Goal: Task Accomplishment & Management: Manage account settings

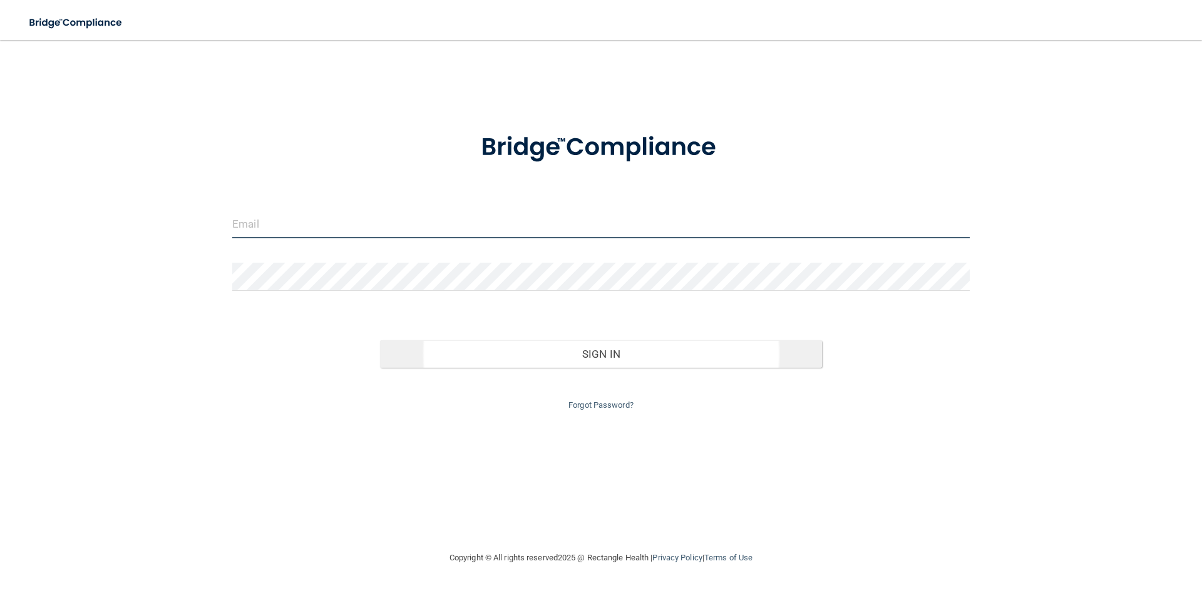
type input "[PERSON_NAME][EMAIL_ADDRESS][DOMAIN_NAME]"
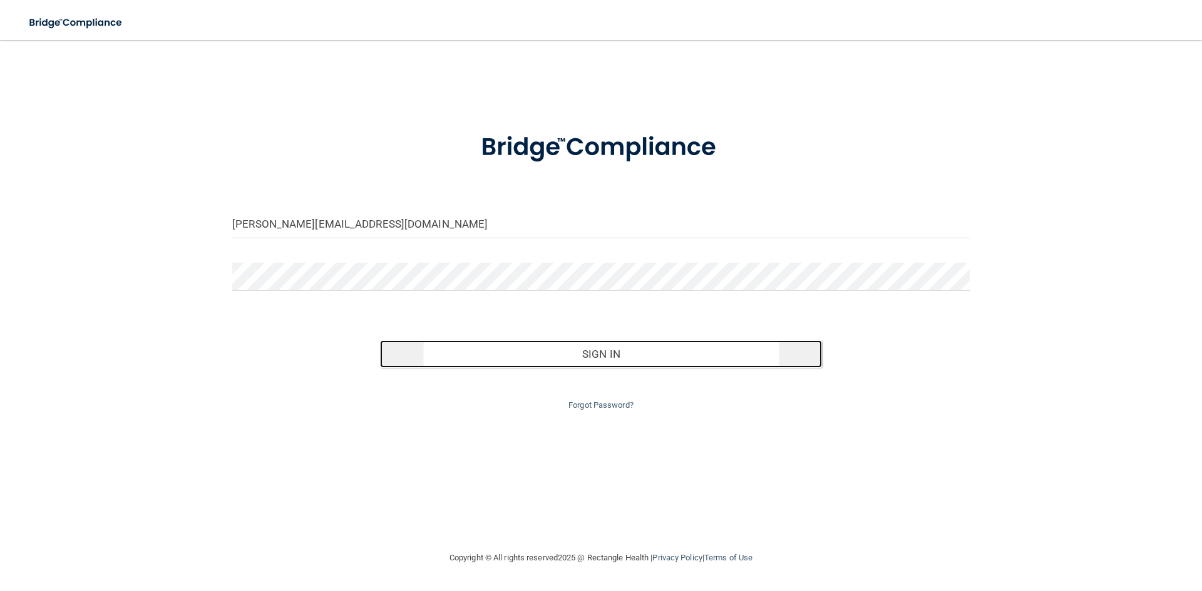
click at [579, 361] on button "Sign In" at bounding box center [601, 354] width 442 height 28
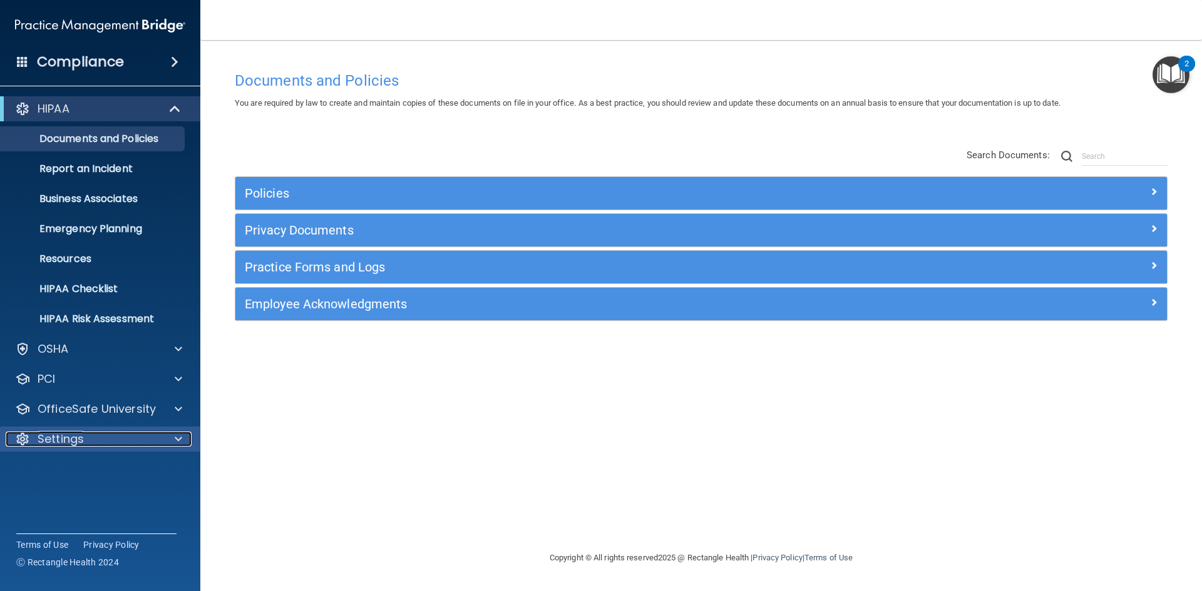
click at [83, 439] on p "Settings" at bounding box center [61, 439] width 46 height 15
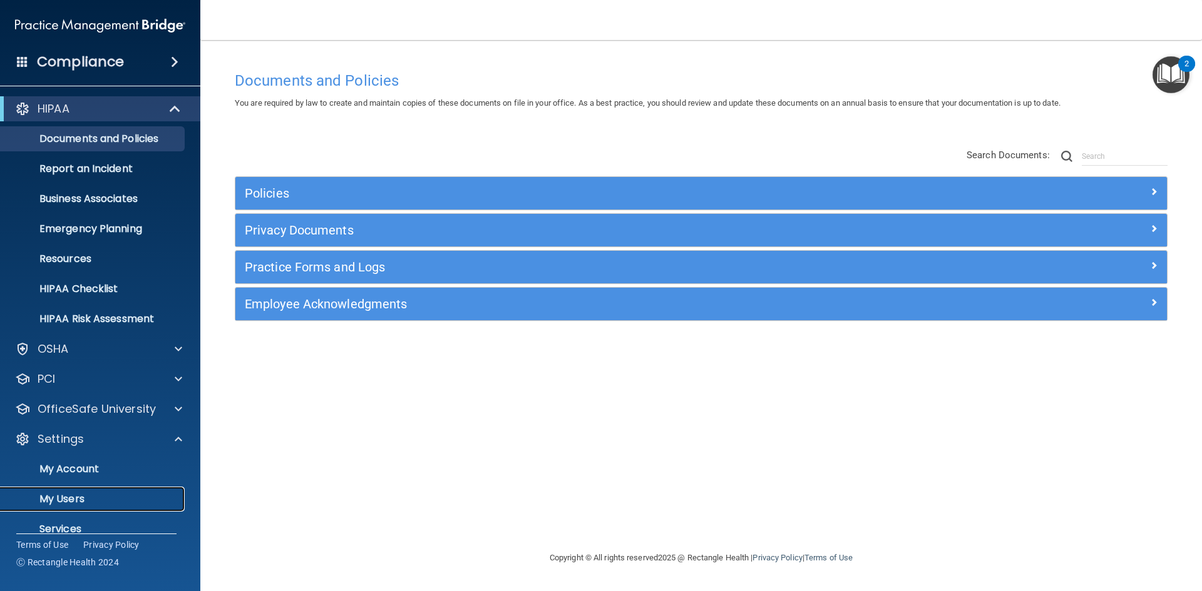
click at [96, 498] on p "My Users" at bounding box center [93, 499] width 171 height 13
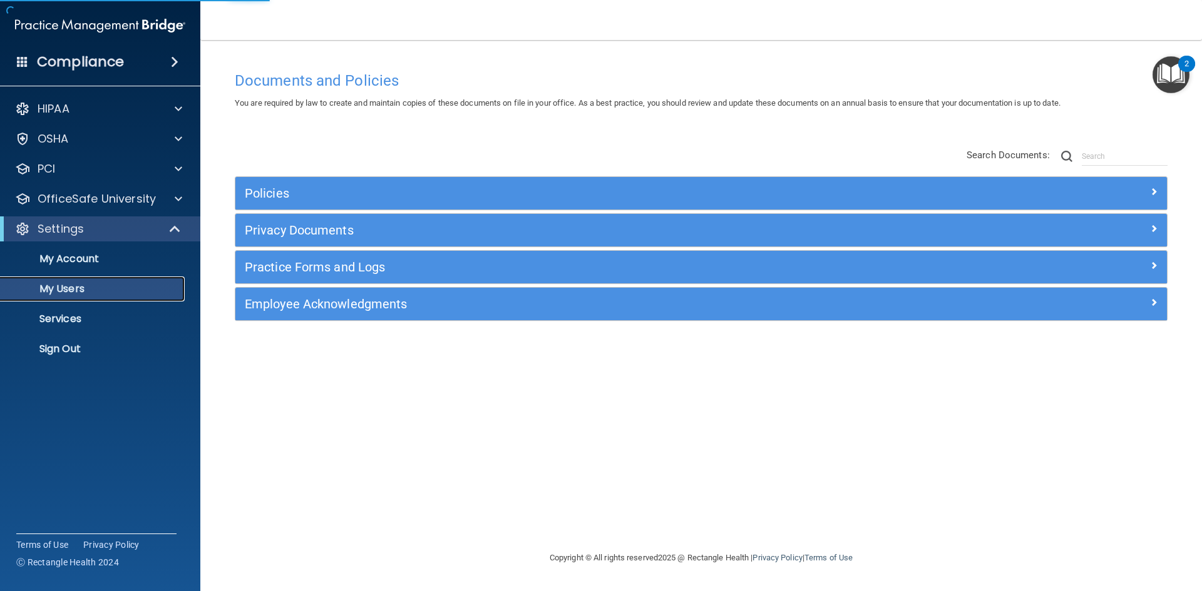
select select "20"
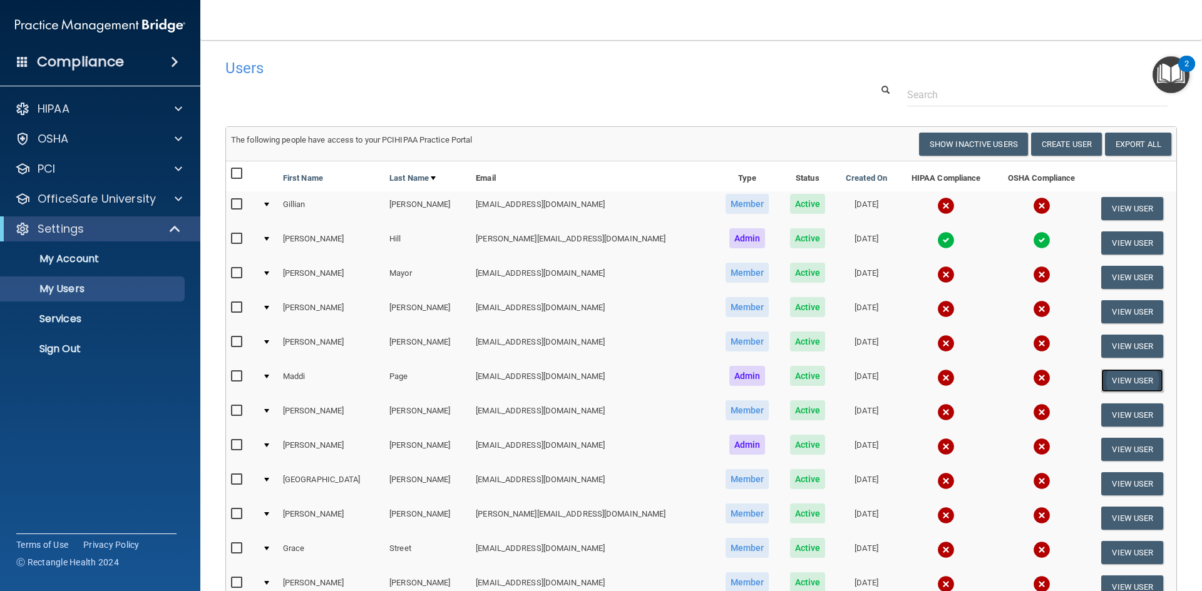
click at [1110, 384] on button "View User" at bounding box center [1132, 380] width 62 height 23
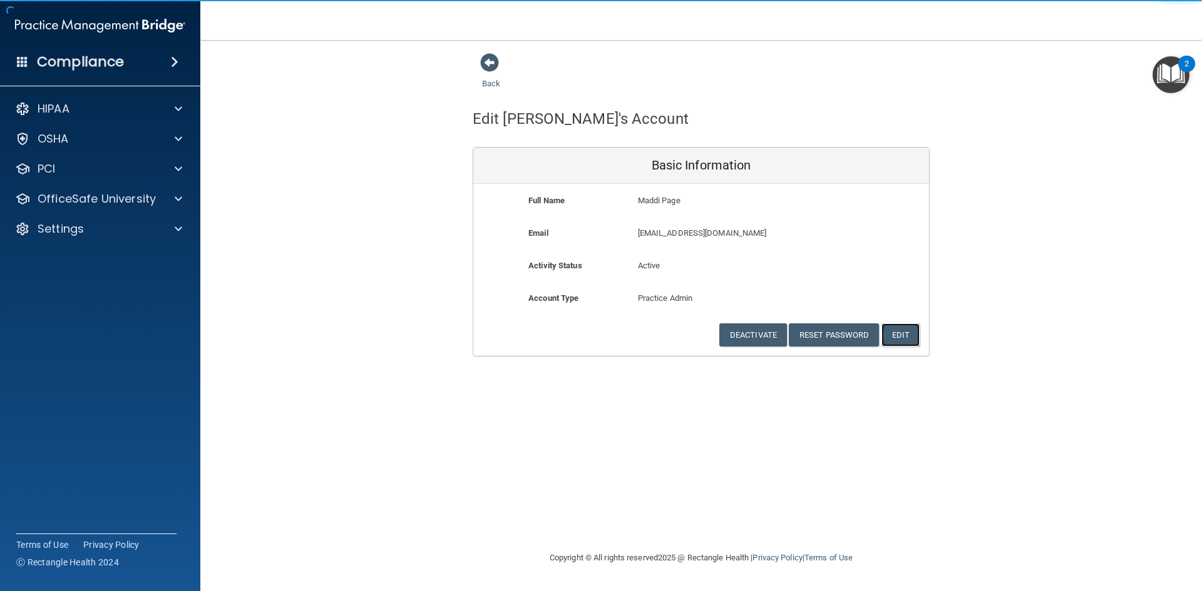
click at [902, 337] on button "Edit" at bounding box center [900, 335] width 38 height 23
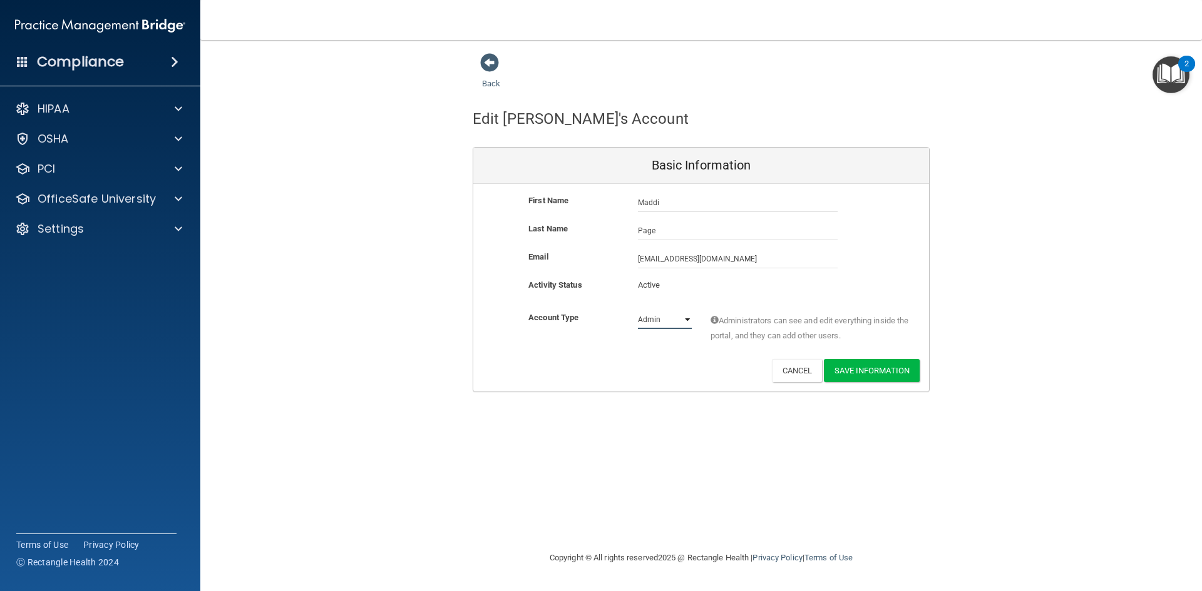
click at [685, 318] on select "Admin Member" at bounding box center [665, 319] width 54 height 19
select select "practice_member"
click at [638, 310] on select "Admin Member" at bounding box center [665, 319] width 54 height 19
click at [882, 367] on button "Save Information" at bounding box center [872, 370] width 96 height 23
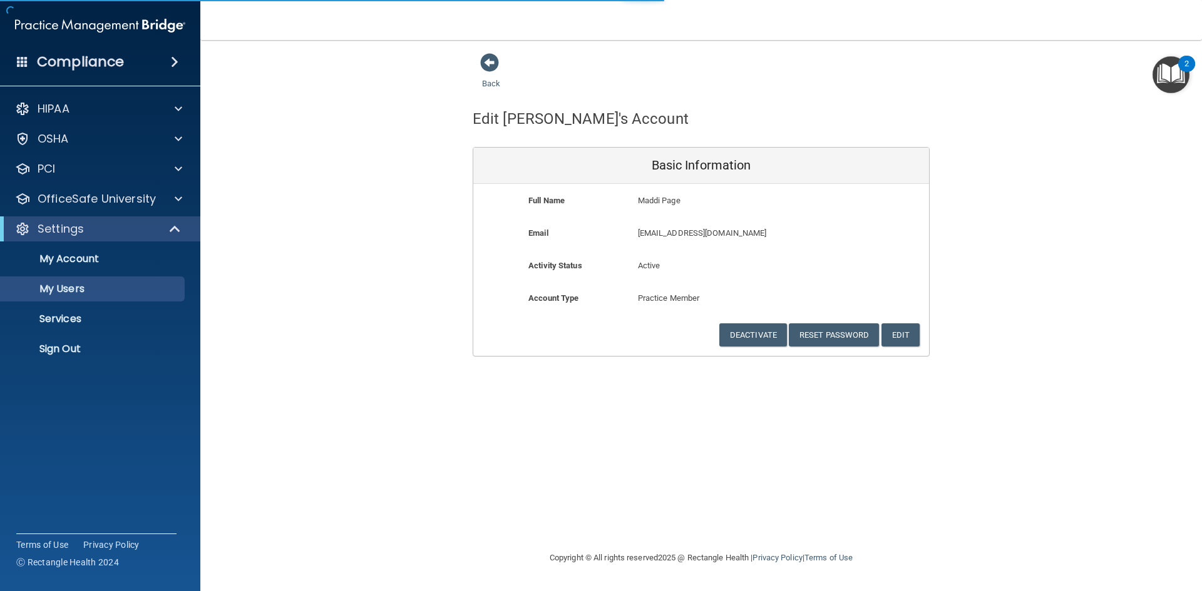
select select "20"
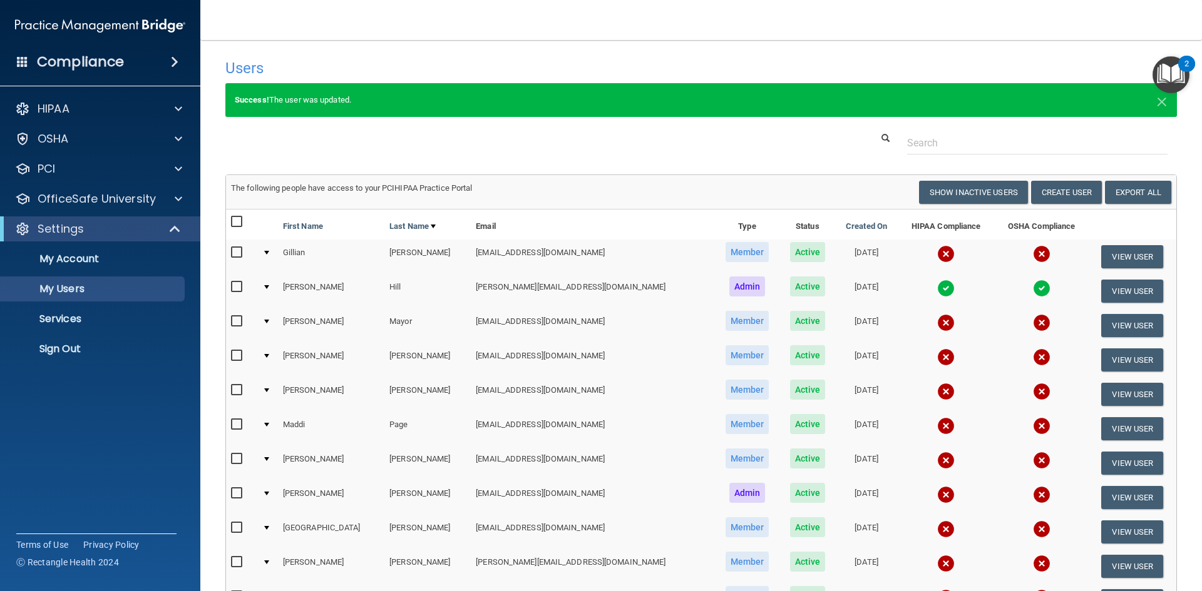
click at [1180, 70] on button "2" at bounding box center [1170, 74] width 37 height 37
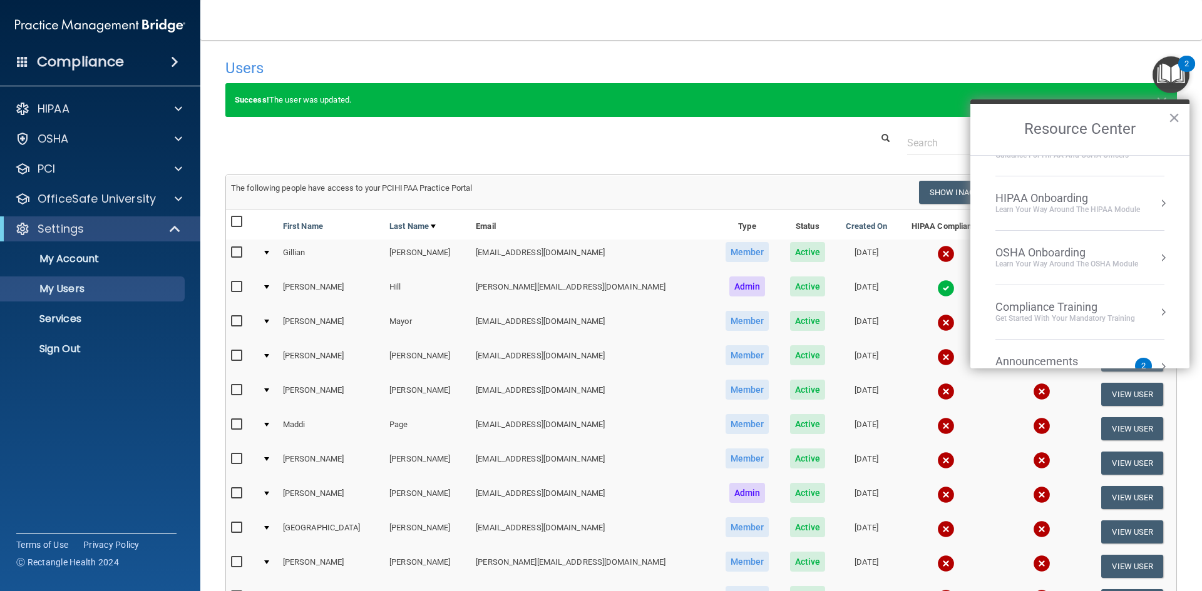
scroll to position [125, 0]
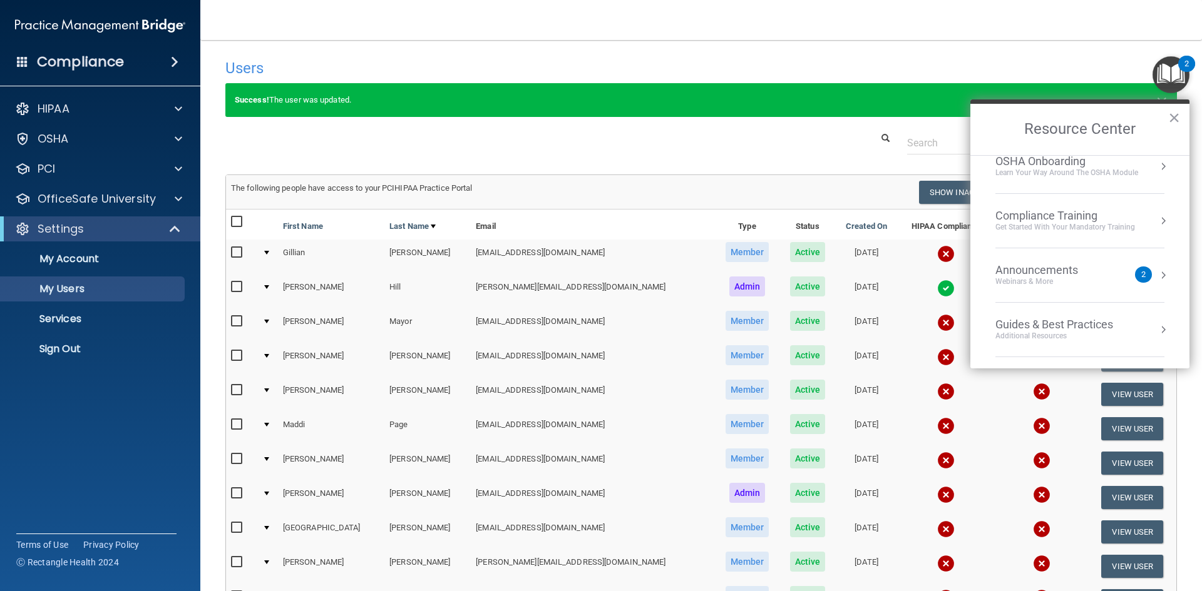
click at [1143, 270] on div "Announcements Webinars & More 2" at bounding box center [1079, 275] width 169 height 24
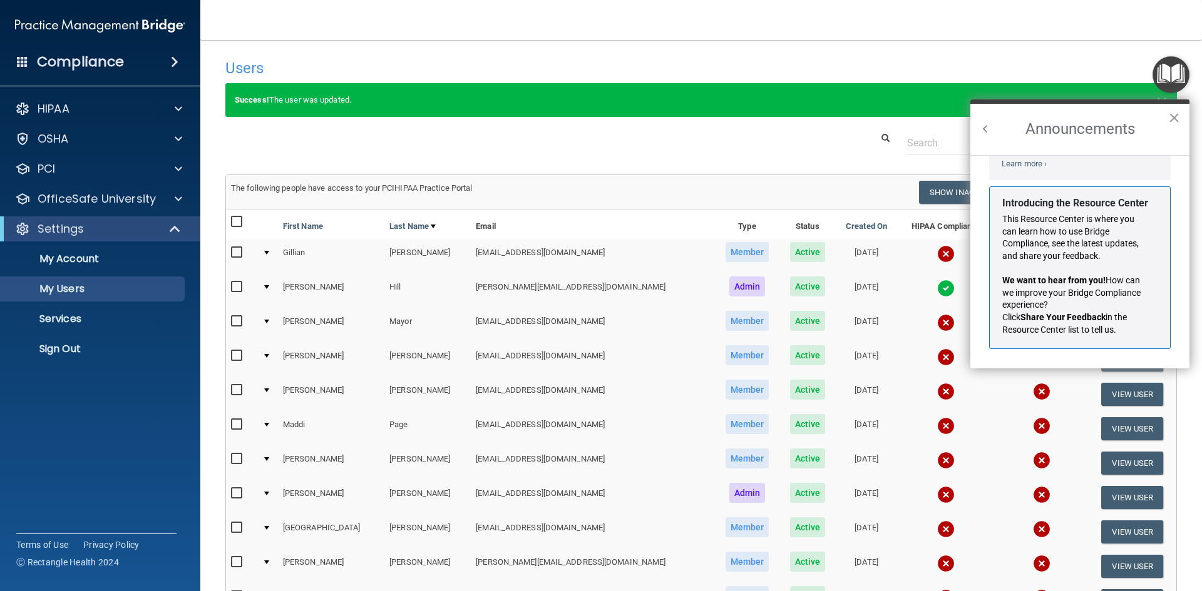
scroll to position [220, 0]
click at [1173, 116] on button "×" at bounding box center [1174, 118] width 12 height 20
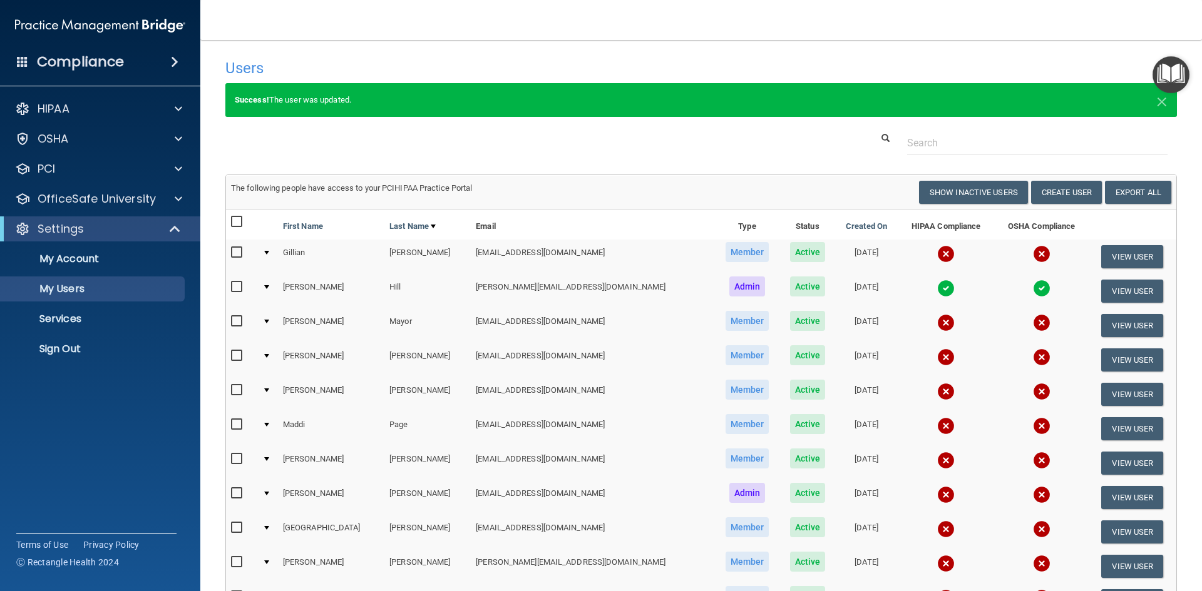
click at [1173, 82] on img "Open Resource Center" at bounding box center [1170, 74] width 37 height 37
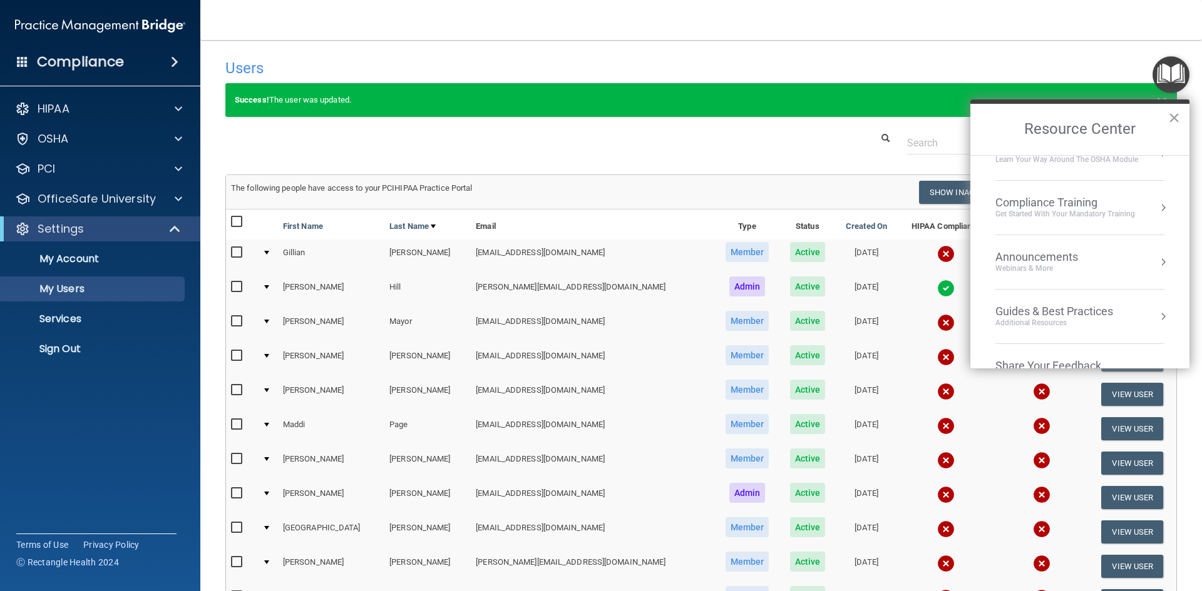
scroll to position [116, 0]
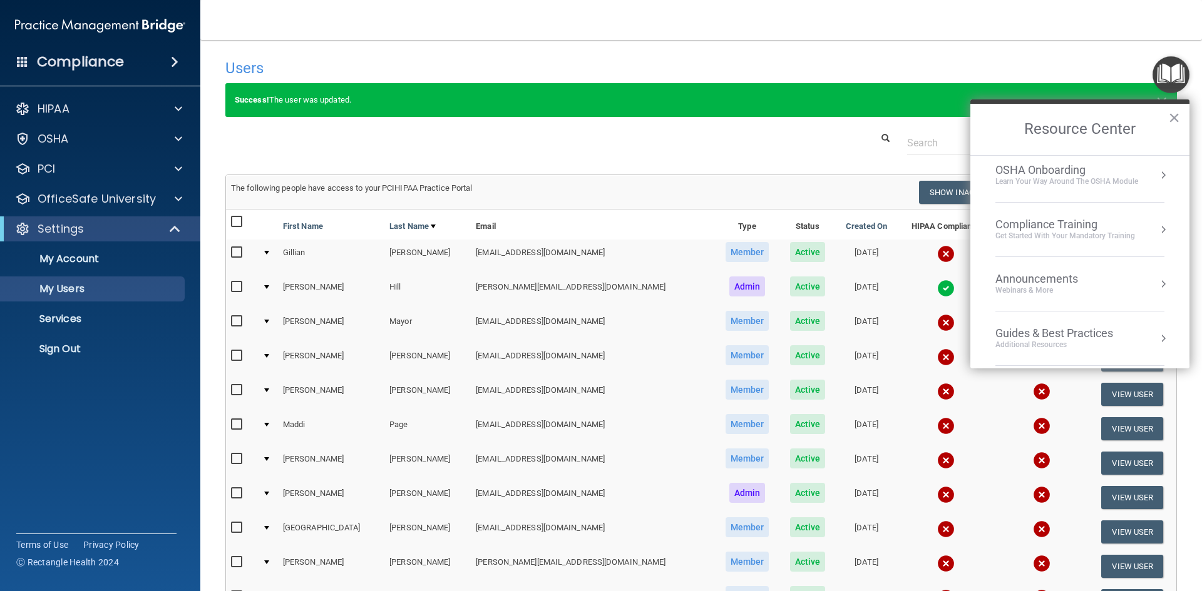
click at [1105, 225] on div "Compliance Training" at bounding box center [1065, 225] width 140 height 14
click at [983, 131] on button "Back to Resource Center Home" at bounding box center [985, 129] width 13 height 13
click at [1175, 112] on button "×" at bounding box center [1174, 118] width 12 height 20
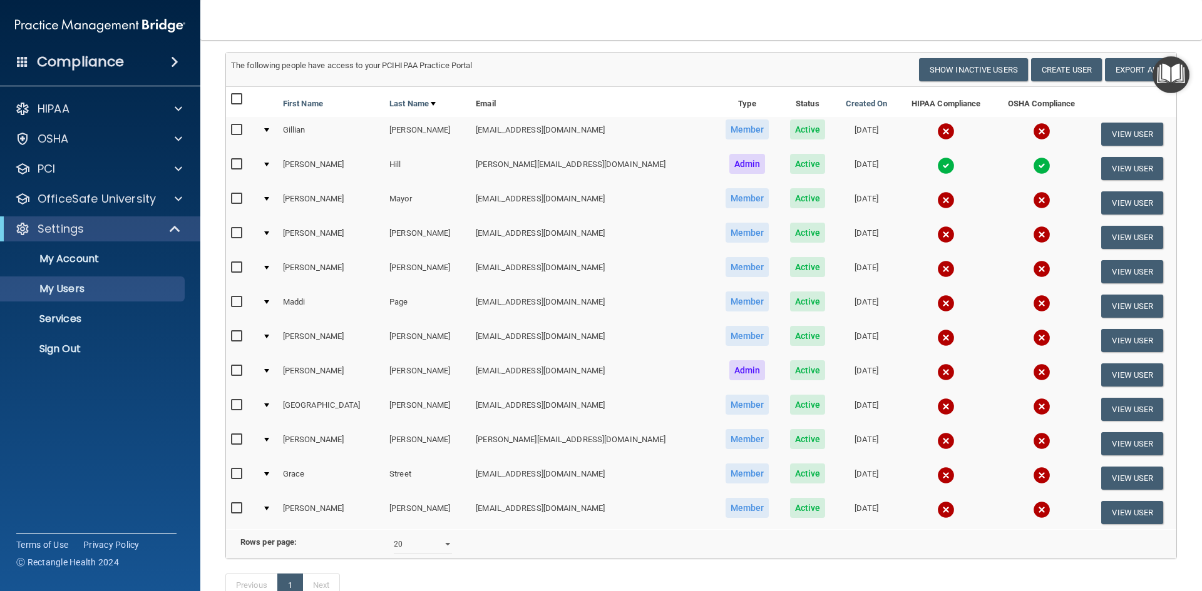
scroll to position [125, 0]
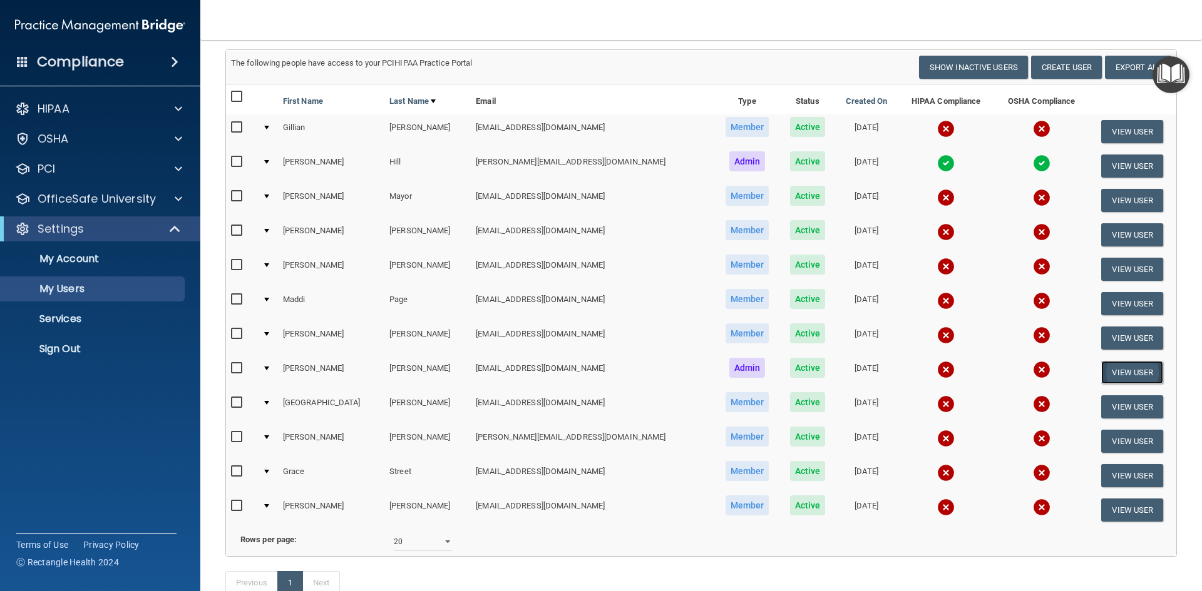
click at [1110, 369] on button "View User" at bounding box center [1132, 372] width 62 height 23
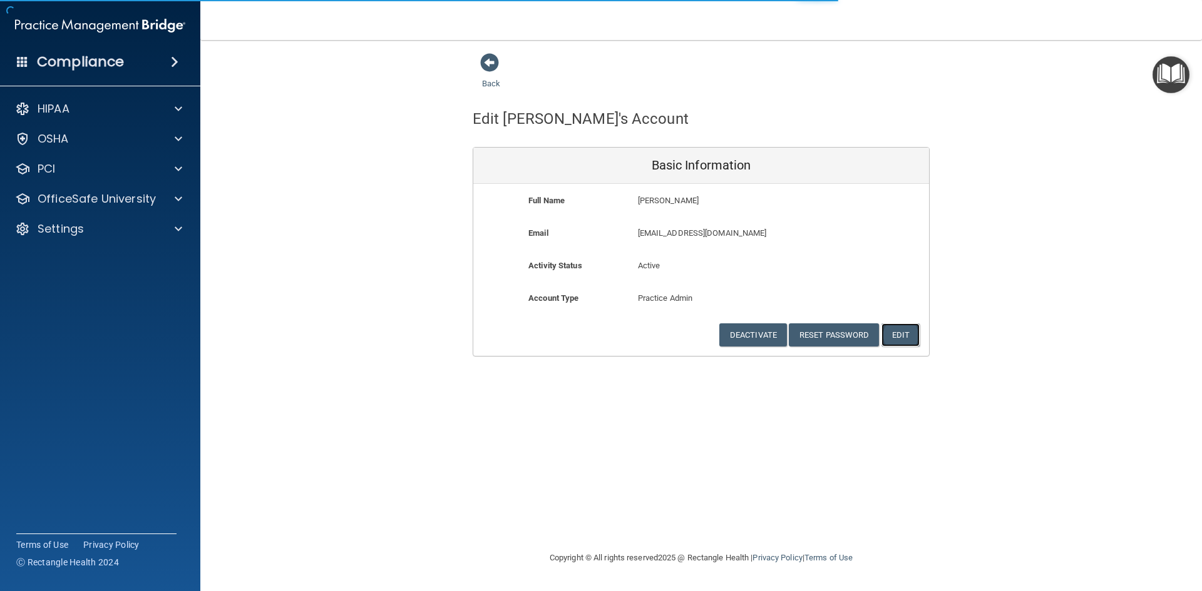
click at [897, 329] on button "Edit" at bounding box center [900, 335] width 38 height 23
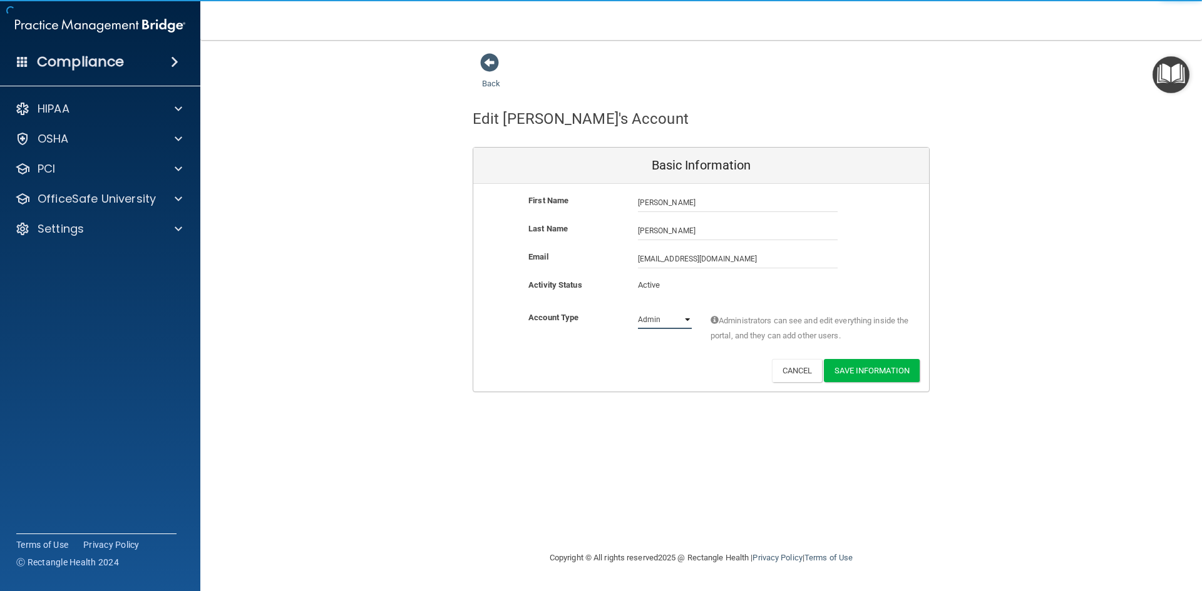
click at [690, 321] on select "Admin Member" at bounding box center [665, 319] width 54 height 19
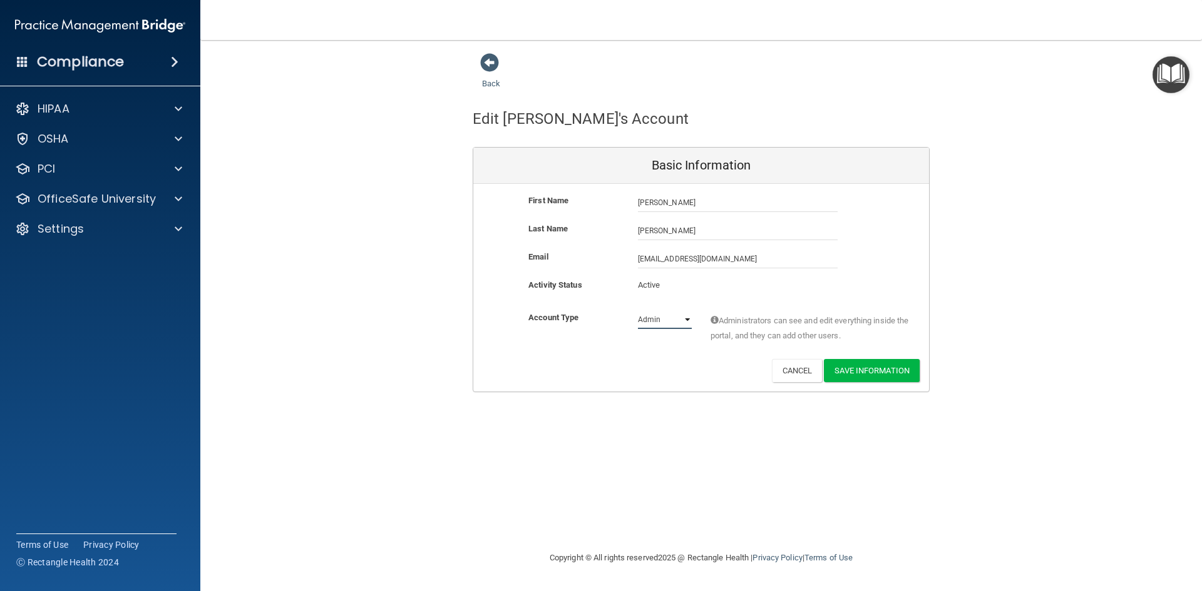
select select "practice_member"
click at [638, 310] on select "Admin Member" at bounding box center [665, 319] width 54 height 19
click at [863, 369] on button "Save Information" at bounding box center [872, 370] width 96 height 23
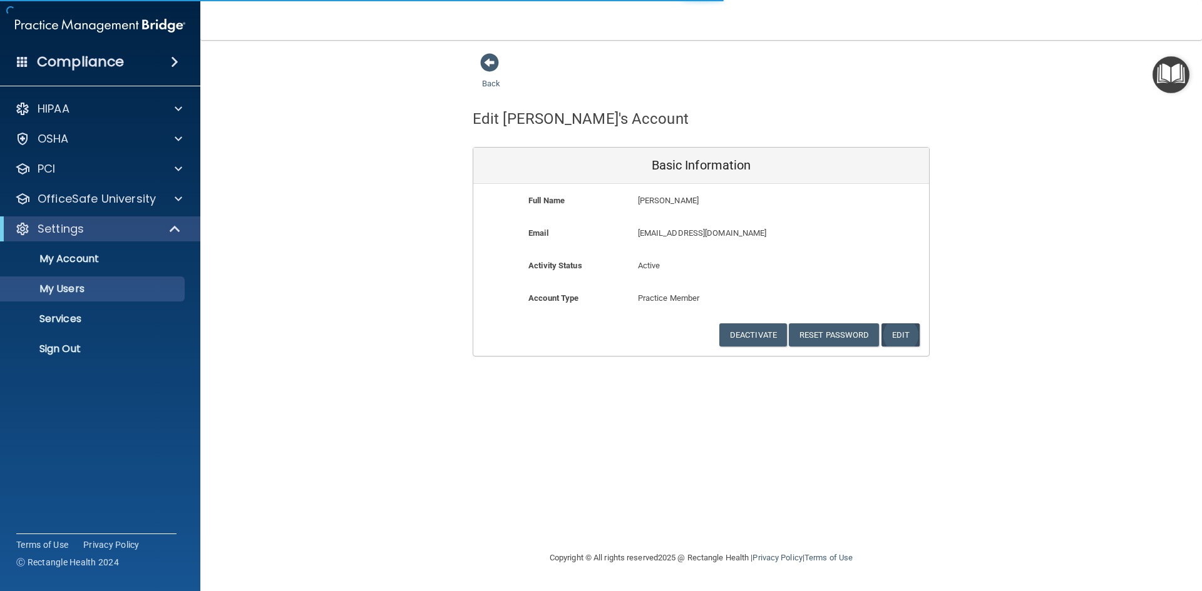
select select "20"
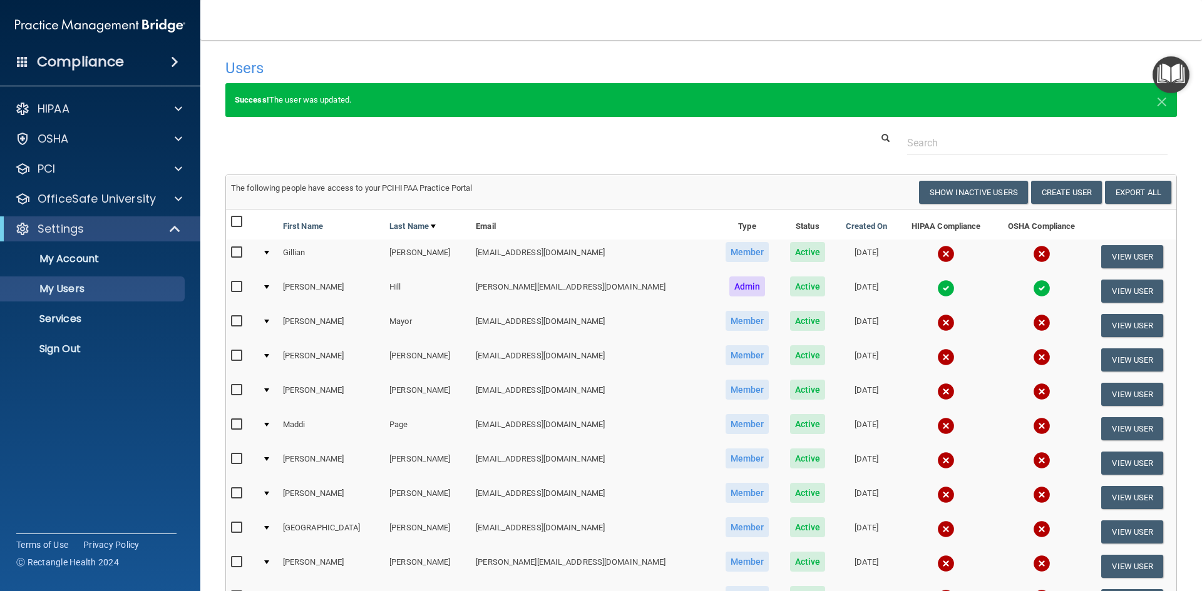
click at [1171, 79] on img "Open Resource Center" at bounding box center [1170, 74] width 37 height 37
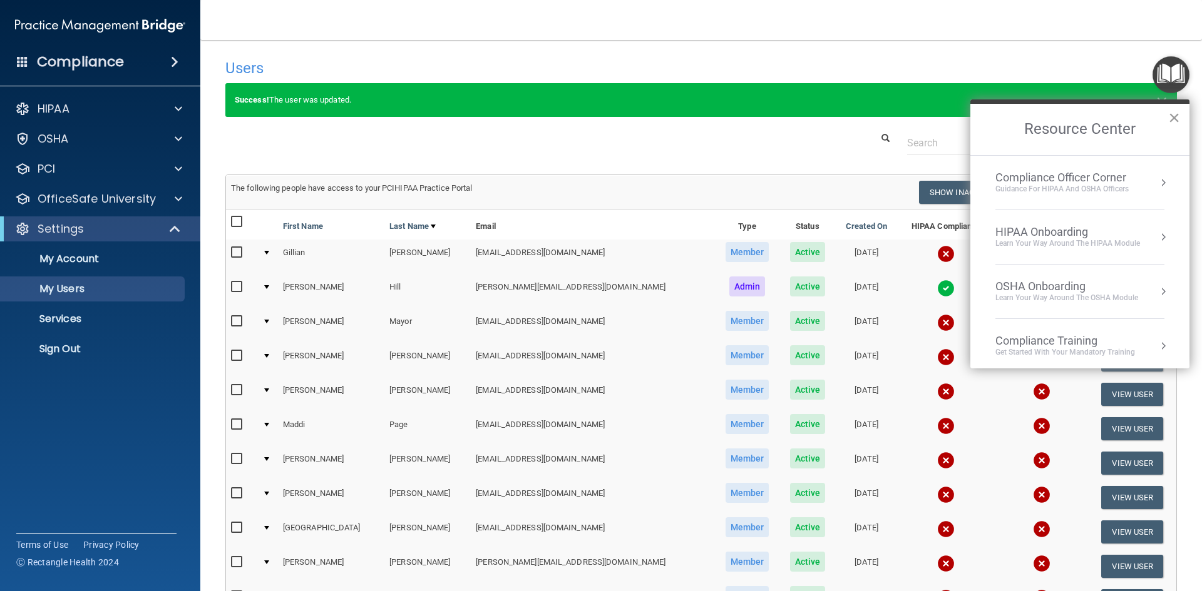
click at [1173, 113] on button "×" at bounding box center [1174, 118] width 12 height 20
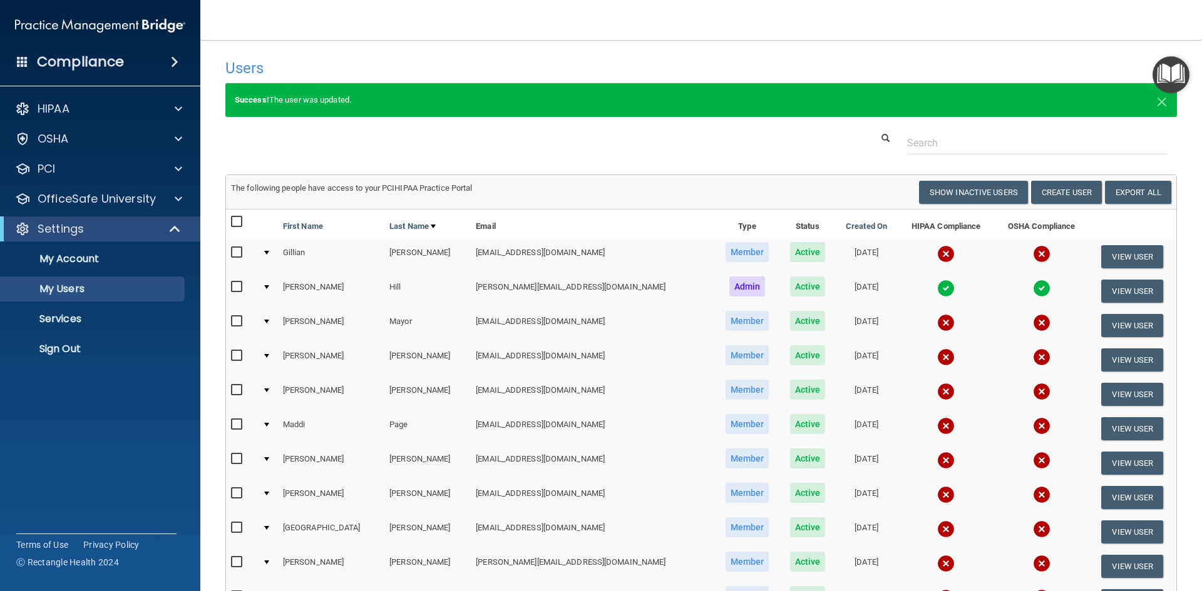
click at [171, 61] on span at bounding box center [175, 61] width 8 height 15
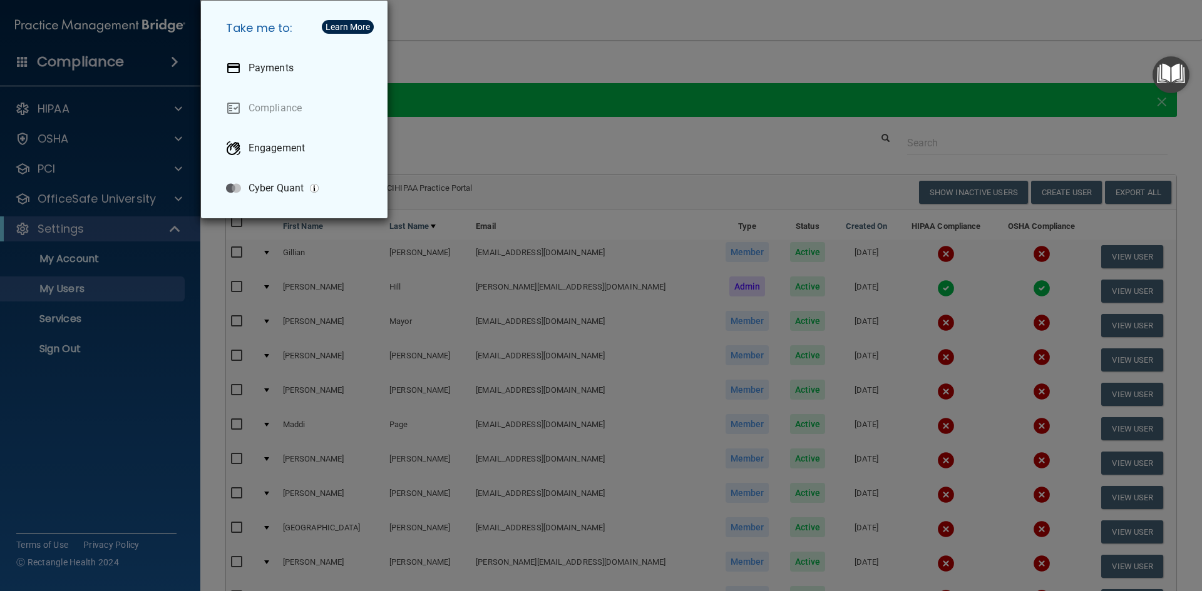
click at [170, 61] on div "Take me to: Payments Compliance Engagement Cyber Quant" at bounding box center [601, 295] width 1202 height 591
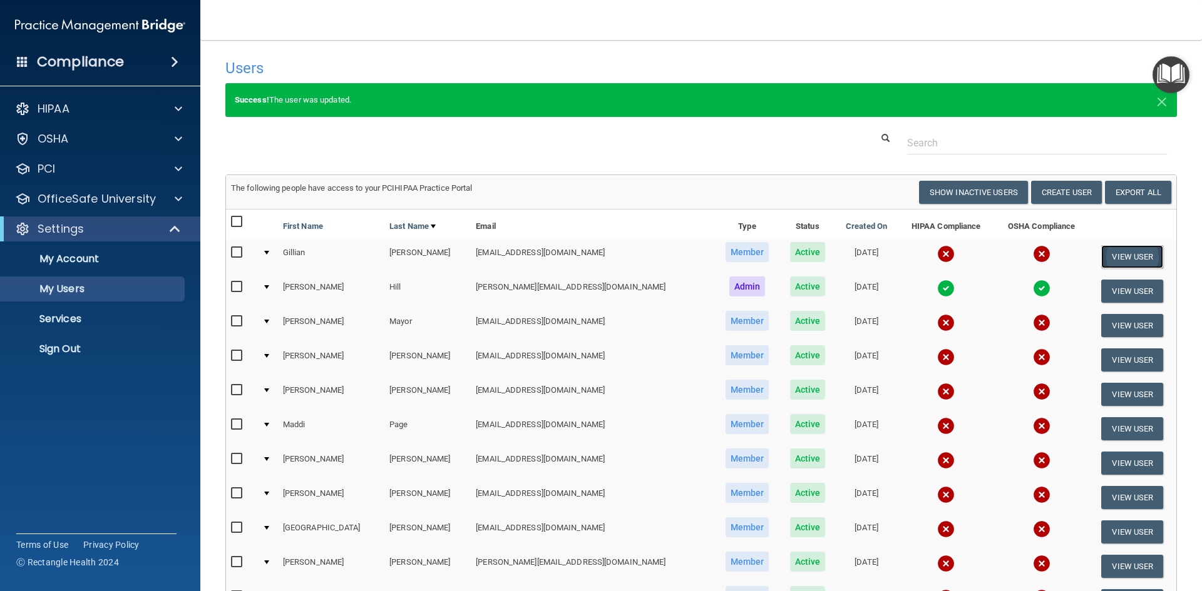
click at [1143, 253] on button "View User" at bounding box center [1132, 256] width 62 height 23
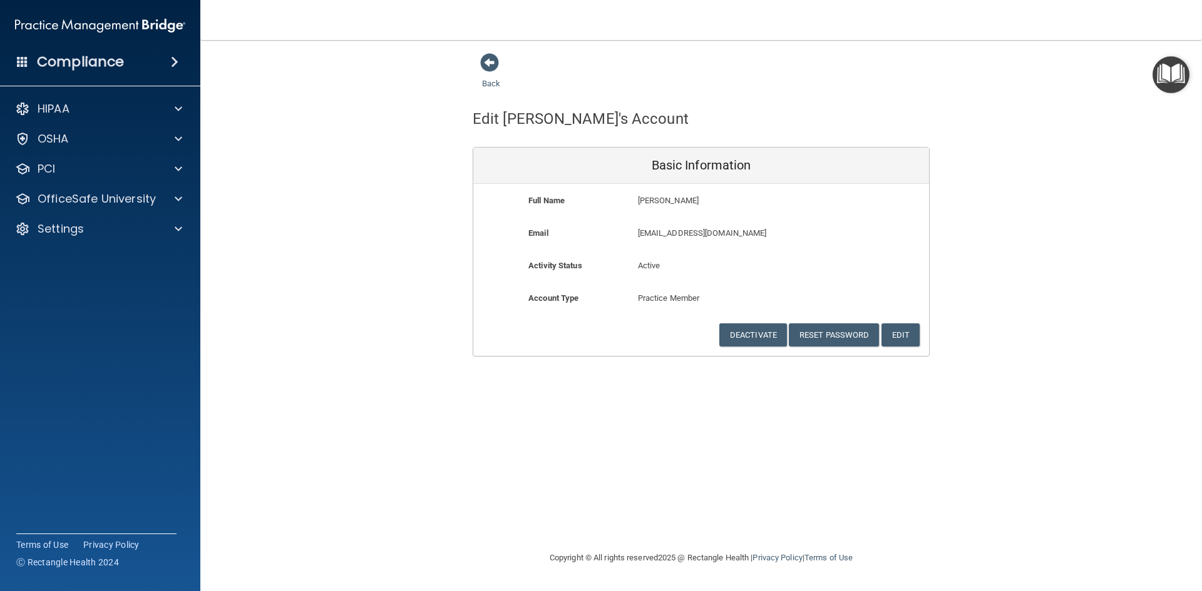
click at [1159, 72] on img "Open Resource Center" at bounding box center [1170, 74] width 37 height 37
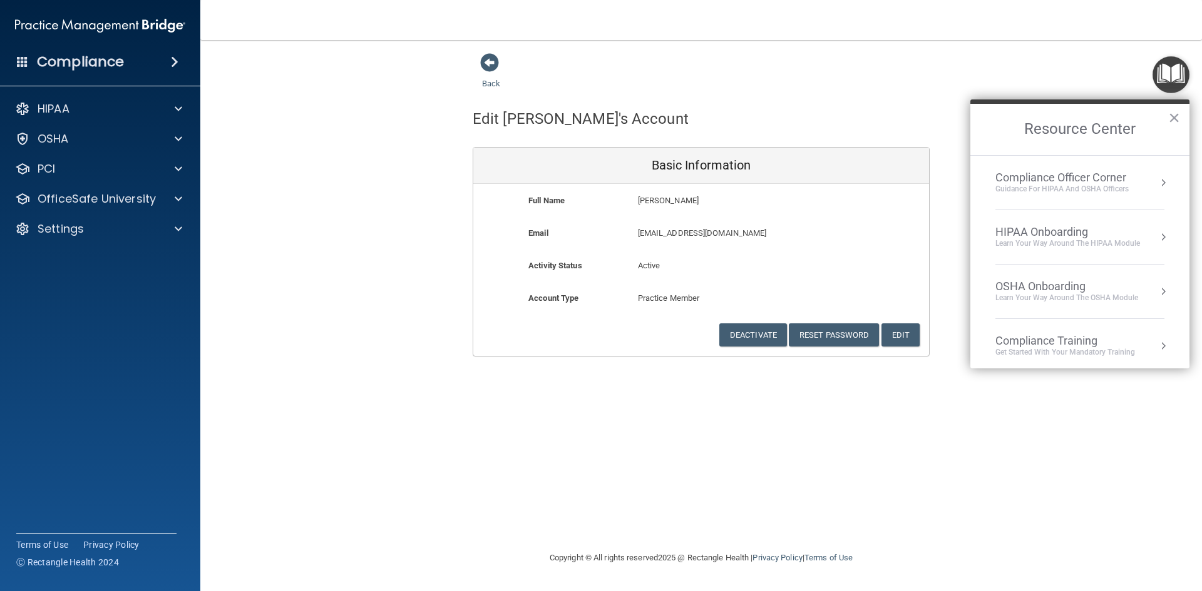
click at [1101, 244] on div "Learn Your Way around the HIPAA module" at bounding box center [1067, 243] width 145 height 11
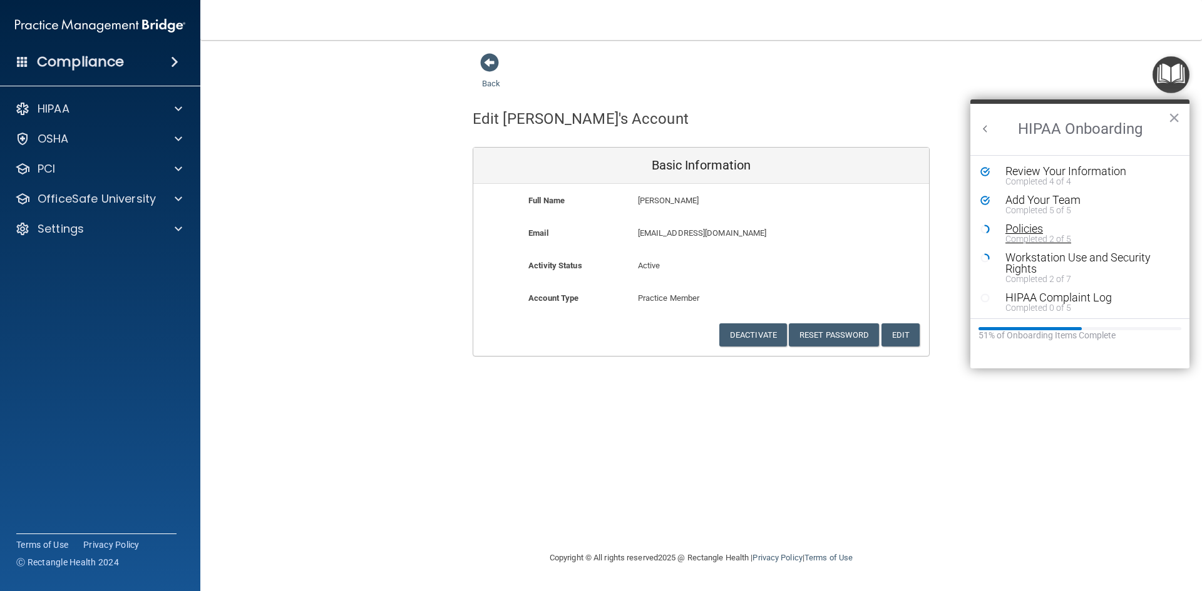
click at [1040, 228] on div "Policies" at bounding box center [1084, 228] width 158 height 11
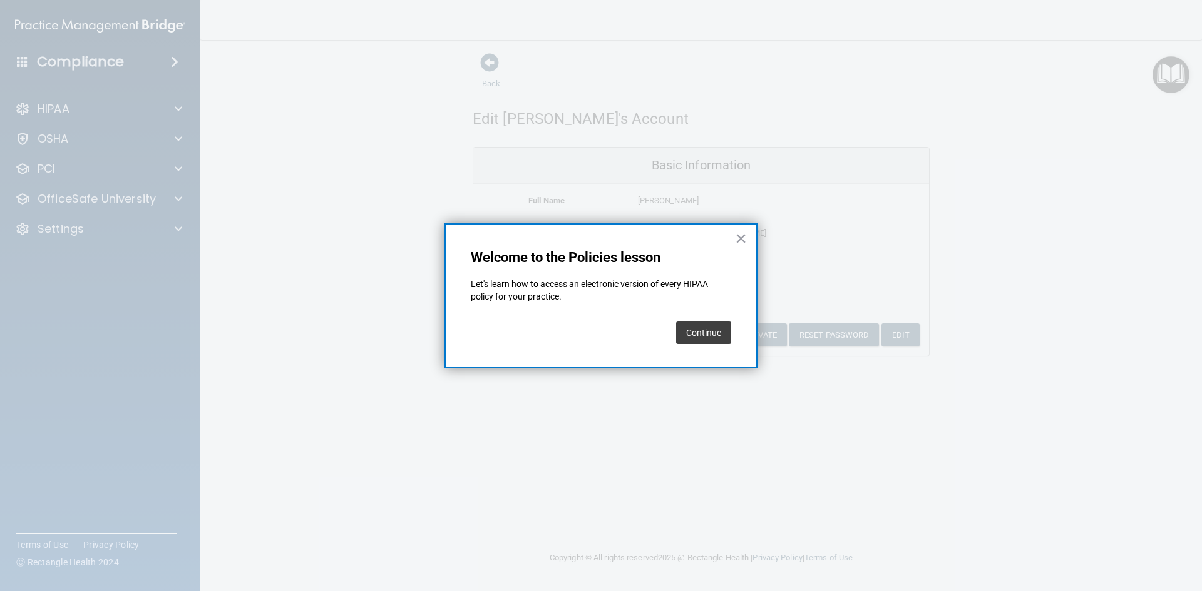
click at [708, 332] on button "Continue" at bounding box center [703, 333] width 55 height 23
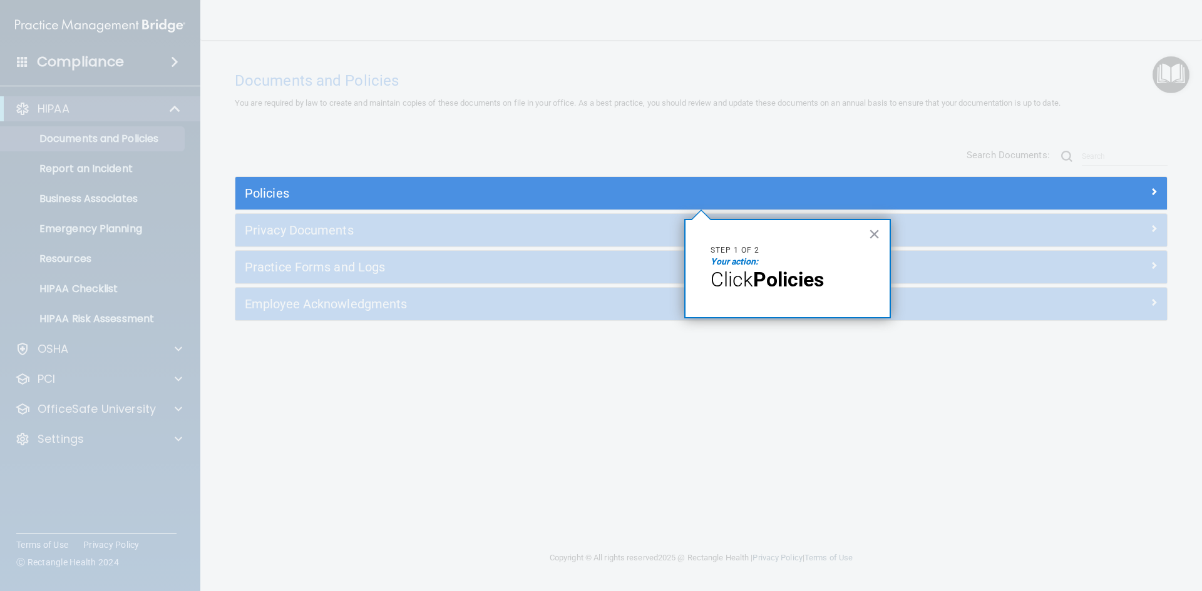
click at [790, 270] on strong "Policies" at bounding box center [788, 280] width 71 height 24
click at [785, 287] on strong "Policies" at bounding box center [788, 280] width 71 height 24
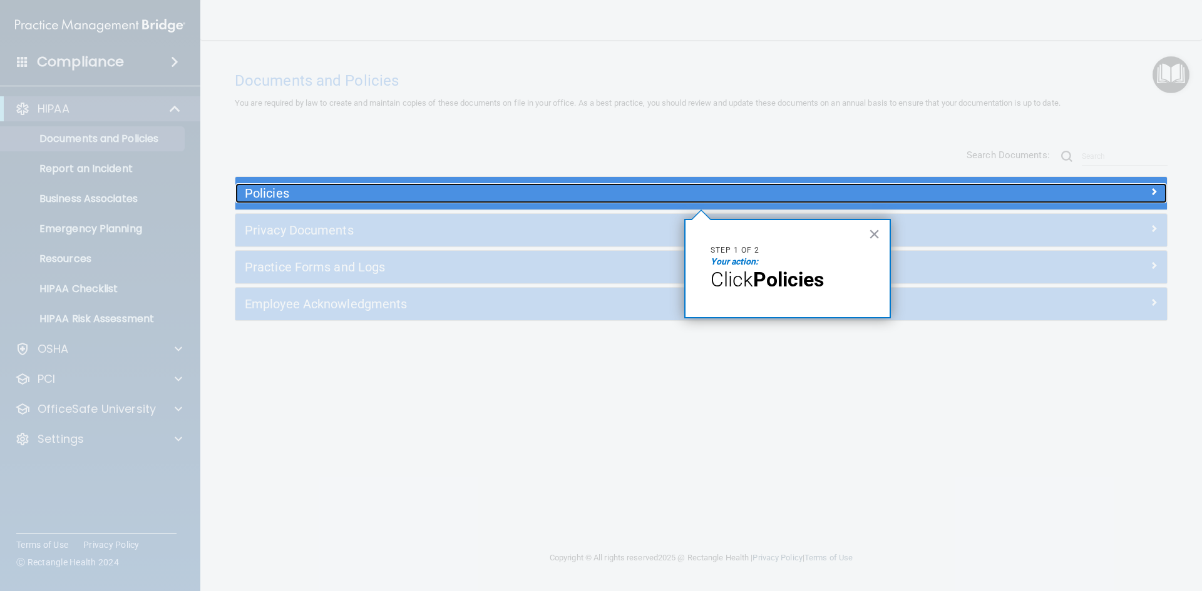
click at [340, 191] on h5 "Policies" at bounding box center [585, 193] width 680 height 14
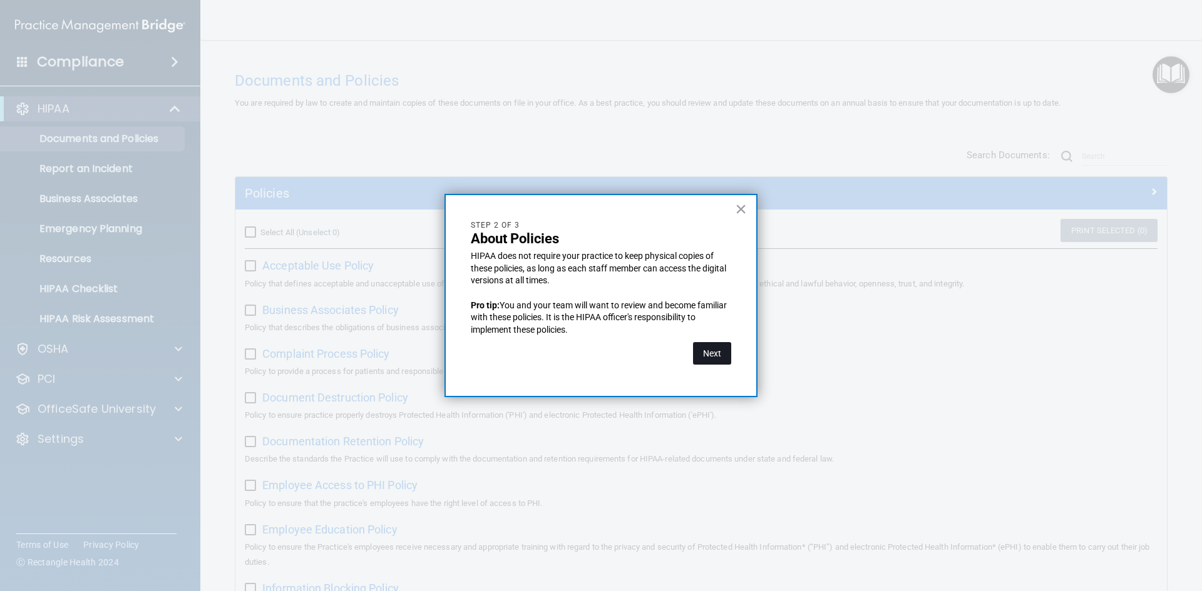
click at [697, 347] on button "Next" at bounding box center [712, 353] width 38 height 23
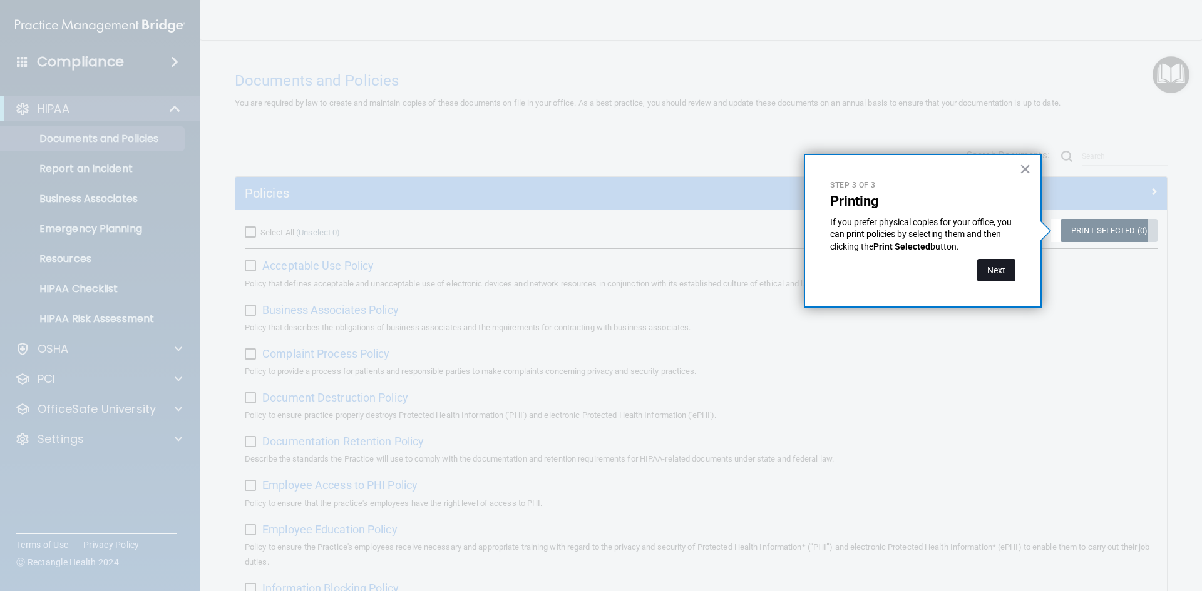
click at [993, 268] on button "Next" at bounding box center [996, 270] width 38 height 23
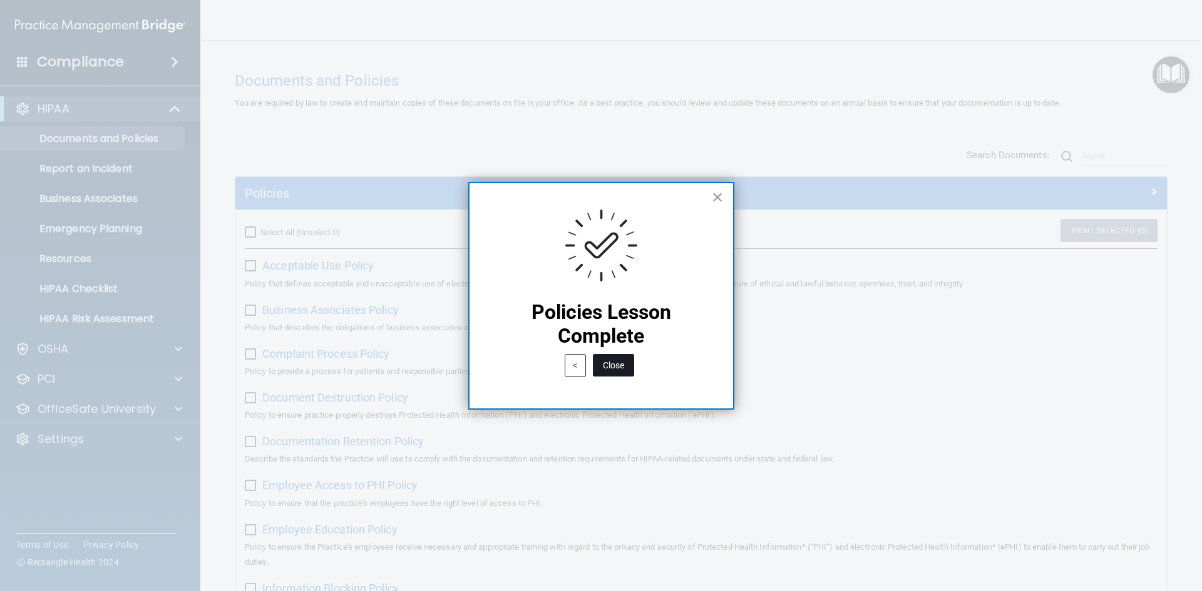
click at [605, 362] on button "Close" at bounding box center [613, 365] width 41 height 23
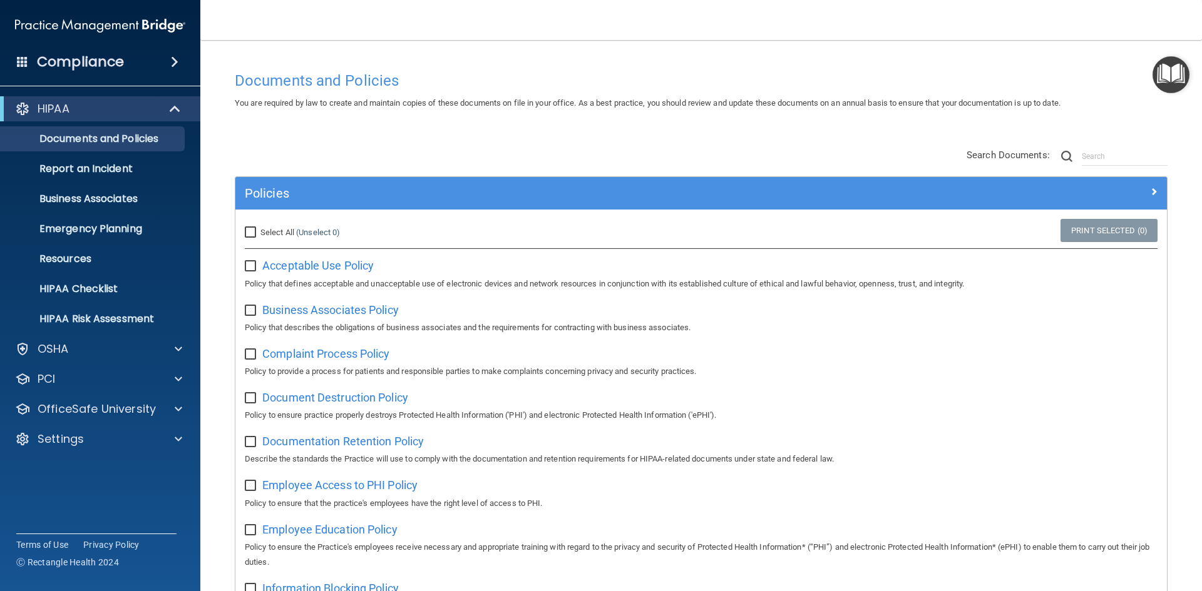
click at [1165, 74] on img "Open Resource Center" at bounding box center [1170, 74] width 37 height 37
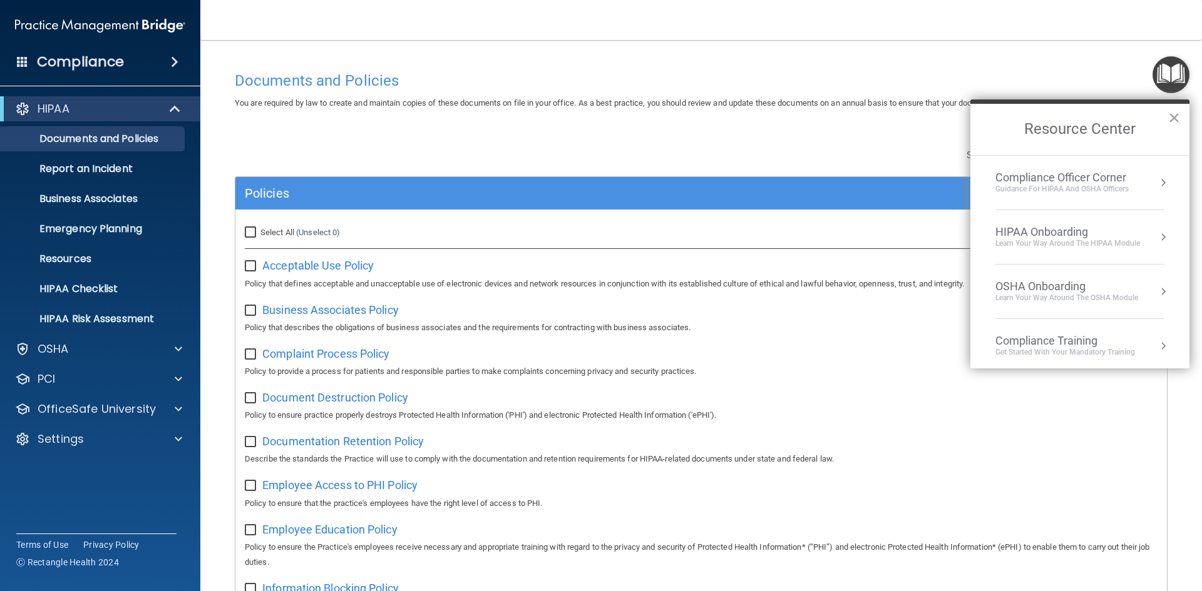
click at [1072, 231] on div "HIPAA Onboarding" at bounding box center [1067, 232] width 145 height 14
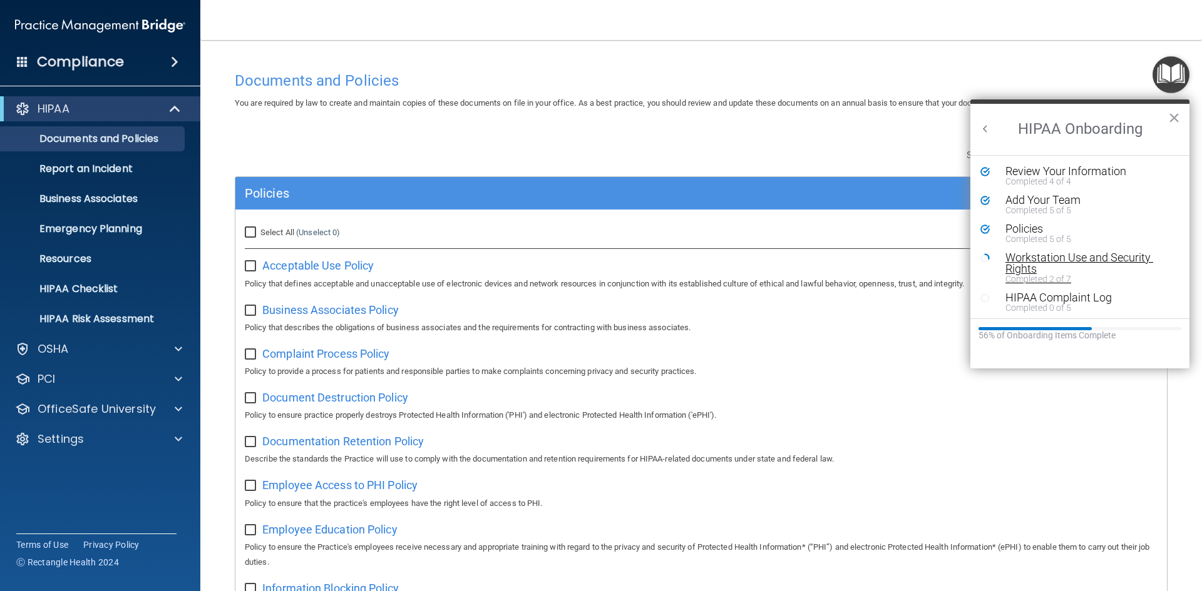
click at [1034, 255] on div "Workstation Use and Security Rights" at bounding box center [1084, 263] width 158 height 23
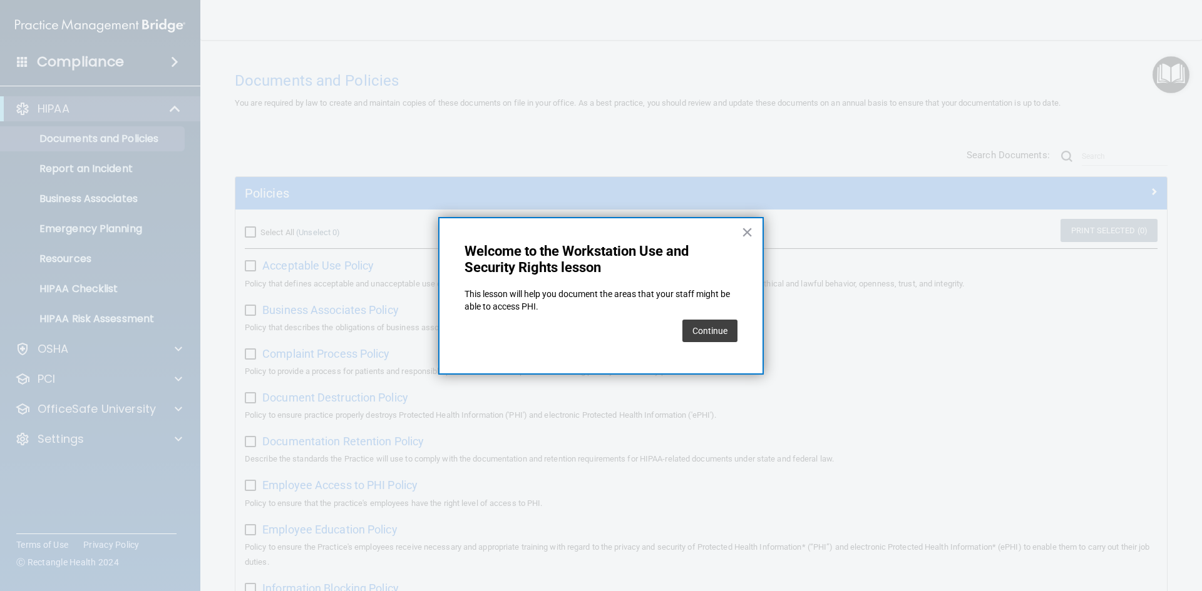
click at [721, 317] on div "Continue" at bounding box center [709, 331] width 55 height 35
click at [719, 334] on button "Continue" at bounding box center [709, 331] width 55 height 23
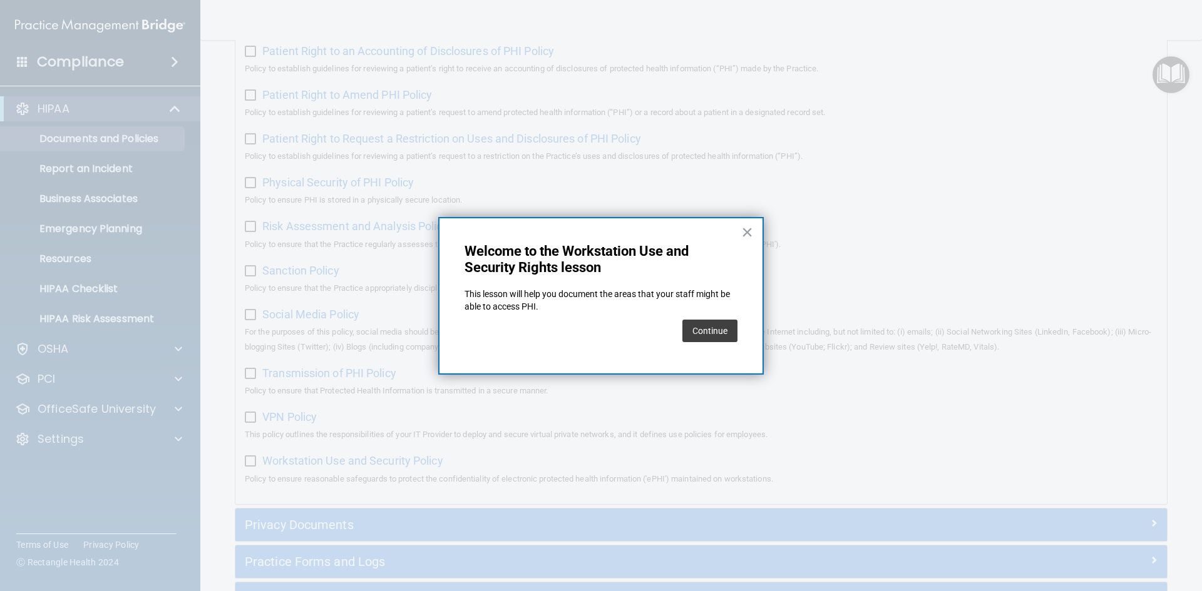
scroll to position [124, 0]
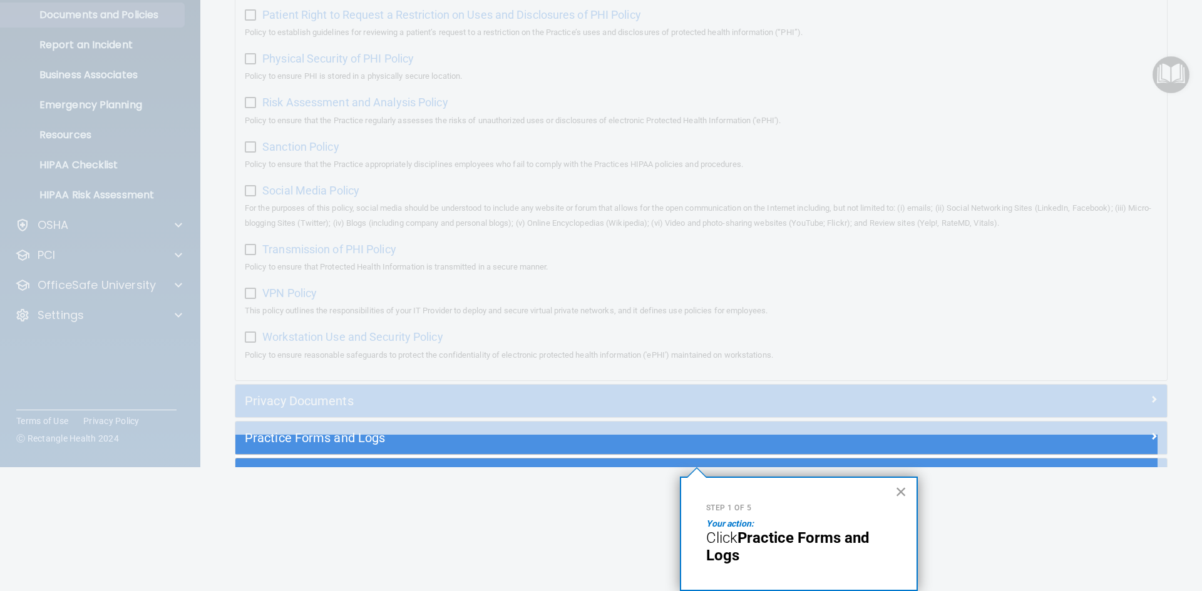
click at [901, 492] on button "×" at bounding box center [901, 492] width 12 height 20
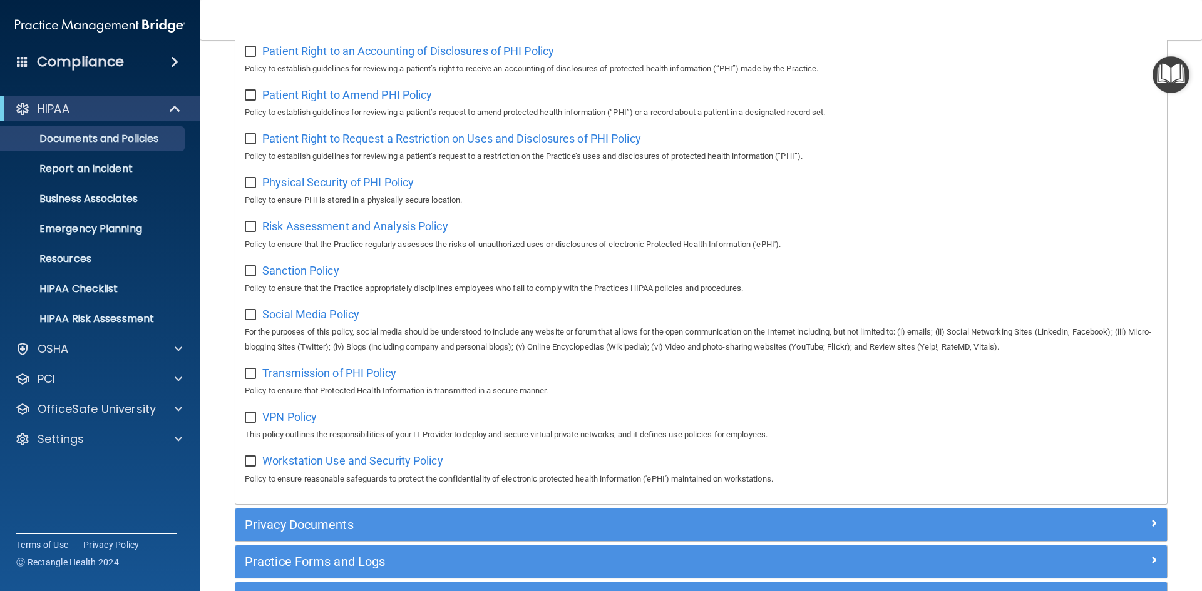
click at [1176, 70] on img "Open Resource Center" at bounding box center [1170, 74] width 37 height 37
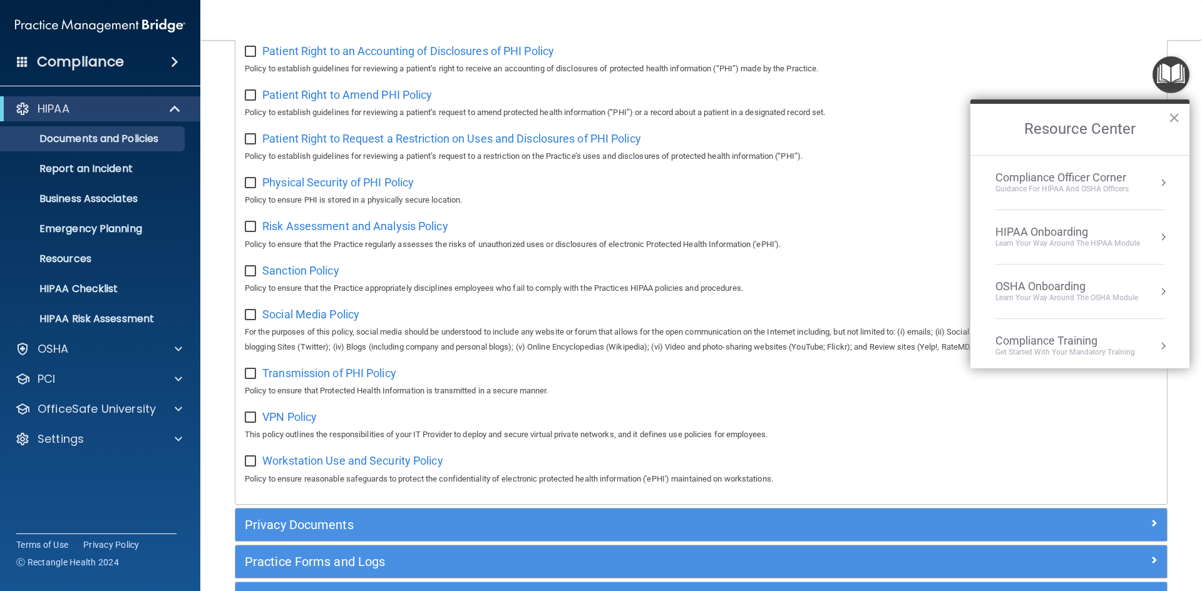
click at [1056, 232] on div "HIPAA Onboarding" at bounding box center [1067, 232] width 145 height 14
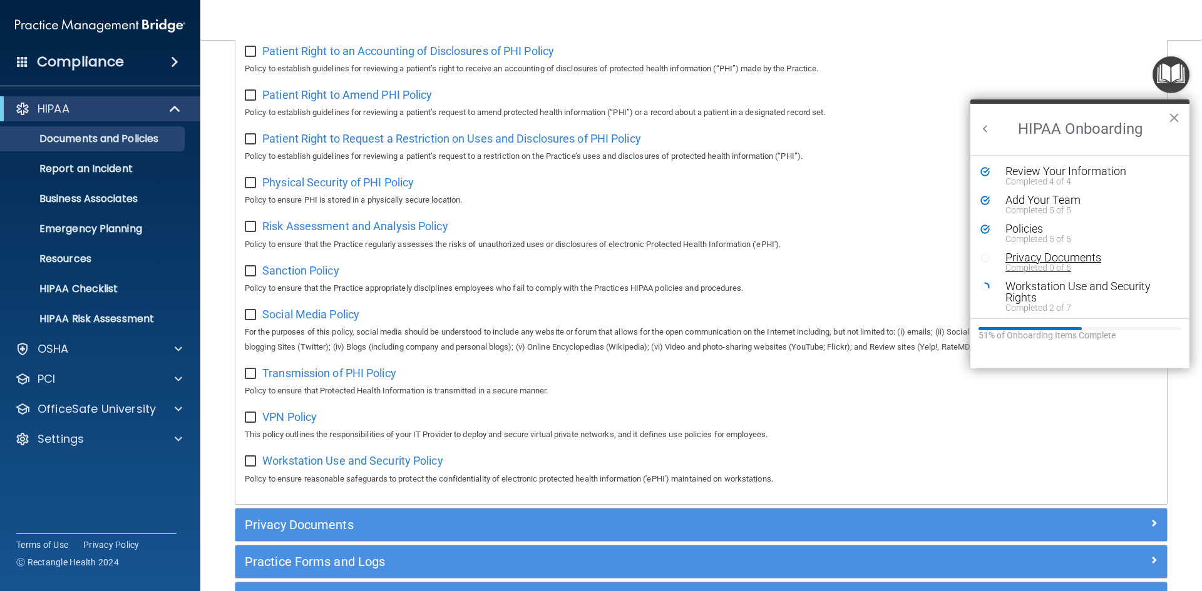
click at [1039, 260] on div "Privacy Documents" at bounding box center [1084, 257] width 158 height 11
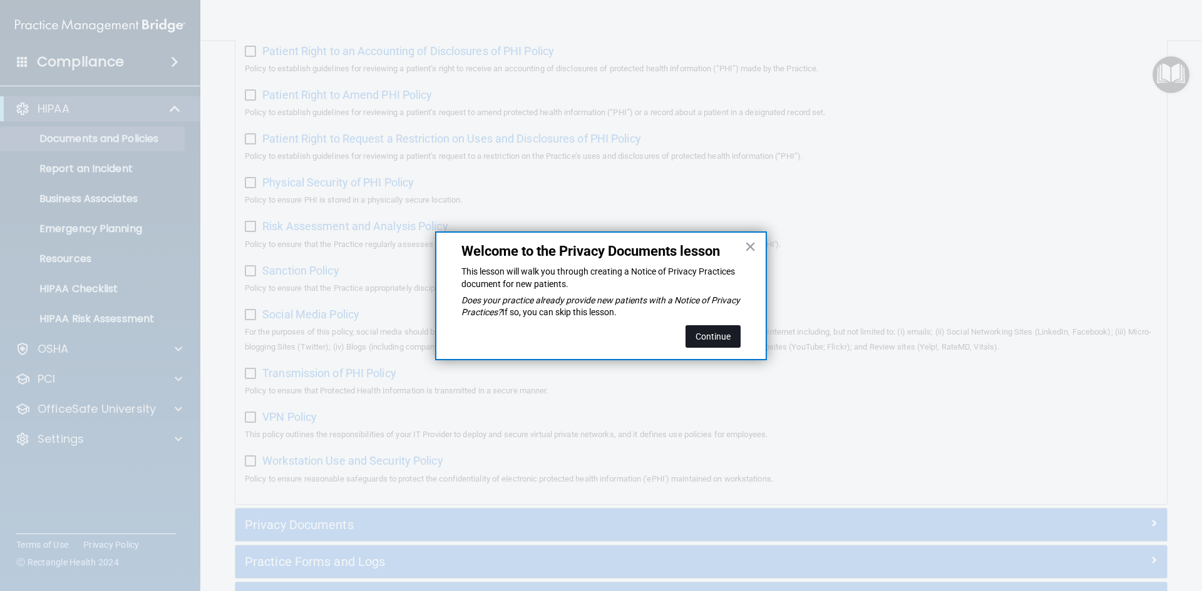
click at [727, 331] on button "Continue" at bounding box center [712, 336] width 55 height 23
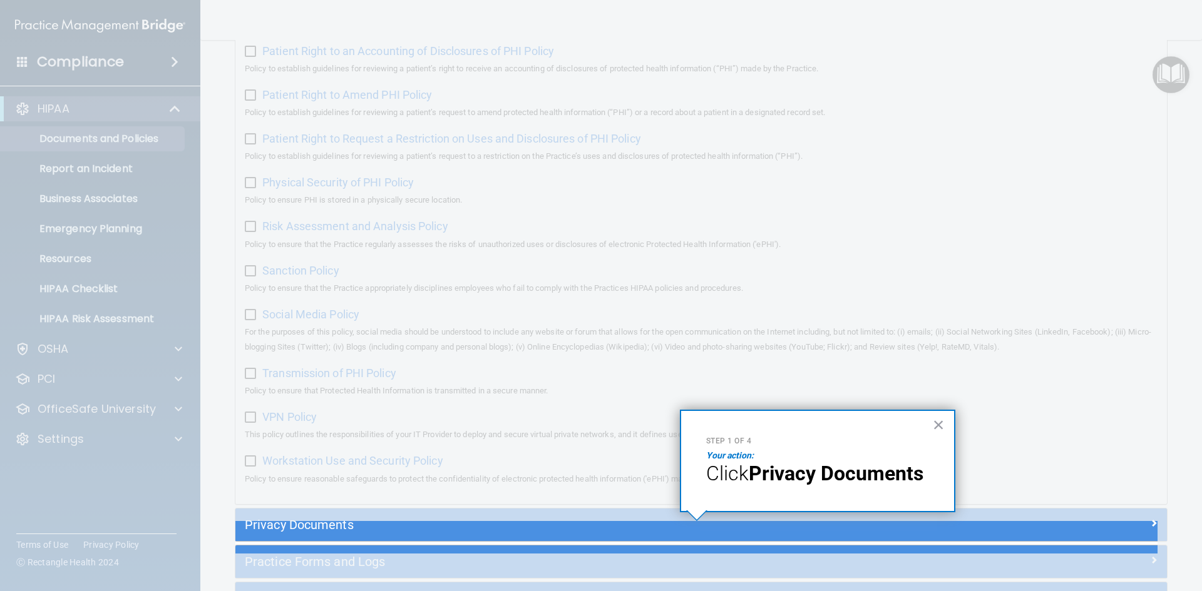
scroll to position [776, 0]
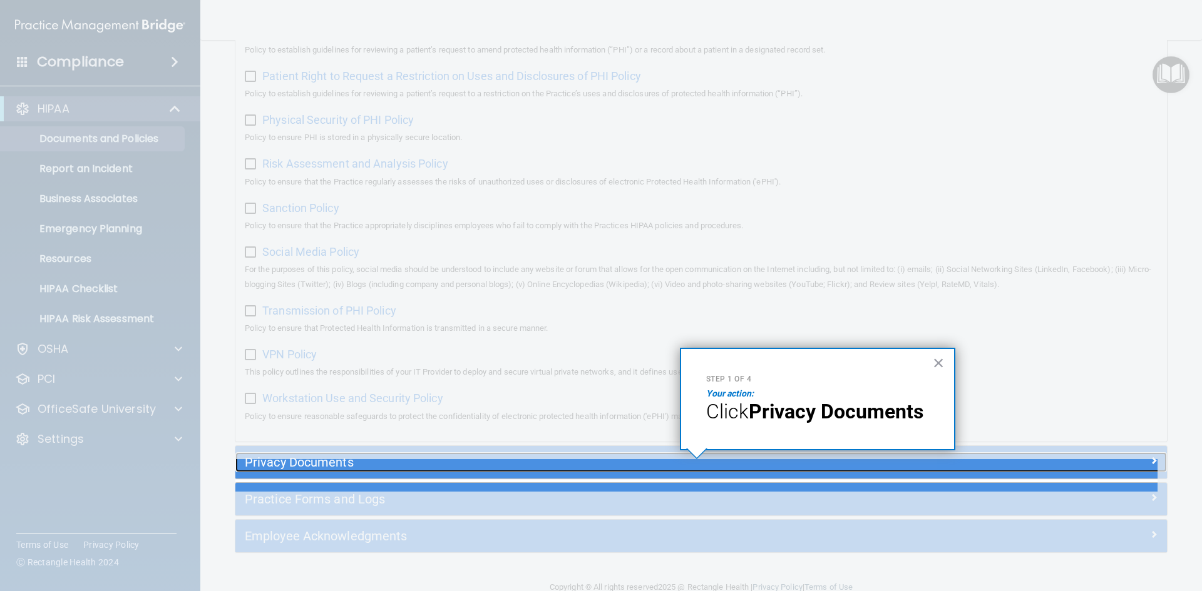
click at [854, 469] on h5 "Privacy Documents" at bounding box center [585, 463] width 680 height 14
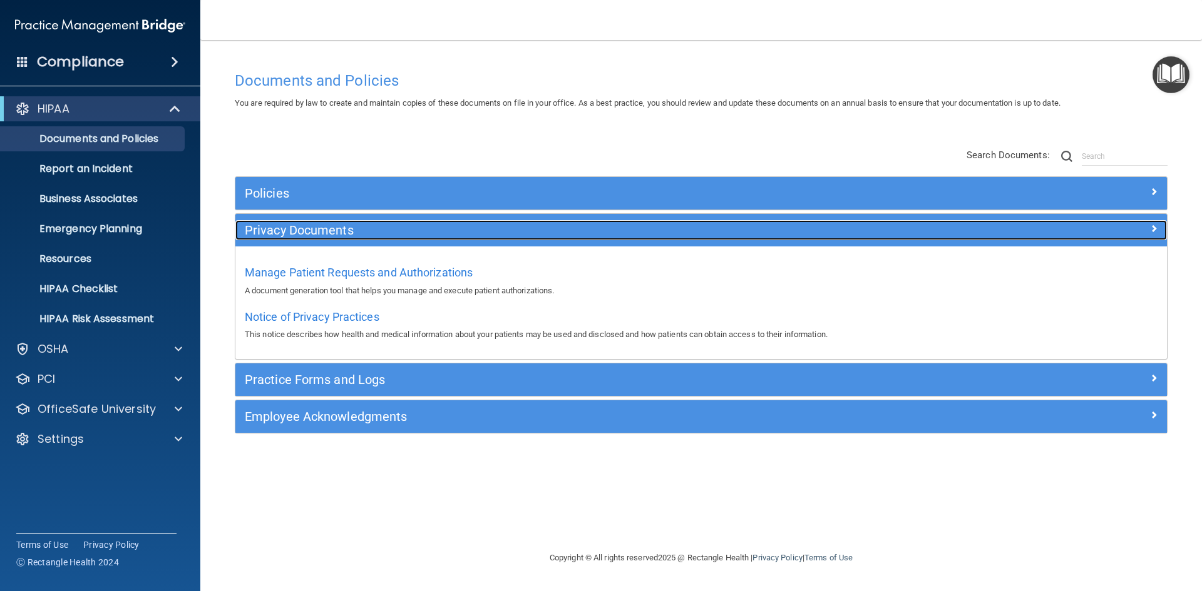
scroll to position [0, 0]
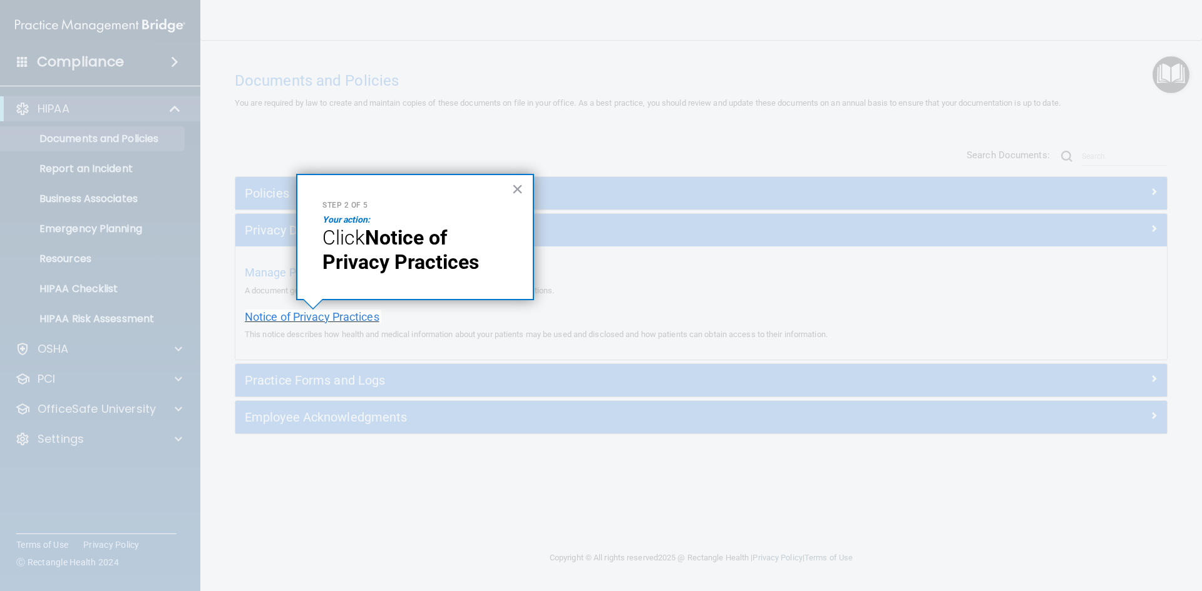
click at [360, 312] on span "Notice of Privacy Practices" at bounding box center [312, 316] width 135 height 13
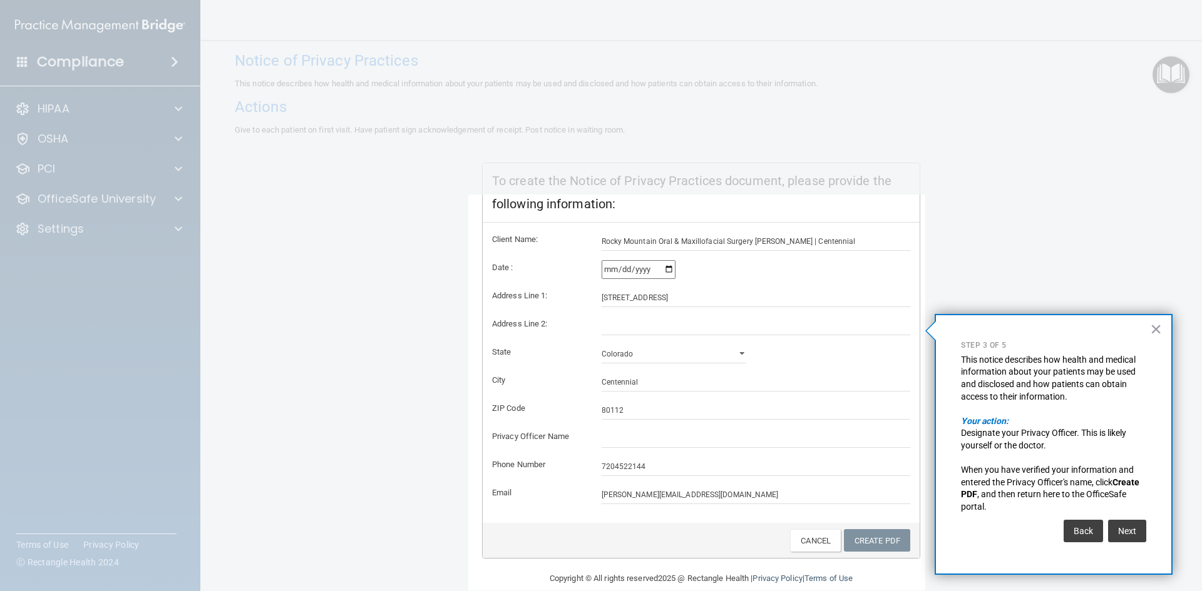
scroll to position [103, 0]
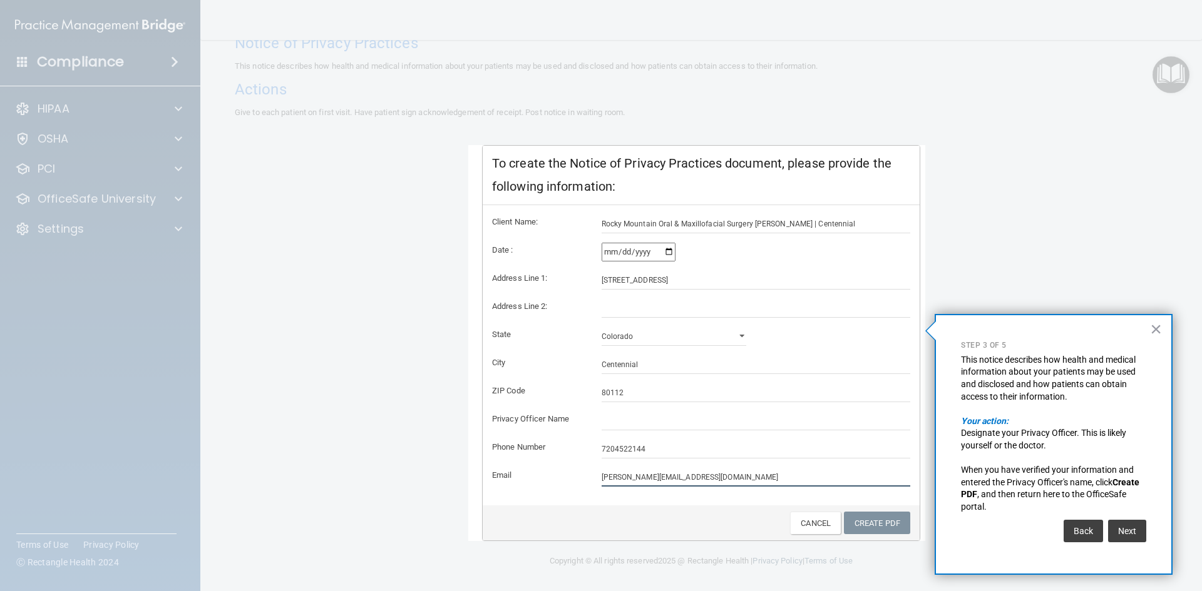
click at [707, 477] on input "[PERSON_NAME][EMAIL_ADDRESS][DOMAIN_NAME]" at bounding box center [755, 477] width 309 height 19
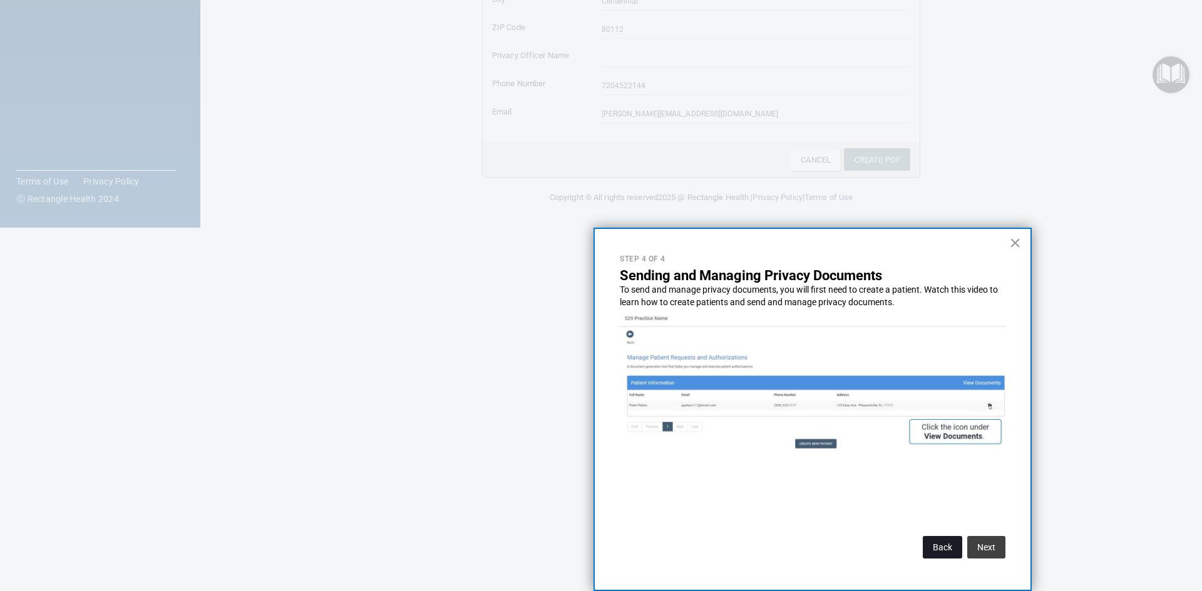
click at [939, 546] on button "Back" at bounding box center [941, 547] width 39 height 23
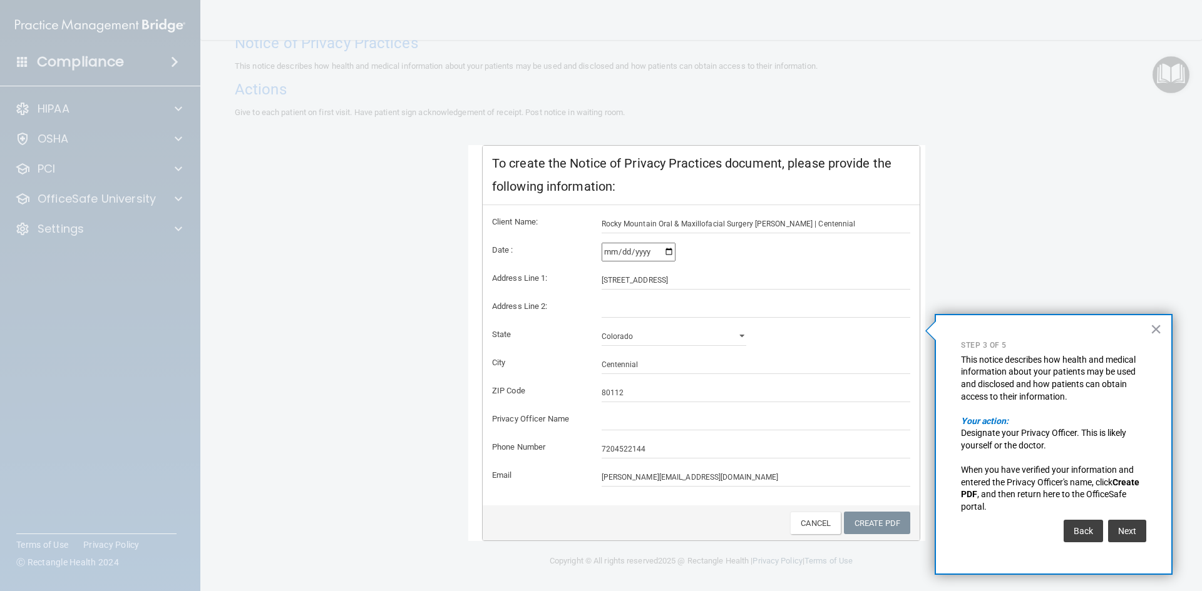
scroll to position [0, 0]
click at [860, 521] on link "Create PDF" at bounding box center [877, 523] width 66 height 23
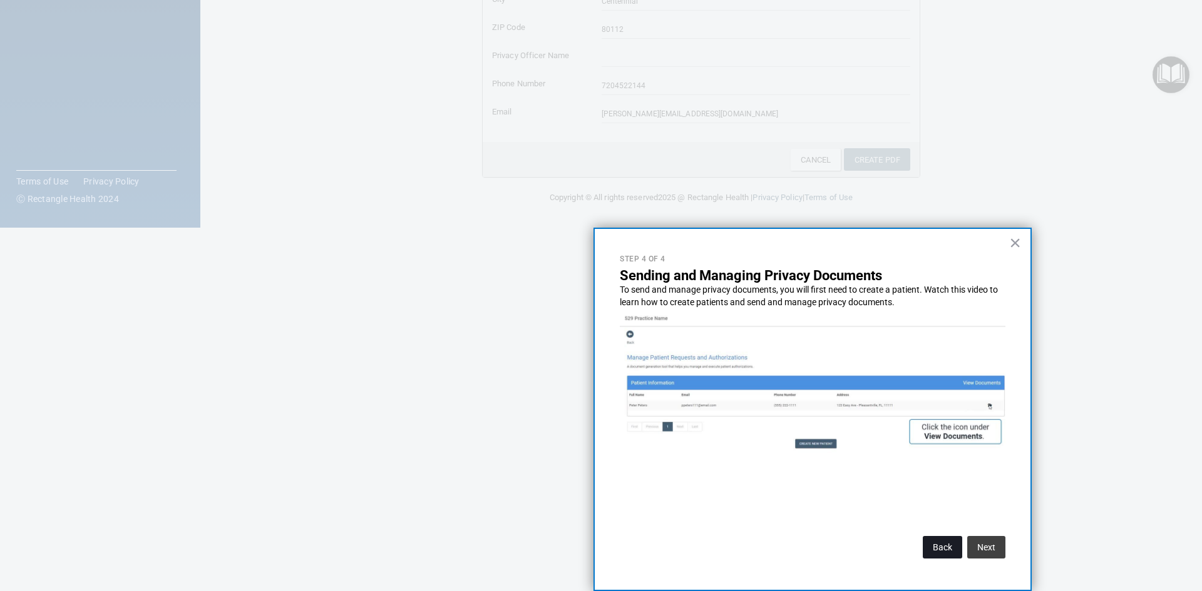
click at [945, 549] on button "Back" at bounding box center [941, 547] width 39 height 23
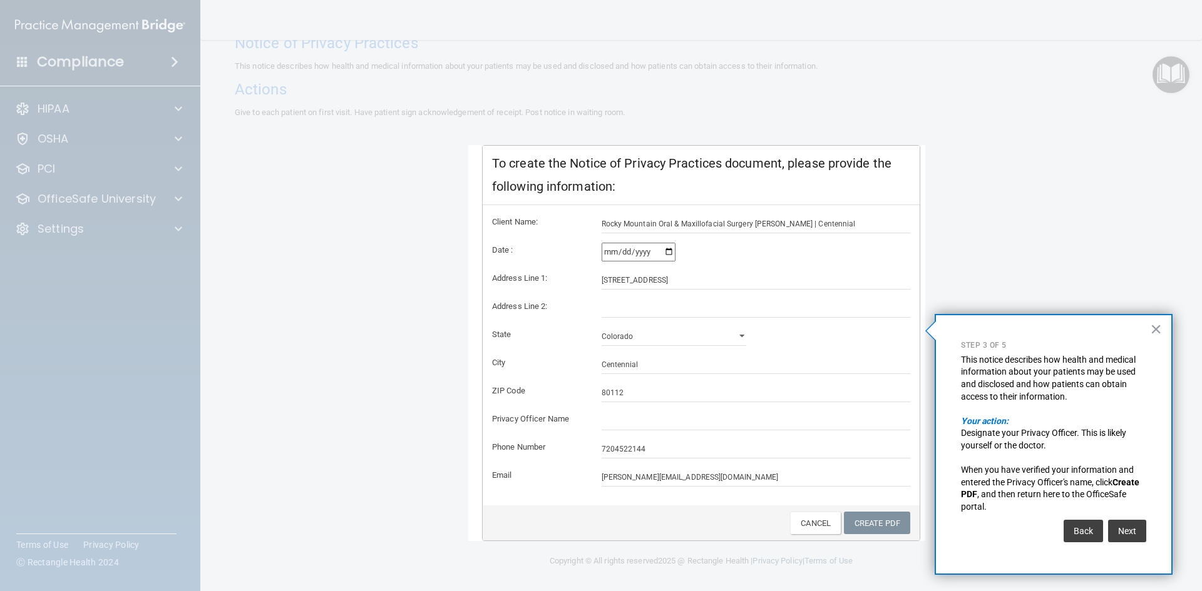
scroll to position [0, 0]
click at [694, 334] on select "Alabama Alaska Arizona Arkansas California Colorado Connecticut Delaware Distri…" at bounding box center [673, 336] width 145 height 19
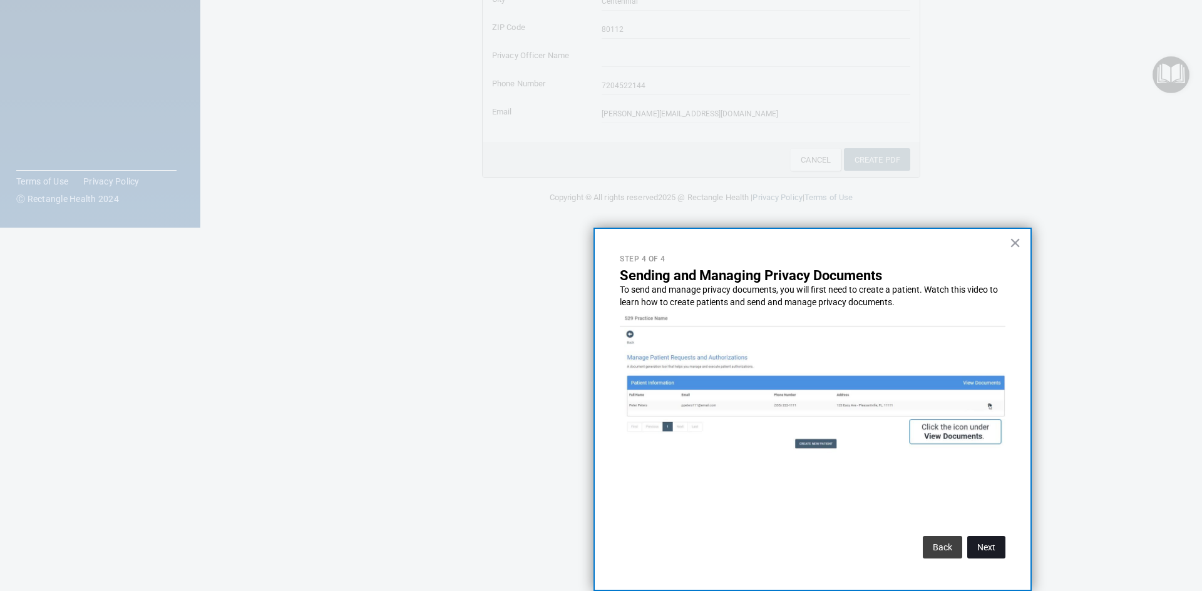
click at [977, 543] on button "Next" at bounding box center [986, 547] width 38 height 23
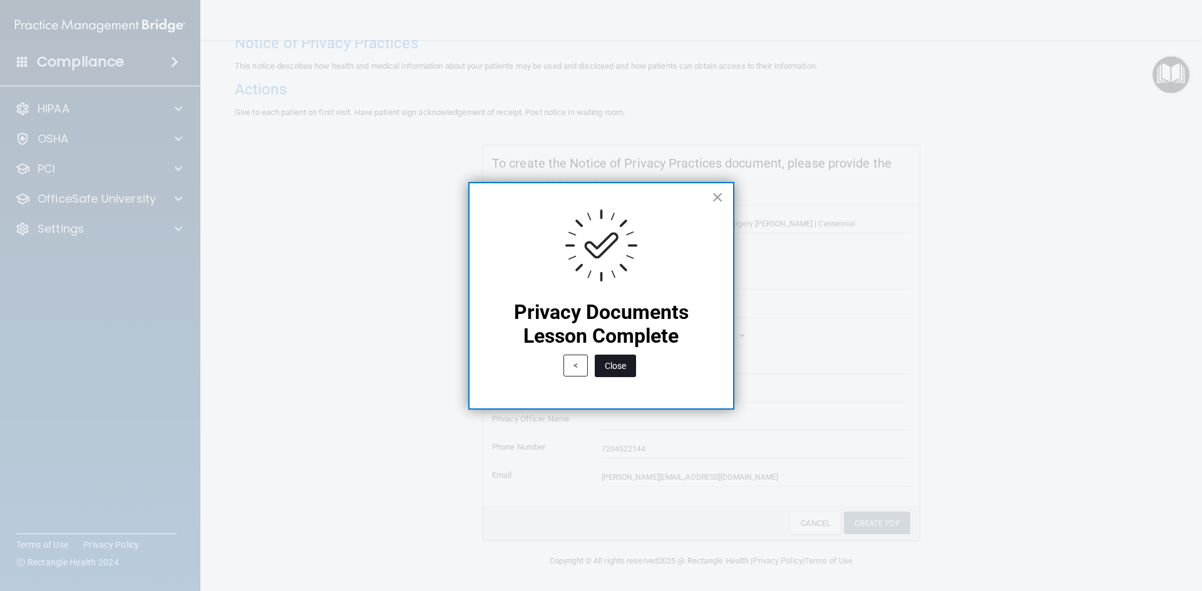
click at [616, 370] on button "Close" at bounding box center [615, 366] width 41 height 23
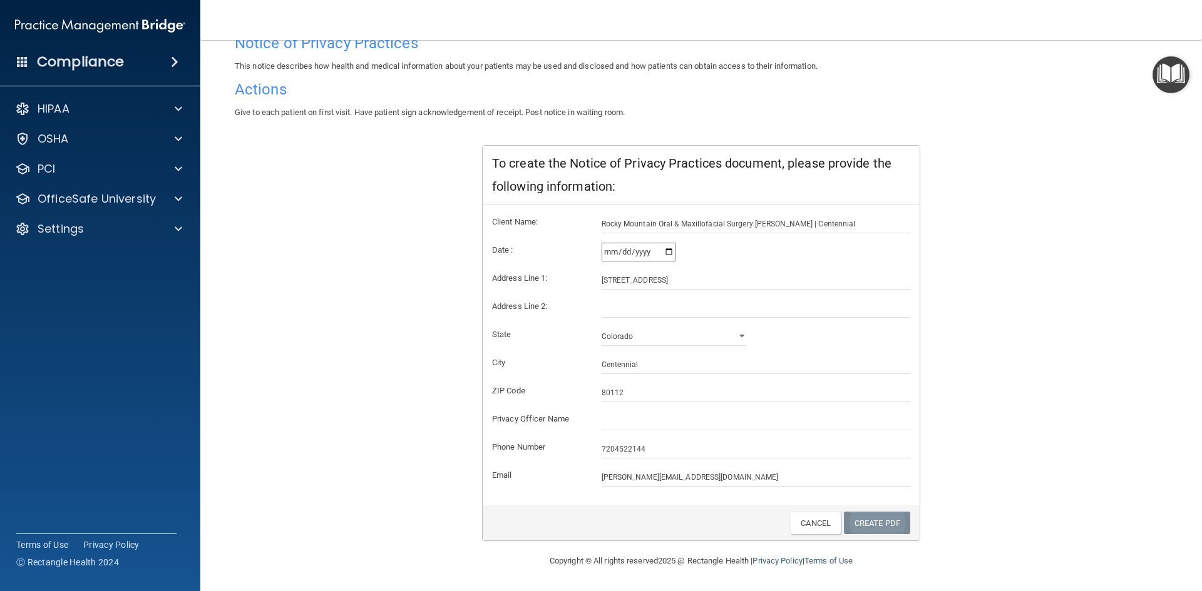
click at [875, 524] on link "Create PDF" at bounding box center [877, 523] width 66 height 23
click at [817, 528] on link "Cancel" at bounding box center [815, 523] width 51 height 23
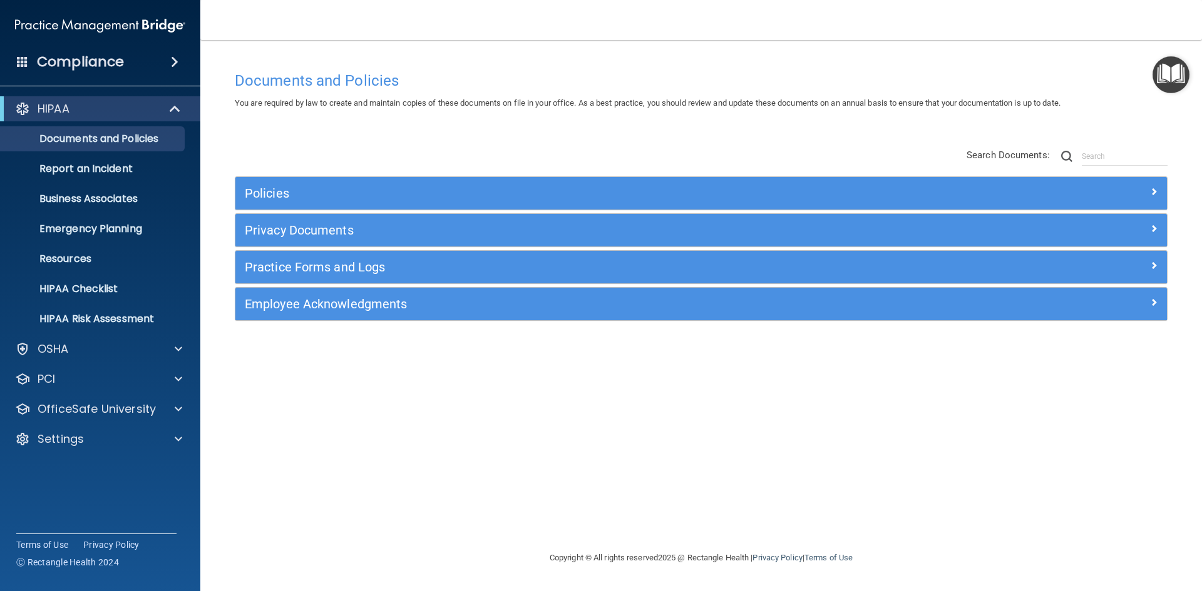
click at [1178, 81] on img "Open Resource Center" at bounding box center [1170, 74] width 37 height 37
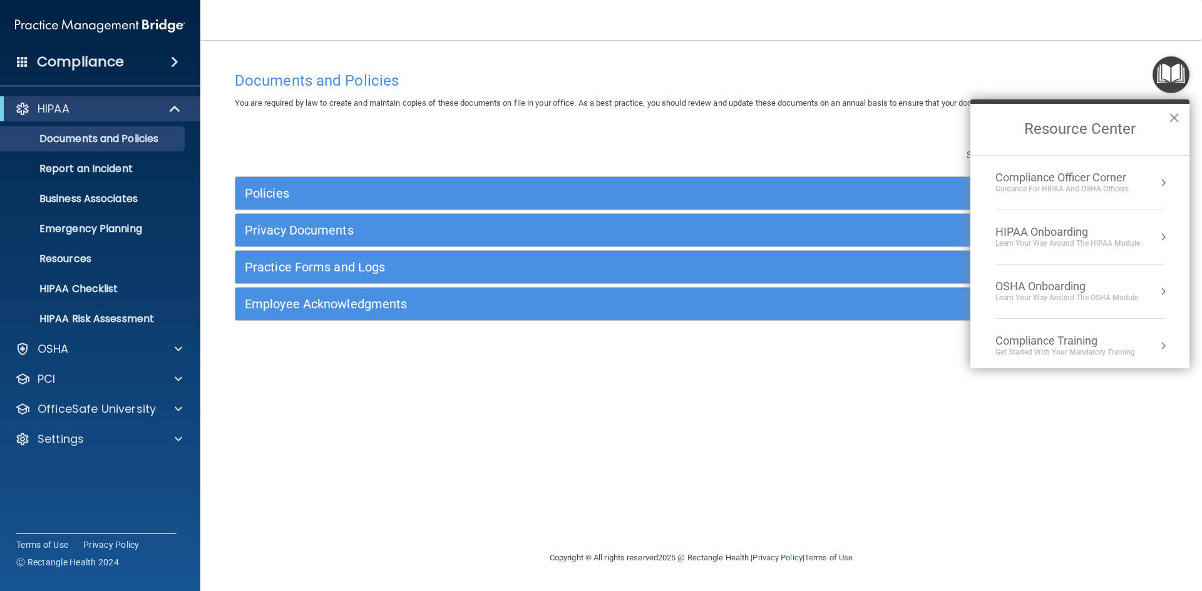
click at [1044, 242] on div "Learn Your Way around the HIPAA module" at bounding box center [1067, 243] width 145 height 11
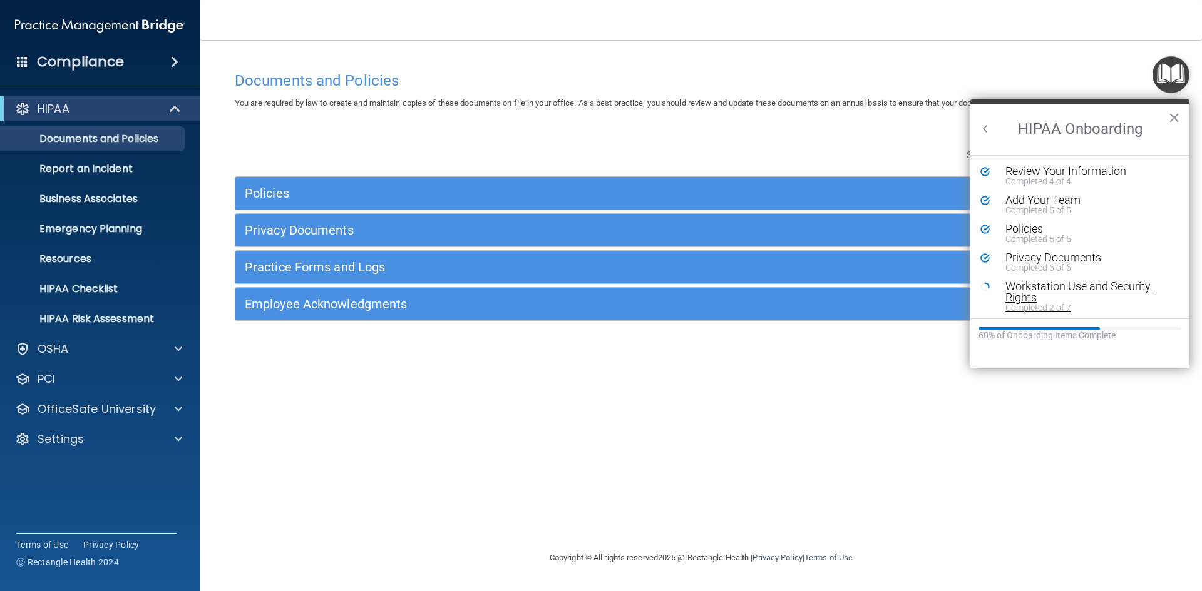
click at [1013, 290] on div "Workstation Use and Security Rights" at bounding box center [1084, 292] width 158 height 23
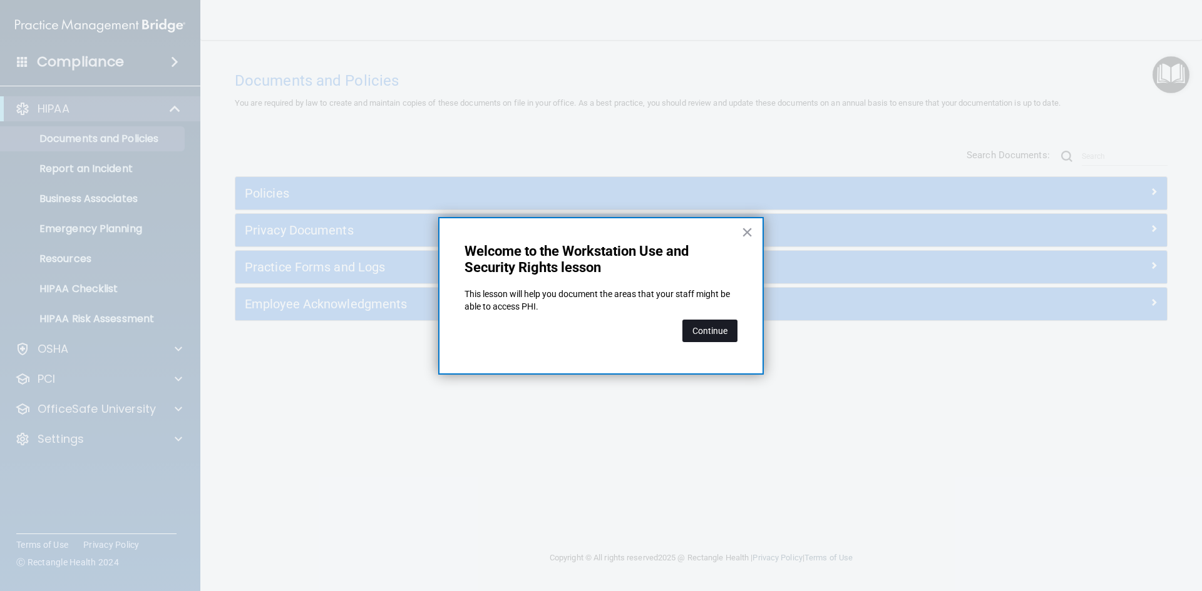
click at [705, 329] on button "Continue" at bounding box center [709, 331] width 55 height 23
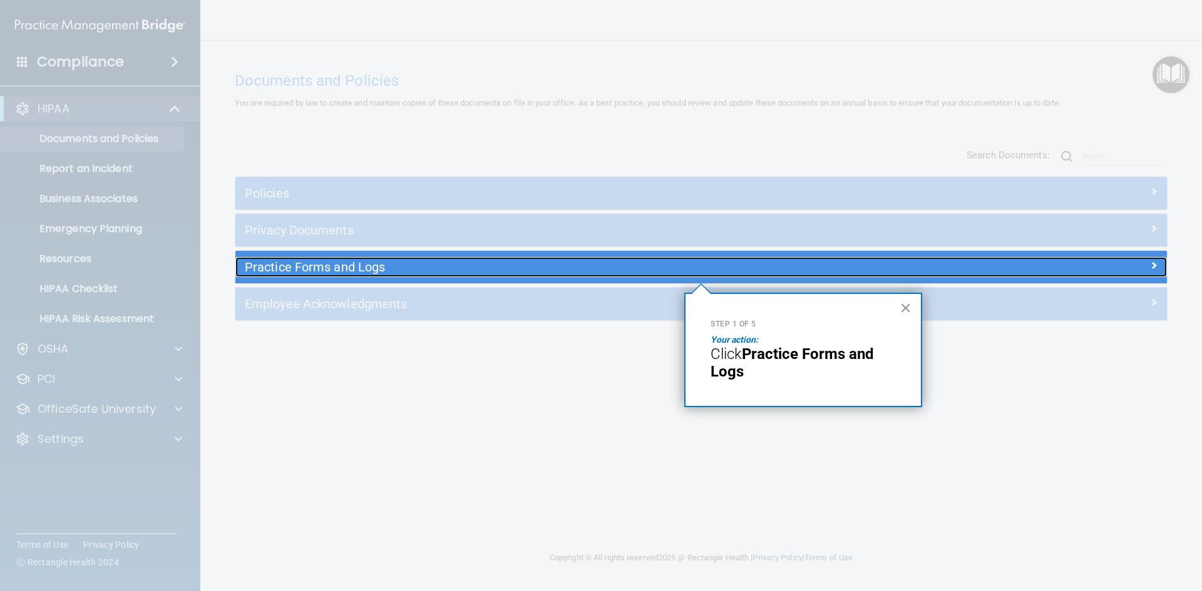
click at [511, 262] on h5 "Practice Forms and Logs" at bounding box center [585, 267] width 680 height 14
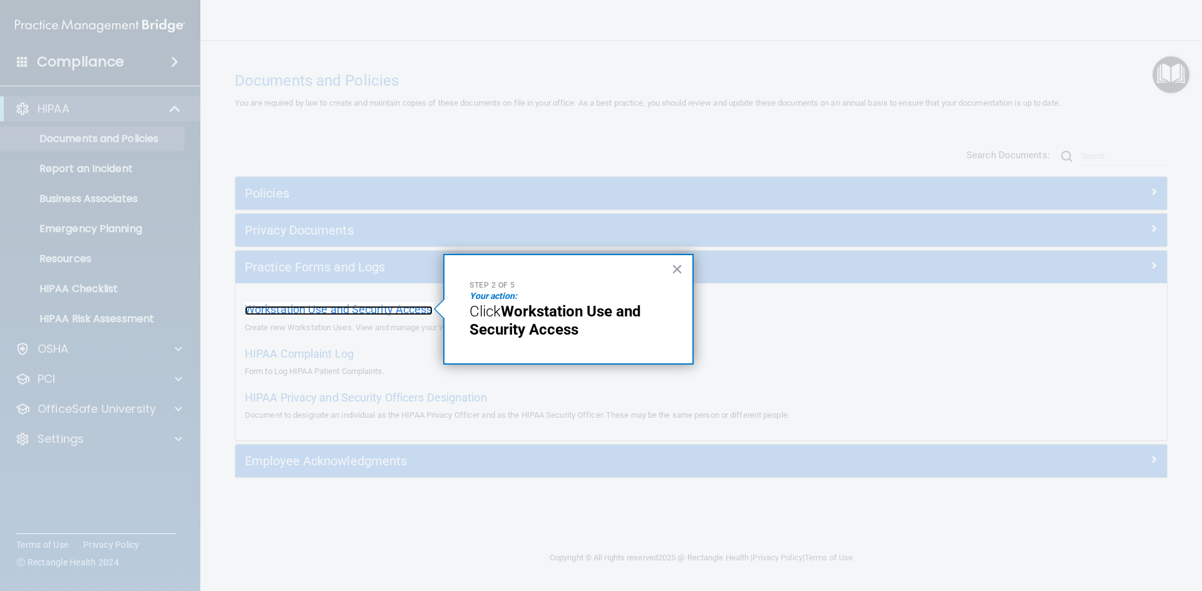
click at [408, 306] on span "Workstation Use and Security Access" at bounding box center [339, 309] width 188 height 13
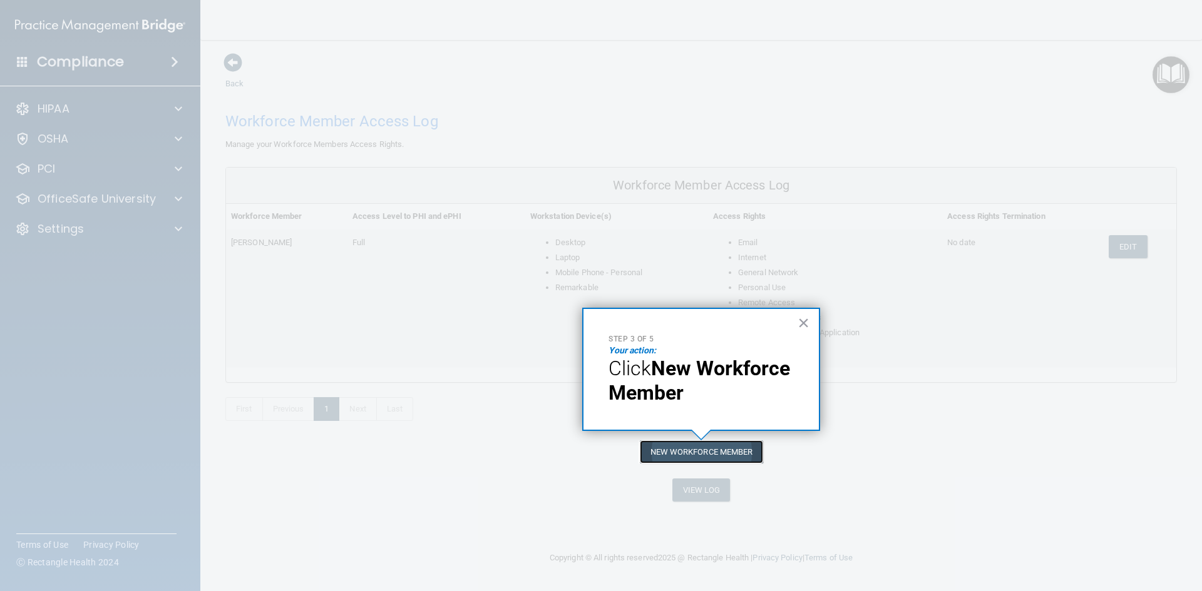
click at [668, 452] on button "New Workforce Member" at bounding box center [701, 452] width 123 height 23
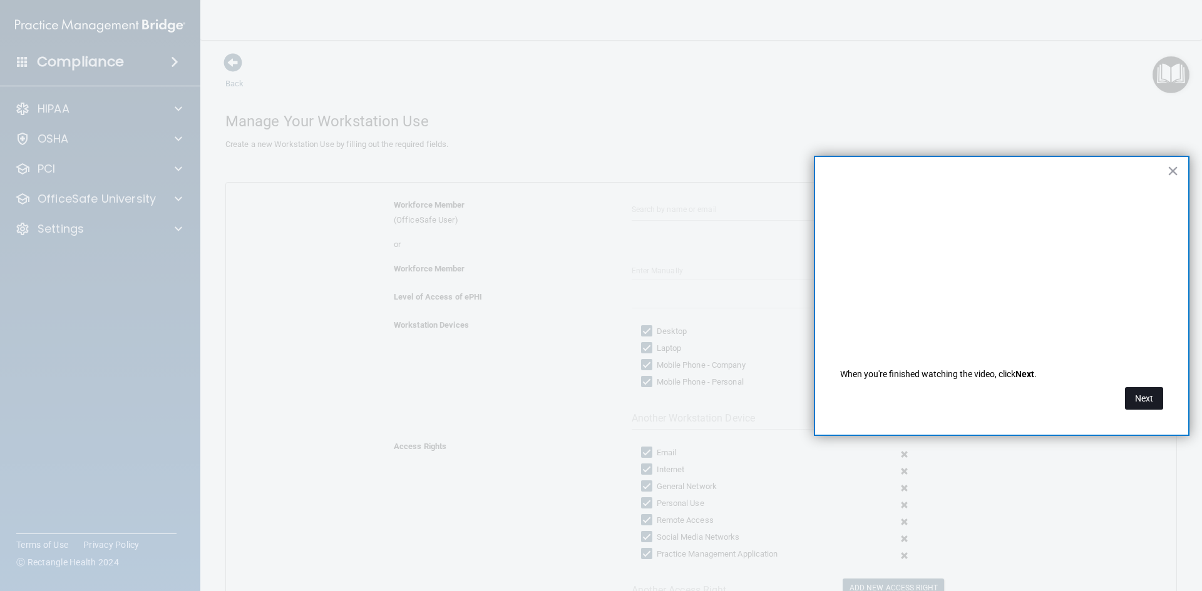
click at [1148, 392] on button "Next" at bounding box center [1144, 398] width 38 height 23
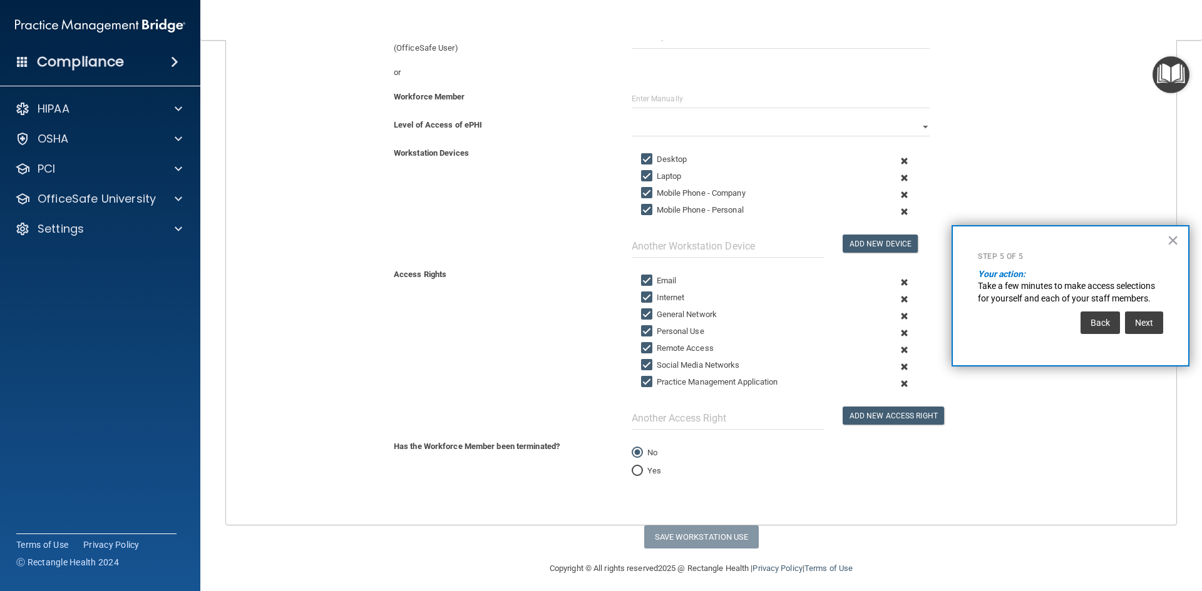
scroll to position [180, 0]
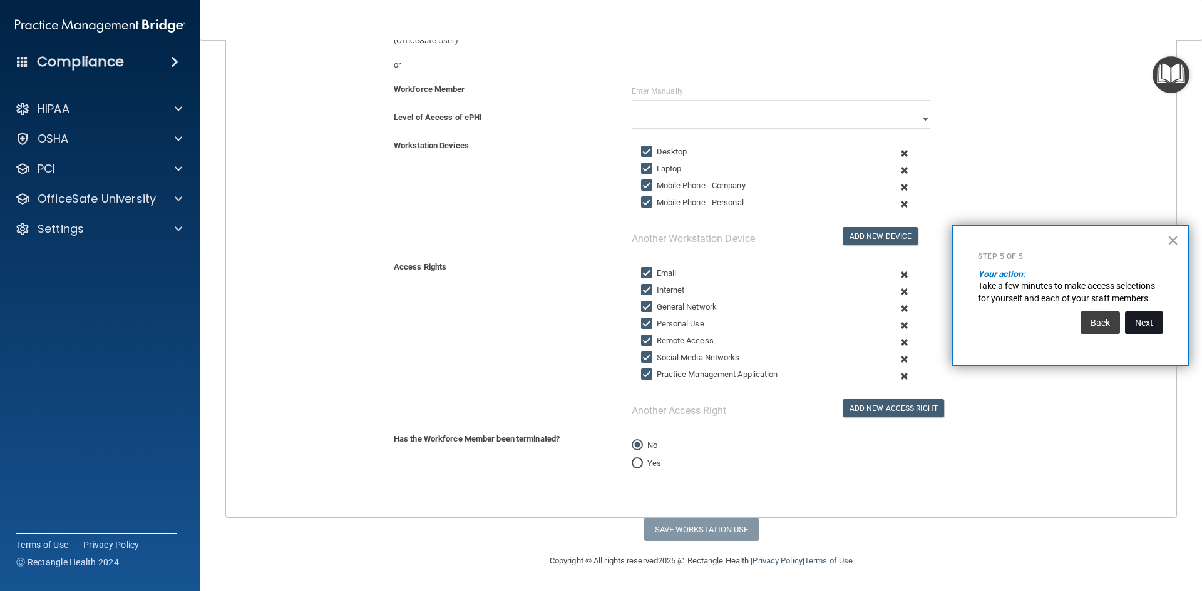
click at [1135, 327] on button "Next" at bounding box center [1144, 323] width 38 height 23
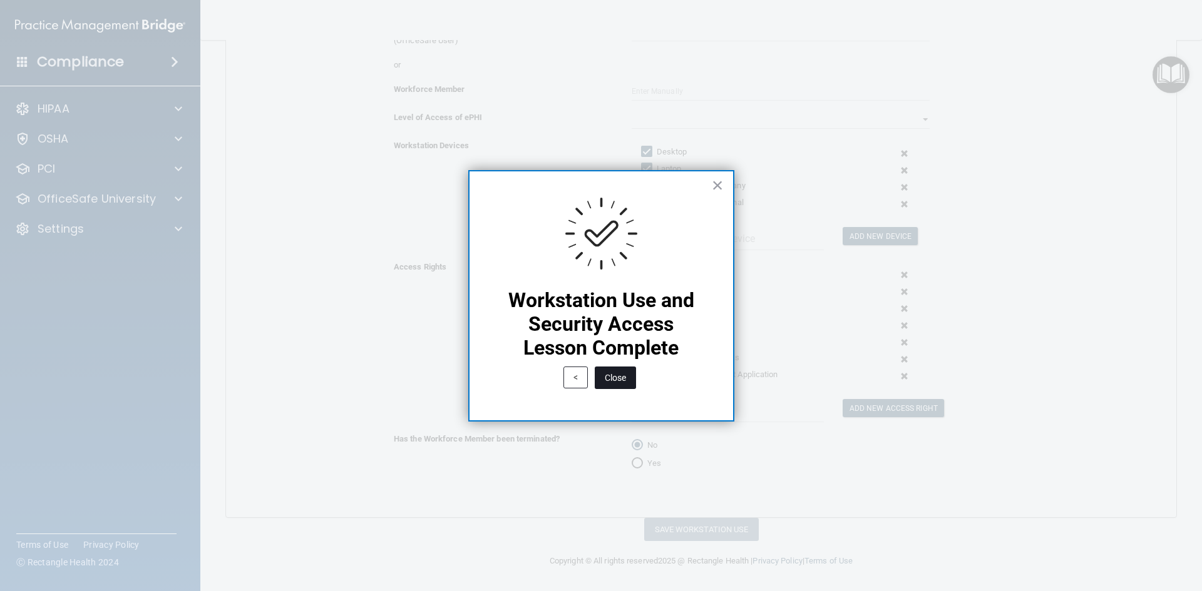
click at [620, 384] on button "Close" at bounding box center [615, 378] width 41 height 23
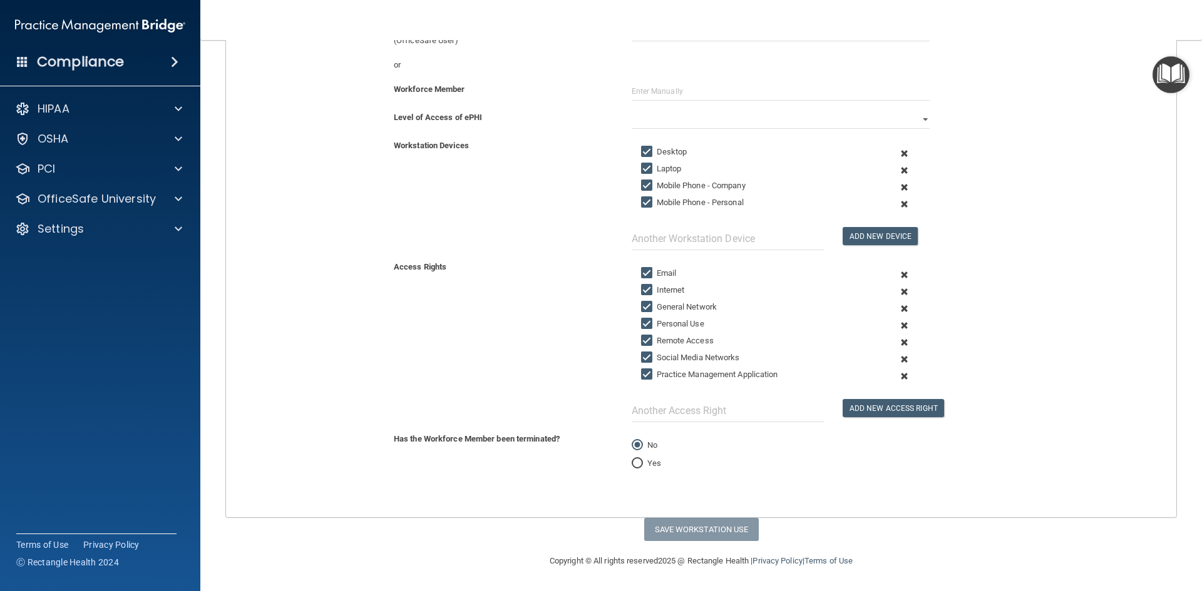
scroll to position [0, 0]
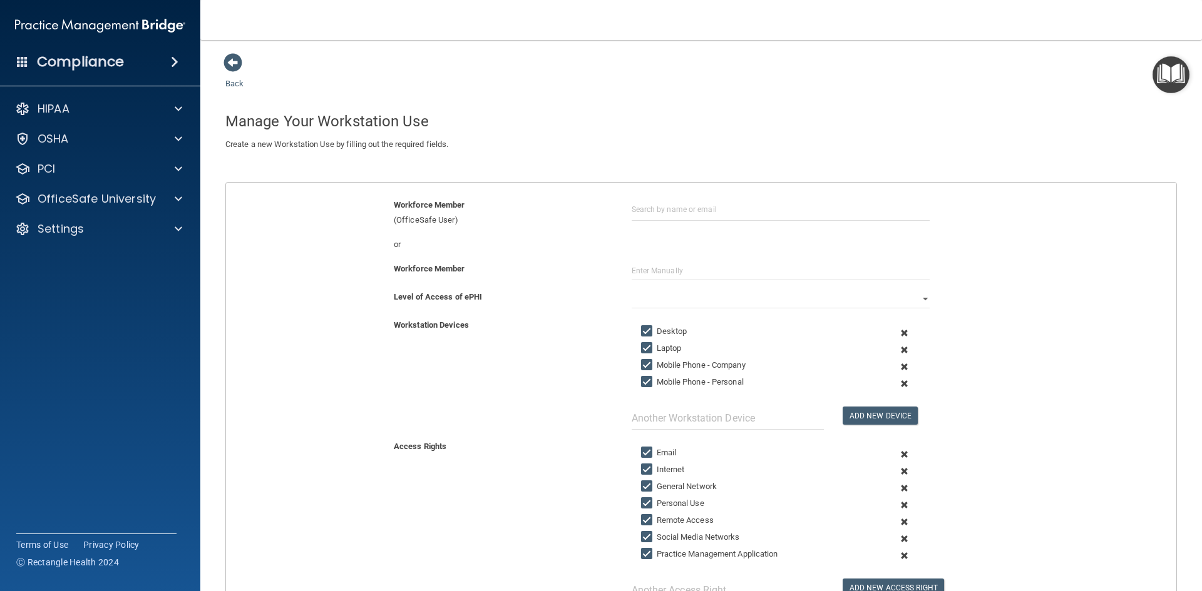
click at [1180, 69] on img "Open Resource Center" at bounding box center [1170, 74] width 37 height 37
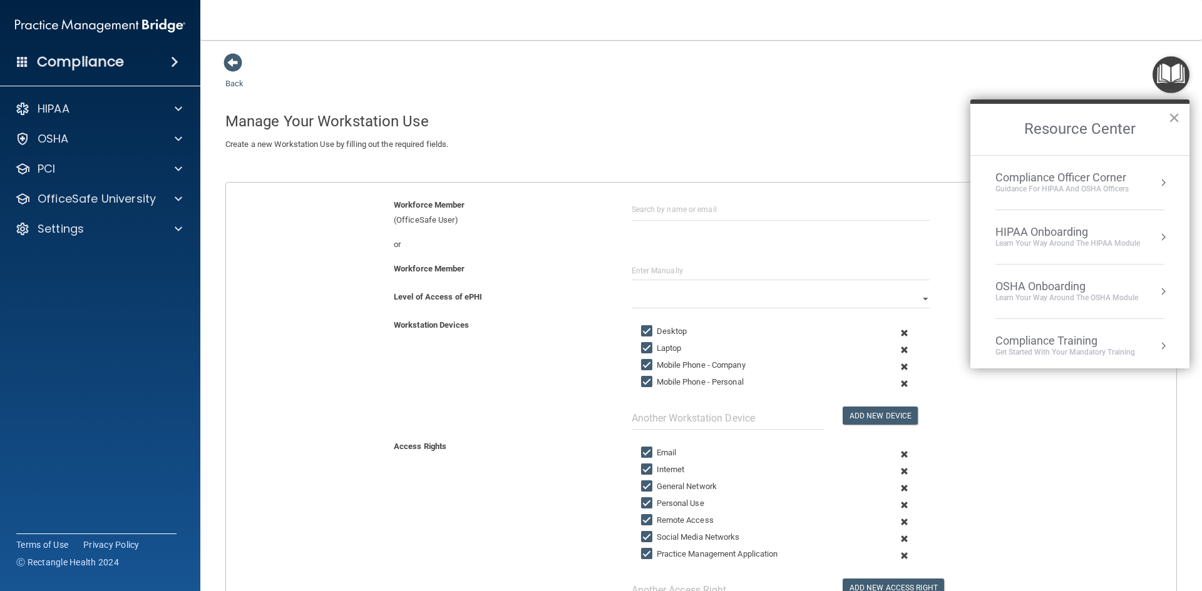
click at [1071, 236] on div "HIPAA Onboarding" at bounding box center [1067, 232] width 145 height 14
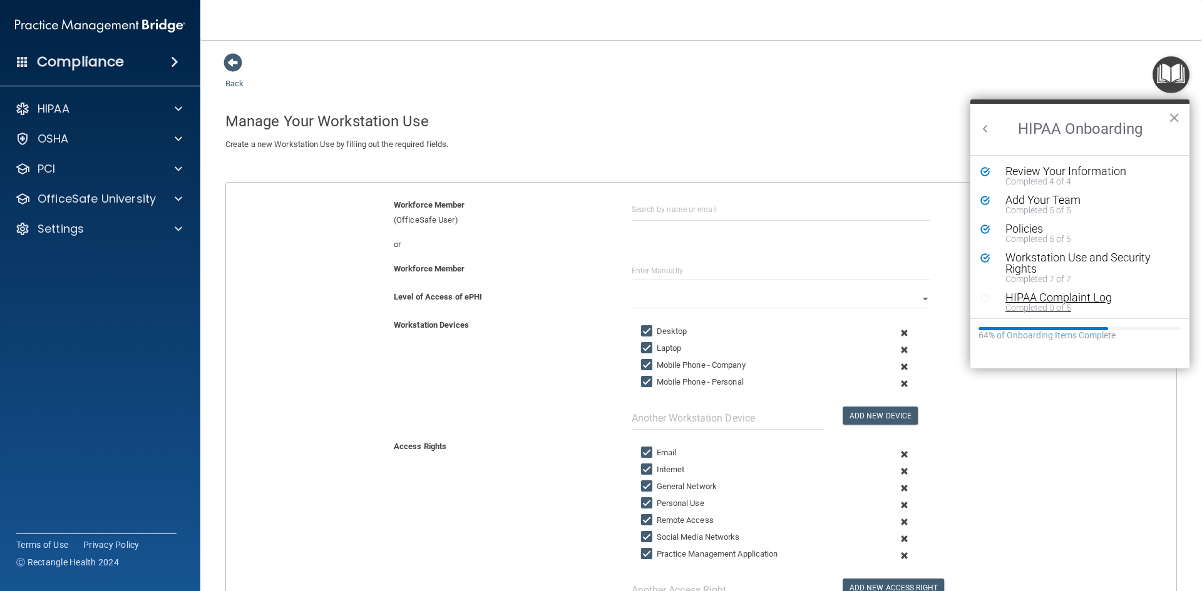
click at [1053, 296] on div "HIPAA Complaint Log" at bounding box center [1084, 297] width 158 height 11
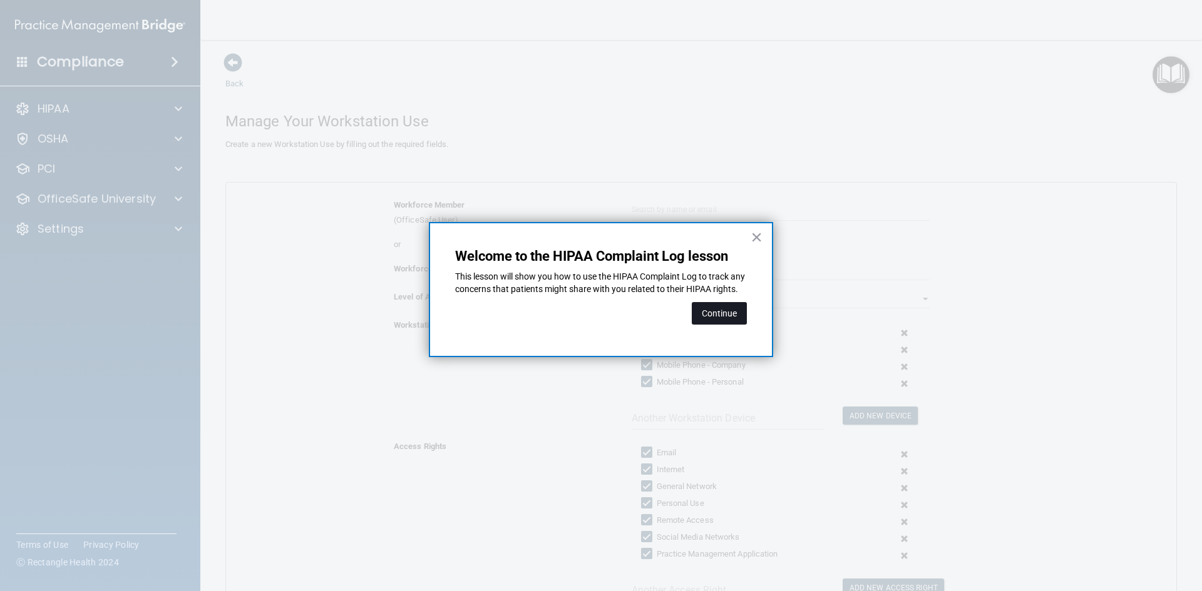
click at [721, 322] on button "Continue" at bounding box center [719, 313] width 55 height 23
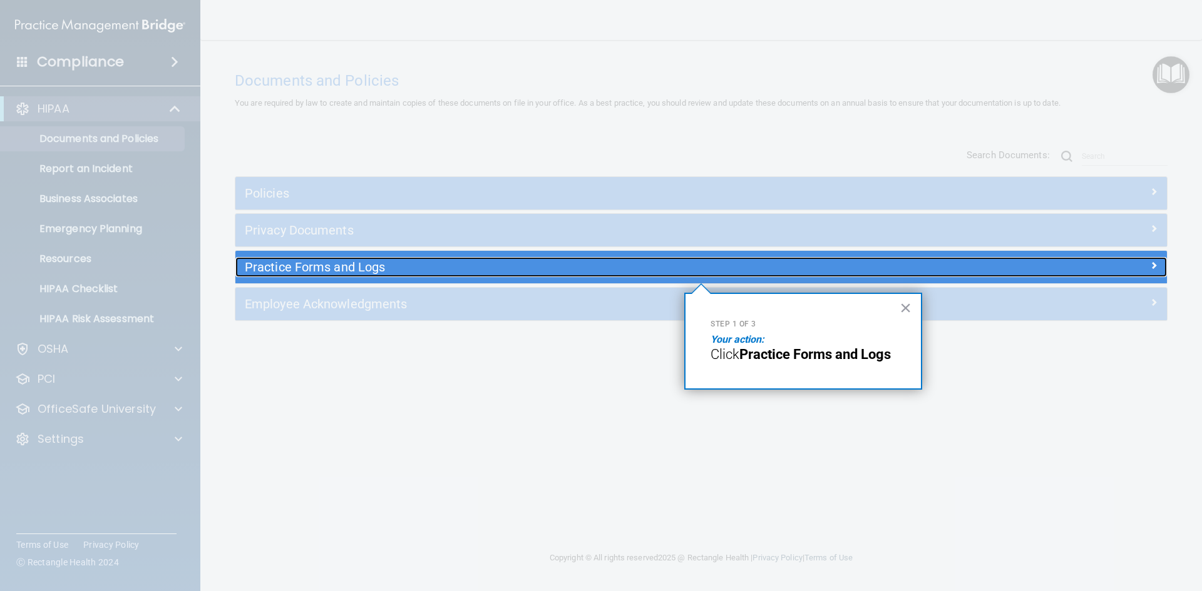
click at [466, 267] on h5 "Practice Forms and Logs" at bounding box center [585, 267] width 680 height 14
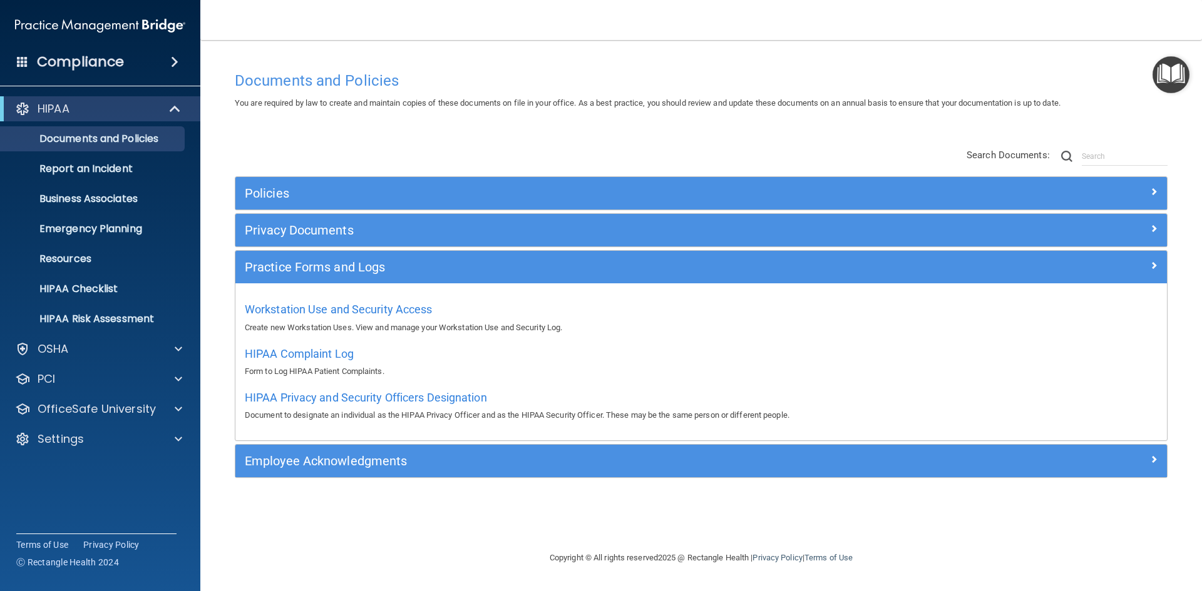
click at [1164, 74] on img "Open Resource Center" at bounding box center [1170, 74] width 37 height 37
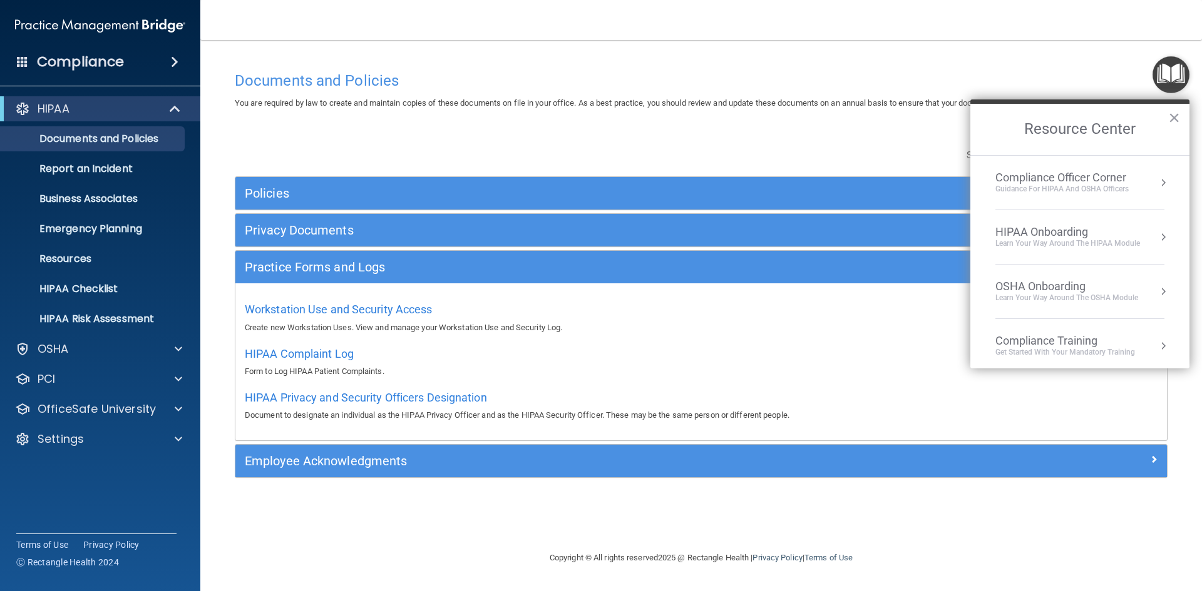
click at [1090, 232] on div "HIPAA Onboarding" at bounding box center [1067, 232] width 145 height 14
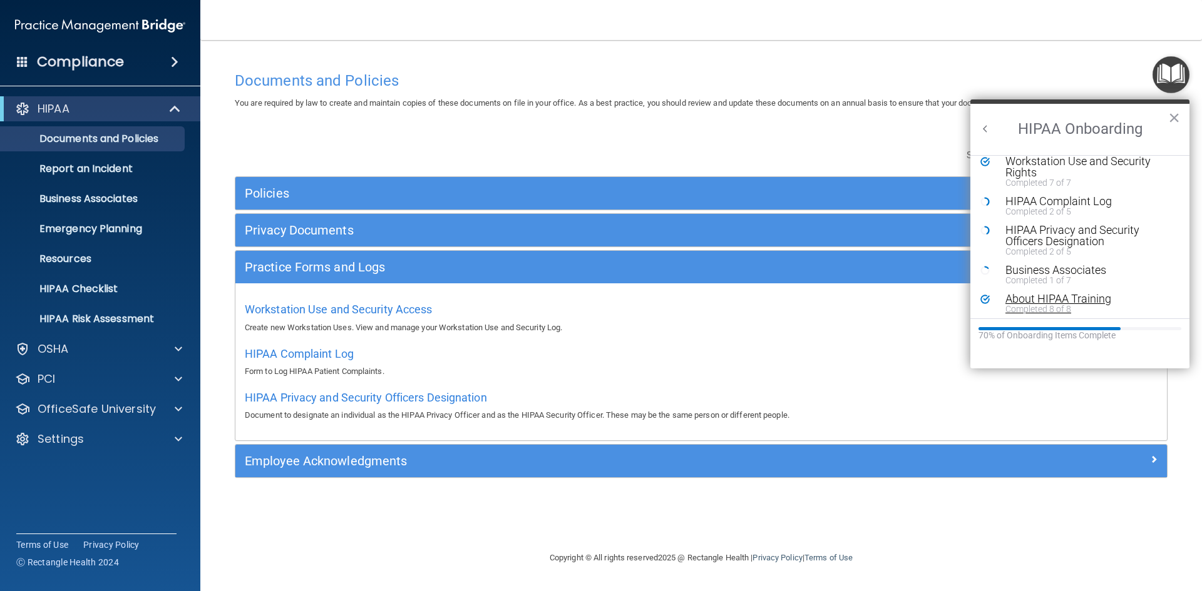
scroll to position [63, 0]
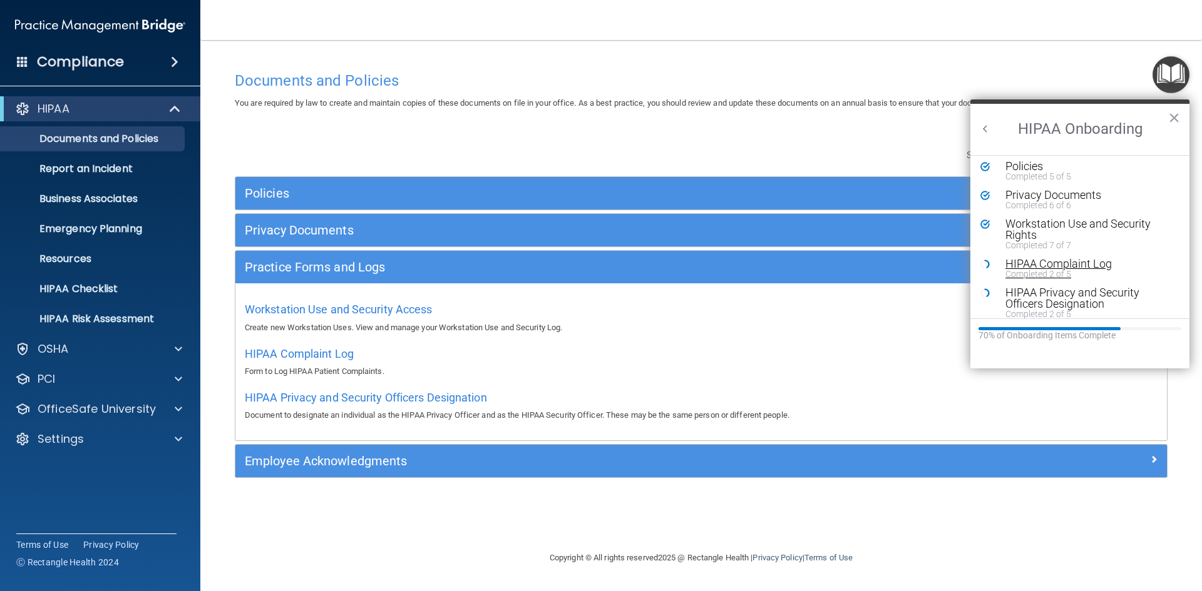
click at [1080, 267] on div "HIPAA Complaint Log" at bounding box center [1084, 263] width 158 height 11
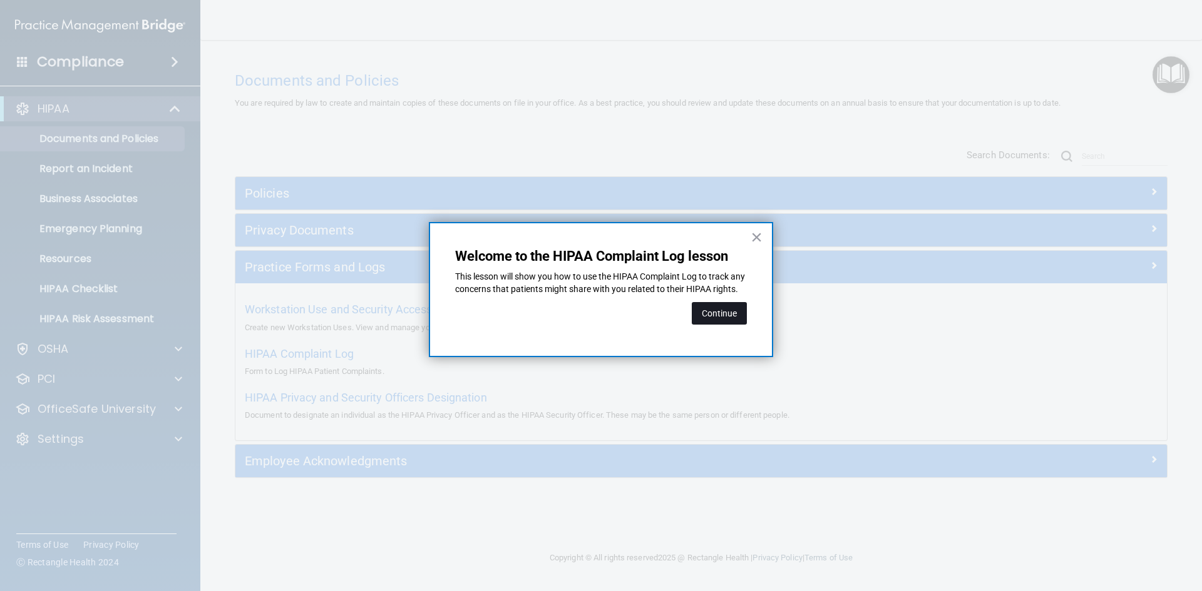
click at [744, 321] on button "Continue" at bounding box center [719, 313] width 55 height 23
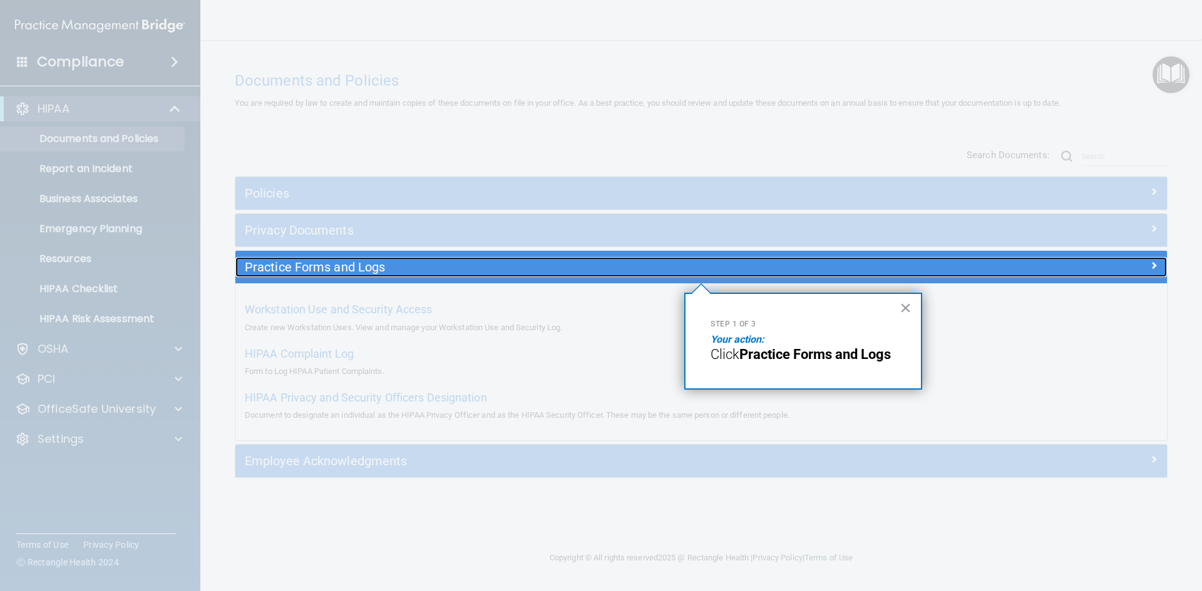
click at [379, 270] on h5 "Practice Forms and Logs" at bounding box center [585, 267] width 680 height 14
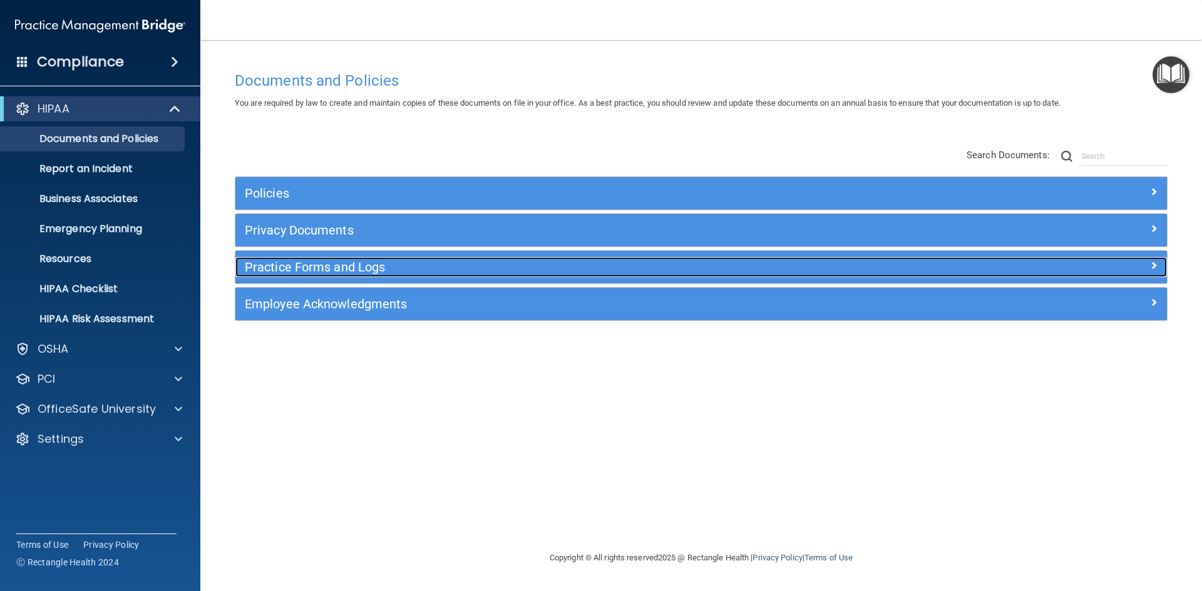
click at [379, 270] on h5 "Practice Forms and Logs" at bounding box center [585, 267] width 680 height 14
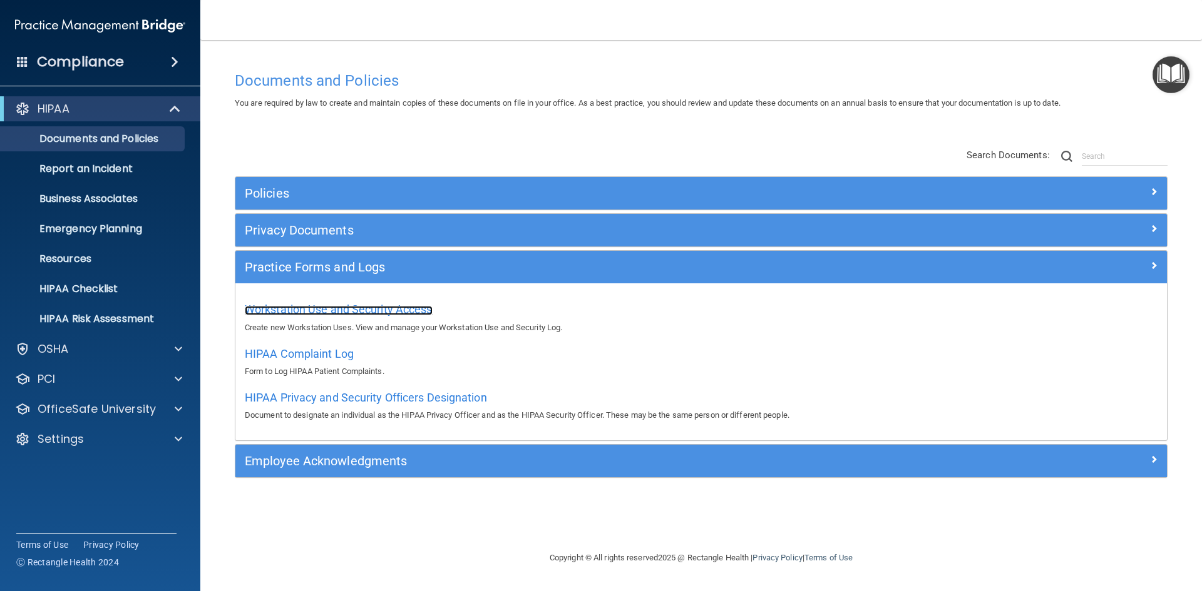
click at [346, 303] on span "Workstation Use and Security Access" at bounding box center [339, 309] width 188 height 13
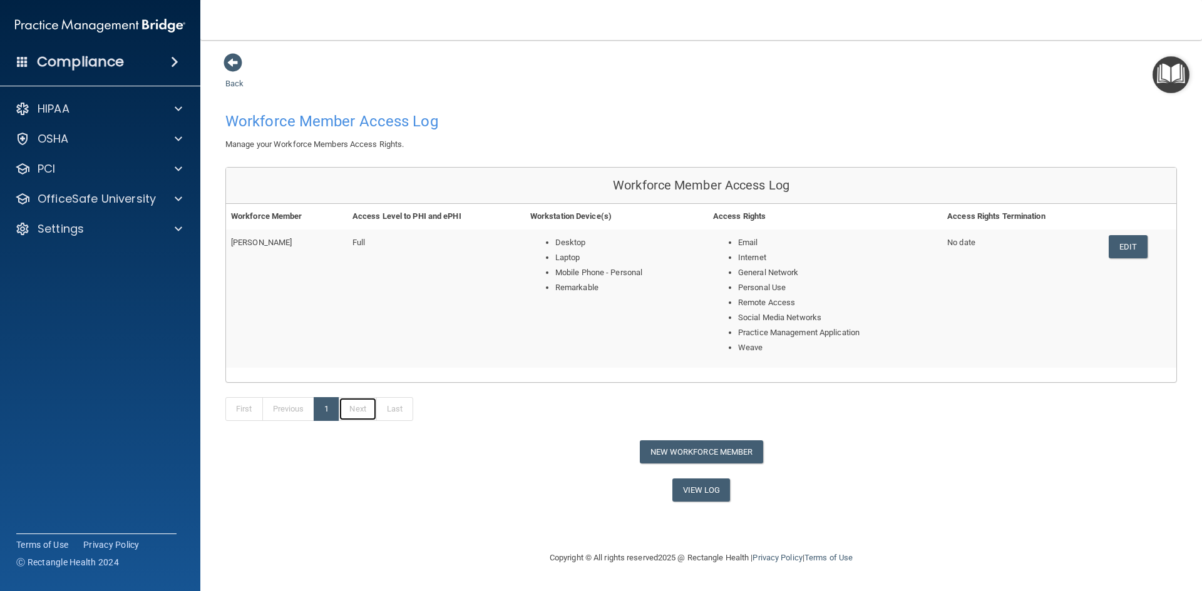
click at [358, 407] on link "Next" at bounding box center [358, 409] width 38 height 24
click at [715, 452] on button "New Workforce Member" at bounding box center [701, 452] width 123 height 23
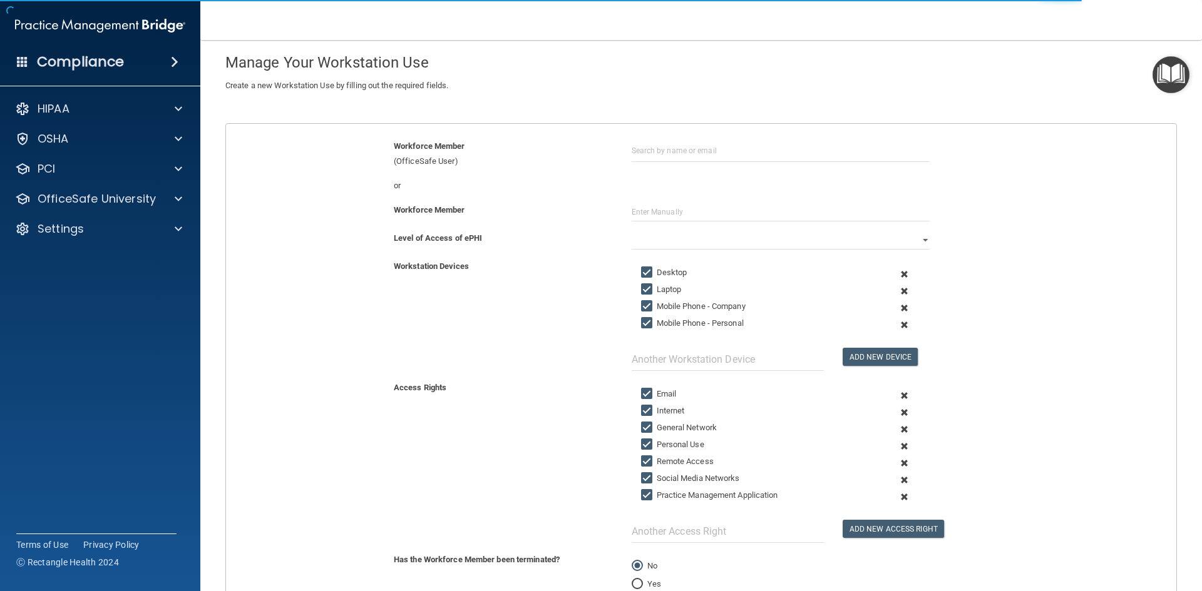
scroll to position [180, 0]
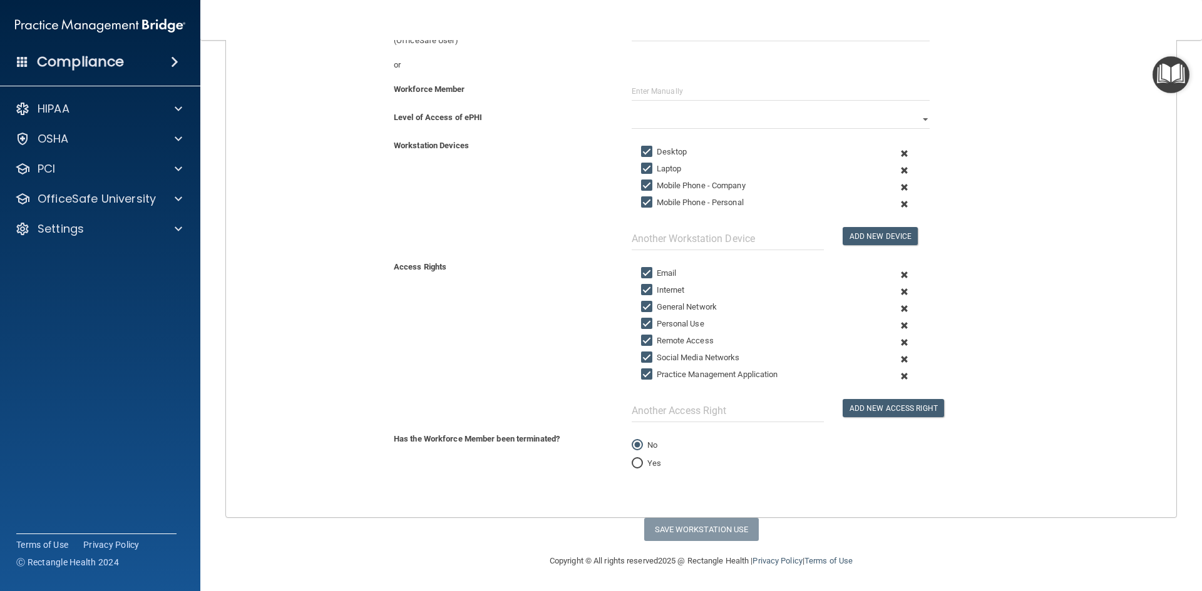
click at [1173, 76] on img "Open Resource Center" at bounding box center [1170, 74] width 37 height 37
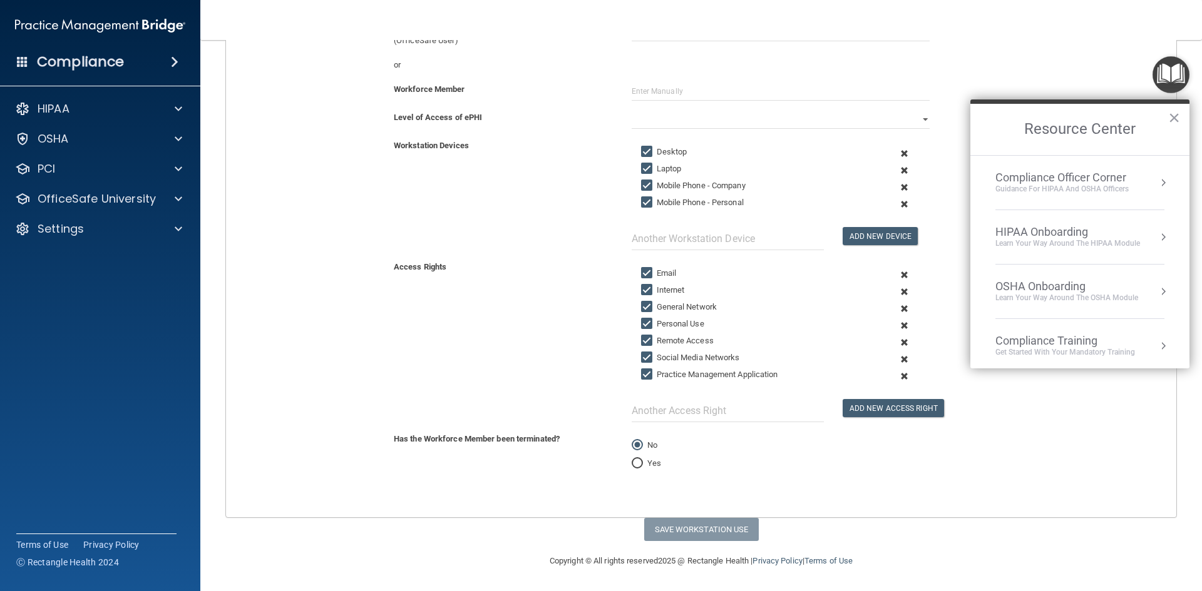
click at [1077, 238] on div "Learn Your Way around the HIPAA module" at bounding box center [1067, 243] width 145 height 11
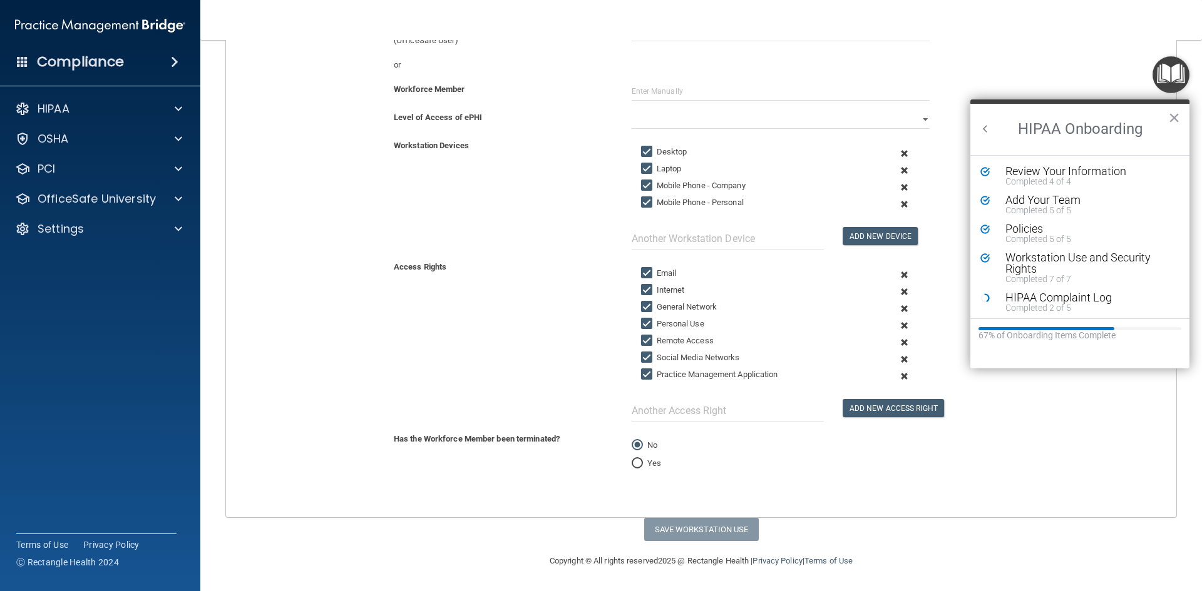
scroll to position [0, 0]
click at [1034, 309] on div "Completed 2 of 5" at bounding box center [1084, 308] width 158 height 9
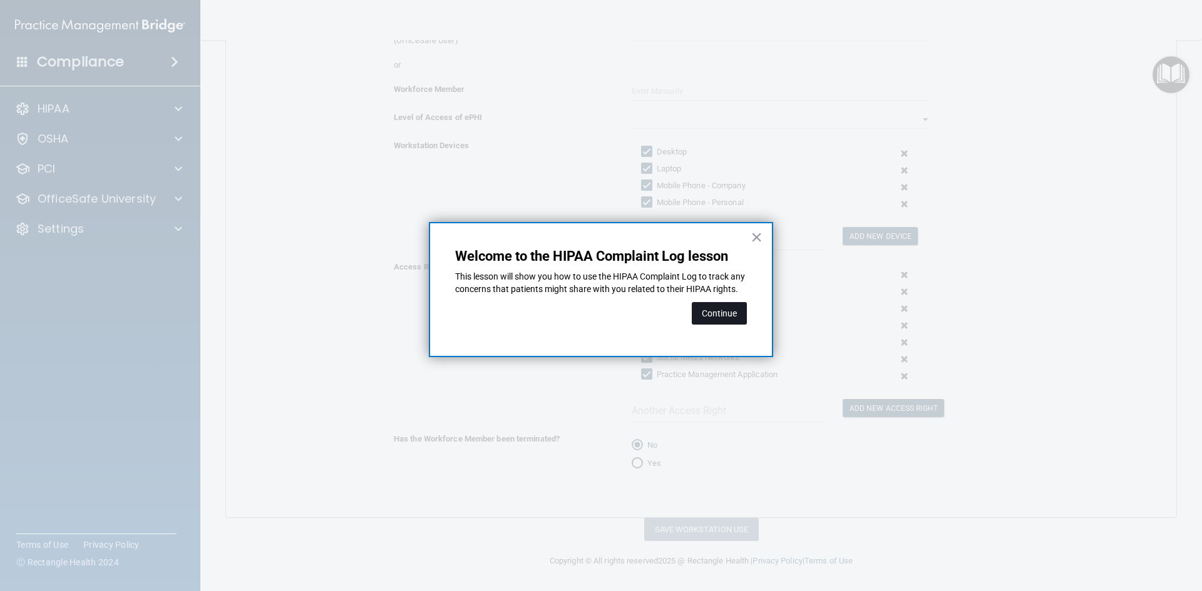
click at [725, 321] on button "Continue" at bounding box center [719, 313] width 55 height 23
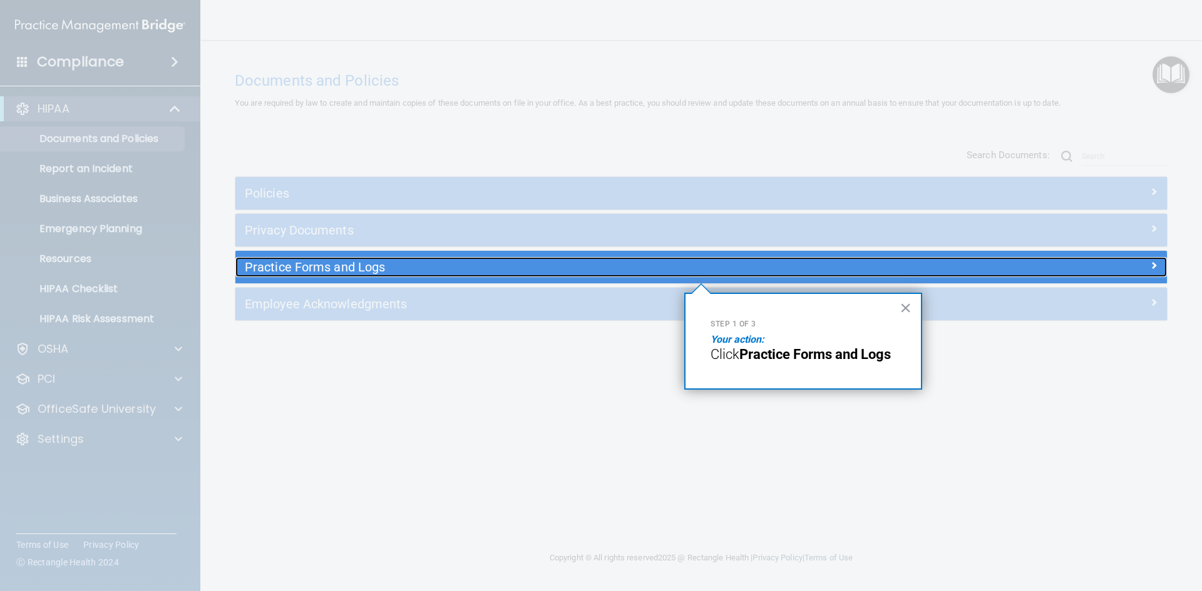
click at [429, 266] on h5 "Practice Forms and Logs" at bounding box center [585, 267] width 680 height 14
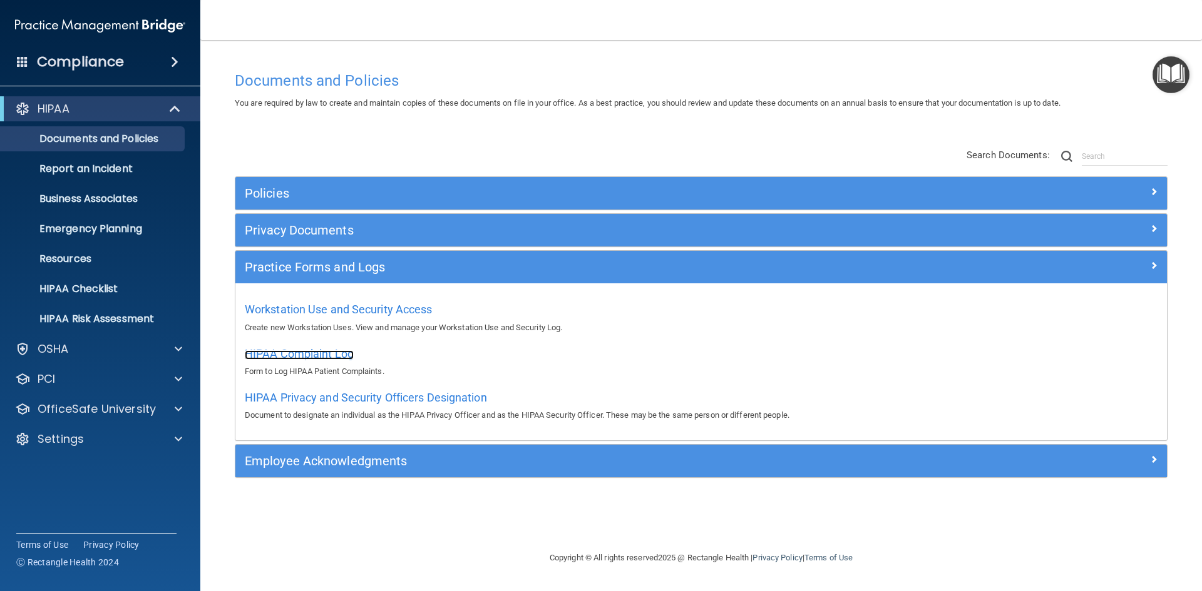
click at [288, 354] on span "HIPAA Complaint Log" at bounding box center [299, 353] width 109 height 13
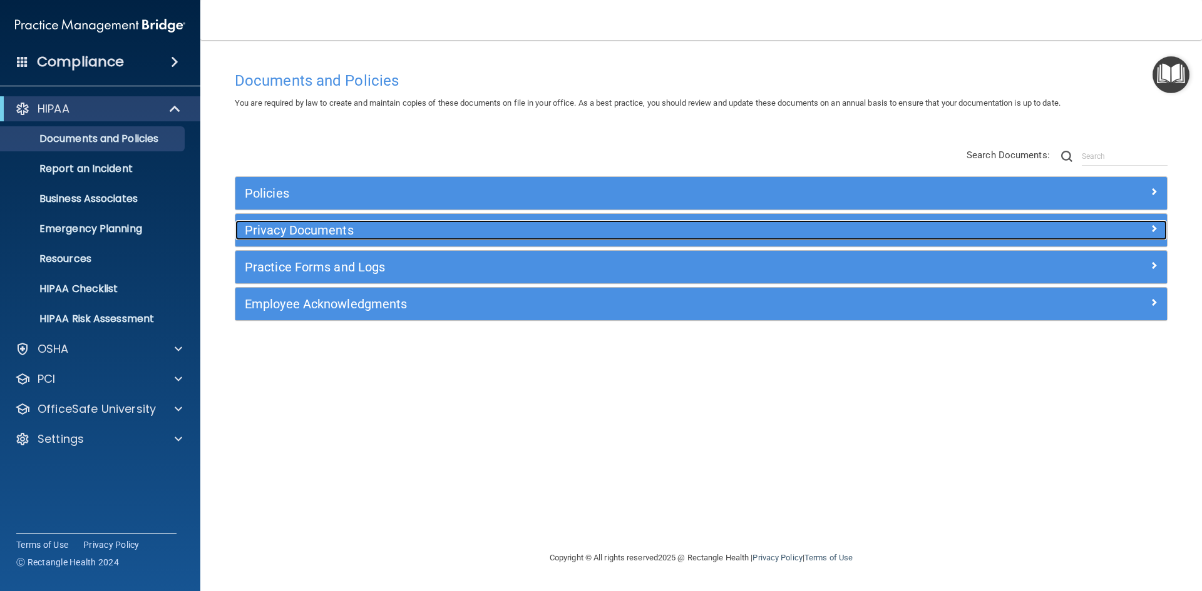
click at [309, 232] on h5 "Privacy Documents" at bounding box center [585, 230] width 680 height 14
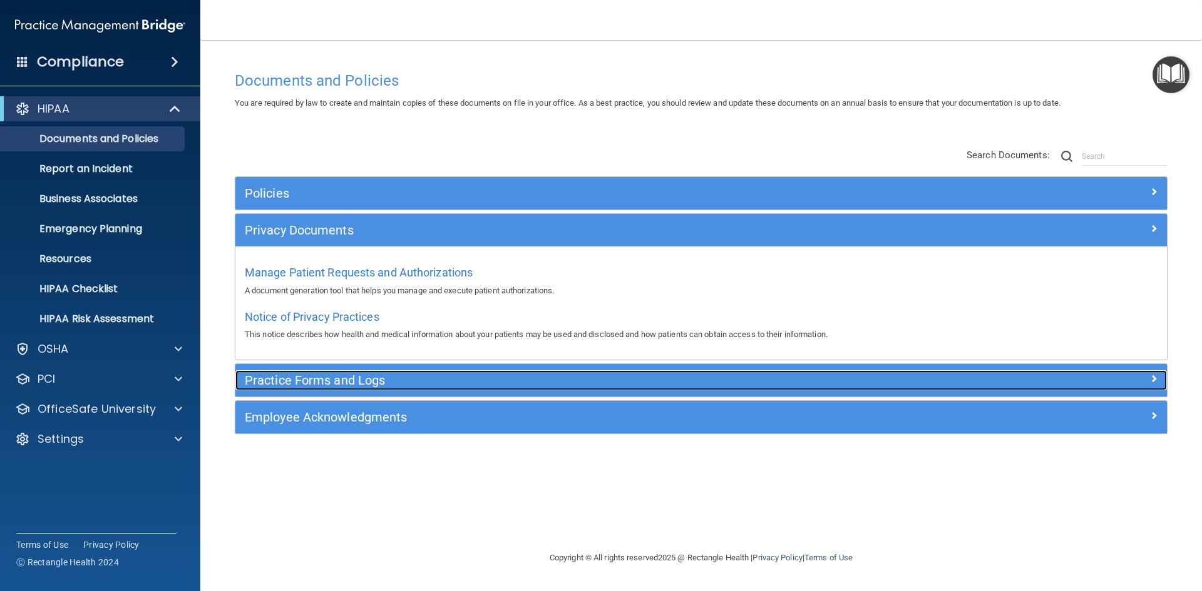
click at [316, 388] on div "Practice Forms and Logs" at bounding box center [584, 380] width 698 height 20
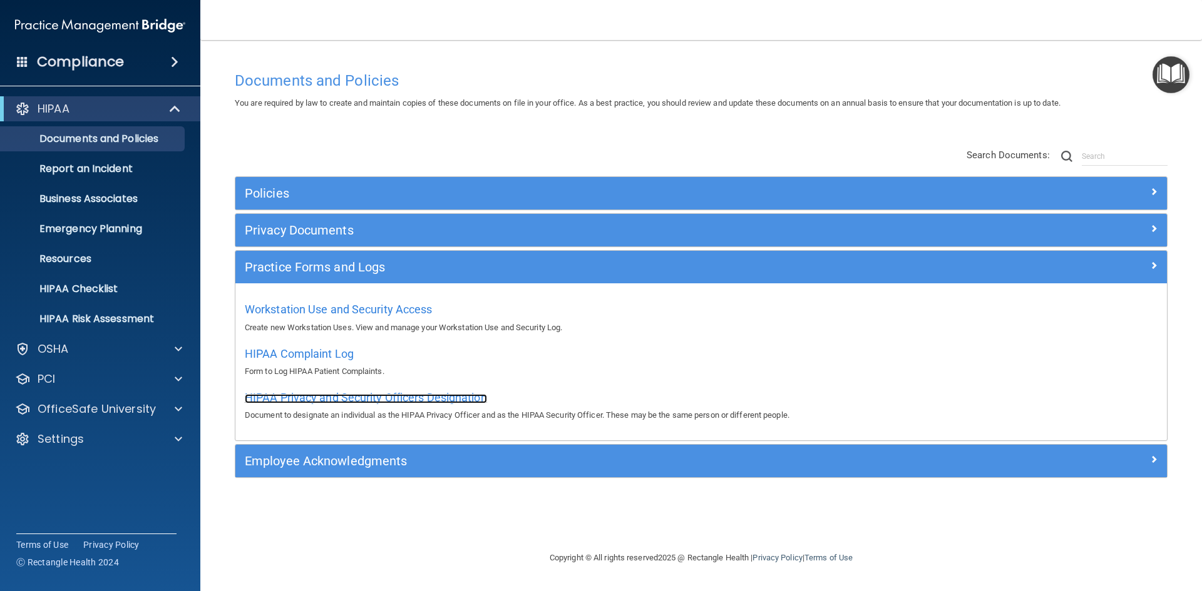
click at [328, 398] on span "HIPAA Privacy and Security Officers Designation" at bounding box center [366, 397] width 242 height 13
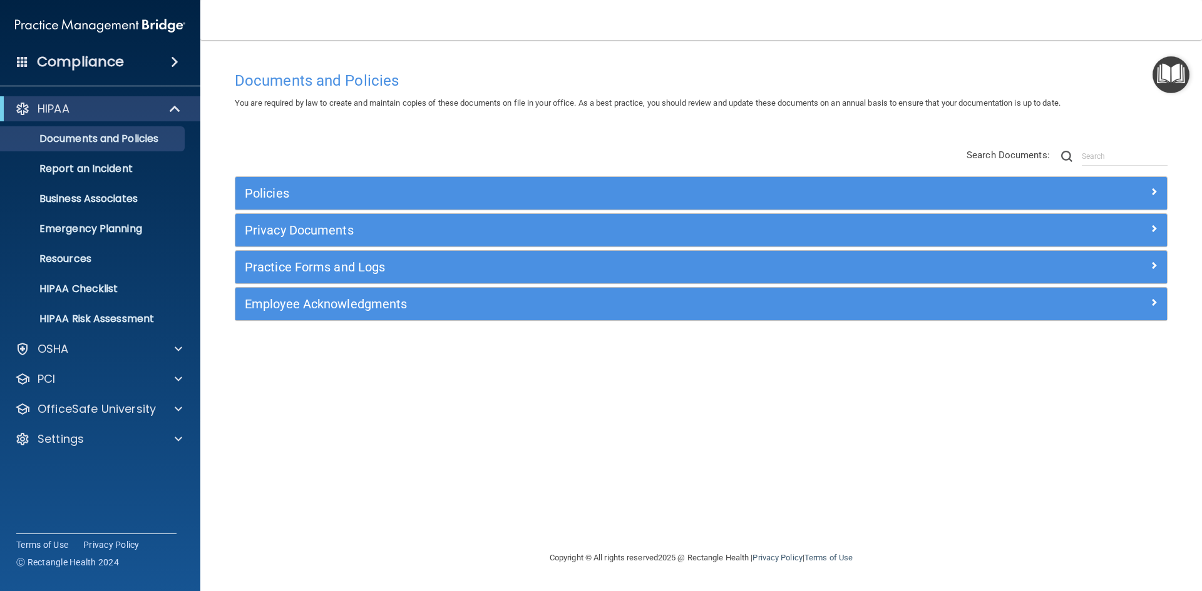
click at [1183, 69] on img "Open Resource Center" at bounding box center [1170, 74] width 37 height 37
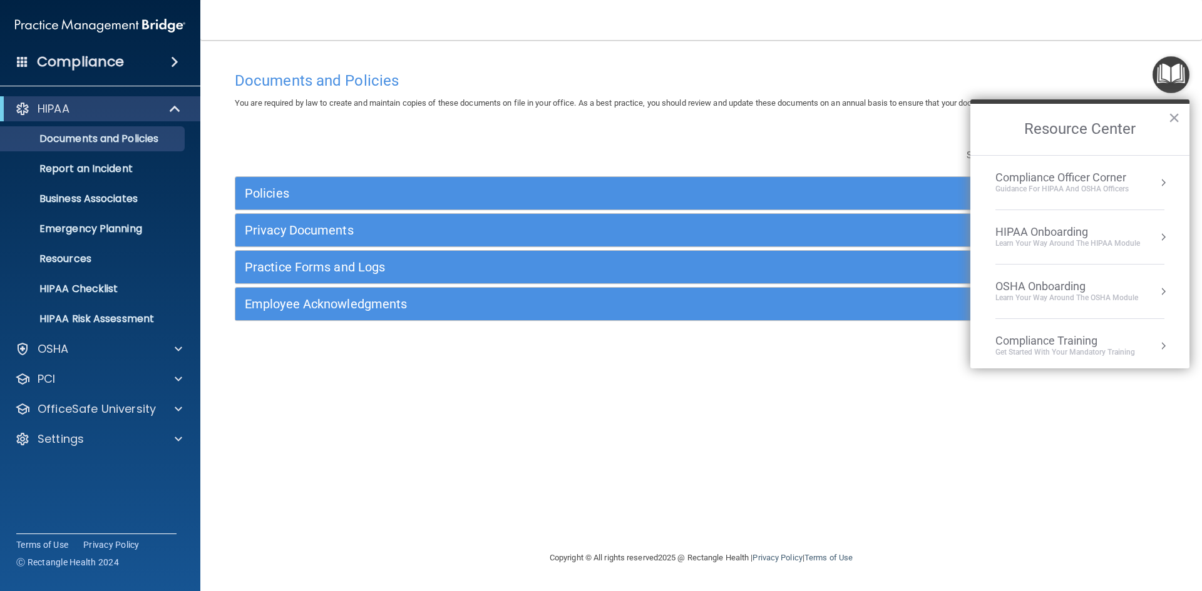
click at [1058, 230] on div "HIPAA Onboarding" at bounding box center [1067, 232] width 145 height 14
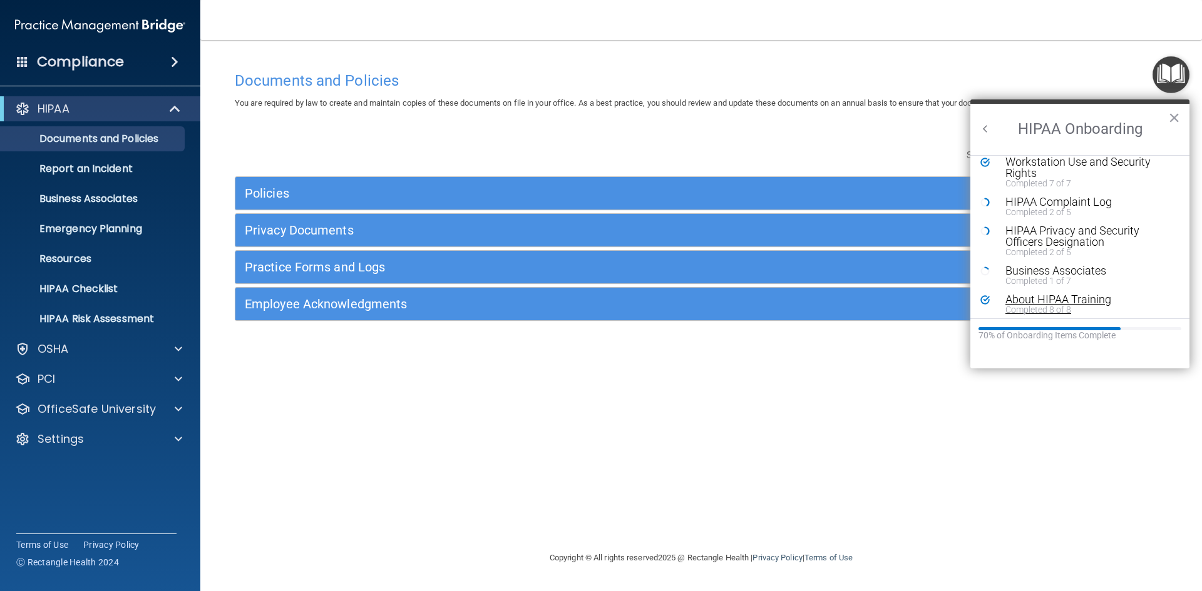
scroll to position [125, 0]
click at [1033, 238] on div "HIPAA Privacy and Security Officers Designation" at bounding box center [1084, 236] width 158 height 23
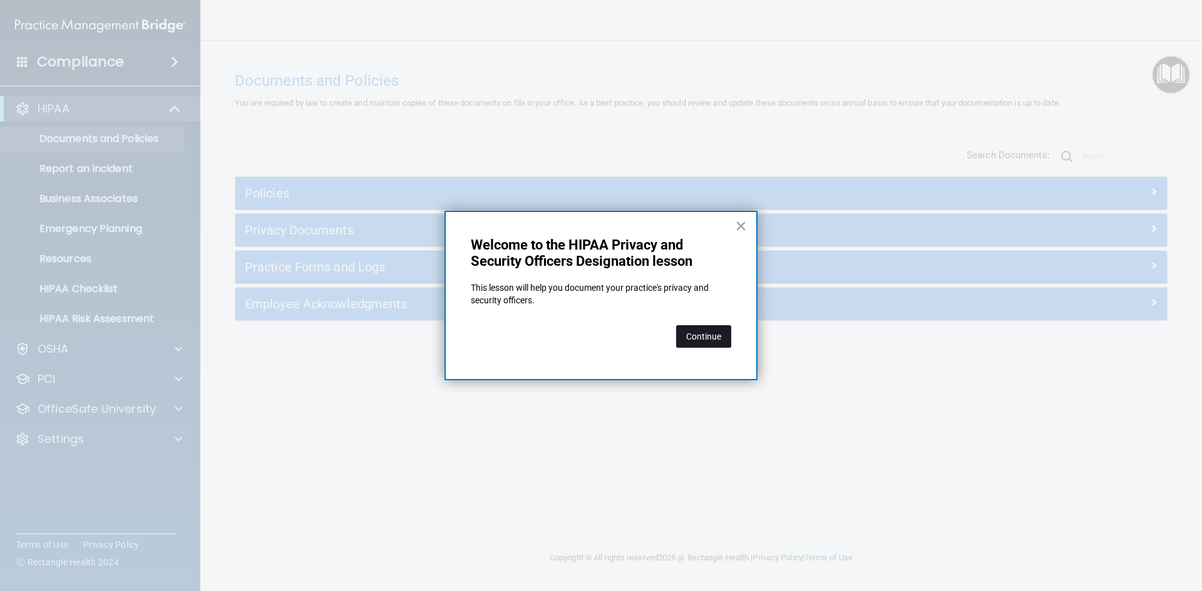
click at [715, 336] on button "Continue" at bounding box center [703, 336] width 55 height 23
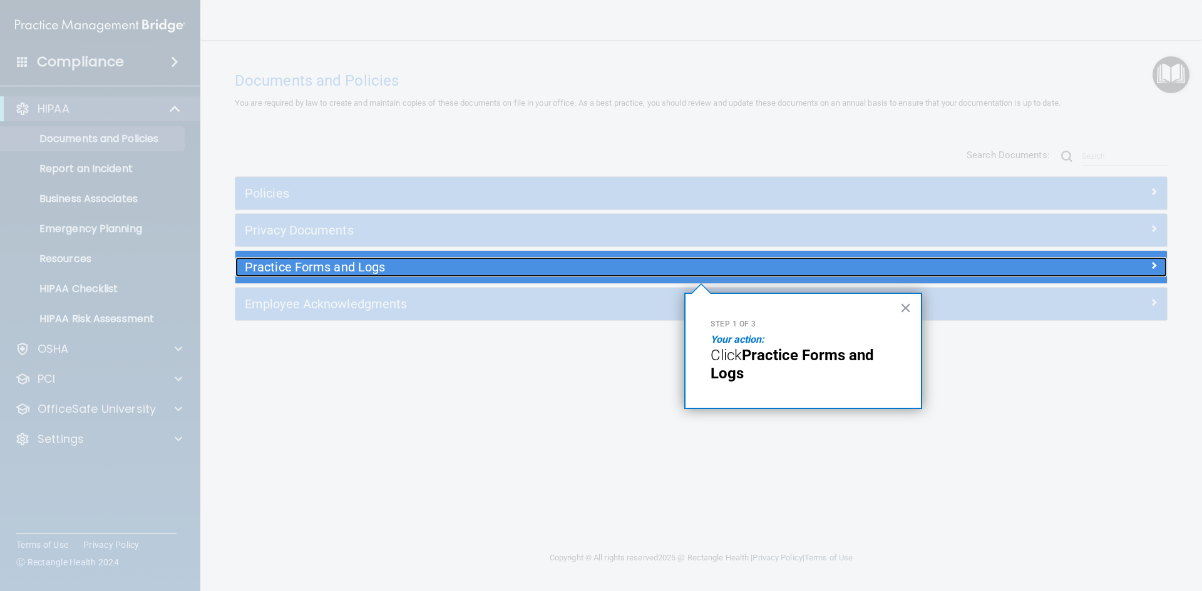
click at [415, 273] on h5 "Practice Forms and Logs" at bounding box center [585, 267] width 680 height 14
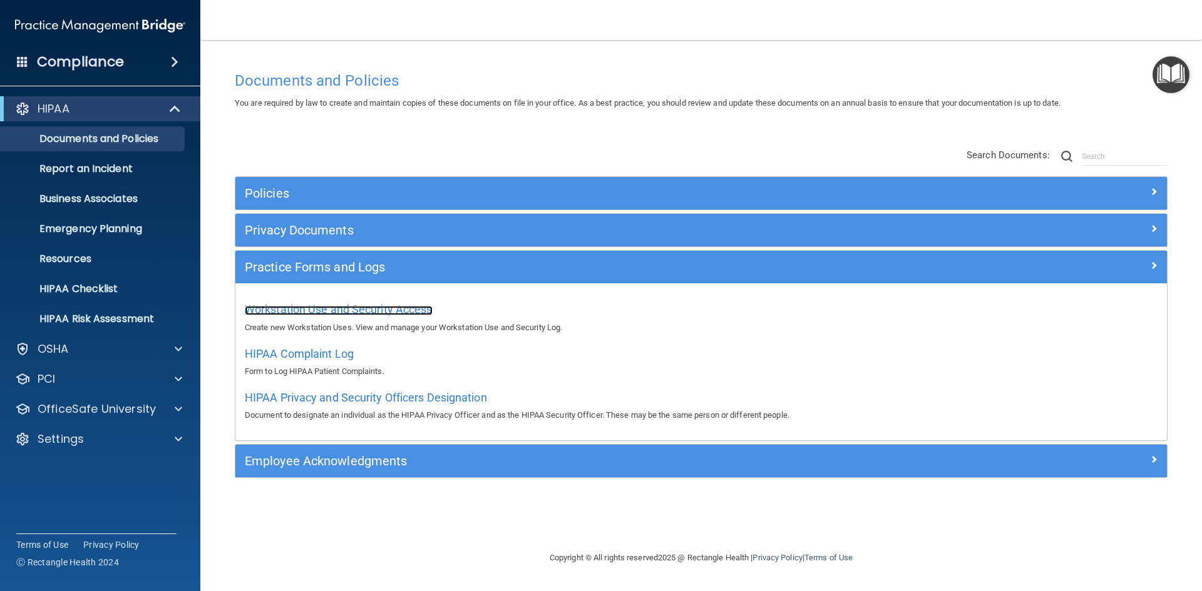
click at [380, 306] on span "Workstation Use and Security Access" at bounding box center [339, 309] width 188 height 13
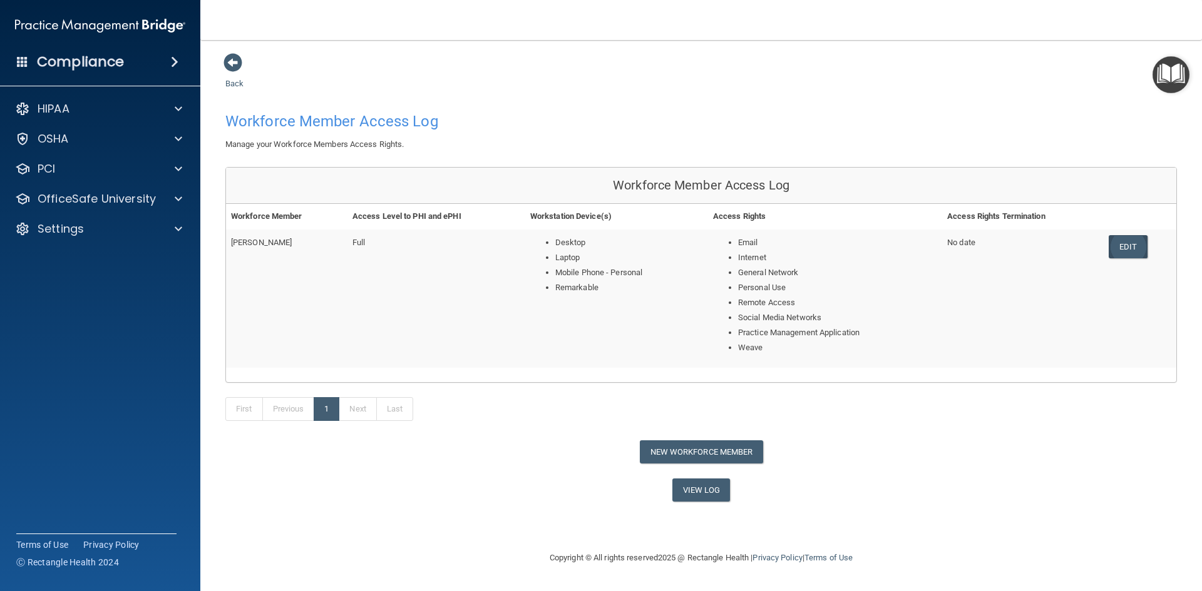
click at [1122, 243] on link "Edit" at bounding box center [1127, 246] width 38 height 23
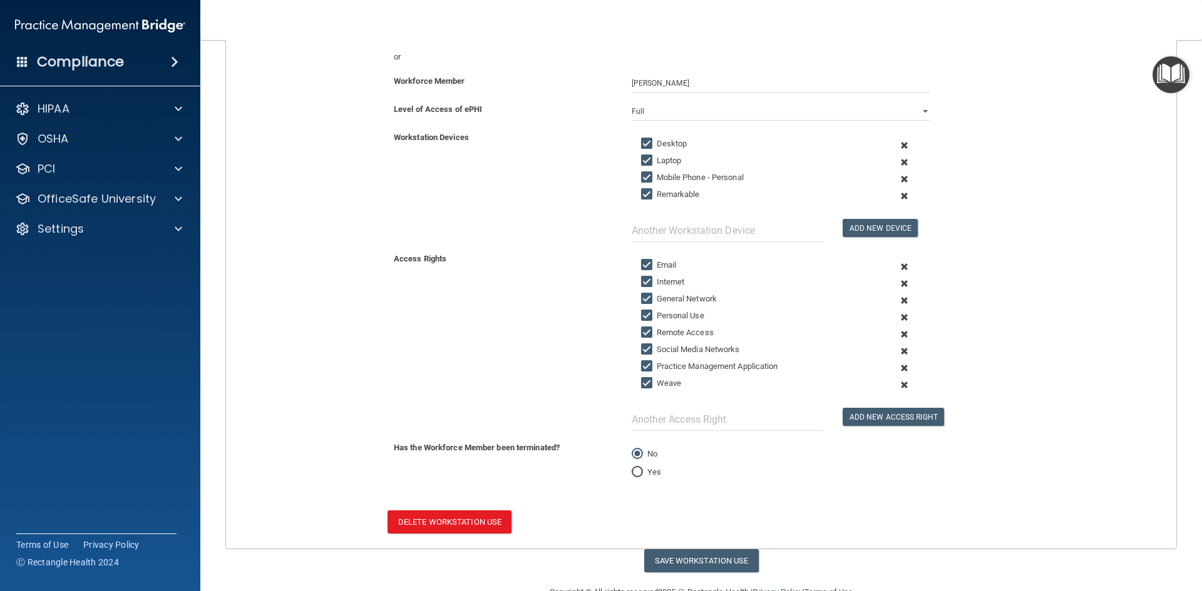
scroll to position [219, 0]
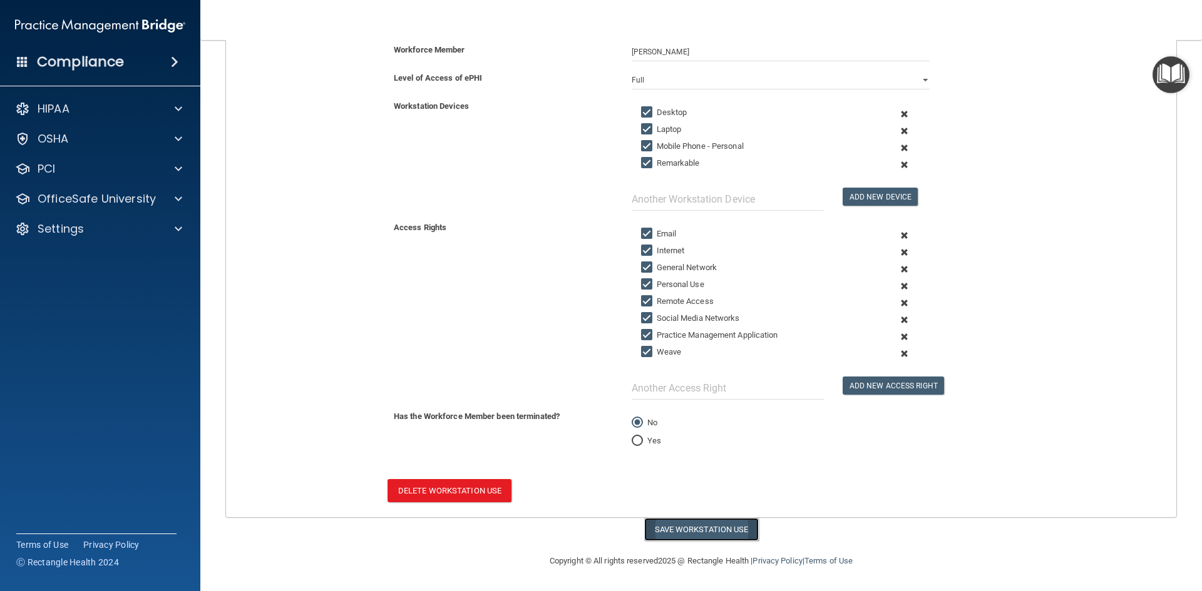
click at [717, 529] on button "Save Workstation Use" at bounding box center [701, 529] width 115 height 23
select select "? string:Full ?"
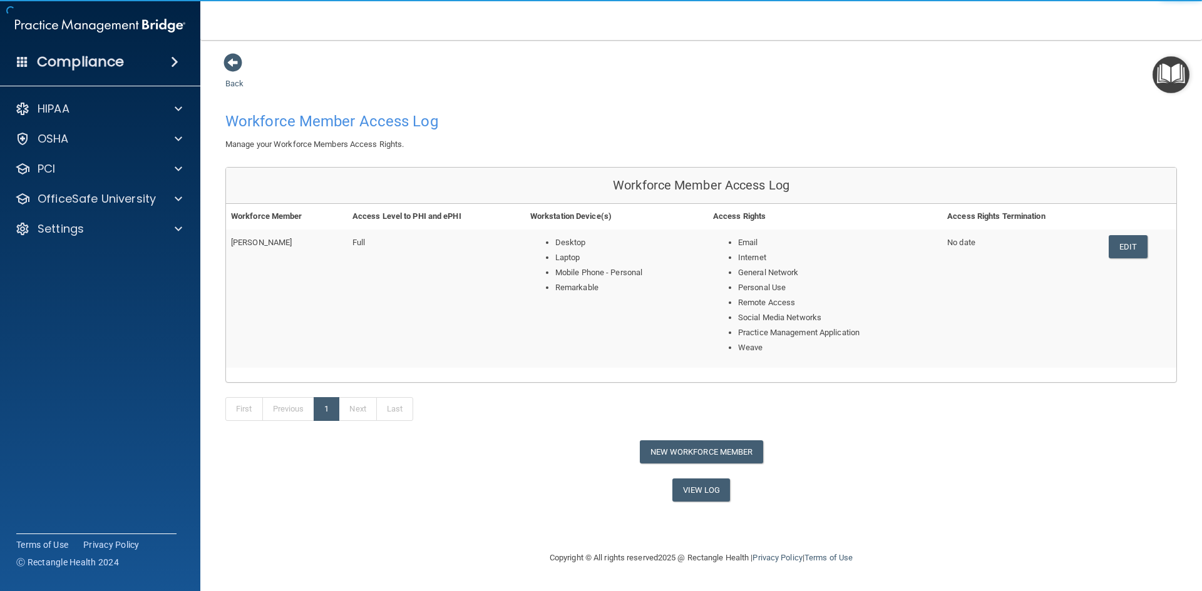
click at [1164, 74] on img "Open Resource Center" at bounding box center [1170, 74] width 37 height 37
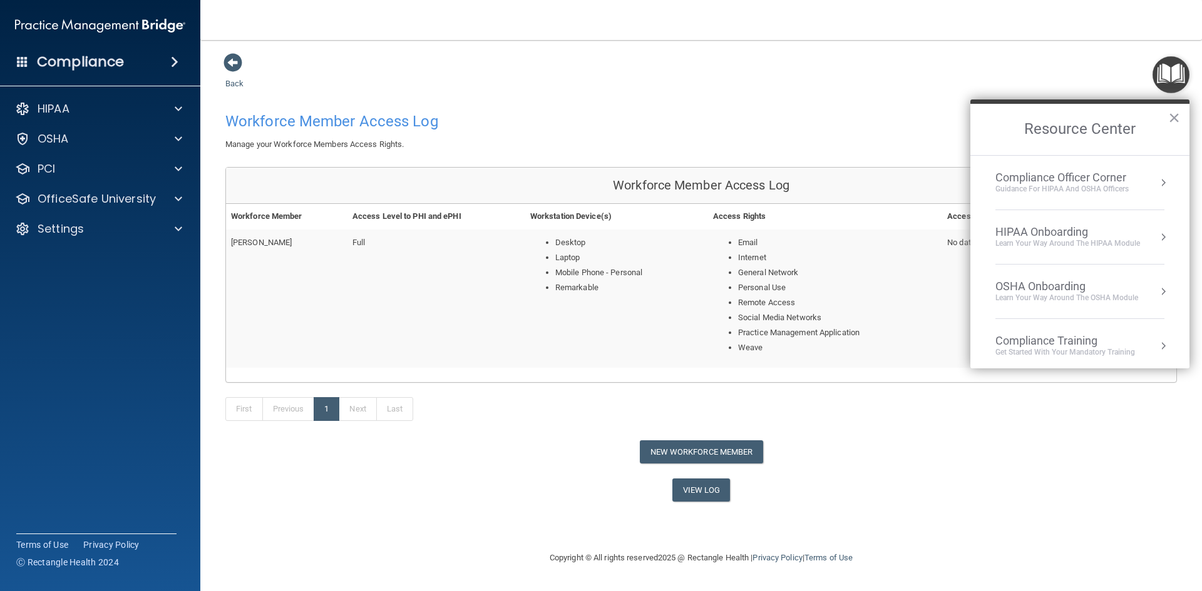
click at [1041, 237] on div "HIPAA Onboarding" at bounding box center [1067, 232] width 145 height 14
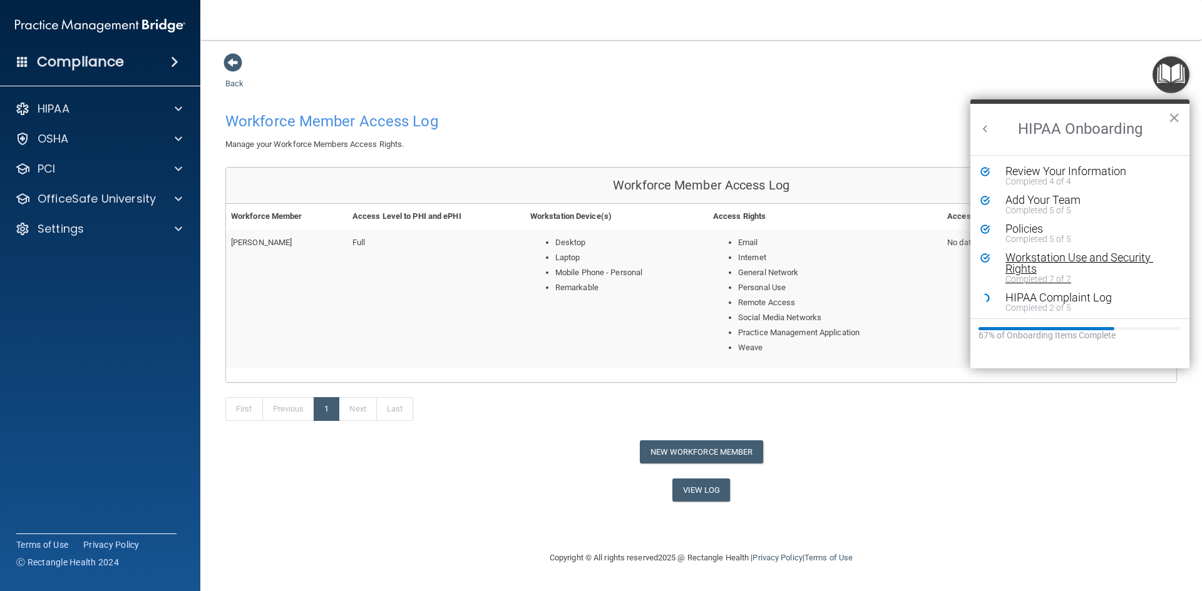
scroll to position [63, 0]
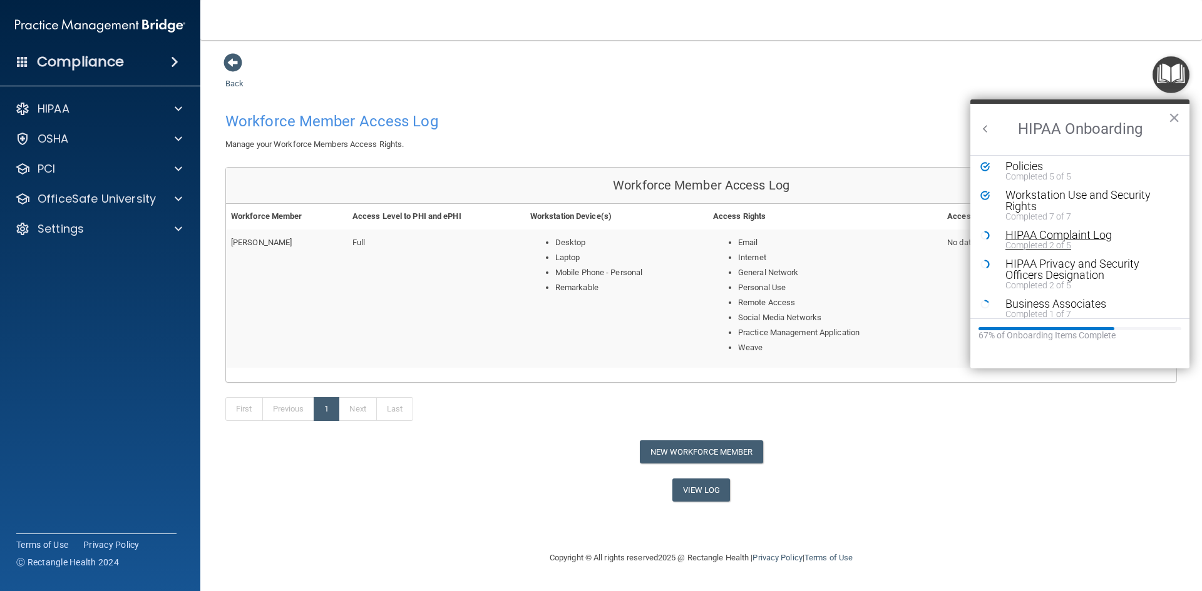
click at [1020, 236] on div "HIPAA Complaint Log" at bounding box center [1084, 235] width 158 height 11
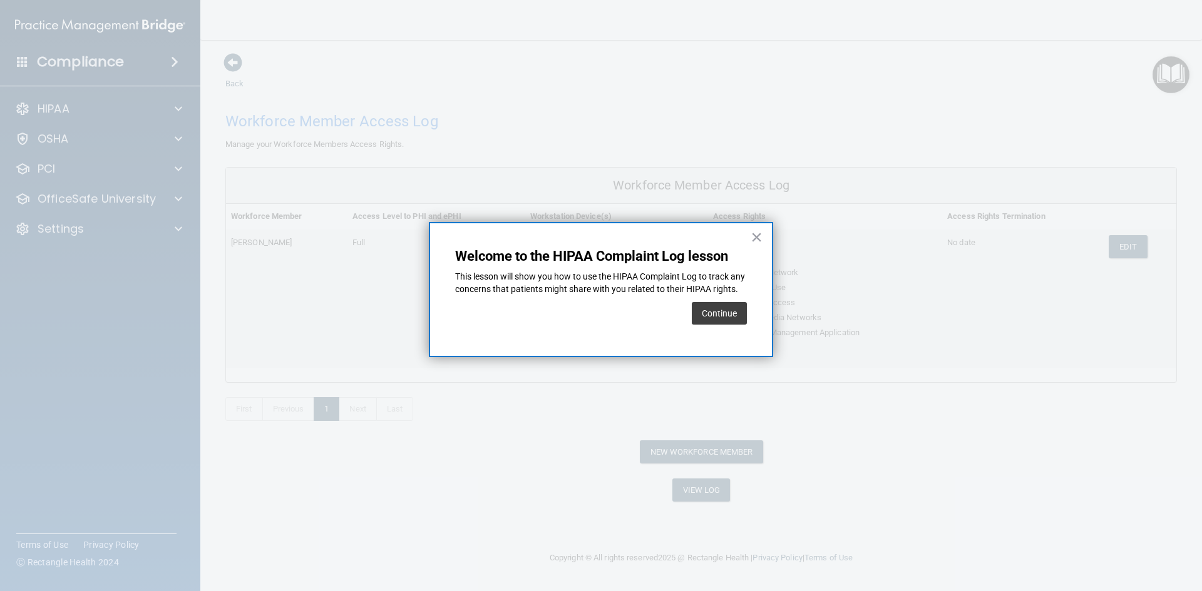
click at [721, 324] on button "Continue" at bounding box center [719, 313] width 55 height 23
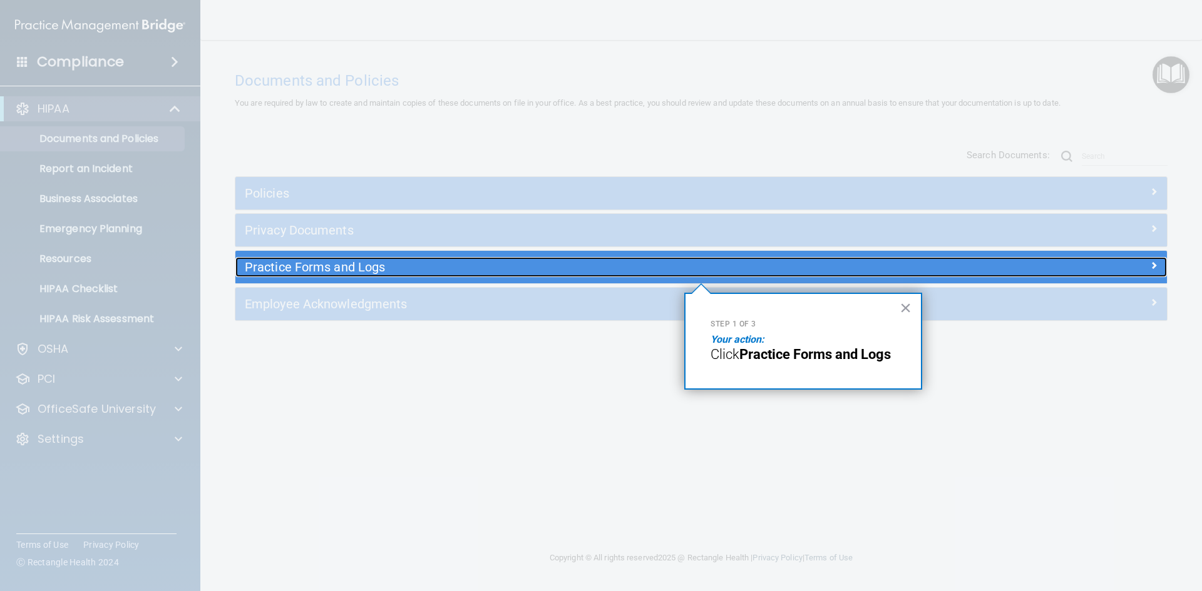
click at [467, 271] on h5 "Practice Forms and Logs" at bounding box center [585, 267] width 680 height 14
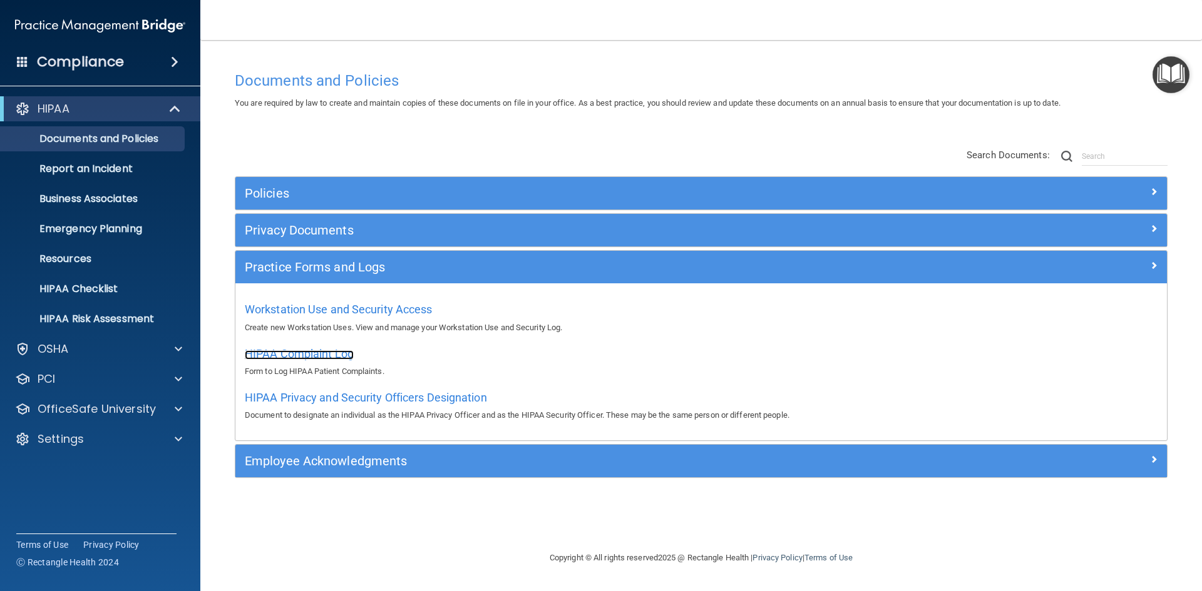
click at [337, 354] on span "HIPAA Complaint Log" at bounding box center [299, 353] width 109 height 13
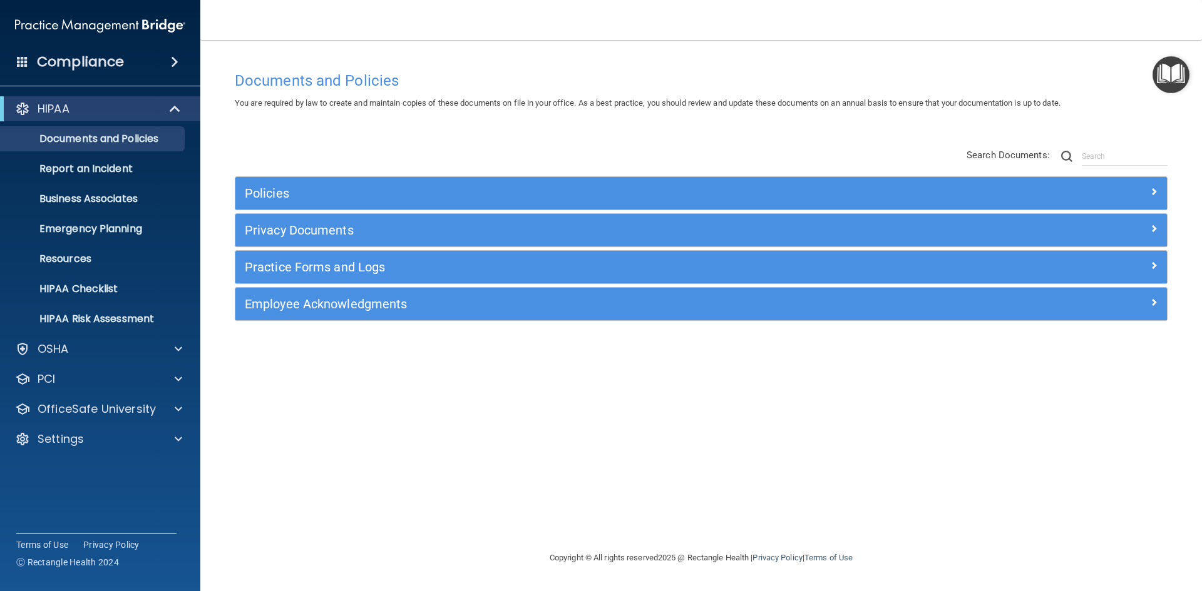
click at [1172, 72] on img "Open Resource Center" at bounding box center [1170, 74] width 37 height 37
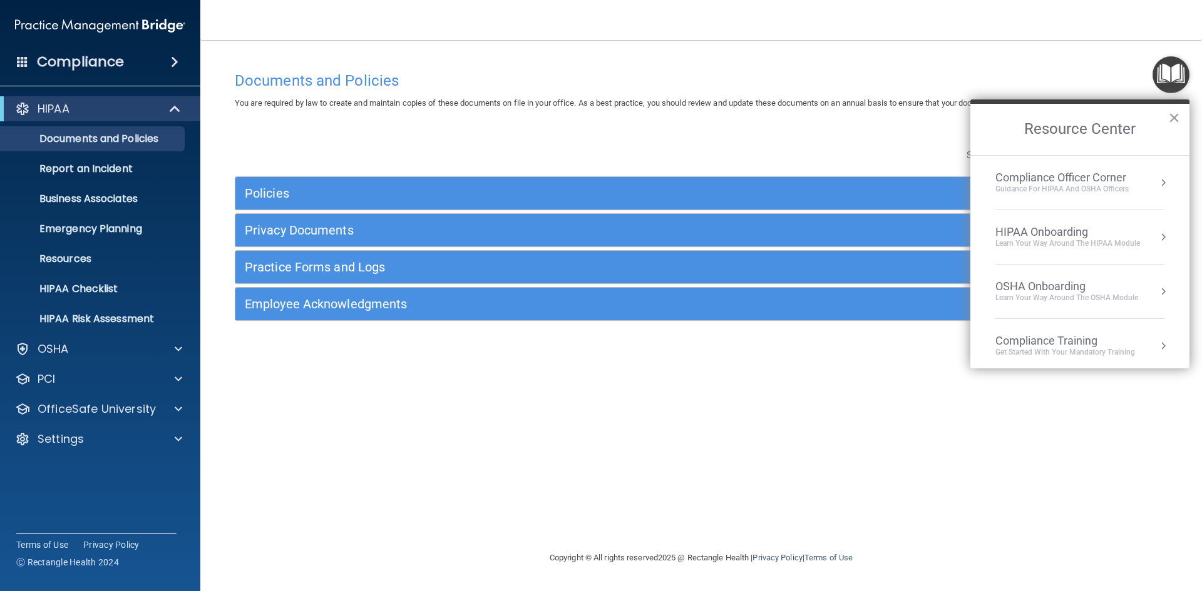
click at [1068, 238] on div "Learn Your Way around the HIPAA module" at bounding box center [1067, 243] width 145 height 11
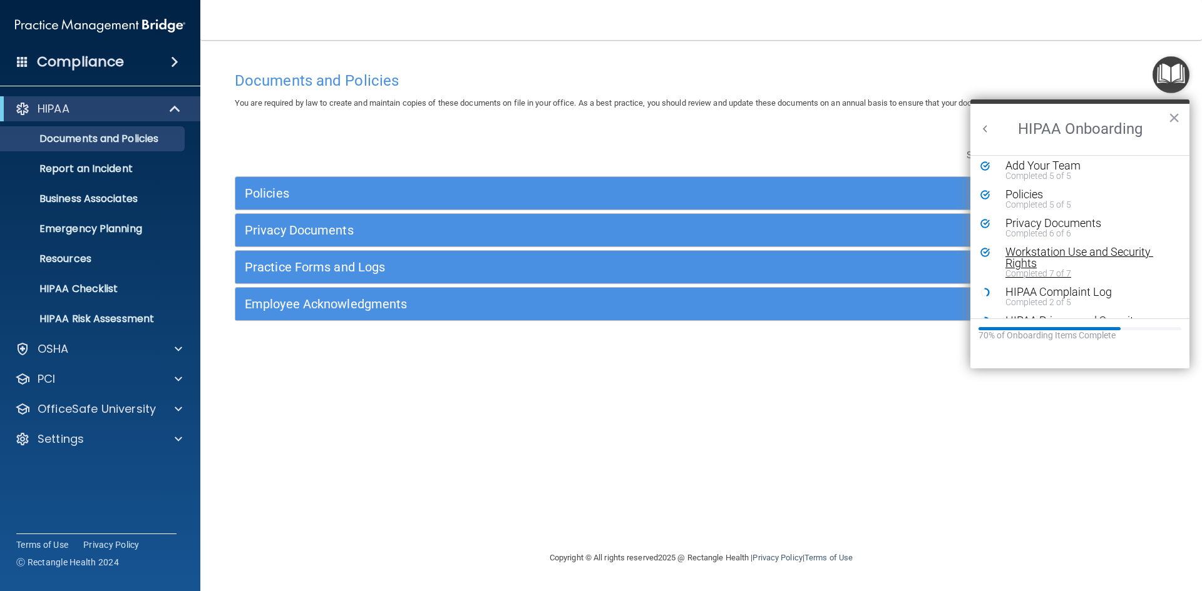
scroll to position [63, 0]
click at [1059, 274] on div "Completed 2 of 5" at bounding box center [1084, 274] width 158 height 9
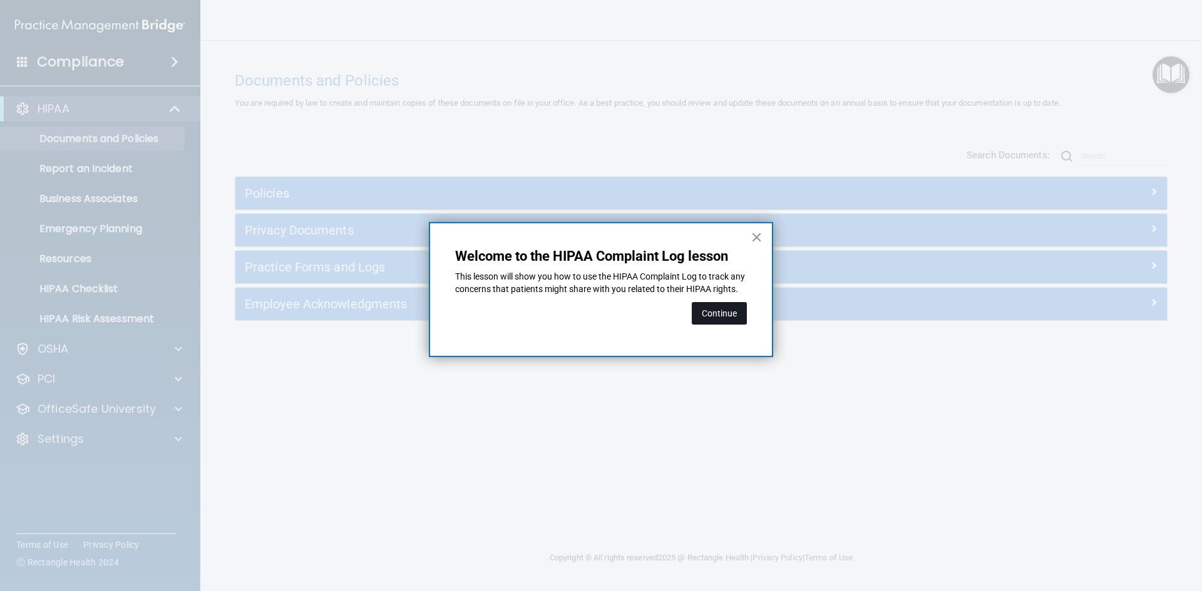
click at [733, 319] on button "Continue" at bounding box center [719, 313] width 55 height 23
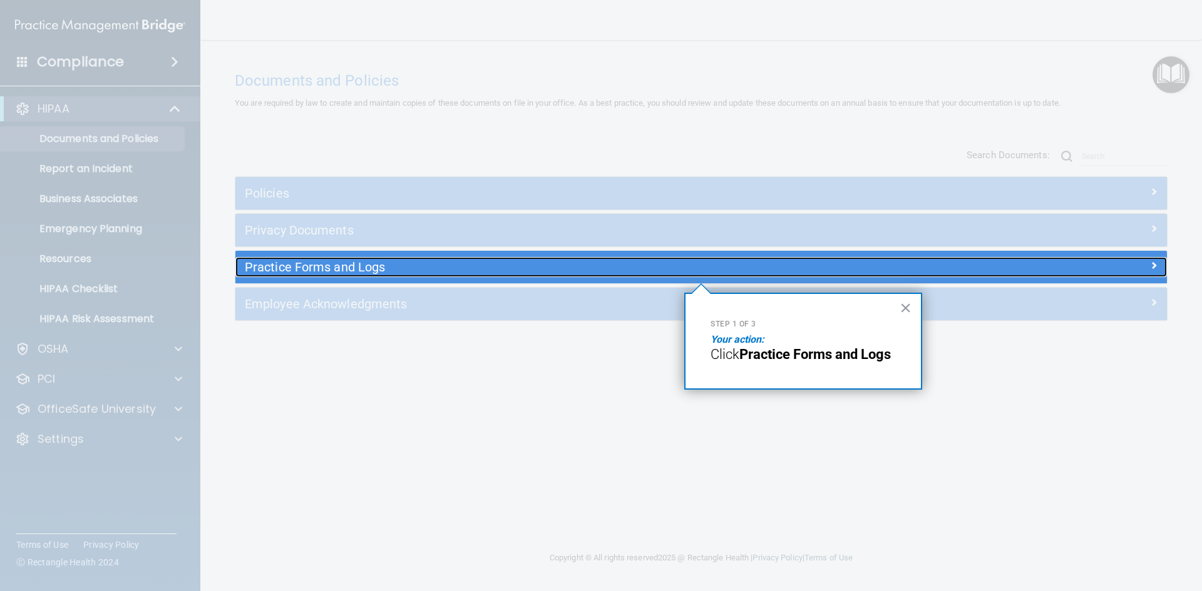
click at [595, 274] on h5 "Practice Forms and Logs" at bounding box center [585, 267] width 680 height 14
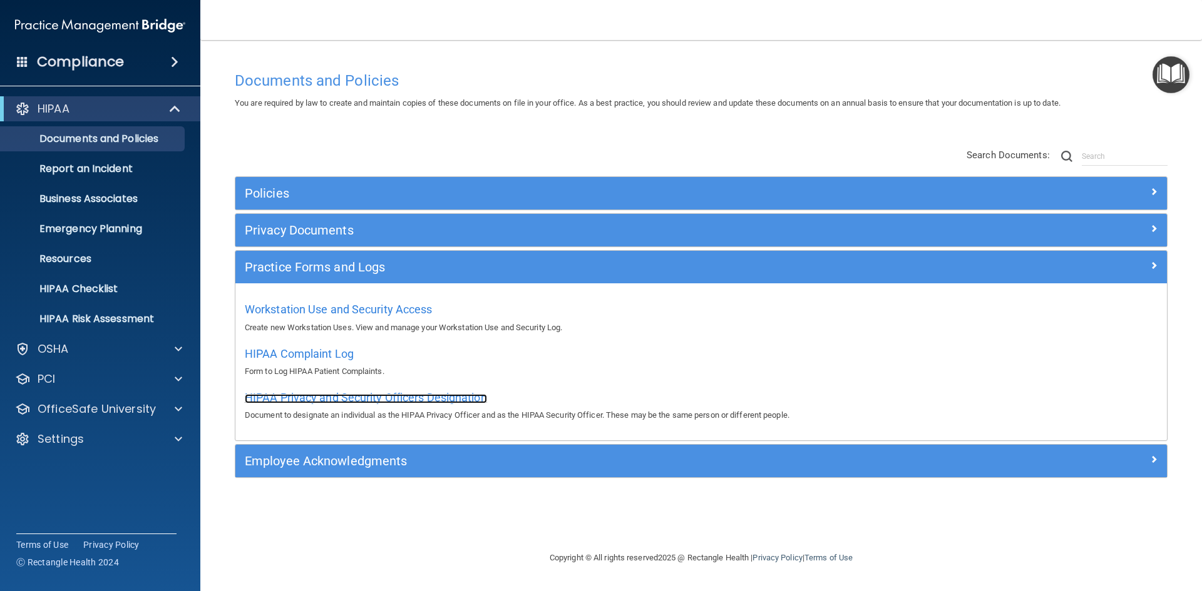
click at [446, 393] on span "HIPAA Privacy and Security Officers Designation" at bounding box center [366, 397] width 242 height 13
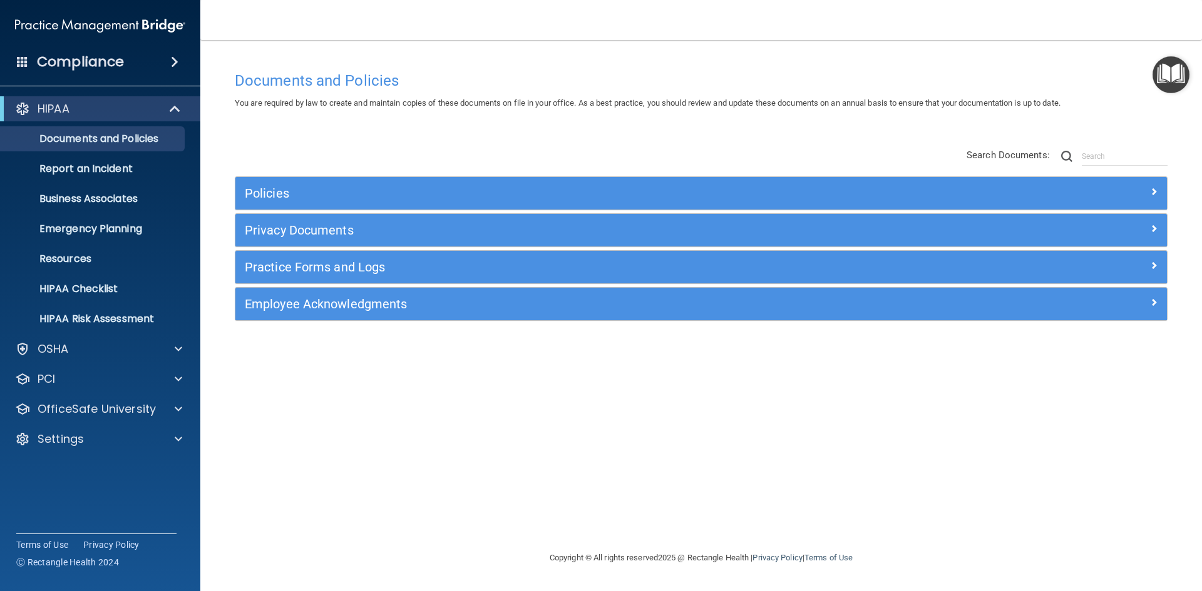
click at [1167, 76] on img "Open Resource Center" at bounding box center [1170, 74] width 37 height 37
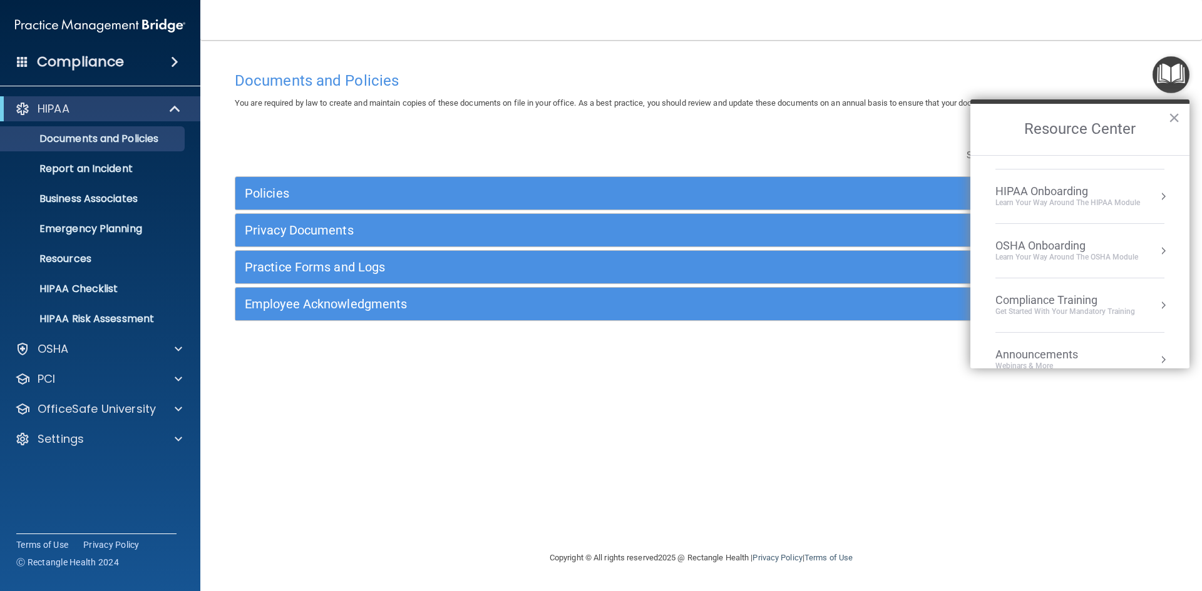
scroll to position [63, 0]
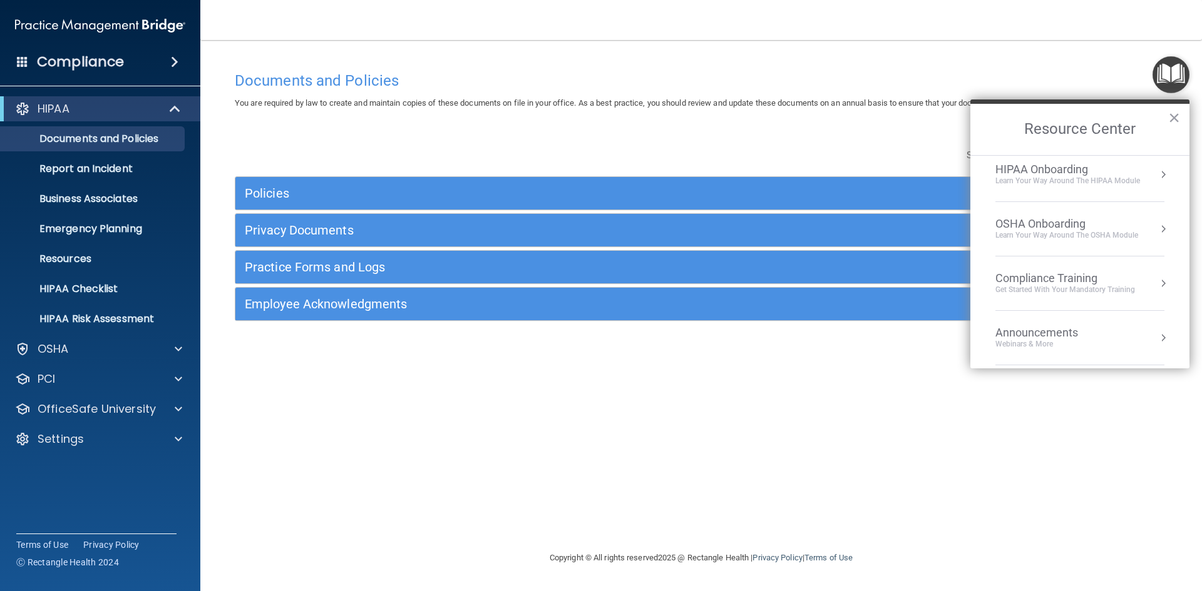
click at [1065, 176] on div "Learn Your Way around the HIPAA module" at bounding box center [1067, 181] width 145 height 11
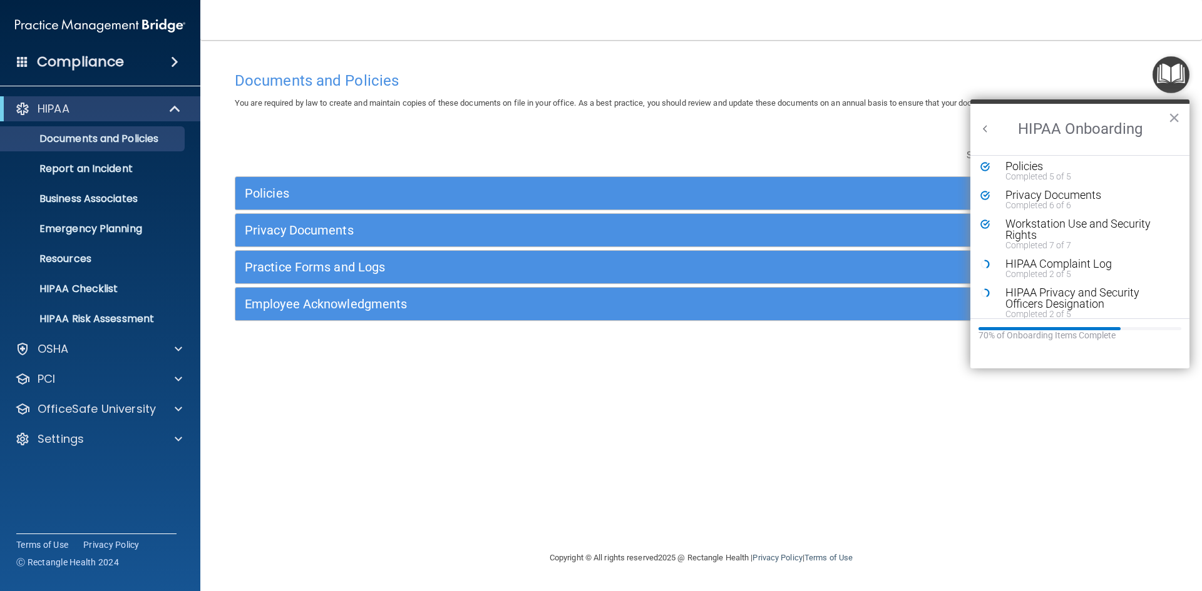
scroll to position [125, 0]
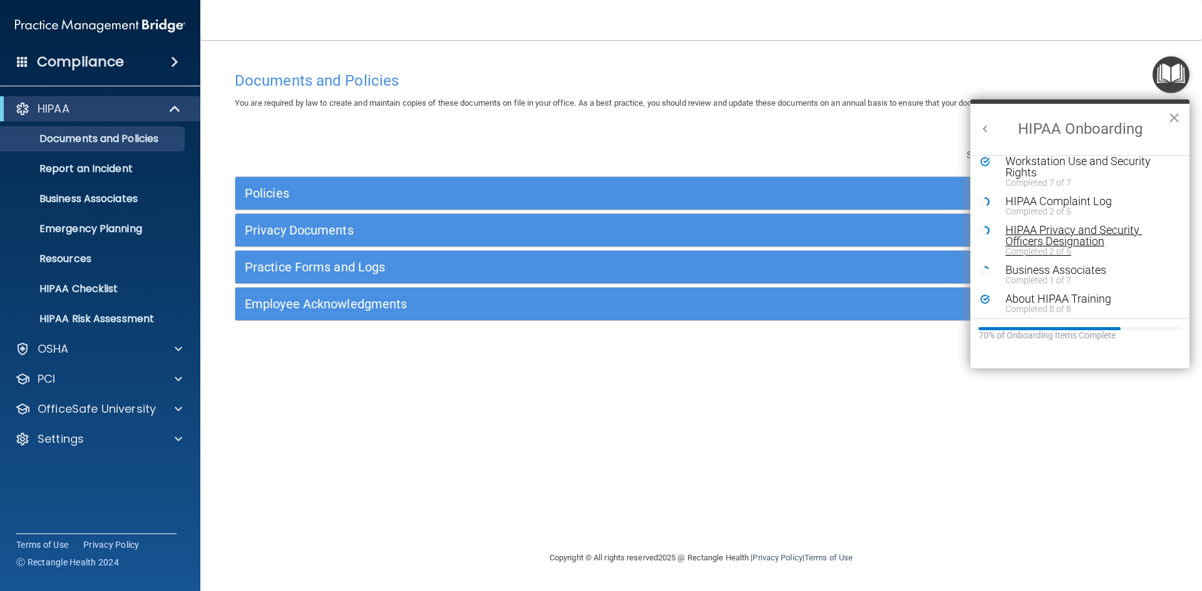
click at [1073, 246] on div "HIPAA Privacy and Security Officers Designation" at bounding box center [1084, 236] width 158 height 23
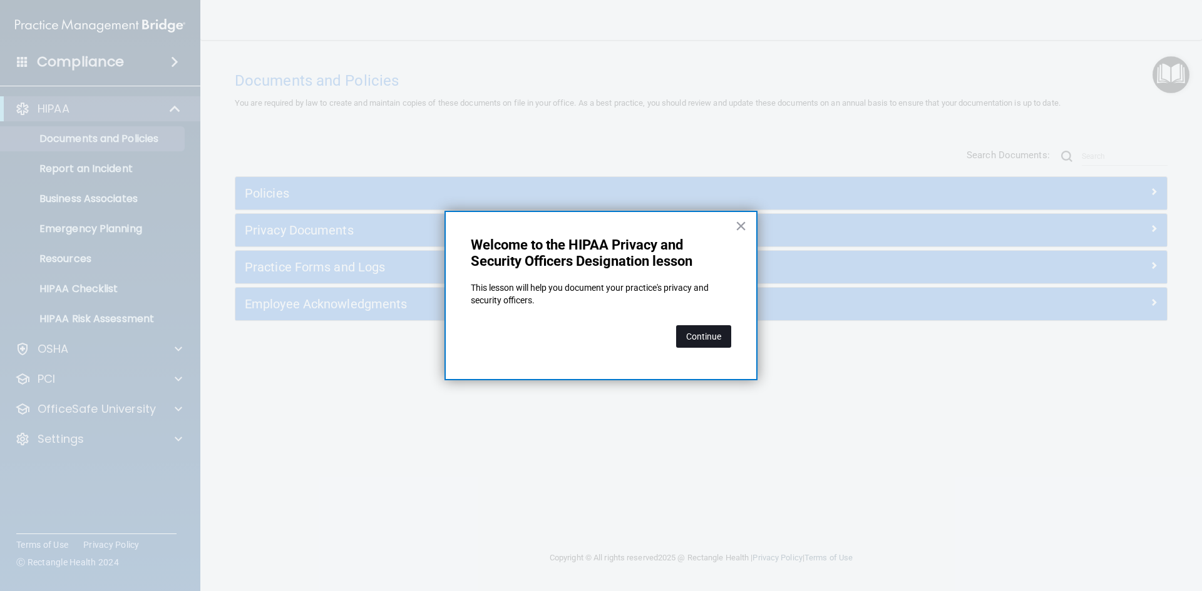
click at [714, 334] on button "Continue" at bounding box center [703, 336] width 55 height 23
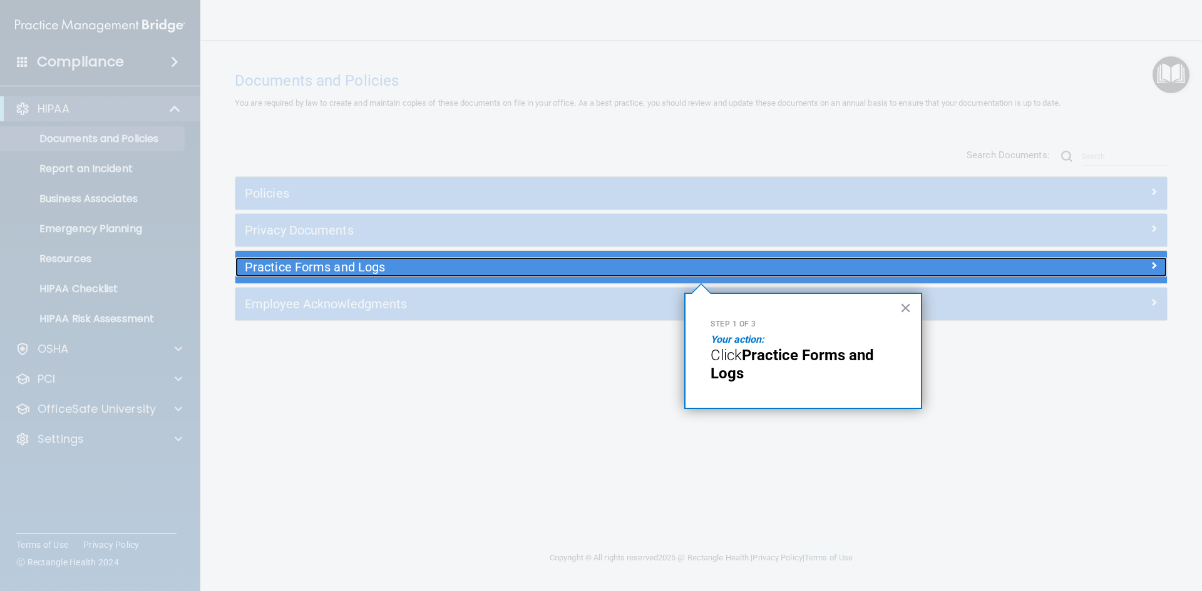
click at [381, 263] on h5 "Practice Forms and Logs" at bounding box center [585, 267] width 680 height 14
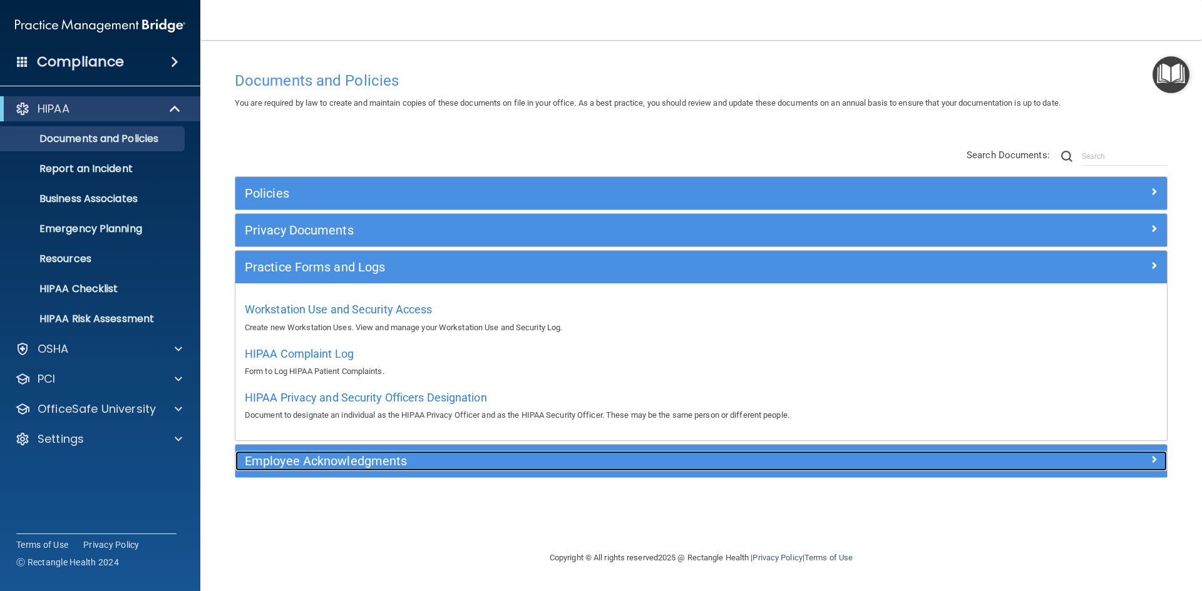
click at [429, 459] on h5 "Employee Acknowledgments" at bounding box center [585, 461] width 680 height 14
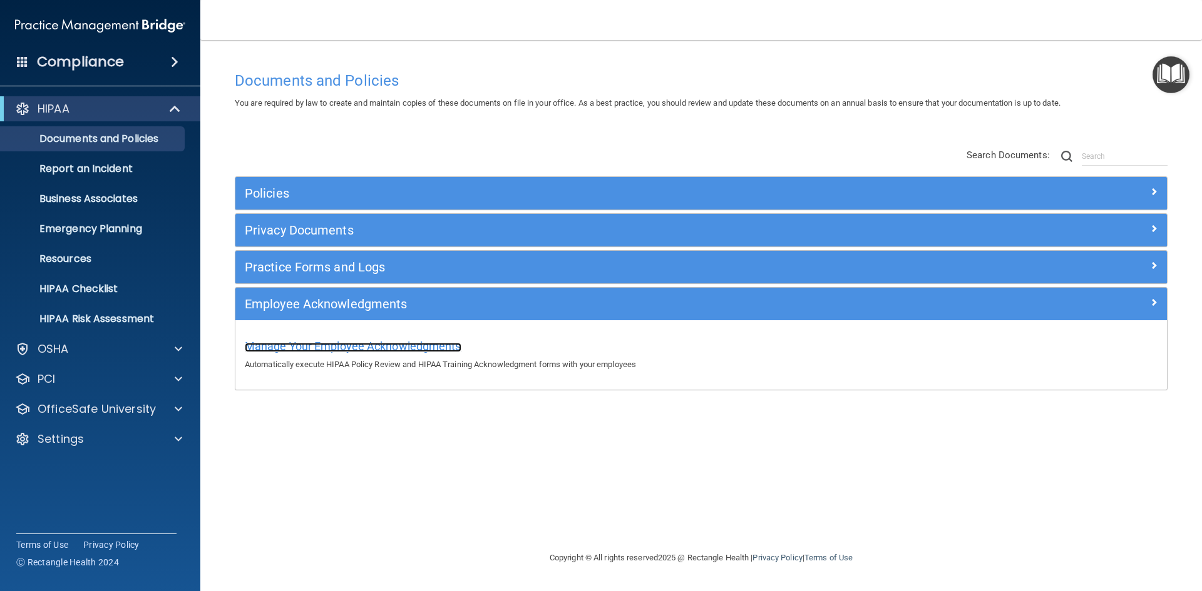
click at [397, 349] on span "Manage Your Employee Acknowledgments" at bounding box center [353, 346] width 217 height 13
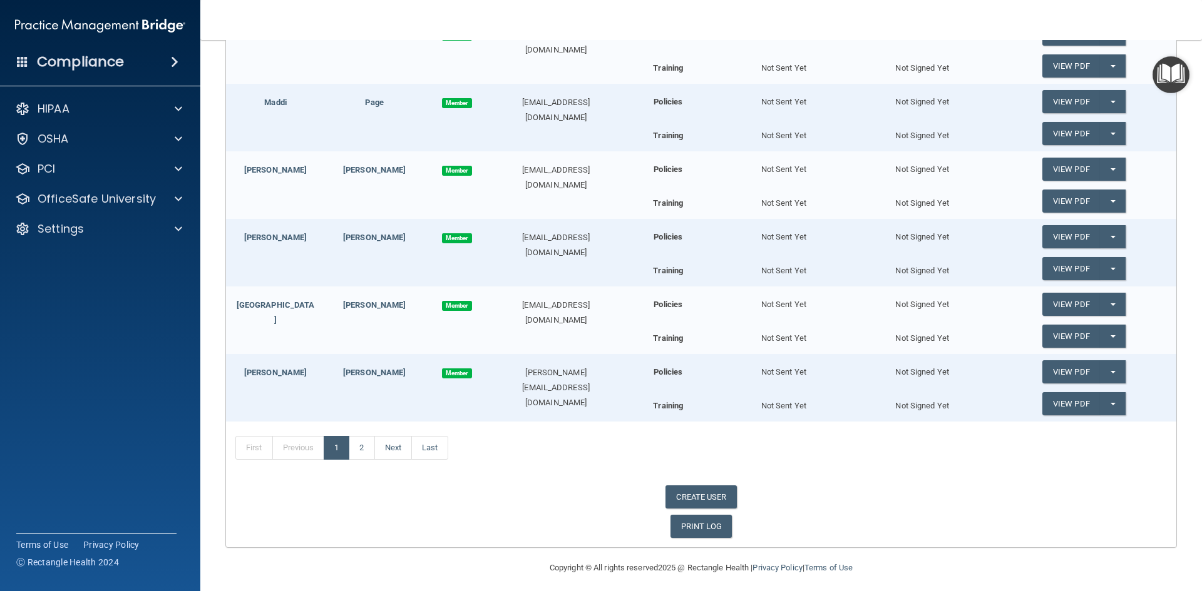
scroll to position [512, 0]
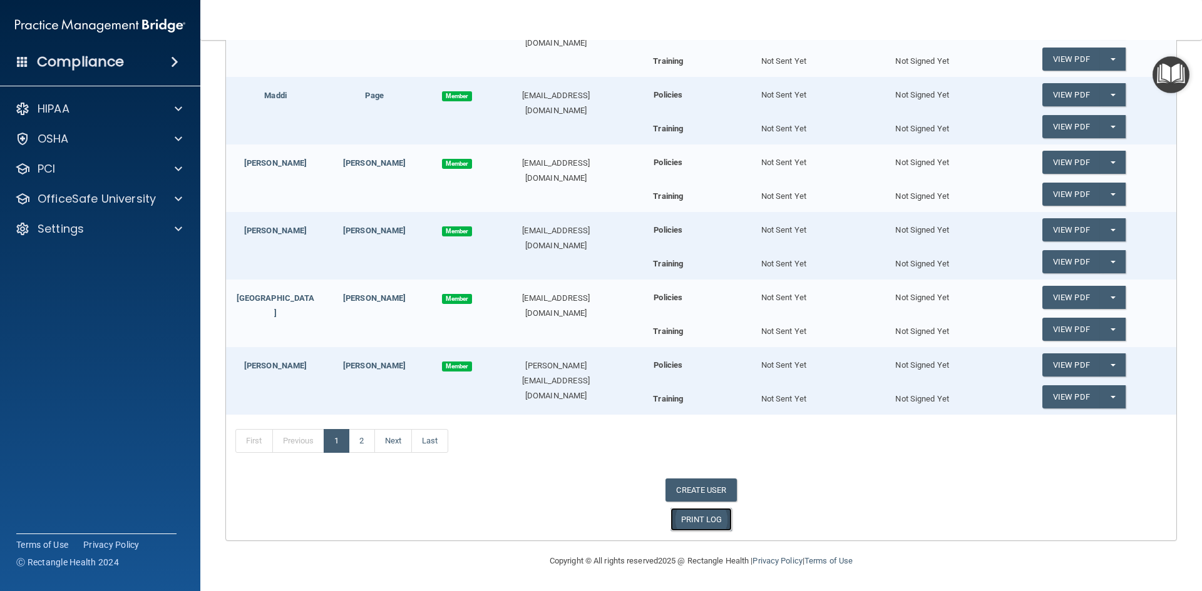
click at [708, 523] on link "PRINT LOG" at bounding box center [701, 519] width 62 height 23
click at [399, 446] on link "Next" at bounding box center [393, 441] width 38 height 24
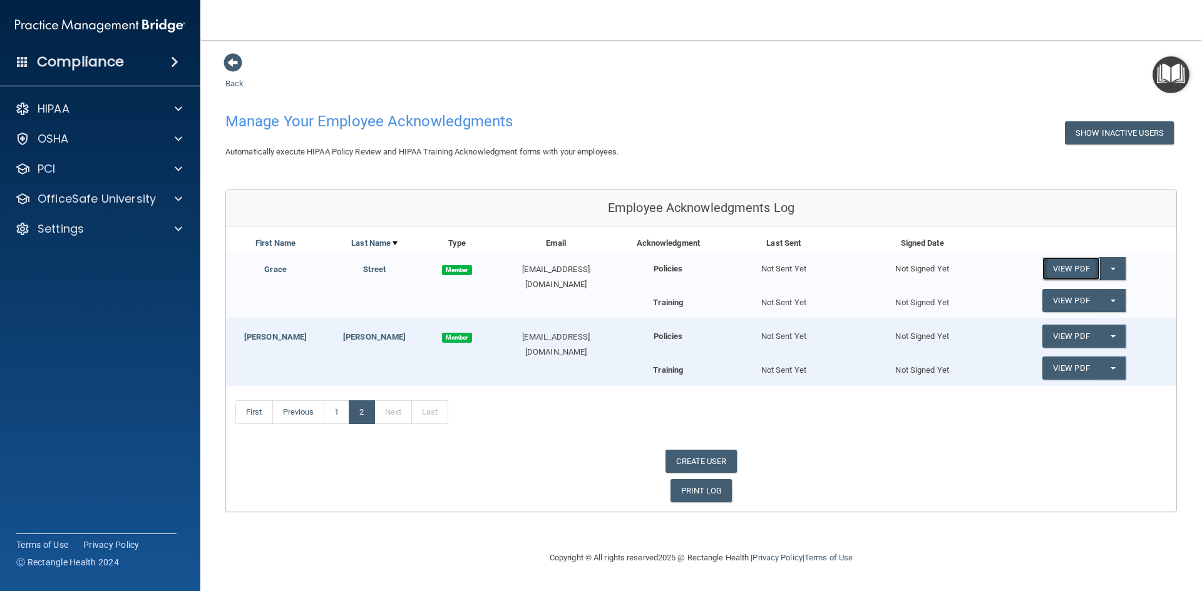
click at [1076, 262] on link "View PDF" at bounding box center [1071, 268] width 58 height 23
click at [343, 413] on link "1" at bounding box center [337, 413] width 26 height 24
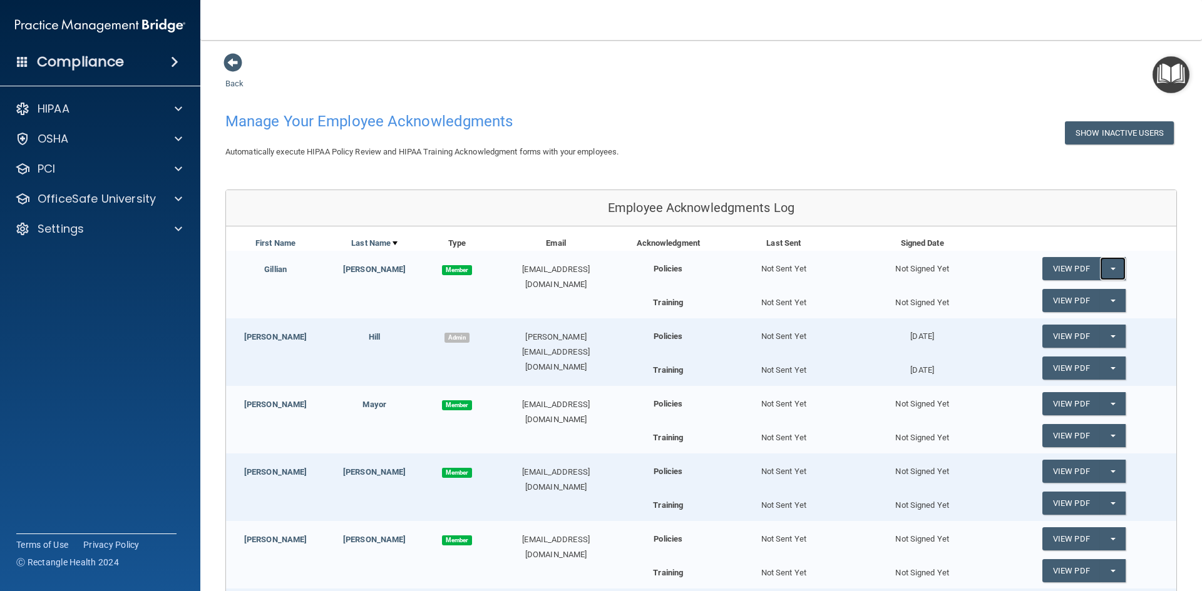
click at [1110, 270] on span "button" at bounding box center [1112, 269] width 5 height 3
click at [1084, 295] on link "Send Acknowledgment" at bounding box center [1096, 294] width 108 height 19
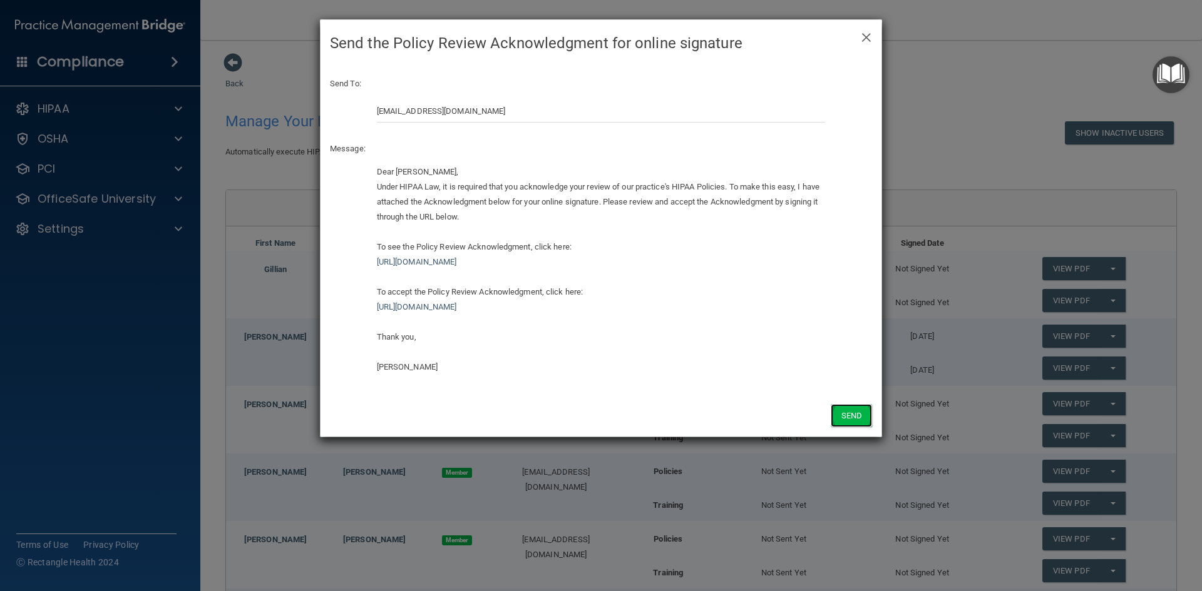
click at [849, 416] on button "Send" at bounding box center [850, 415] width 41 height 23
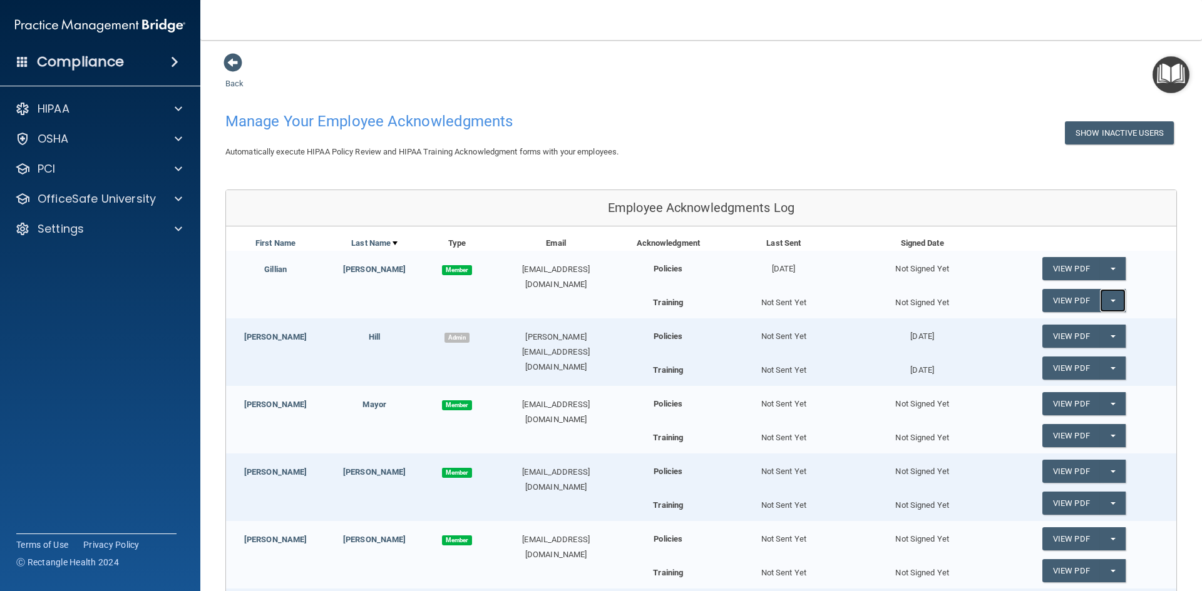
click at [1110, 302] on span "button" at bounding box center [1112, 301] width 5 height 3
click at [1082, 324] on link "Send Acknowledgment PDF" at bounding box center [1104, 326] width 125 height 19
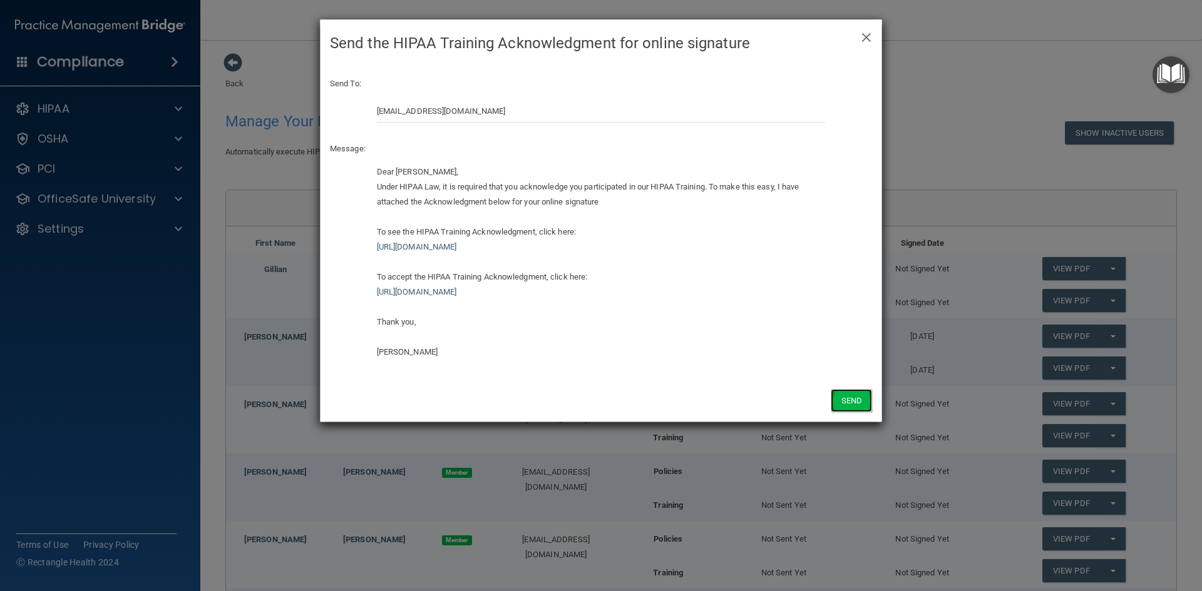
click at [862, 406] on button "Send" at bounding box center [850, 400] width 41 height 23
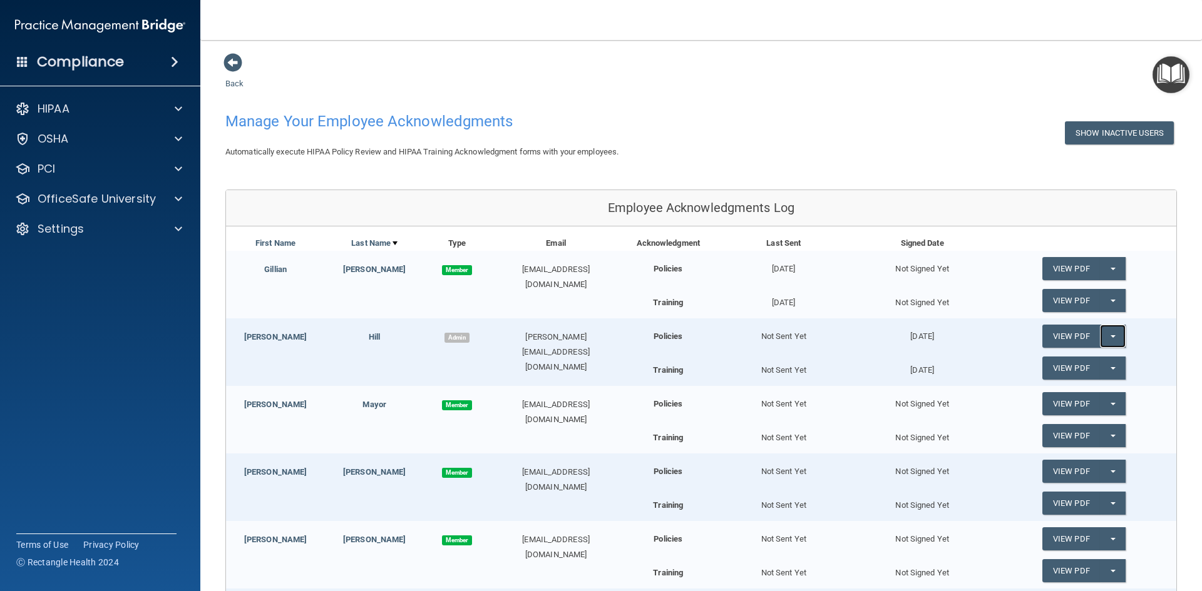
click at [1110, 337] on span "button" at bounding box center [1112, 336] width 5 height 3
click at [1100, 372] on button "Split button!" at bounding box center [1113, 368] width 26 height 23
click at [1104, 363] on button "Split button!" at bounding box center [1113, 368] width 26 height 23
click at [1085, 406] on link "View PDF" at bounding box center [1071, 403] width 58 height 23
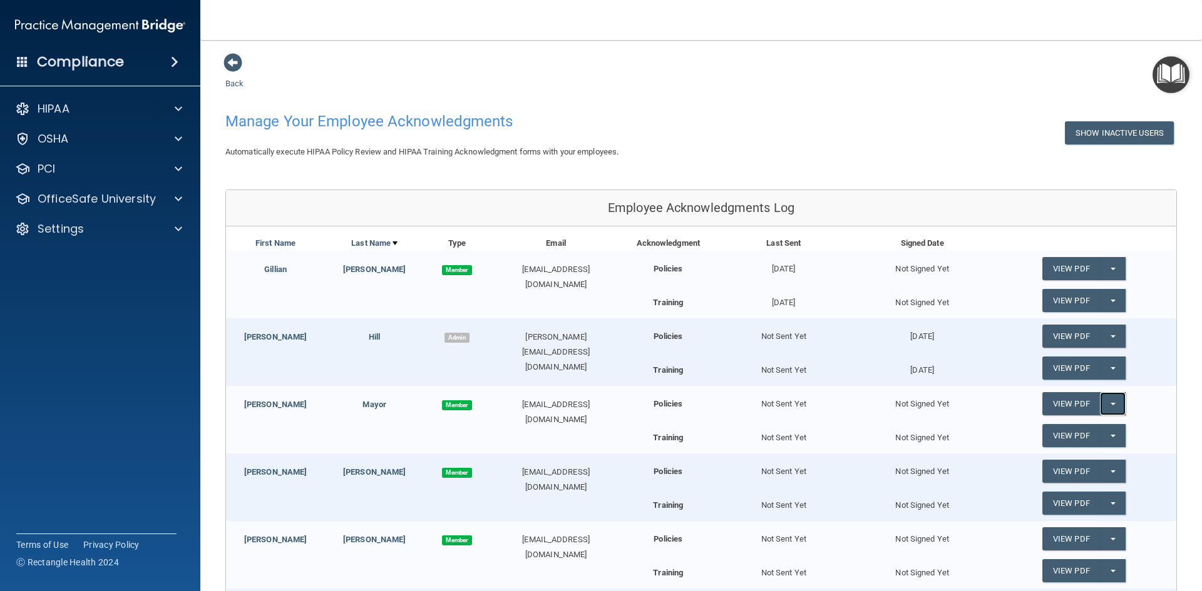
click at [1109, 406] on button "Split button!" at bounding box center [1113, 403] width 26 height 23
click at [1085, 429] on link "Send Acknowledgment" at bounding box center [1096, 429] width 108 height 19
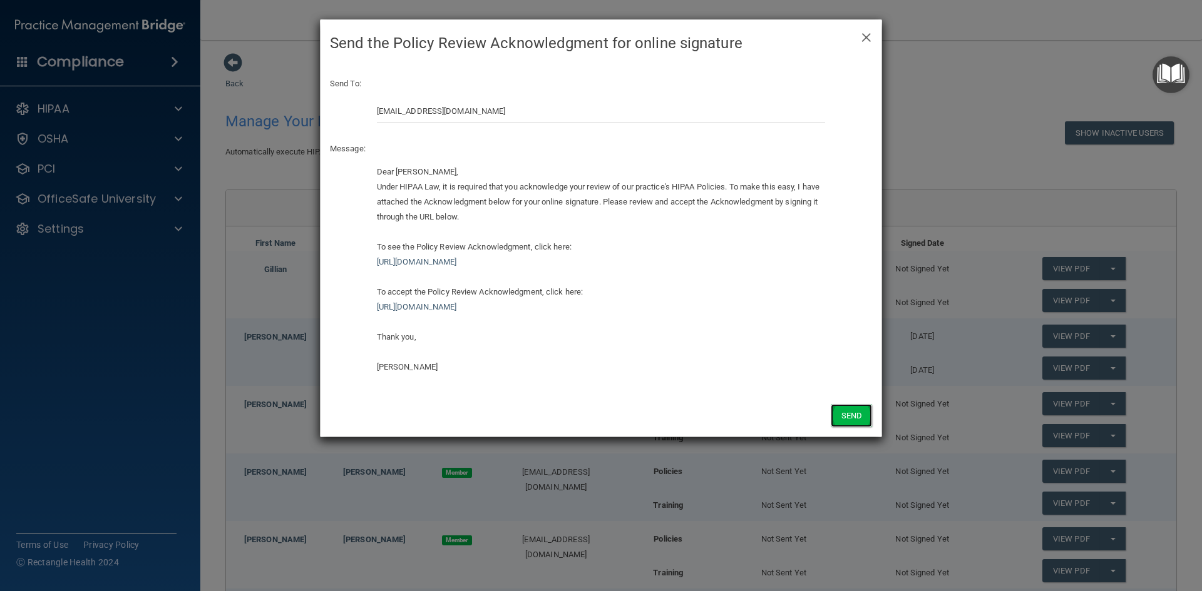
click at [854, 414] on button "Send" at bounding box center [850, 415] width 41 height 23
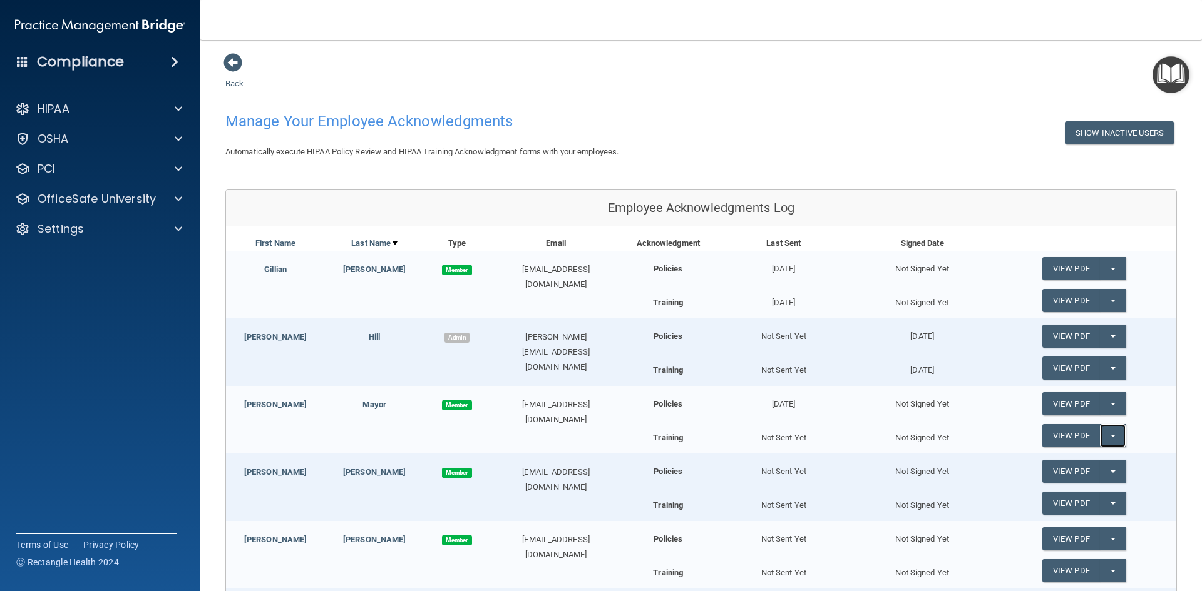
click at [1110, 437] on span "button" at bounding box center [1112, 436] width 5 height 3
click at [1082, 458] on link "Send Acknowledgment PDF" at bounding box center [1104, 461] width 125 height 19
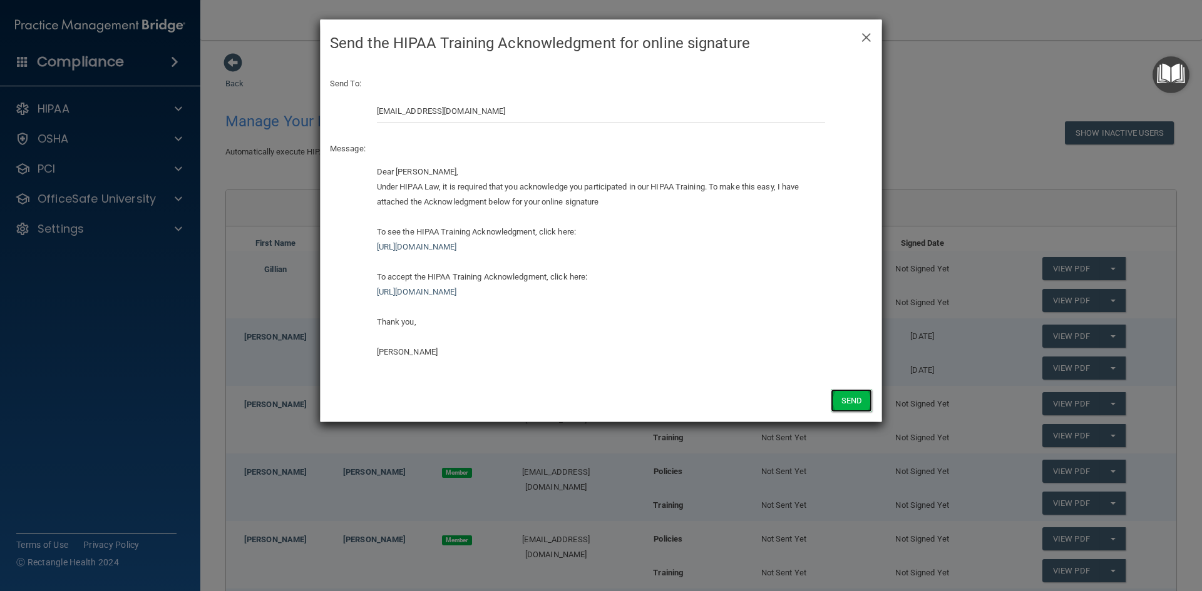
click at [863, 406] on button "Send" at bounding box center [850, 400] width 41 height 23
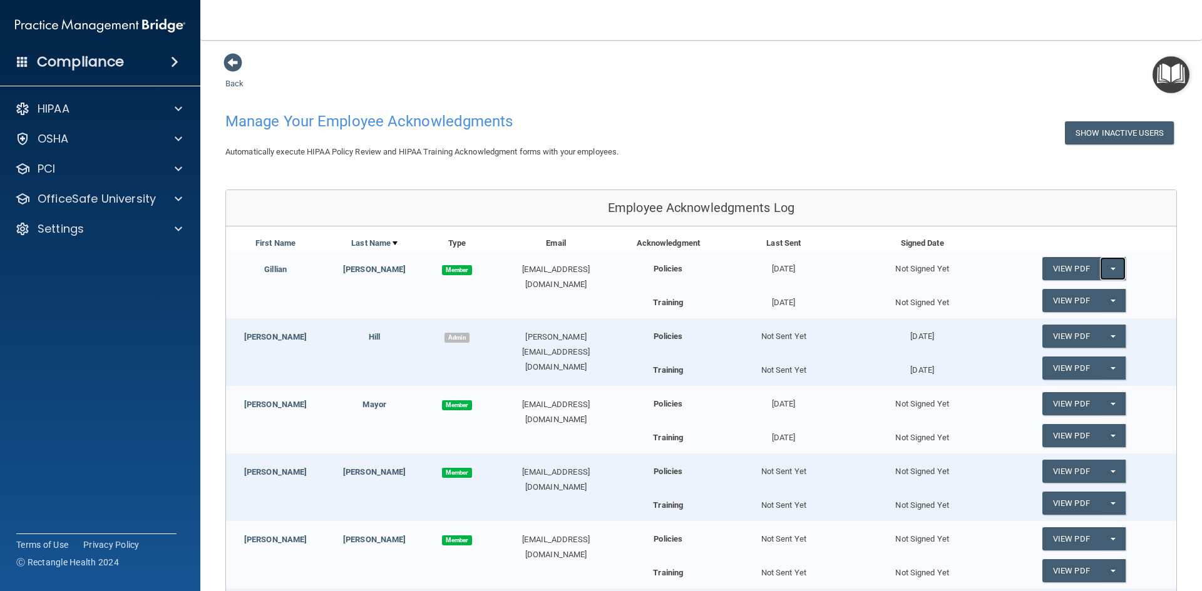
click at [1104, 267] on button "Split button!" at bounding box center [1113, 268] width 26 height 23
click at [1100, 265] on button "Split button!" at bounding box center [1113, 268] width 26 height 23
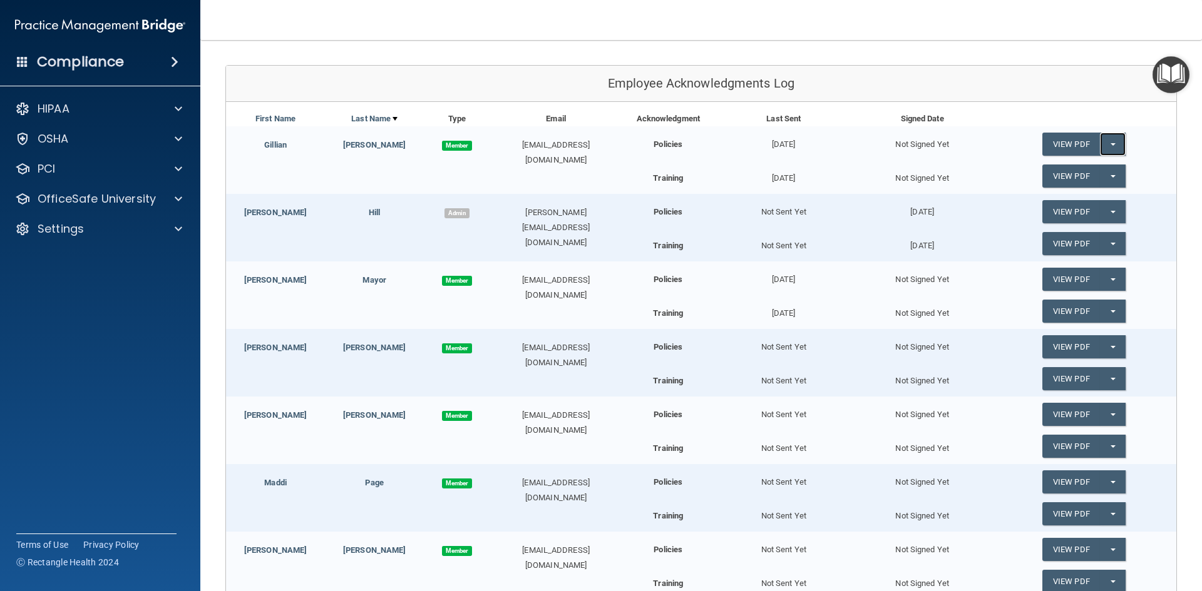
scroll to position [125, 0]
click at [1110, 416] on span "button" at bounding box center [1112, 414] width 5 height 3
click at [1100, 413] on button "Split button!" at bounding box center [1113, 413] width 26 height 23
click at [1090, 431] on link "Send Acknowledgment" at bounding box center [1096, 439] width 108 height 19
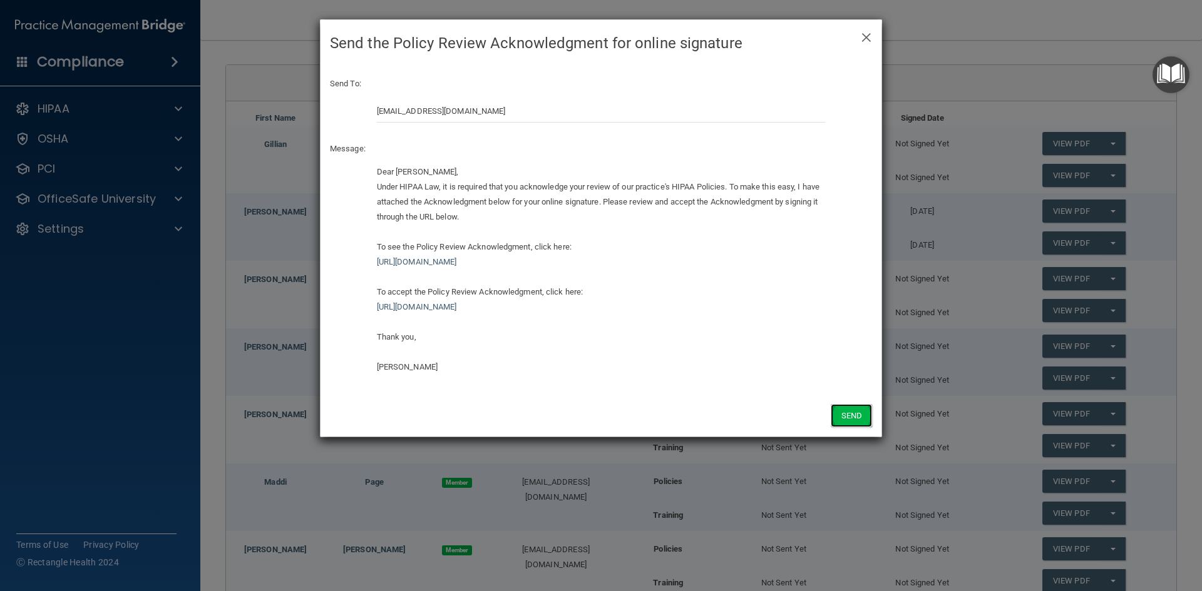
click at [852, 417] on button "Send" at bounding box center [850, 415] width 41 height 23
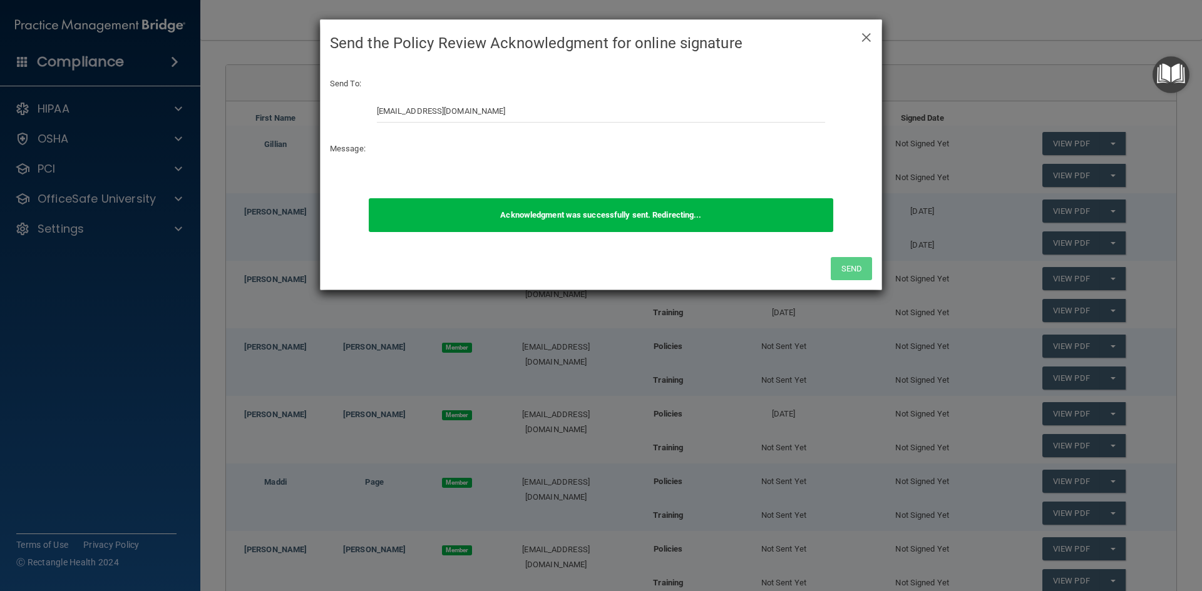
click at [1103, 446] on div "× Close Send the Policy Review Acknowledgment for online signature Send To: dam…" at bounding box center [601, 295] width 1202 height 591
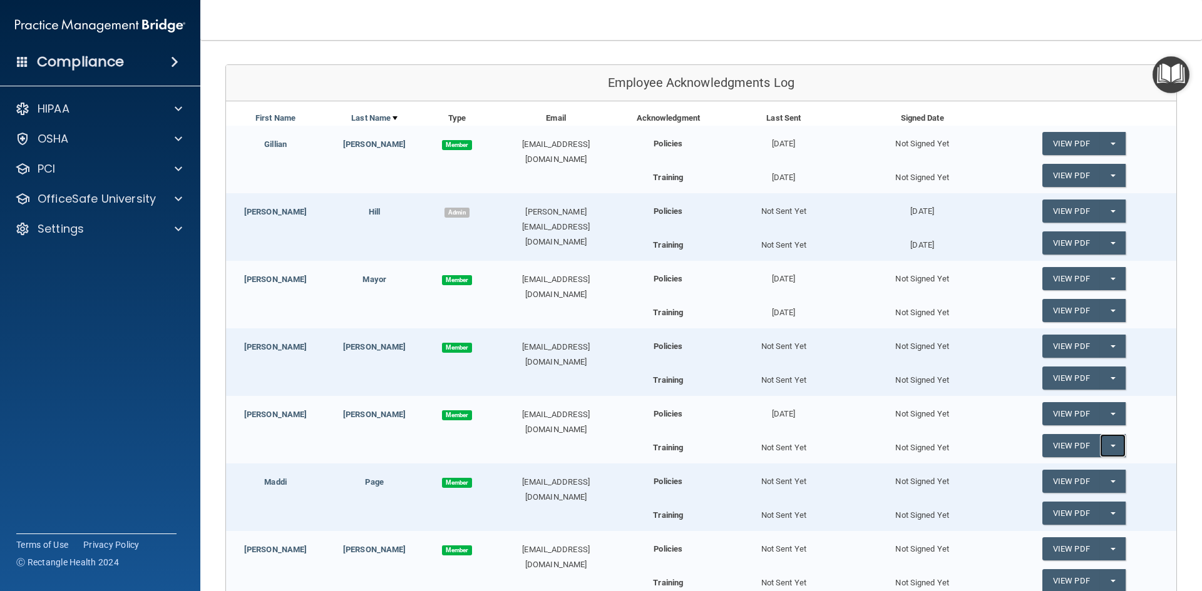
click at [1102, 448] on button "Split button!" at bounding box center [1113, 445] width 26 height 23
click at [1083, 471] on link "Send Acknowledgment PDF" at bounding box center [1104, 471] width 125 height 19
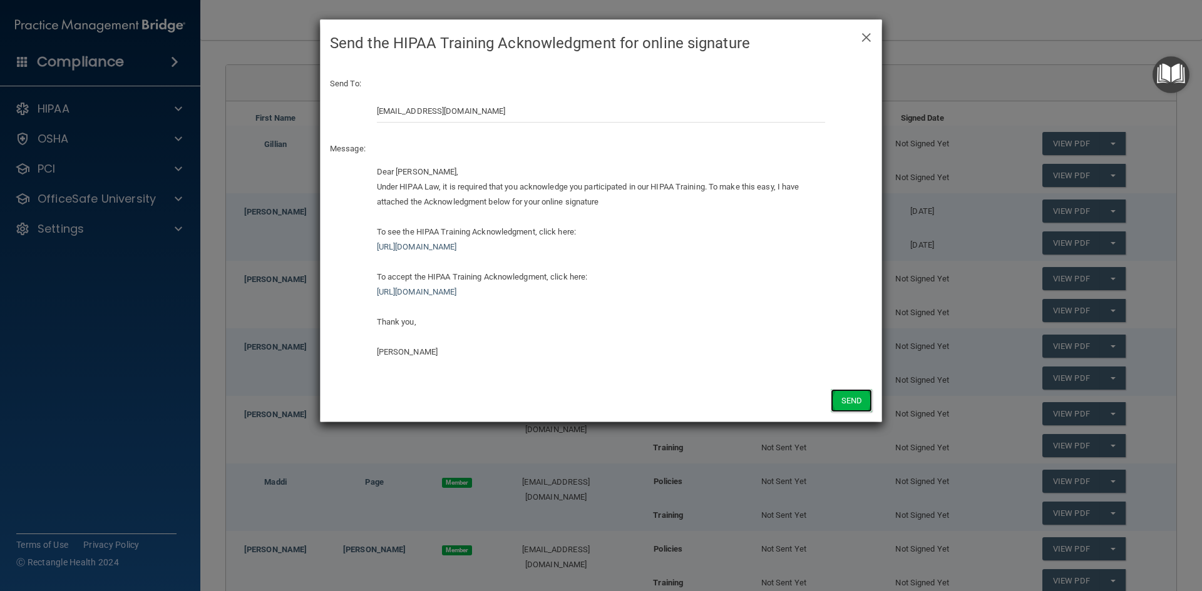
click at [852, 403] on button "Send" at bounding box center [850, 400] width 41 height 23
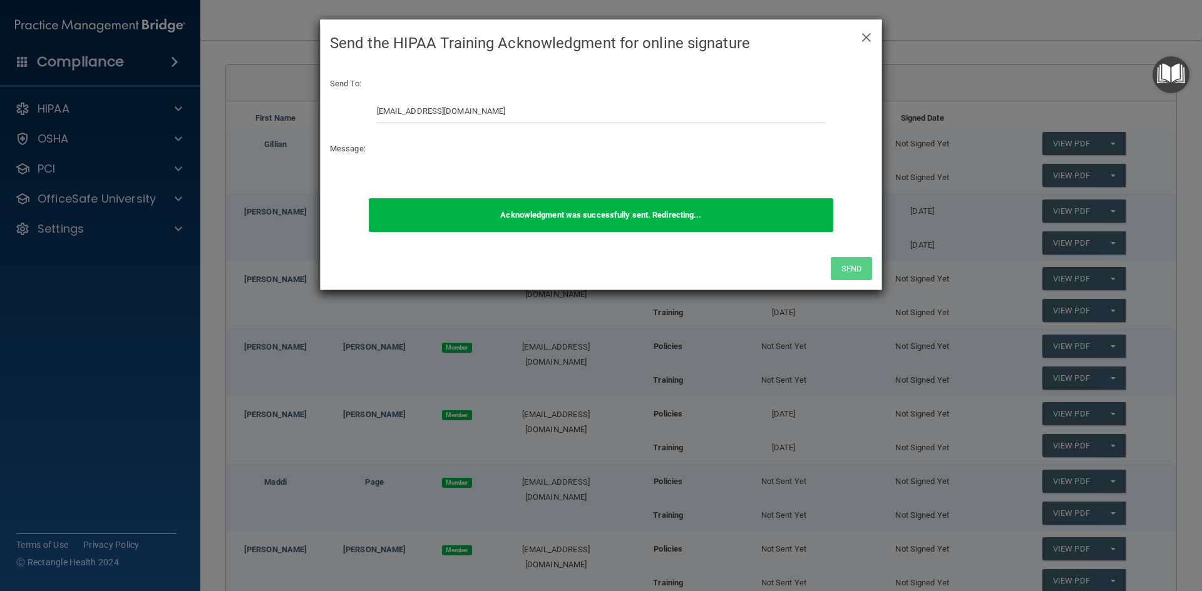
click at [1102, 480] on div "× Close Send the HIPAA Training Acknowledgment for online signature Send To: da…" at bounding box center [601, 295] width 1202 height 591
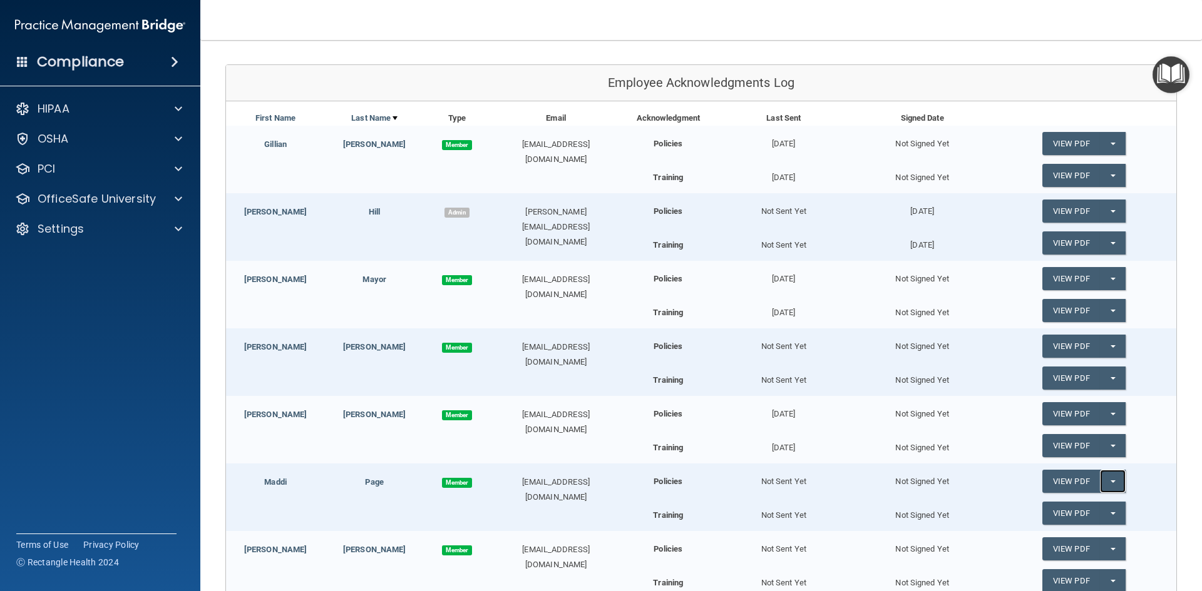
click at [1110, 482] on span "button" at bounding box center [1112, 482] width 5 height 3
click at [1066, 500] on link "Send Acknowledgment" at bounding box center [1096, 507] width 108 height 19
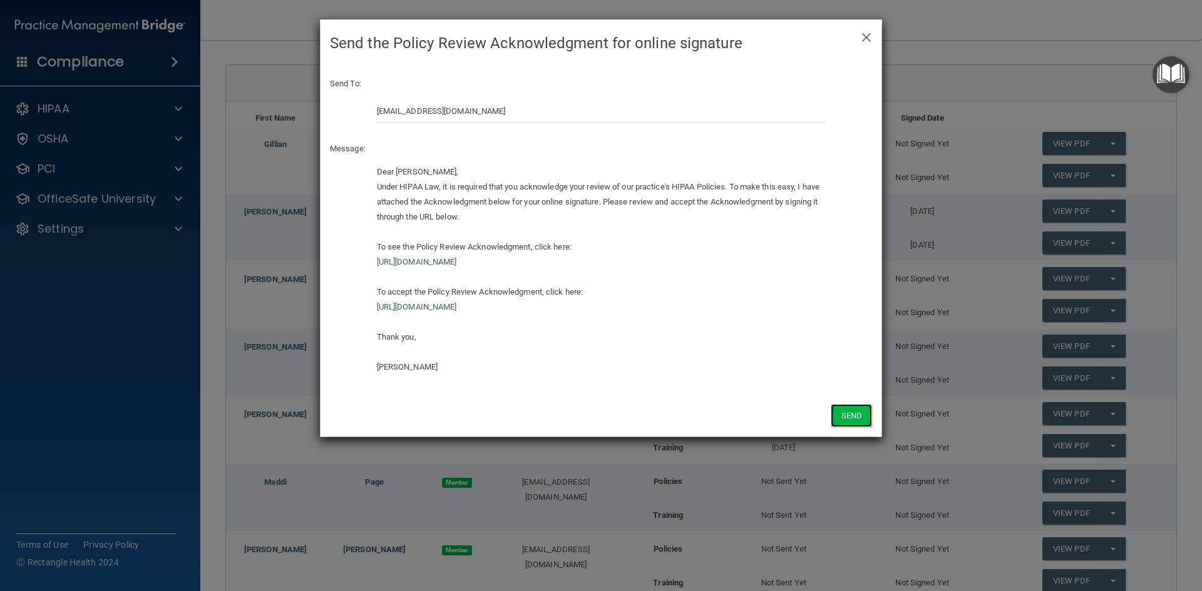
click at [854, 410] on button "Send" at bounding box center [850, 415] width 41 height 23
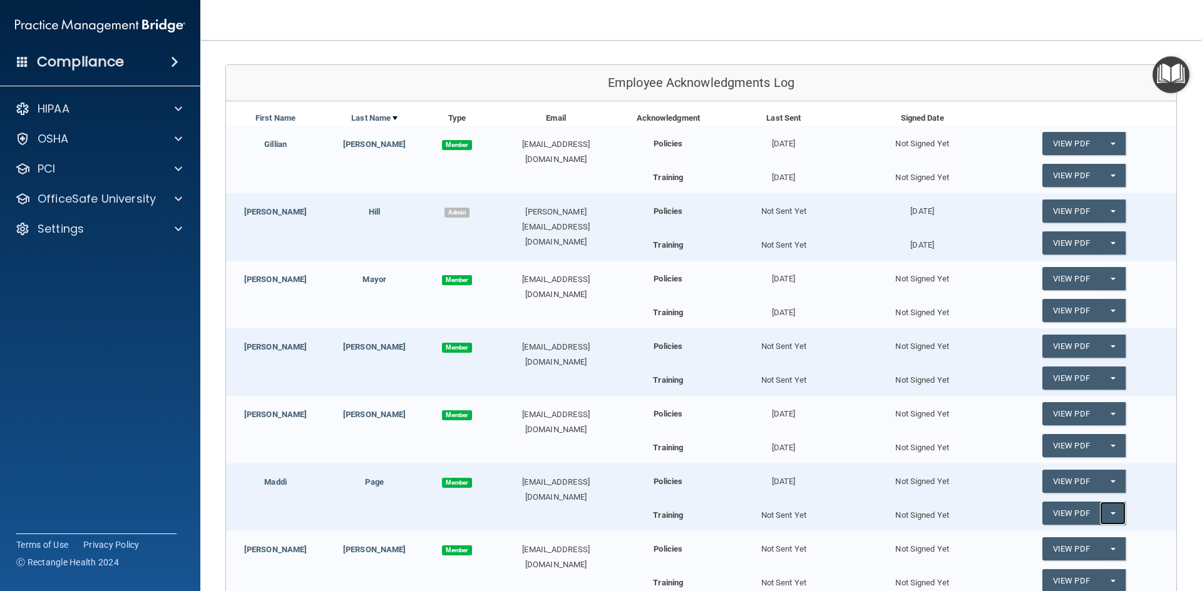
click at [1105, 517] on button "Split button!" at bounding box center [1113, 513] width 26 height 23
click at [1065, 533] on link "Send Acknowledgment PDF" at bounding box center [1104, 538] width 125 height 19
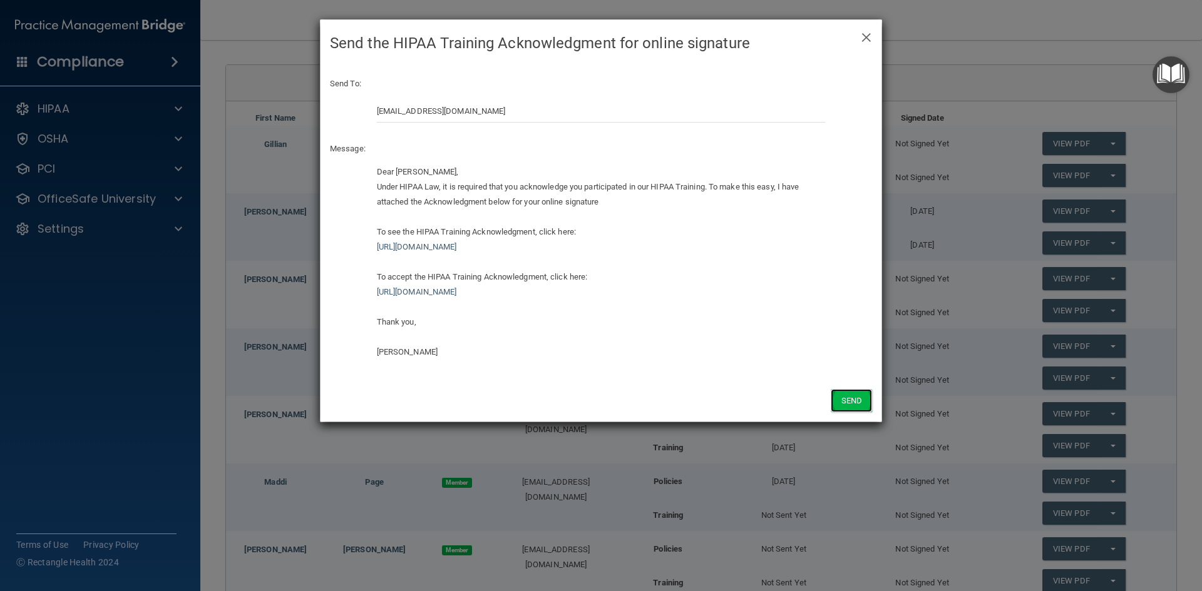
click at [857, 404] on button "Send" at bounding box center [850, 400] width 41 height 23
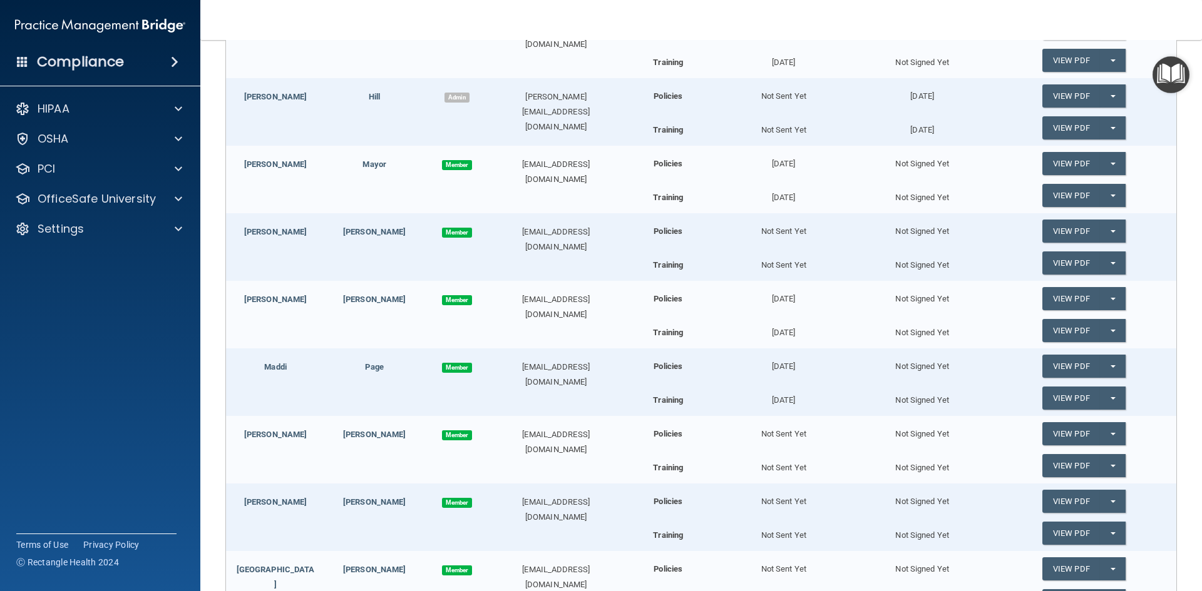
scroll to position [250, 0]
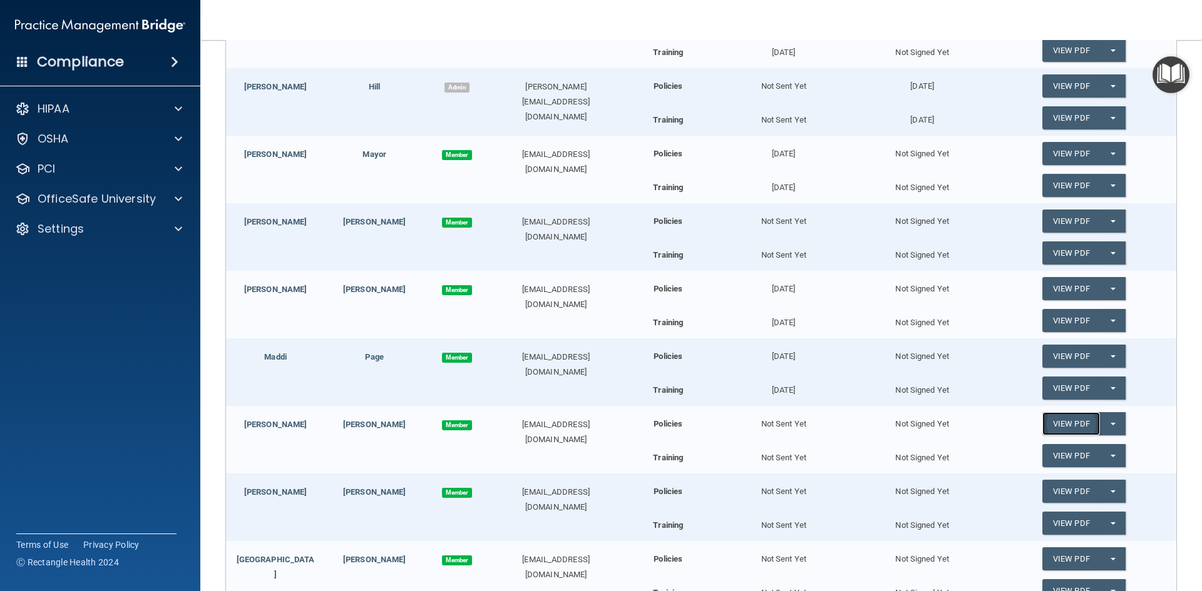
click at [1062, 427] on link "View PDF" at bounding box center [1071, 423] width 58 height 23
click at [1110, 491] on span "button" at bounding box center [1112, 492] width 5 height 3
click at [1086, 514] on link "Send Acknowledgment" at bounding box center [1096, 517] width 108 height 19
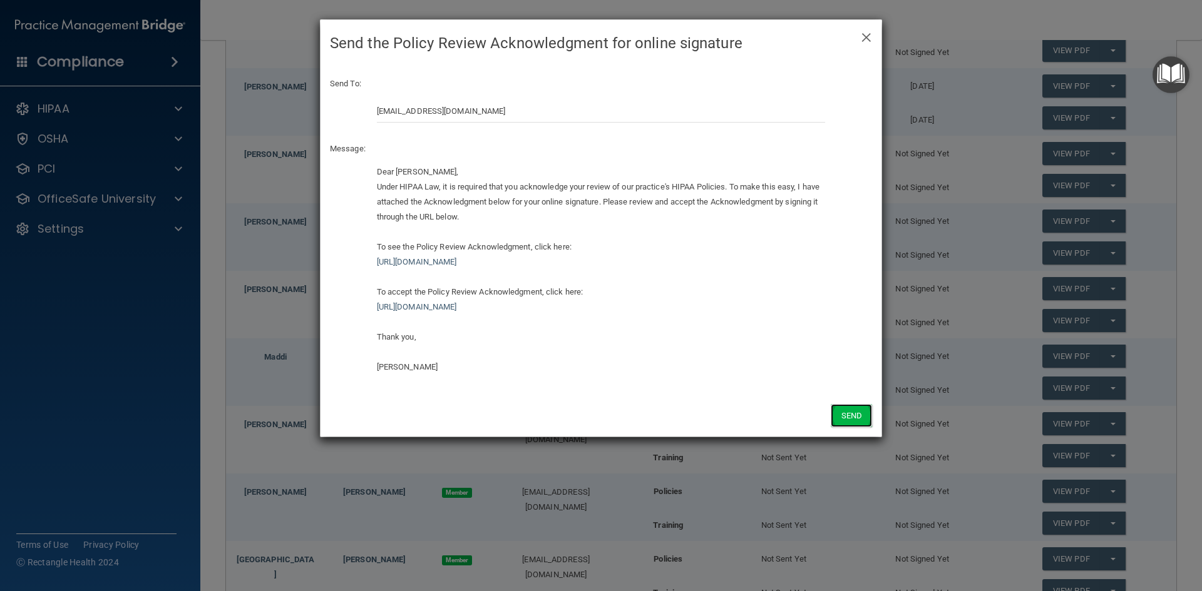
click at [847, 417] on button "Send" at bounding box center [850, 415] width 41 height 23
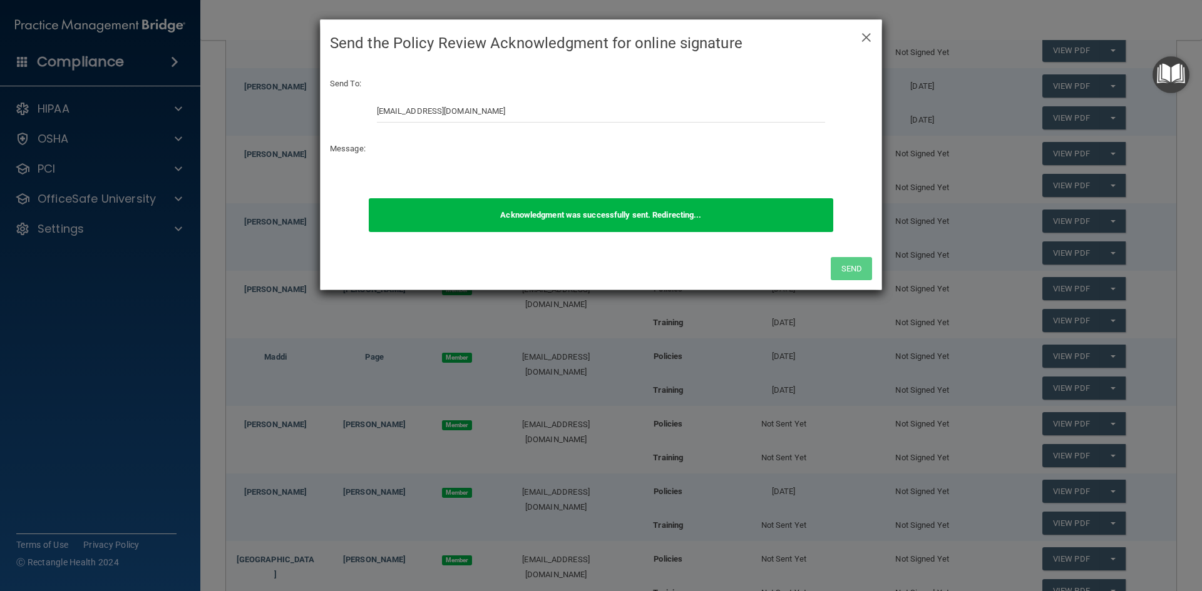
click at [1103, 519] on div "× Close Send the Policy Review Acknowledgment for online signature Send To: mro…" at bounding box center [601, 295] width 1202 height 591
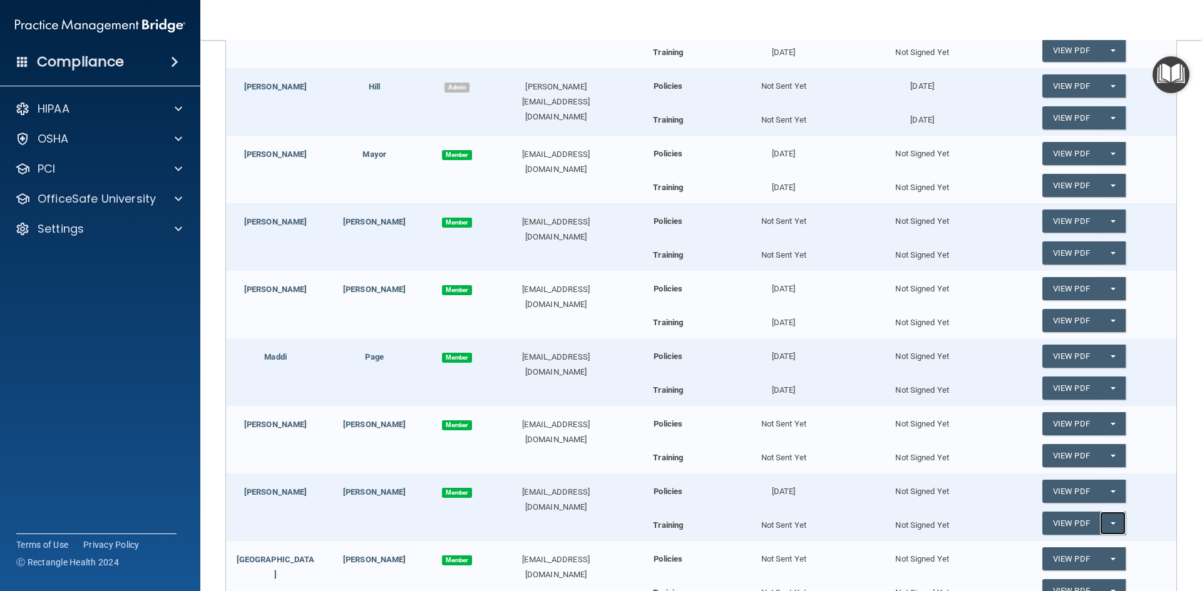
click at [1103, 521] on button "Split button!" at bounding box center [1113, 523] width 26 height 23
click at [1076, 545] on link "Send Acknowledgment PDF" at bounding box center [1104, 548] width 125 height 19
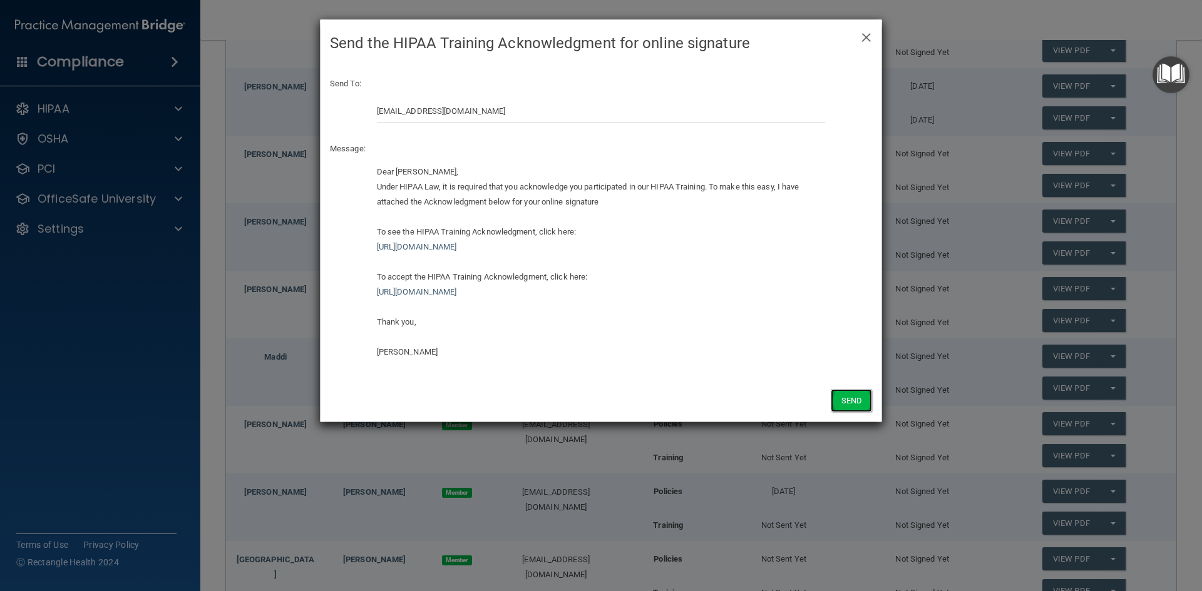
click at [852, 401] on button "Send" at bounding box center [850, 400] width 41 height 23
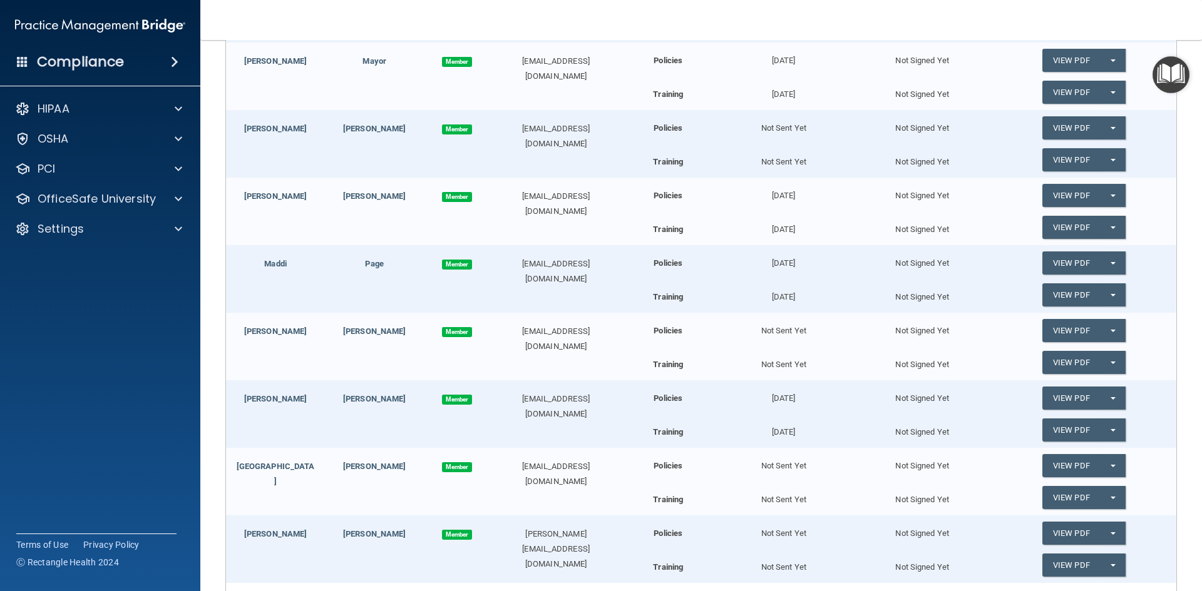
scroll to position [375, 0]
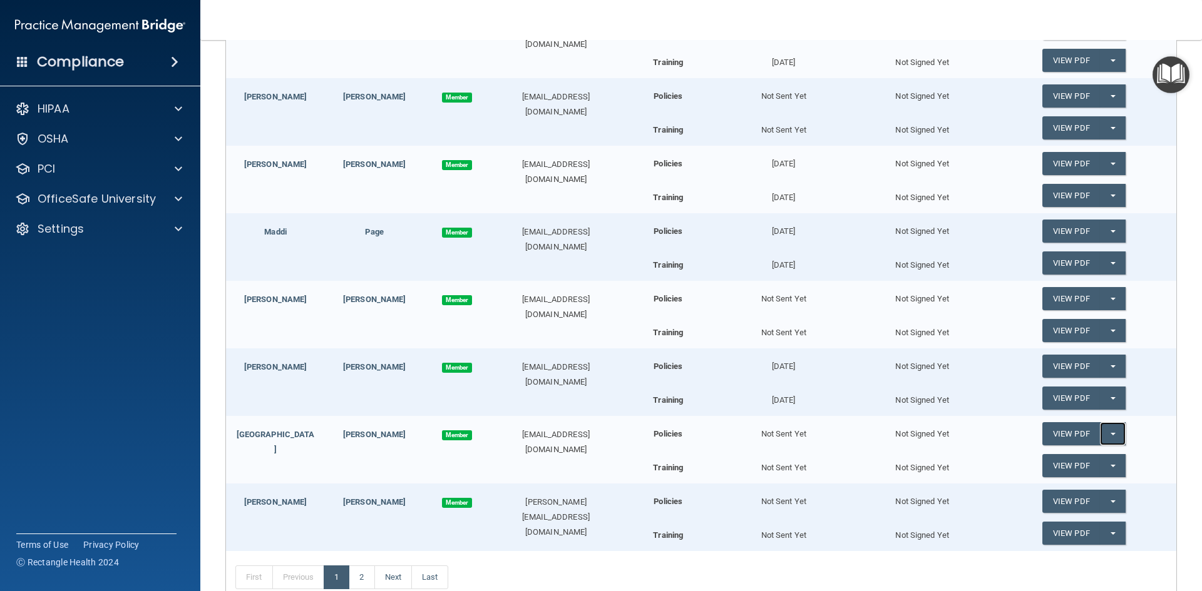
click at [1102, 430] on button "Split button!" at bounding box center [1113, 433] width 26 height 23
click at [1083, 462] on link "Send Acknowledgment" at bounding box center [1096, 459] width 108 height 19
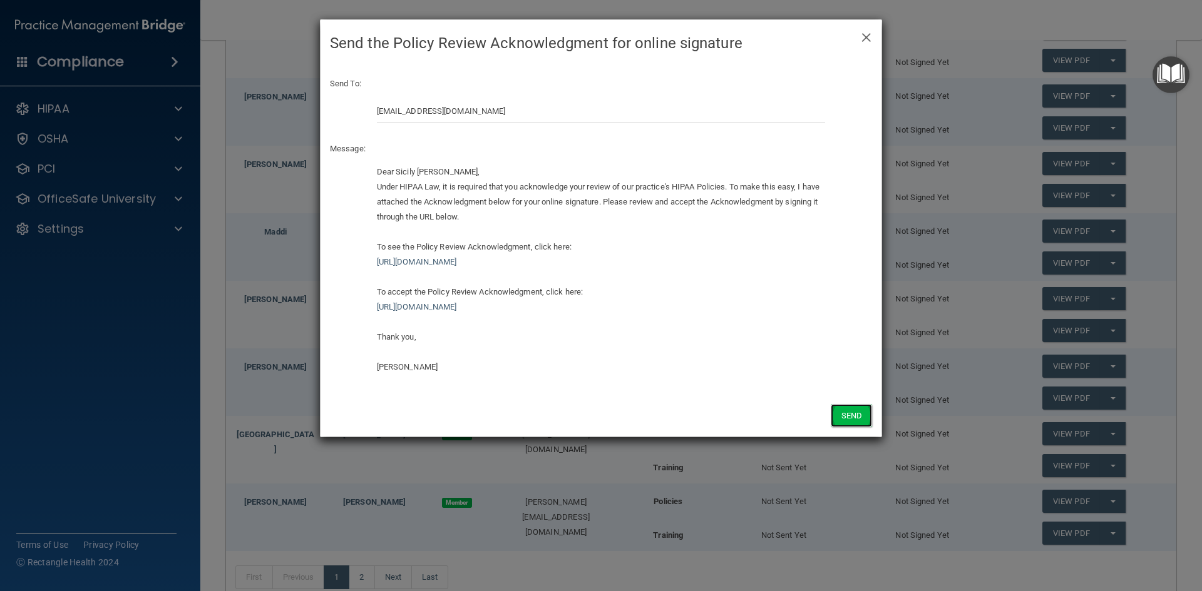
click at [851, 417] on button "Send" at bounding box center [850, 415] width 41 height 23
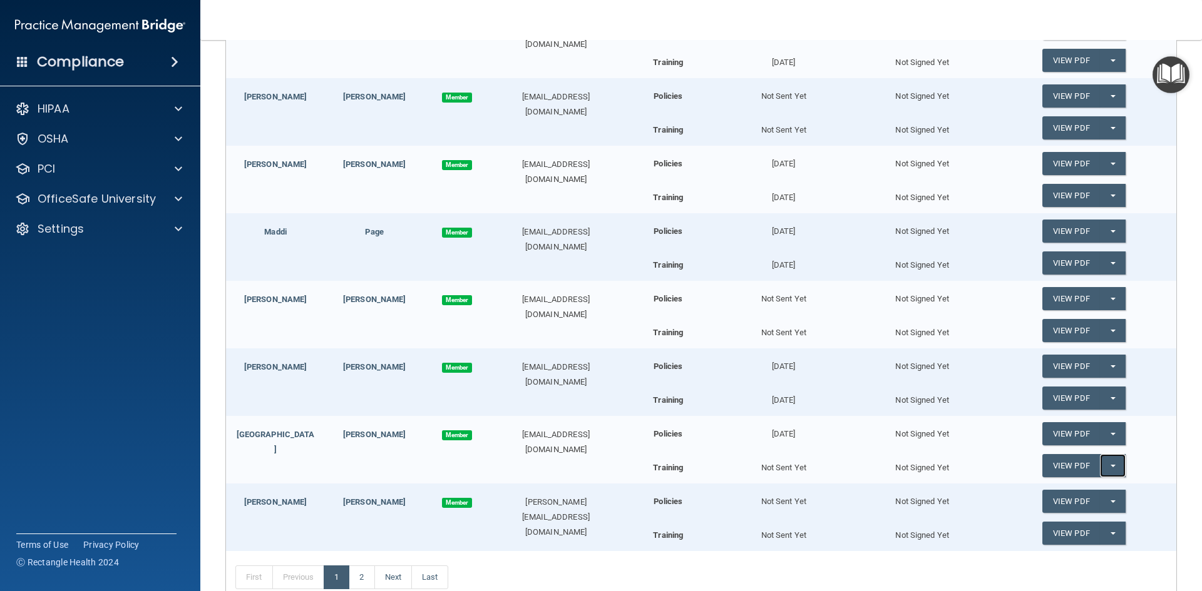
click at [1110, 465] on span "button" at bounding box center [1112, 466] width 5 height 3
click at [1082, 489] on link "Send Acknowledgment PDF" at bounding box center [1104, 491] width 125 height 19
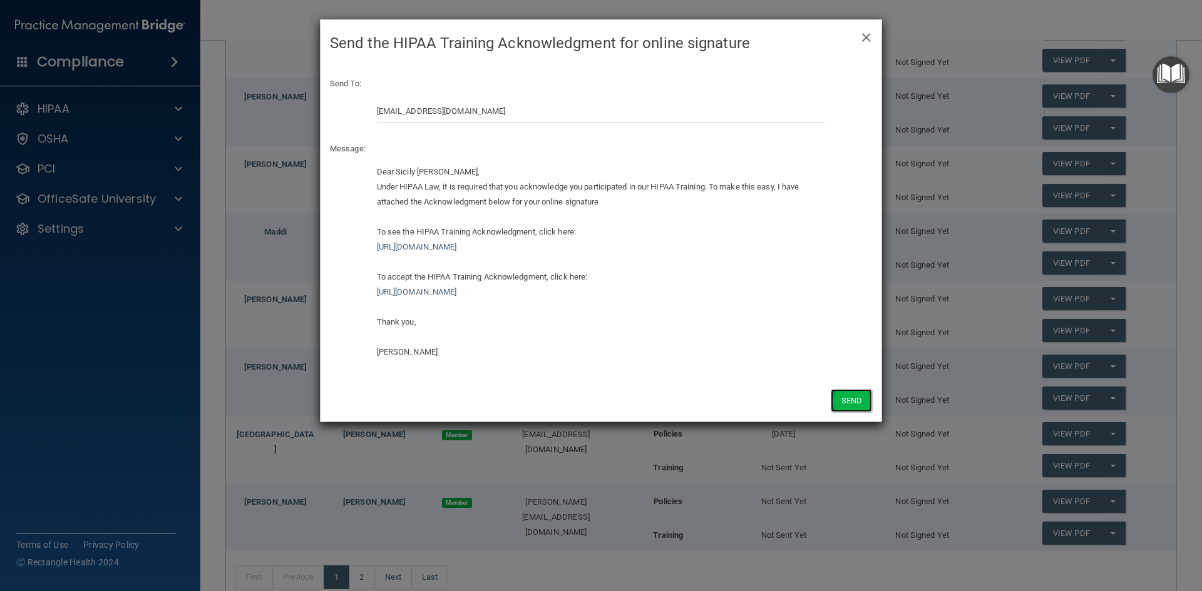
click at [841, 402] on button "Send" at bounding box center [850, 400] width 41 height 23
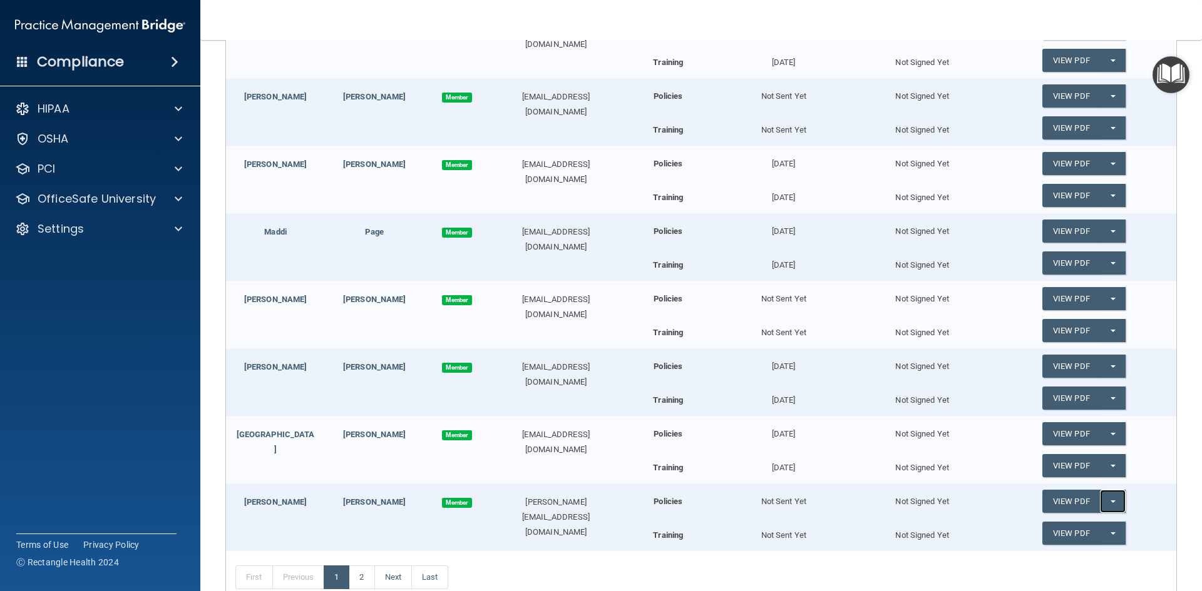
click at [1110, 503] on span "button" at bounding box center [1112, 502] width 5 height 3
click at [1081, 526] on link "Send Acknowledgment" at bounding box center [1096, 527] width 108 height 19
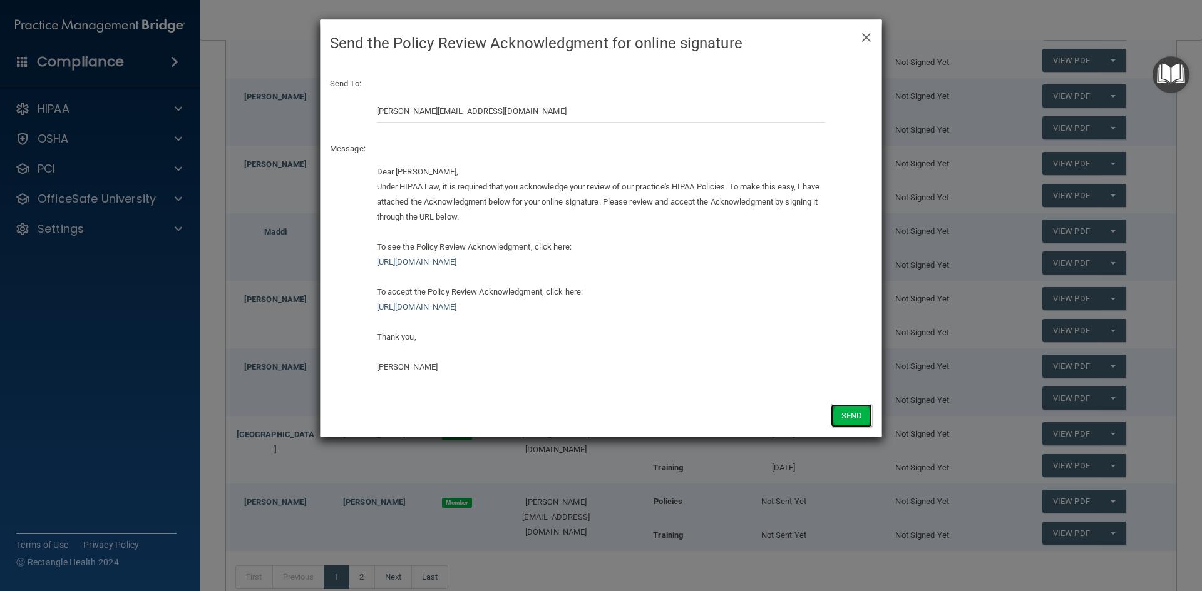
click at [850, 416] on button "Send" at bounding box center [850, 415] width 41 height 23
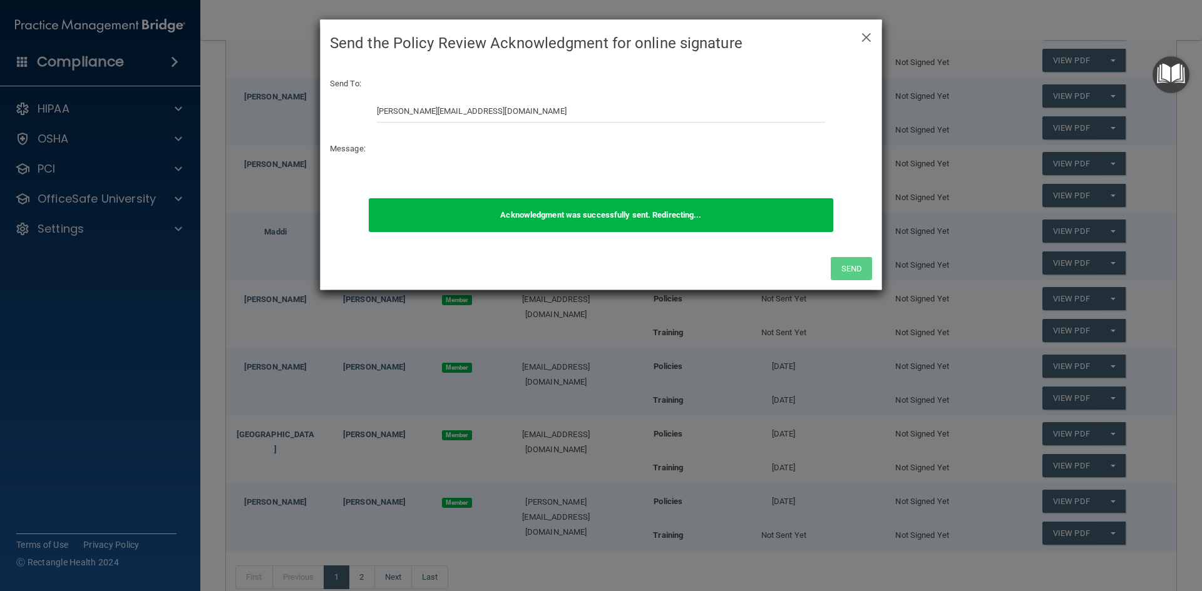
click at [1106, 537] on div "× Close Send the Policy Review Acknowledgment for online signature Send To: gin…" at bounding box center [601, 295] width 1202 height 591
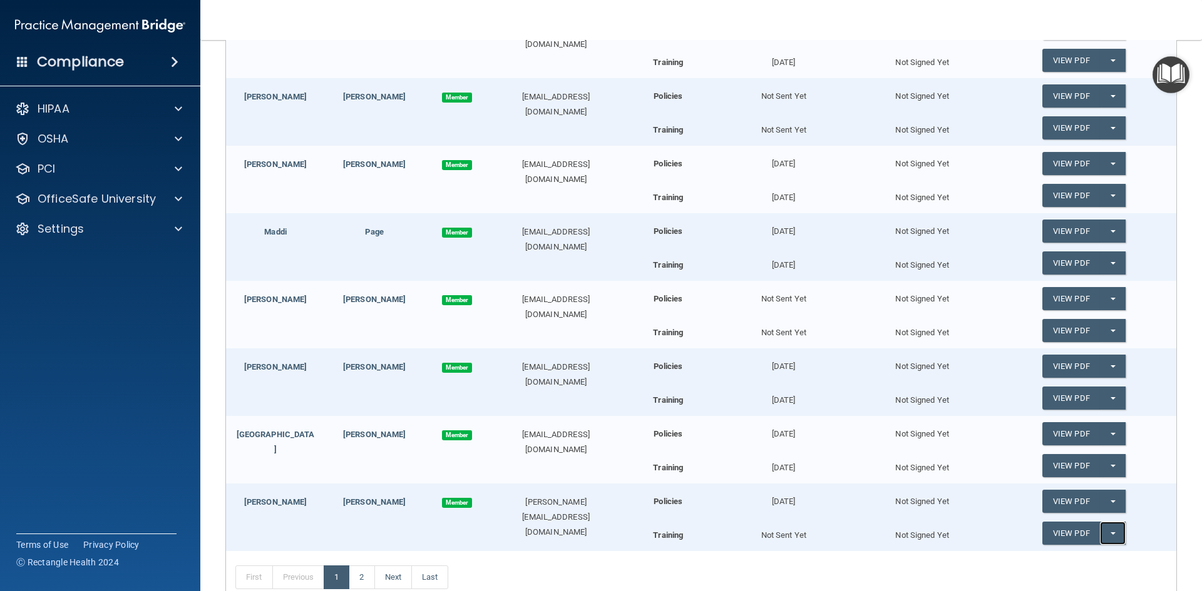
click at [1103, 531] on button "Split button!" at bounding box center [1113, 533] width 26 height 23
click at [1079, 554] on link "Send Acknowledgment PDF" at bounding box center [1104, 558] width 125 height 19
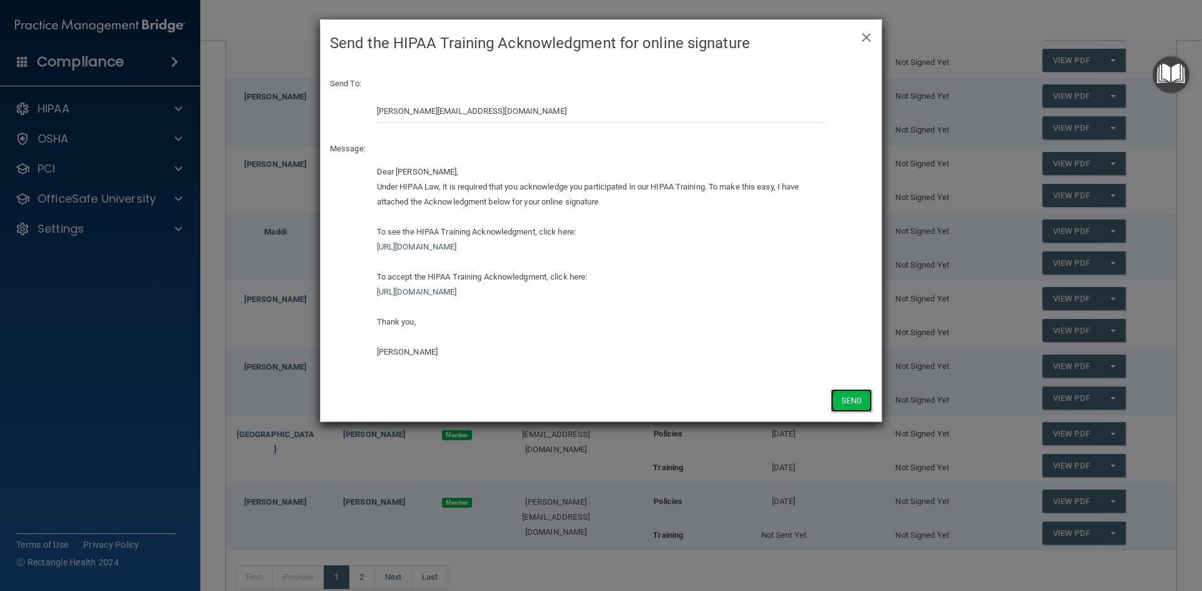
click at [850, 401] on button "Send" at bounding box center [850, 400] width 41 height 23
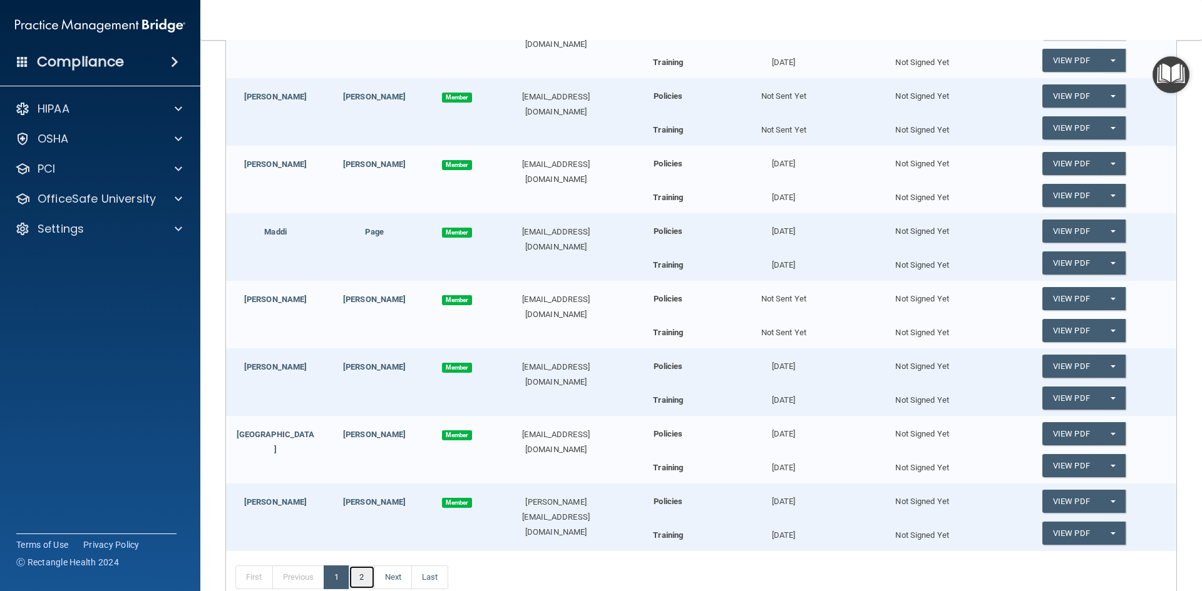
click at [360, 577] on link "2" at bounding box center [362, 578] width 26 height 24
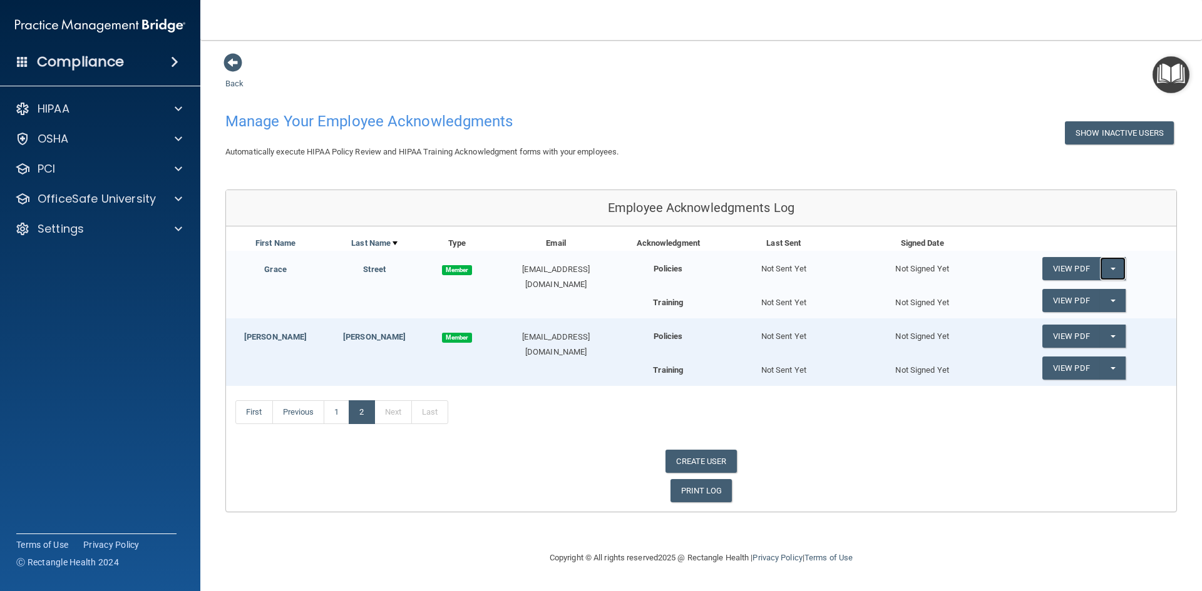
click at [1109, 266] on button "Split button!" at bounding box center [1113, 268] width 26 height 23
click at [1091, 293] on link "Send Acknowledgment" at bounding box center [1096, 294] width 108 height 19
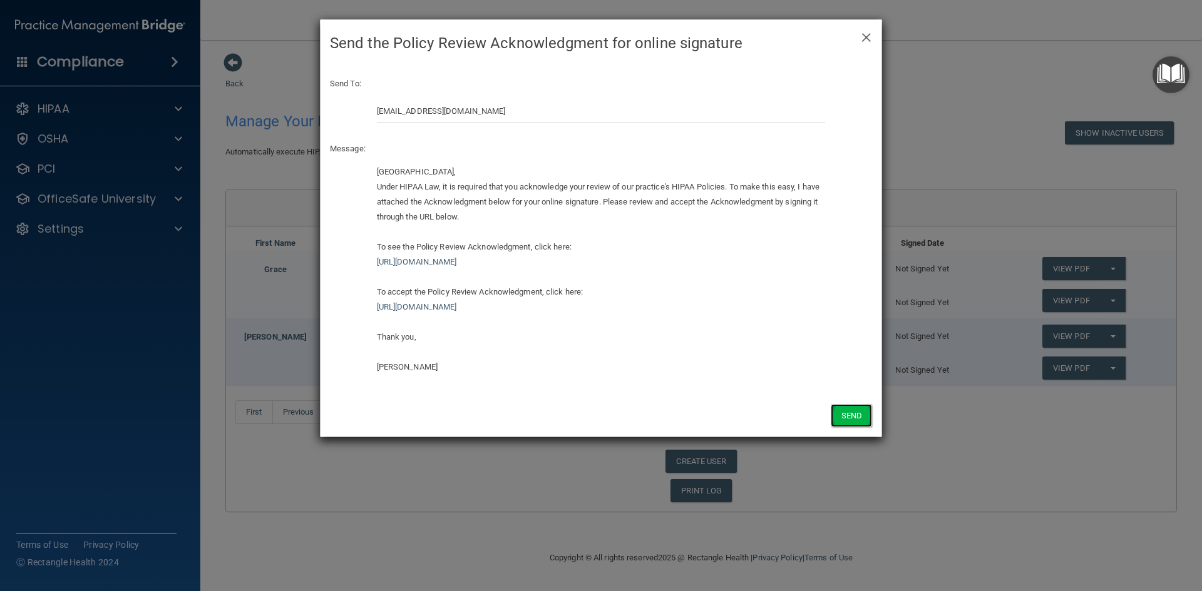
click at [857, 411] on button "Send" at bounding box center [850, 415] width 41 height 23
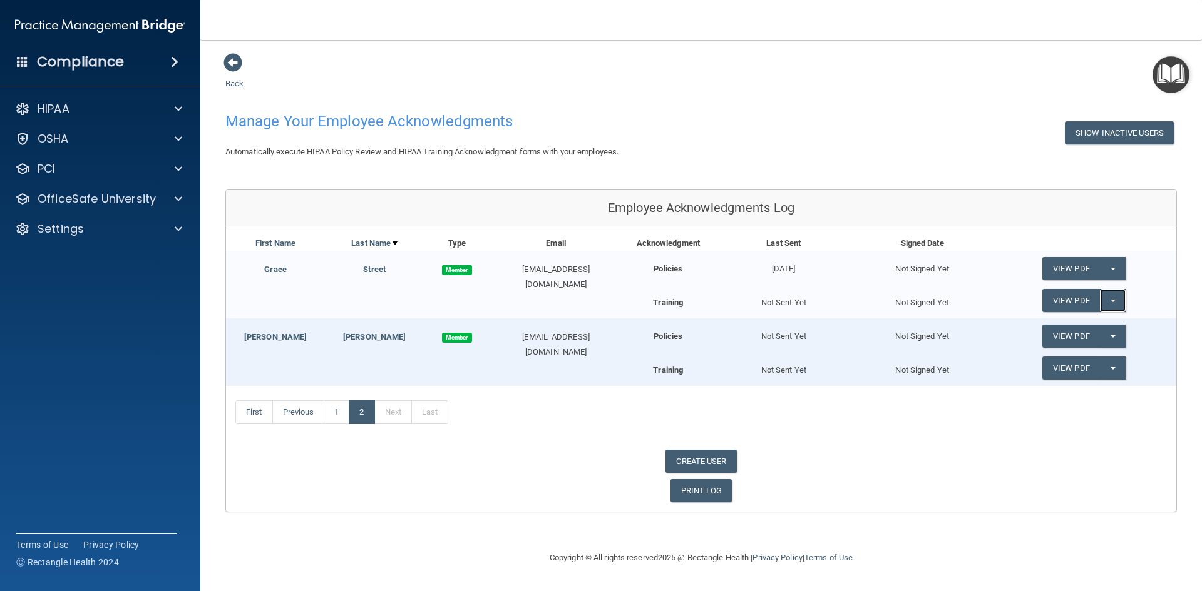
click at [1111, 301] on span "button" at bounding box center [1112, 301] width 5 height 3
click at [1076, 325] on link "Send Acknowledgment PDF" at bounding box center [1104, 326] width 125 height 19
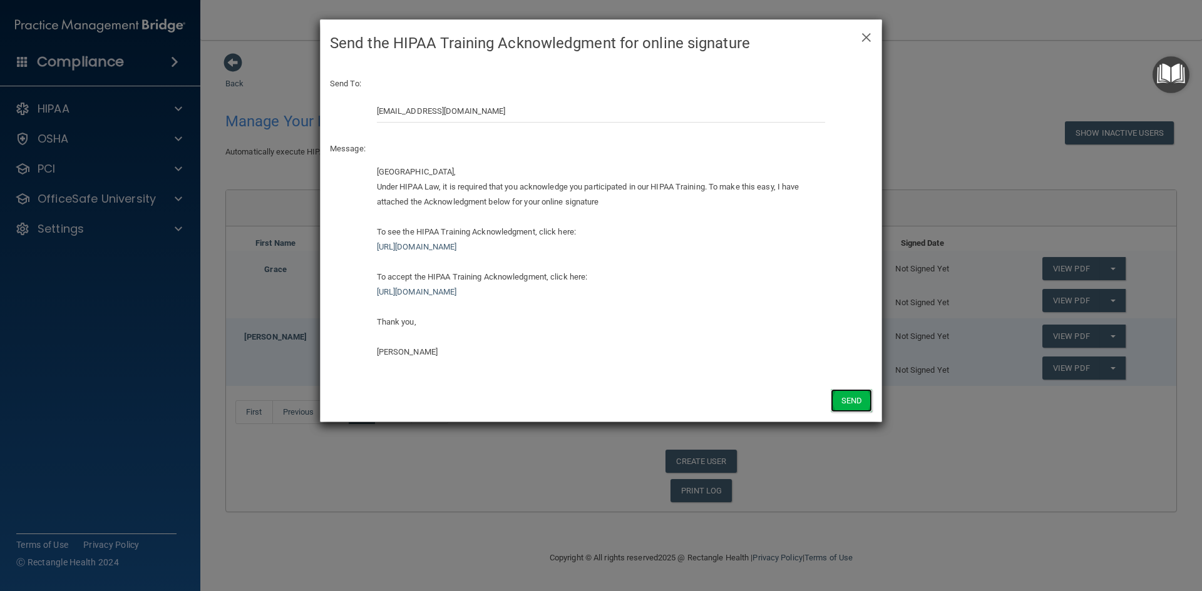
click at [845, 402] on button "Send" at bounding box center [850, 400] width 41 height 23
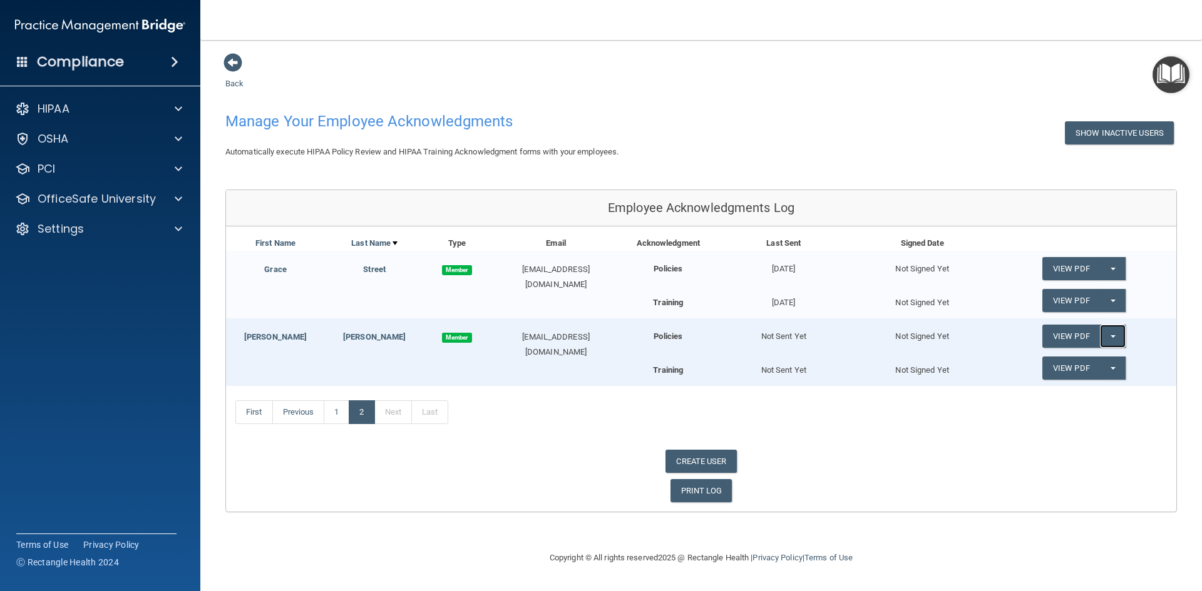
click at [1113, 335] on span "button" at bounding box center [1112, 336] width 5 height 3
click at [1102, 357] on link "Send Acknowledgment" at bounding box center [1096, 361] width 108 height 19
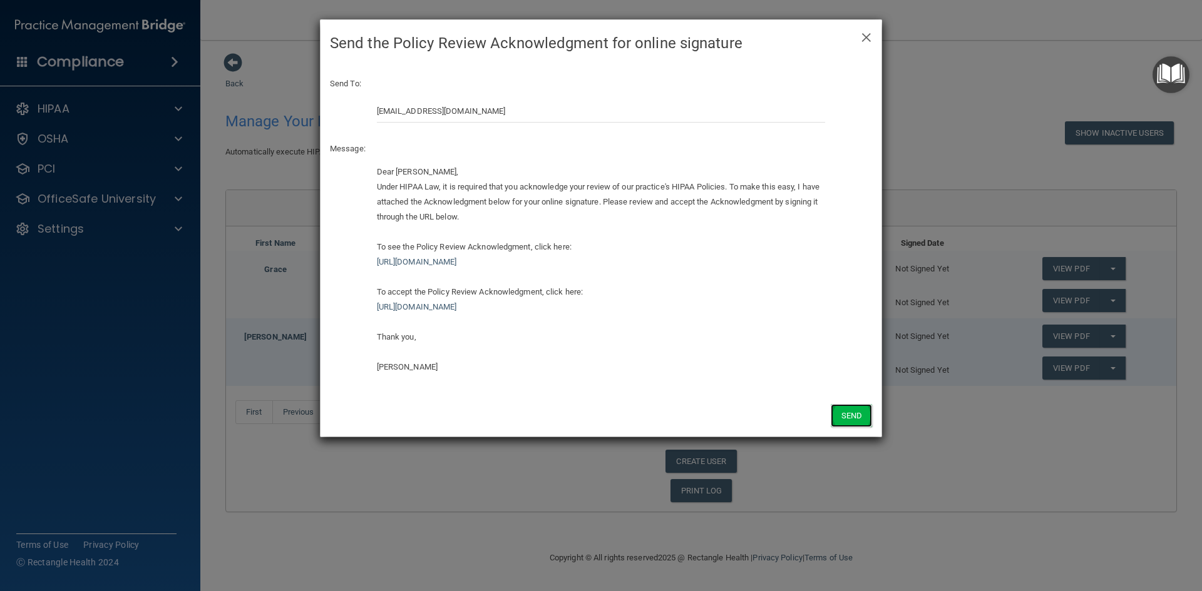
click at [855, 417] on button "Send" at bounding box center [850, 415] width 41 height 23
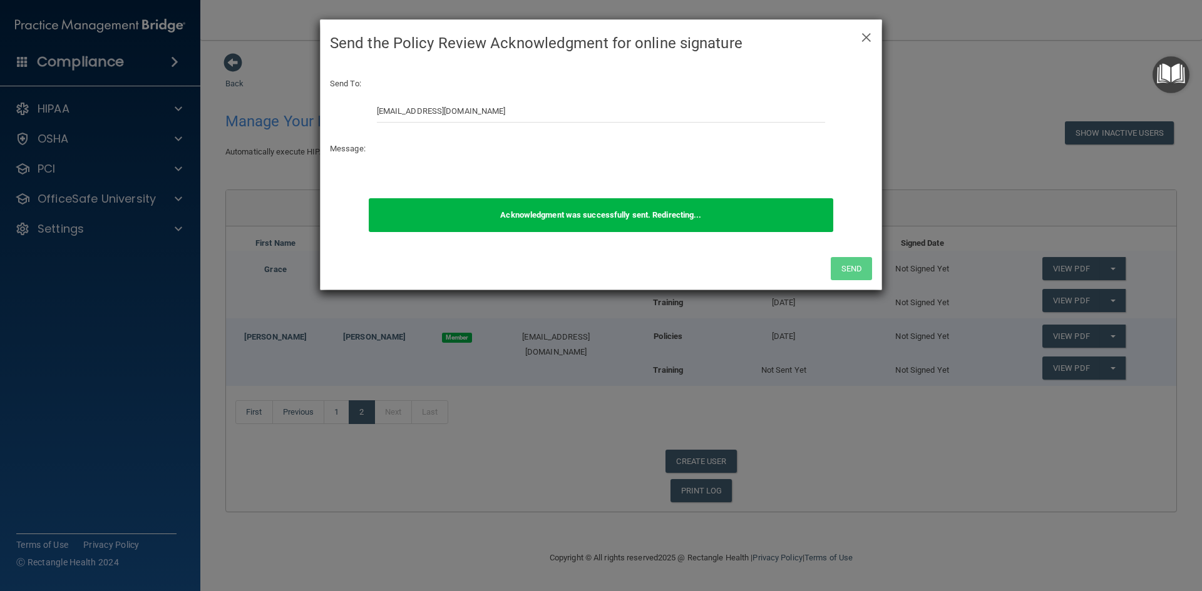
click at [1110, 367] on div "× Close Send the Policy Review Acknowledgment for online signature Send To: sel…" at bounding box center [601, 295] width 1202 height 591
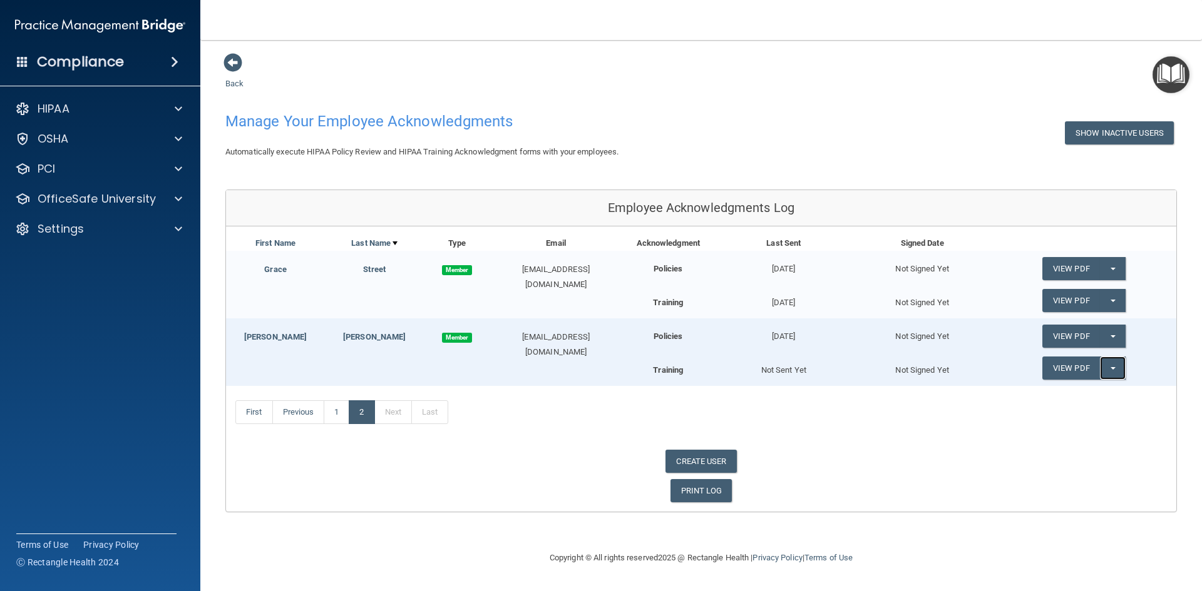
click at [1110, 368] on span "button" at bounding box center [1112, 368] width 5 height 3
click at [1088, 389] on link "Send Acknowledgment PDF" at bounding box center [1104, 393] width 125 height 19
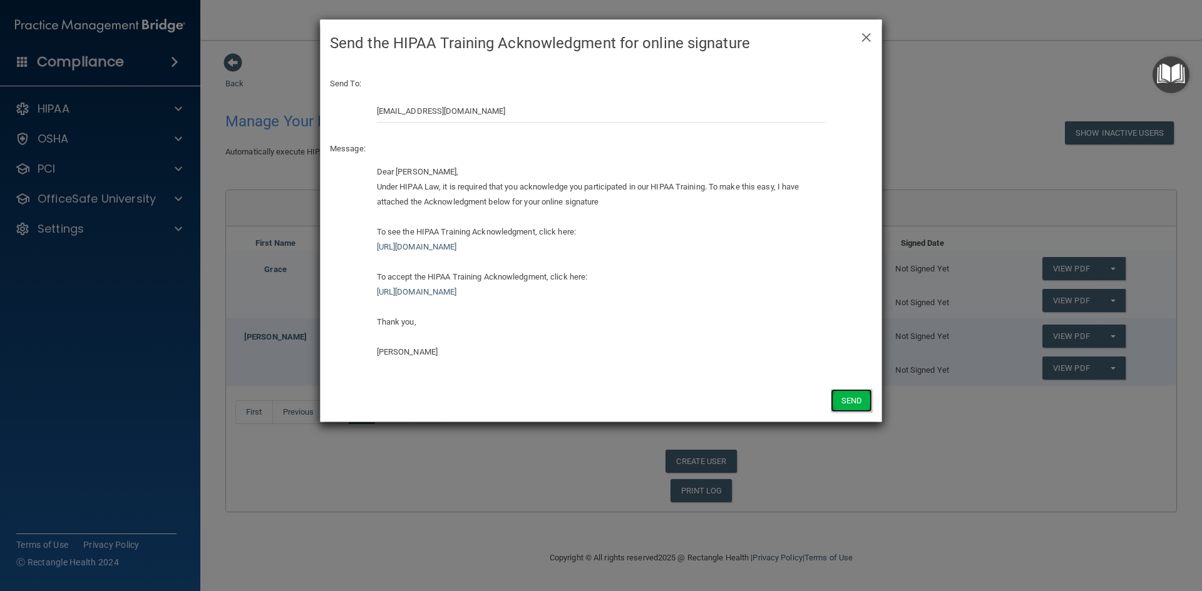
click at [864, 400] on button "Send" at bounding box center [850, 400] width 41 height 23
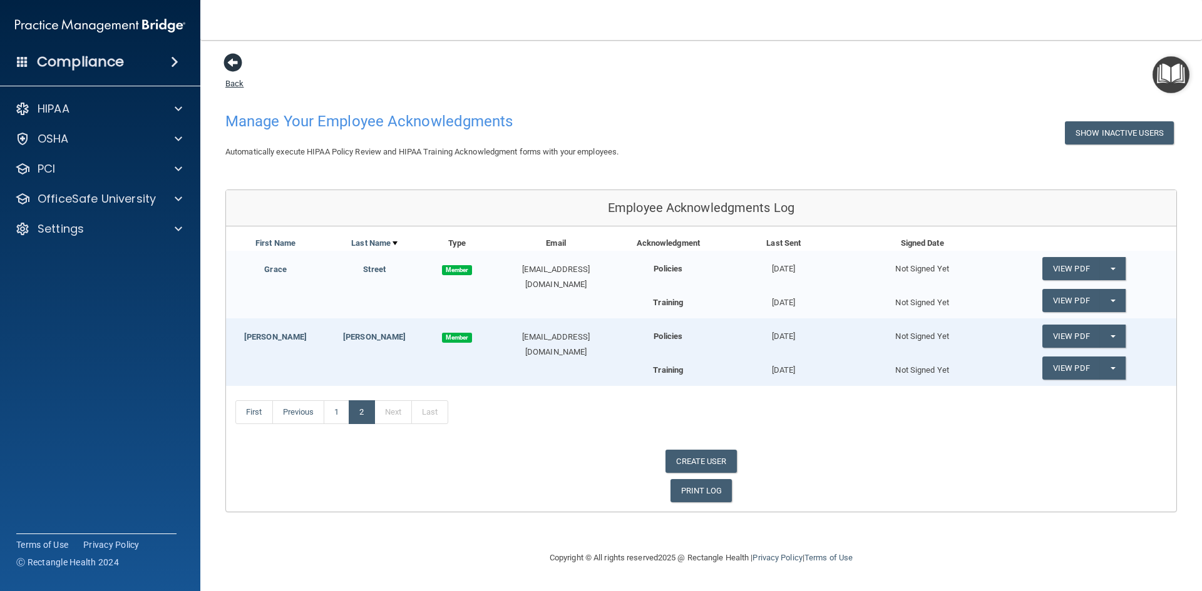
click at [240, 69] on span at bounding box center [232, 62] width 19 height 19
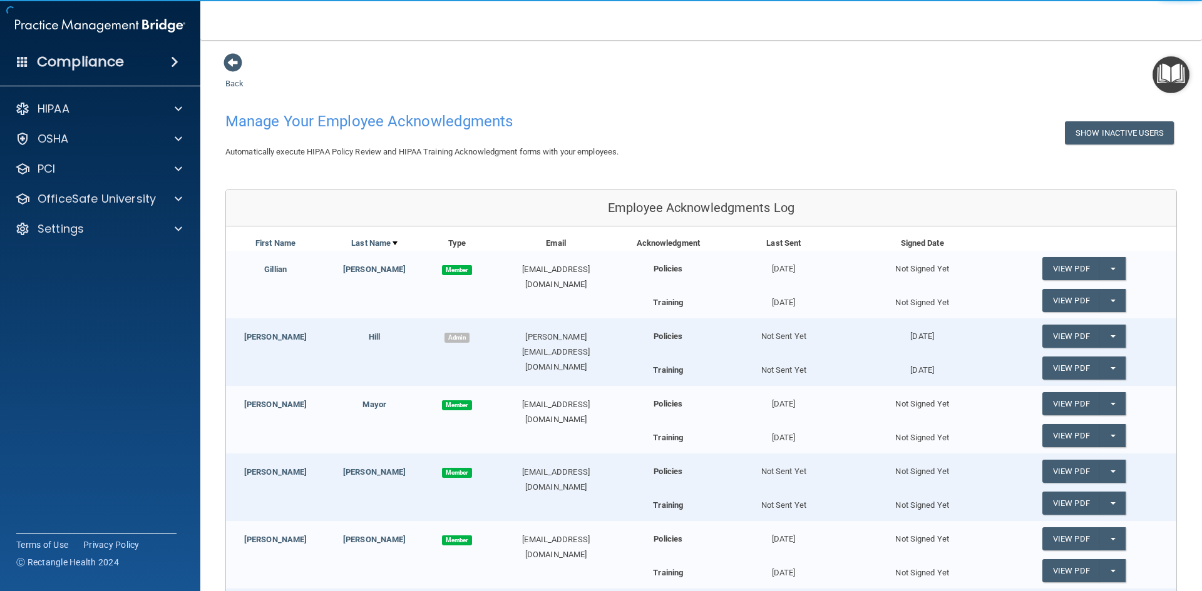
click at [1175, 79] on img "Open Resource Center" at bounding box center [1170, 74] width 37 height 37
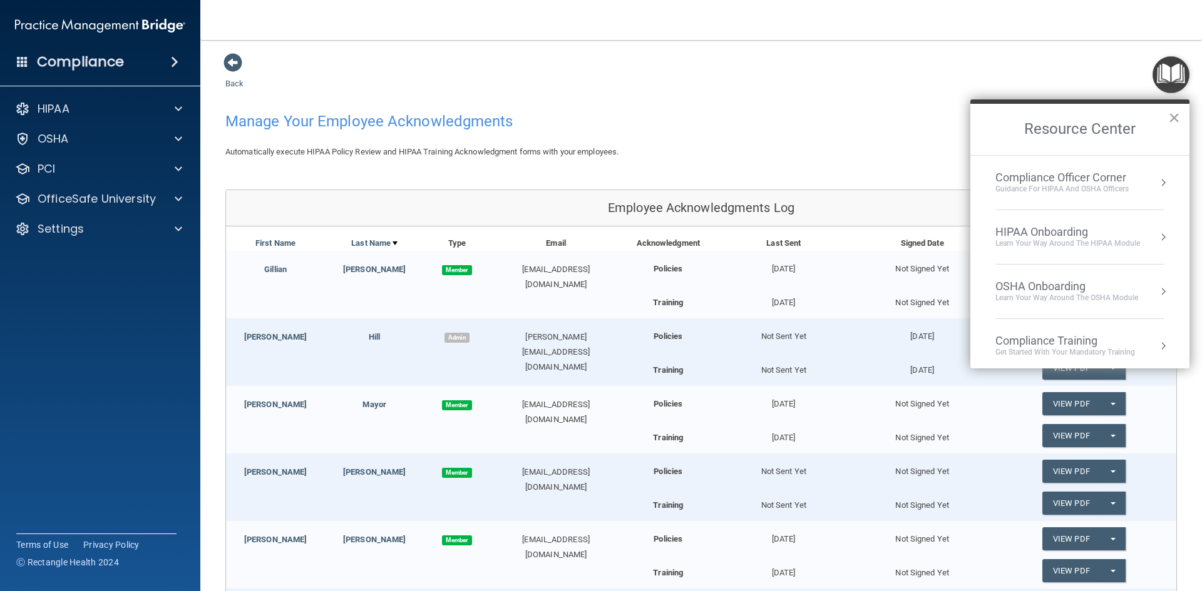
click at [1056, 223] on li "HIPAA Onboarding Learn Your Way around the HIPAA module" at bounding box center [1079, 237] width 169 height 54
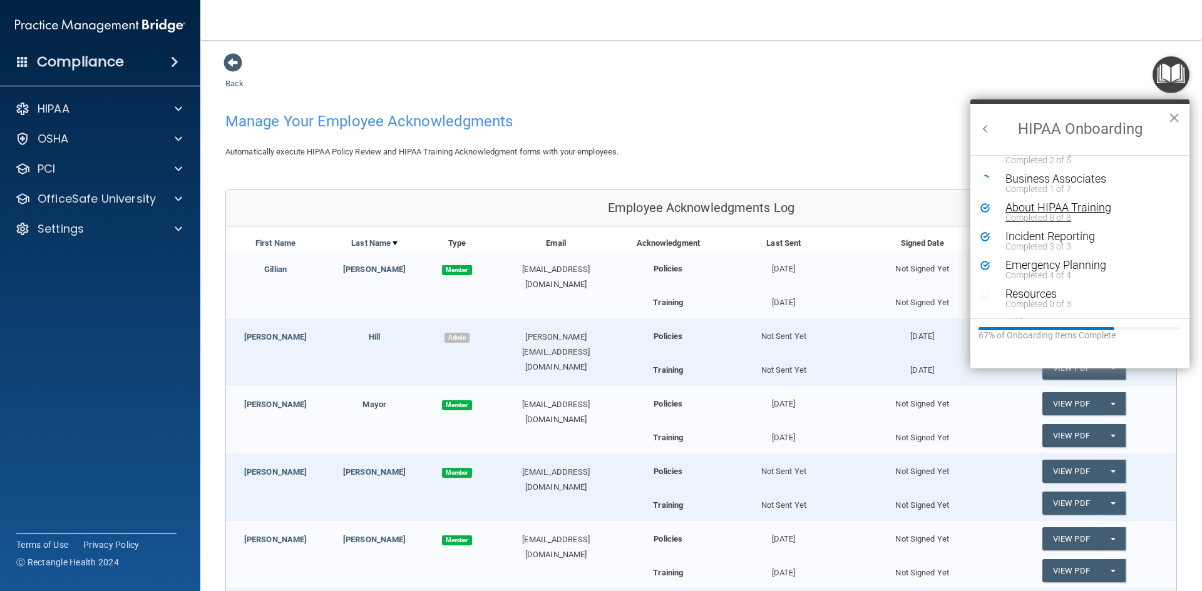
scroll to position [244, 0]
click at [1041, 245] on div "Completed 0 of 3" at bounding box center [1084, 247] width 158 height 9
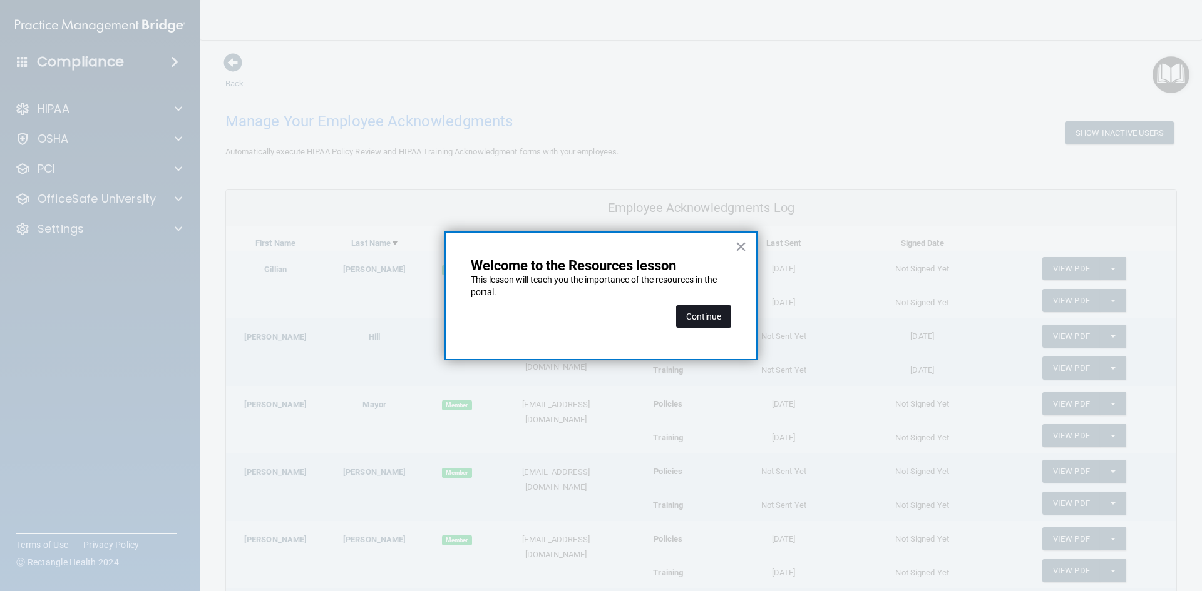
click at [700, 314] on button "Continue" at bounding box center [703, 316] width 55 height 23
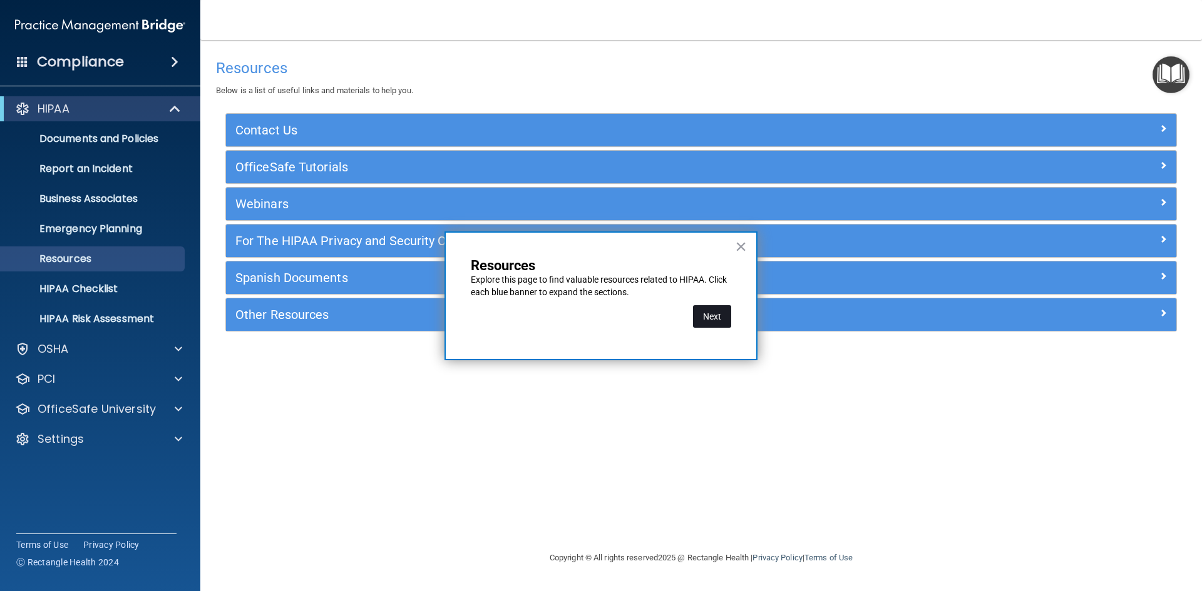
click at [713, 319] on button "Next" at bounding box center [712, 316] width 38 height 23
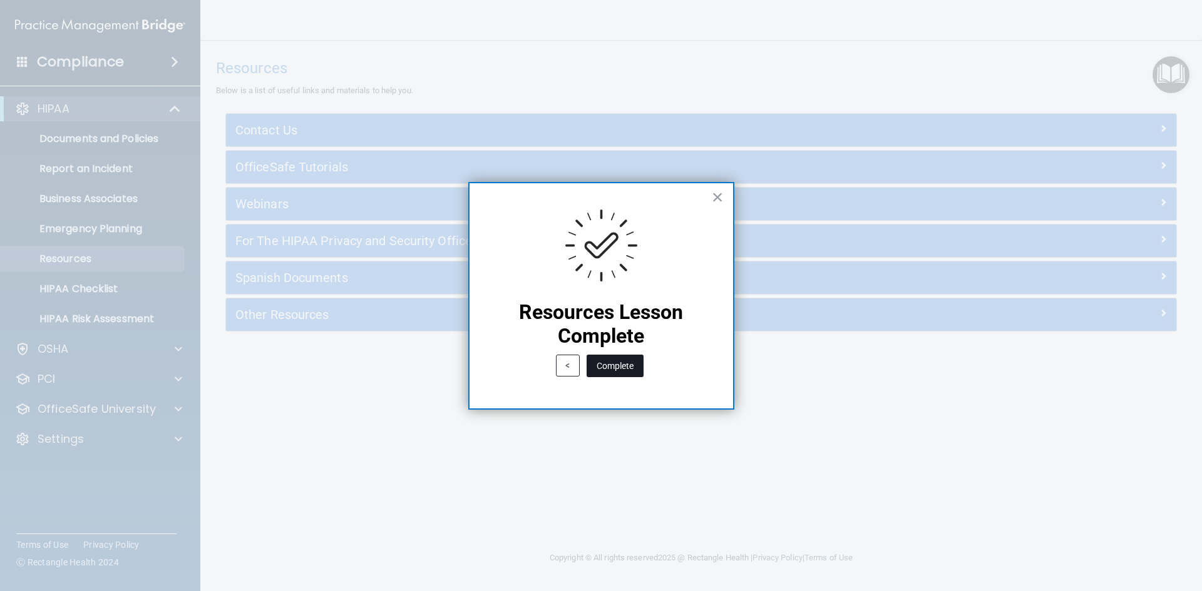
click at [603, 365] on button "Complete" at bounding box center [614, 366] width 57 height 23
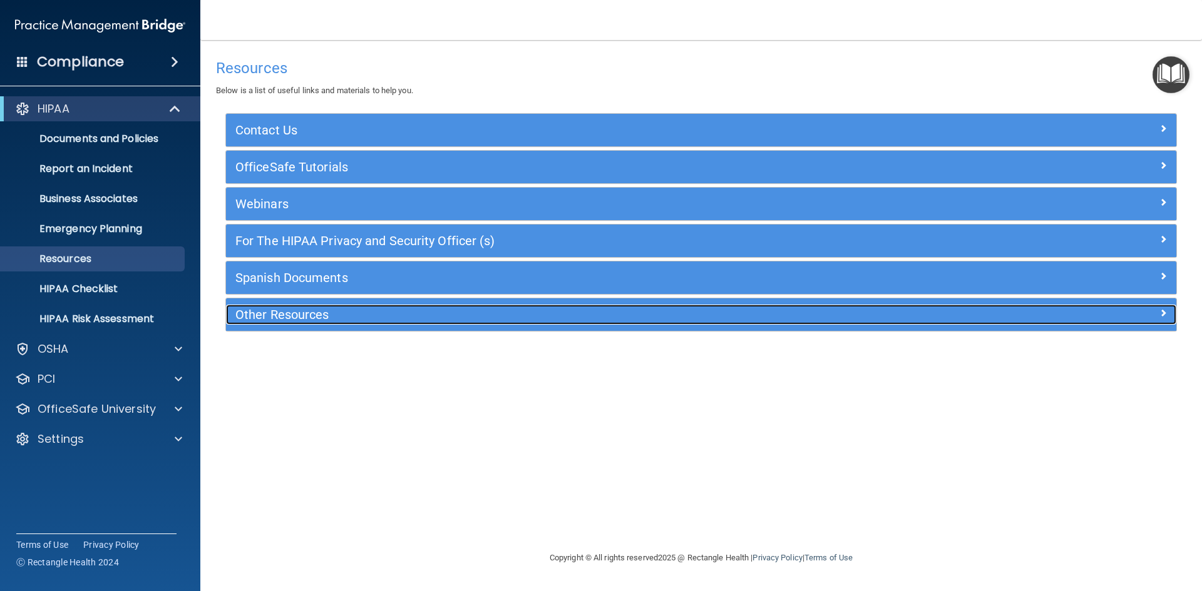
click at [295, 319] on h5 "Other Resources" at bounding box center [582, 315] width 694 height 14
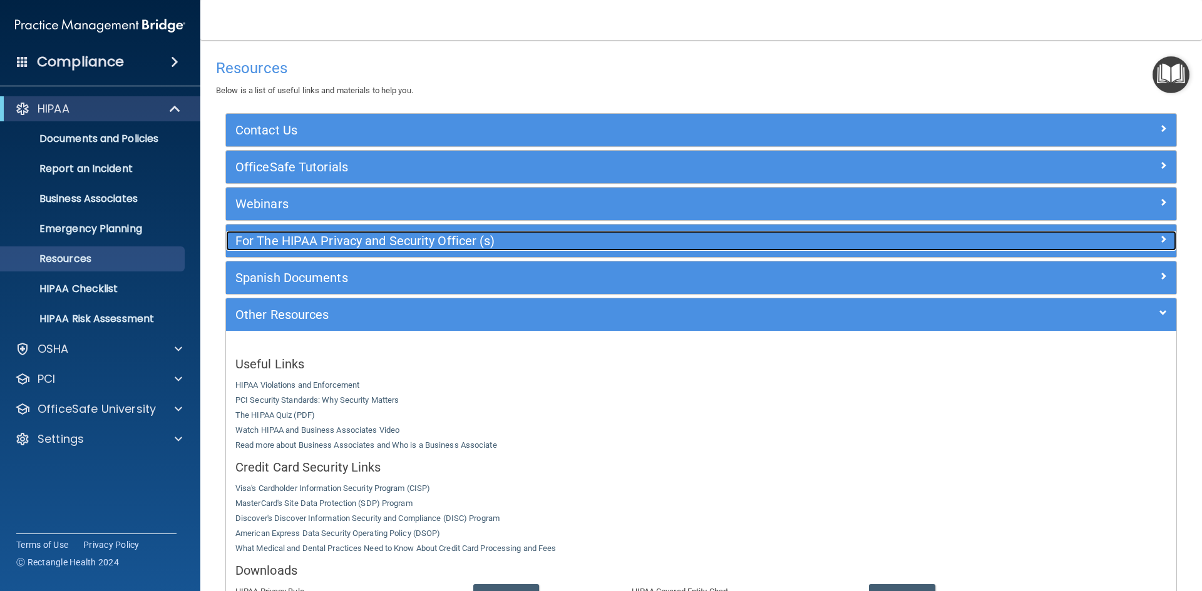
click at [302, 237] on h5 "For The HIPAA Privacy and Security Officer (s)" at bounding box center [582, 241] width 694 height 14
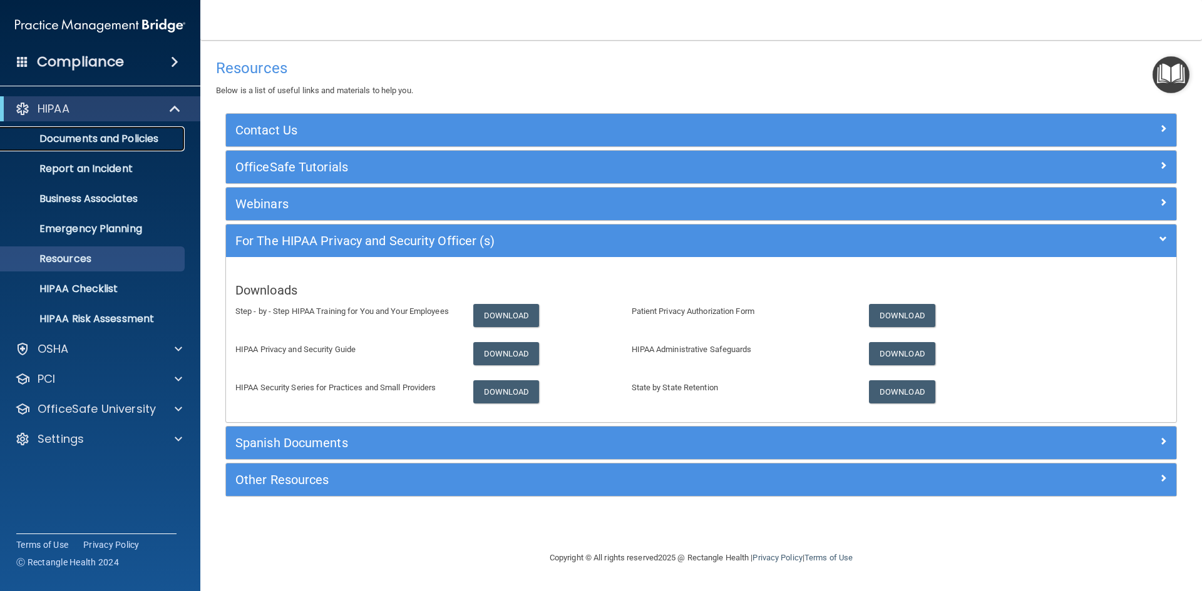
click at [103, 139] on p "Documents and Policies" at bounding box center [93, 139] width 171 height 13
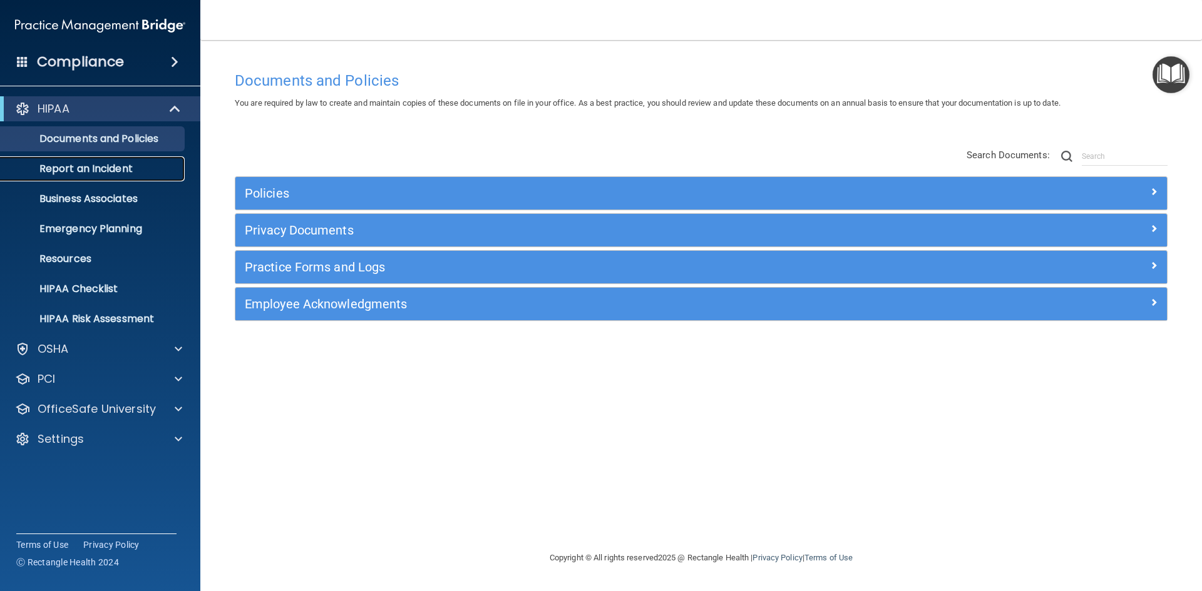
click at [94, 168] on p "Report an Incident" at bounding box center [93, 169] width 171 height 13
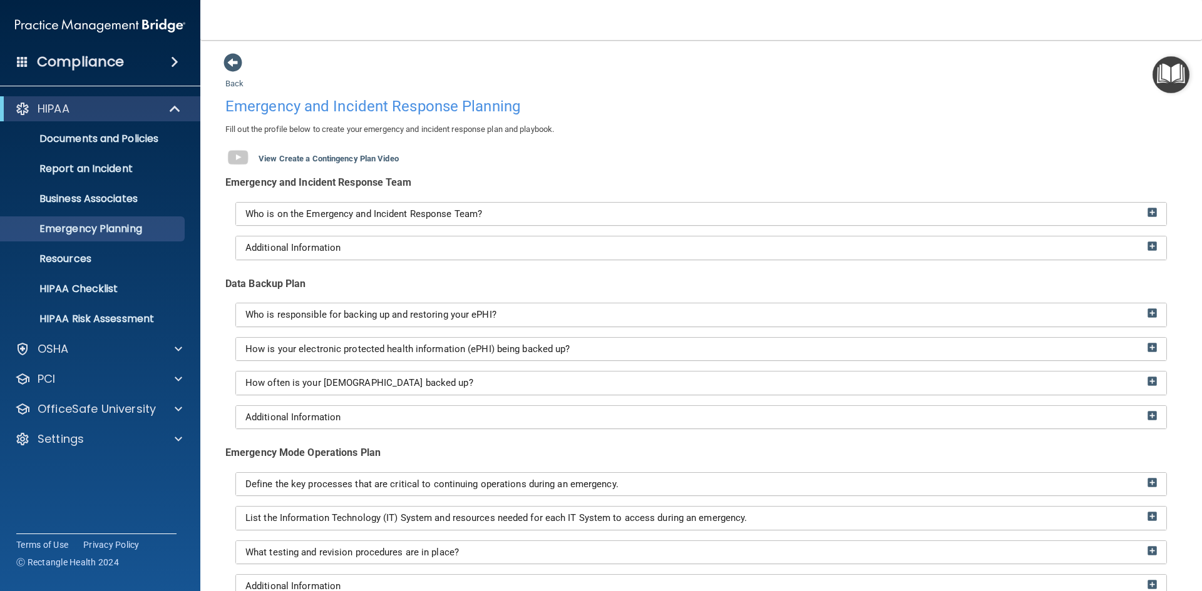
click at [1168, 81] on img "Open Resource Center" at bounding box center [1170, 74] width 37 height 37
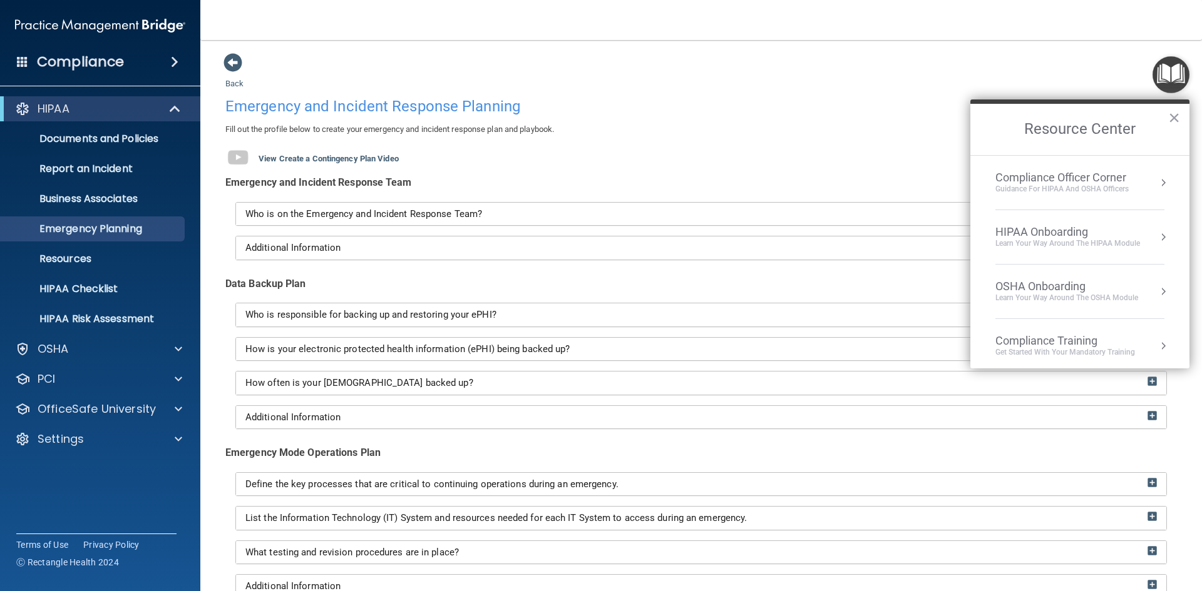
click at [1064, 232] on div "HIPAA Onboarding" at bounding box center [1067, 232] width 145 height 14
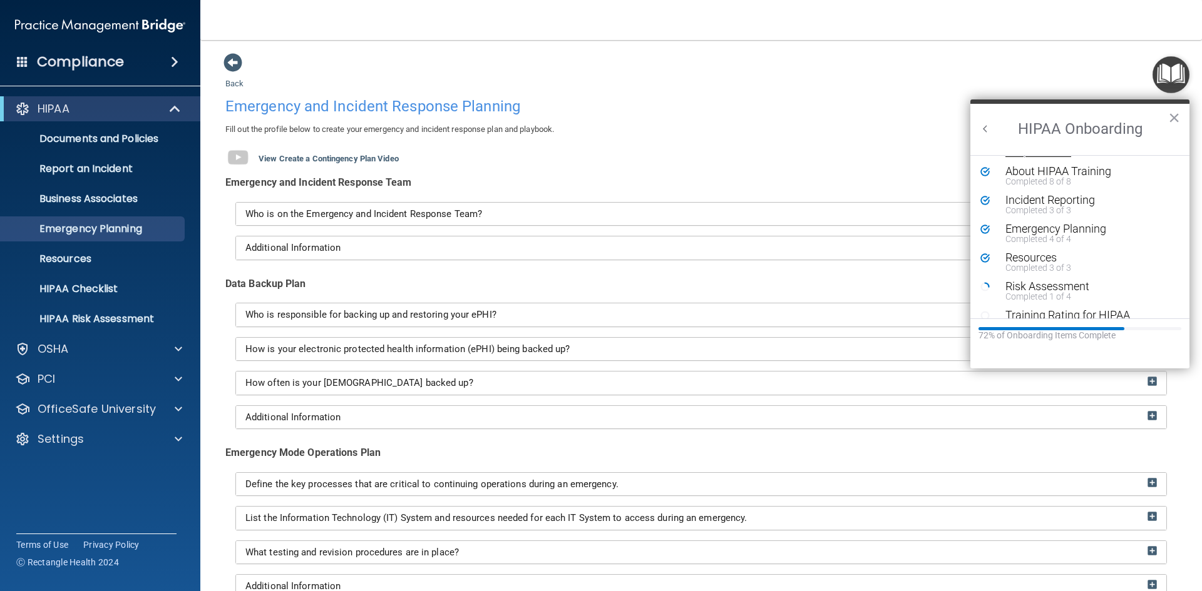
scroll to position [244, 0]
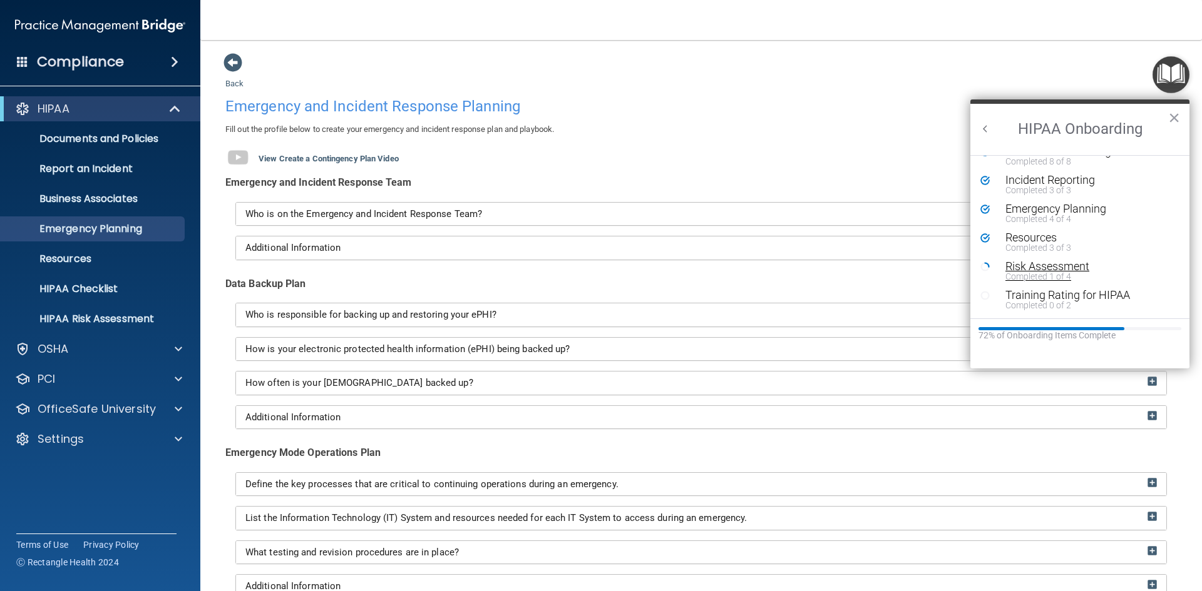
click at [1063, 264] on div "Risk Assessment" at bounding box center [1084, 266] width 158 height 11
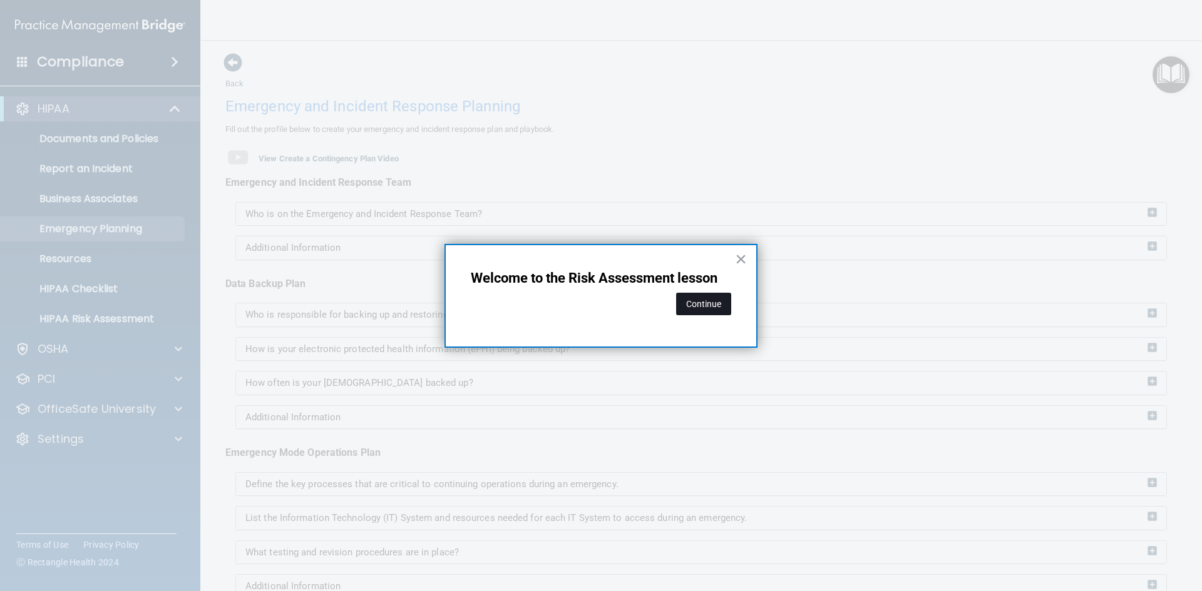
click at [728, 306] on button "Continue" at bounding box center [703, 304] width 55 height 23
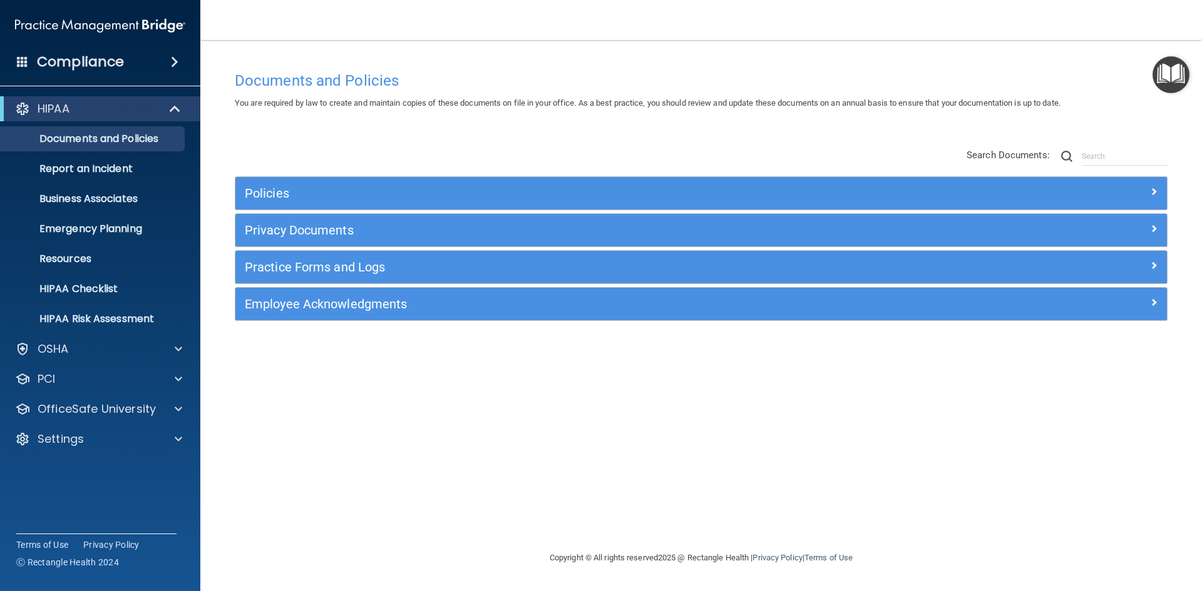
click at [1170, 83] on img "Open Resource Center" at bounding box center [1170, 74] width 37 height 37
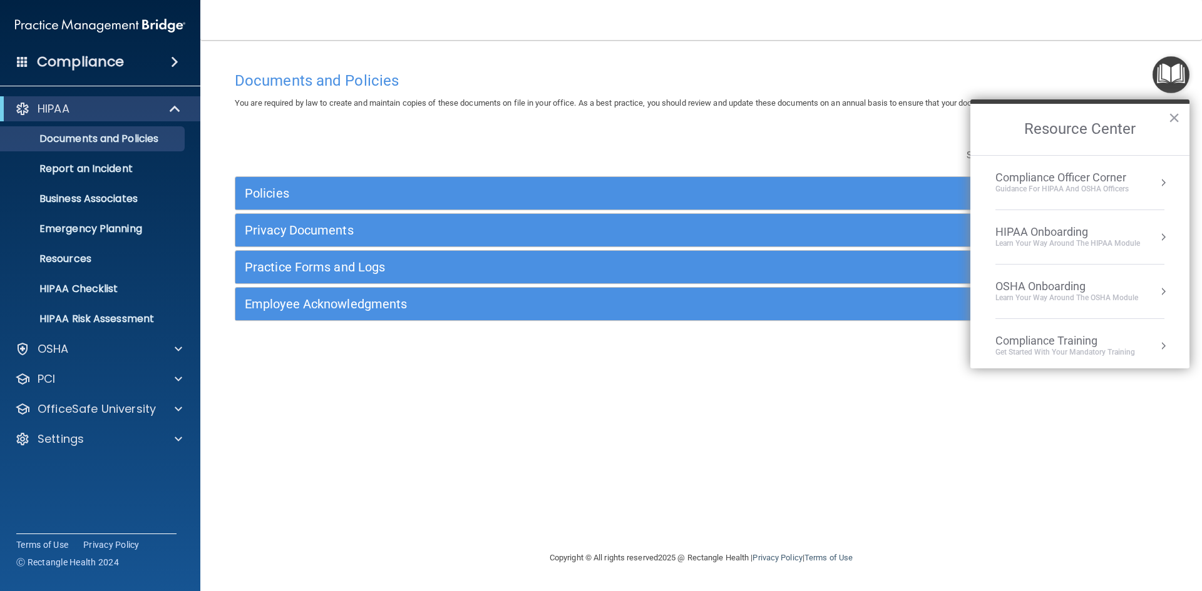
click at [1042, 245] on div "Learn Your Way around the HIPAA module" at bounding box center [1067, 243] width 145 height 11
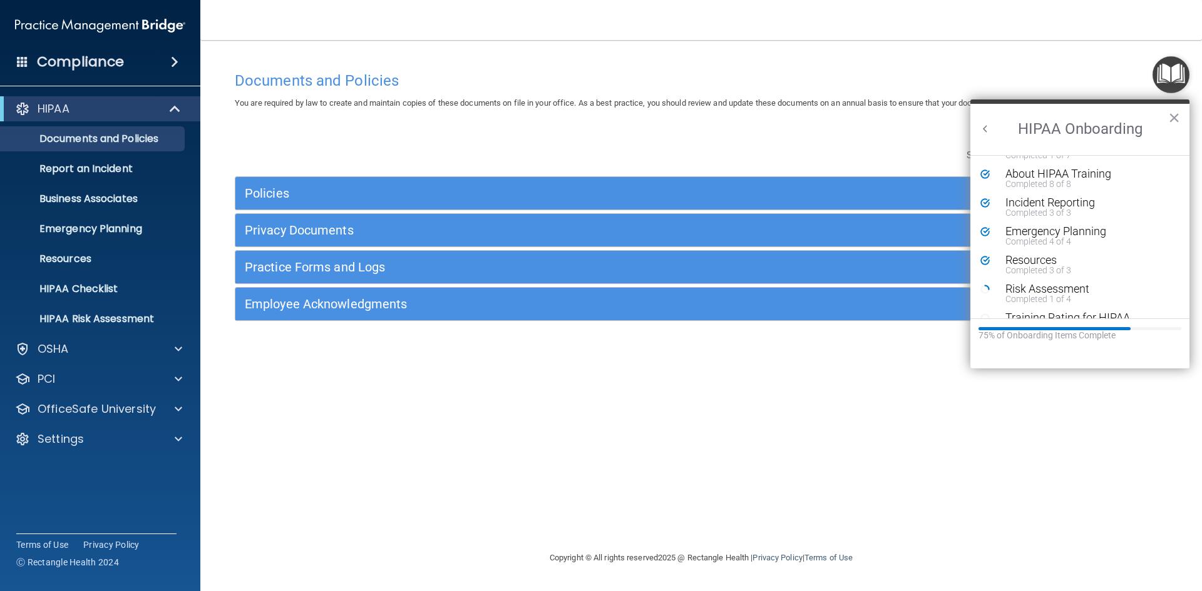
scroll to position [273, 0]
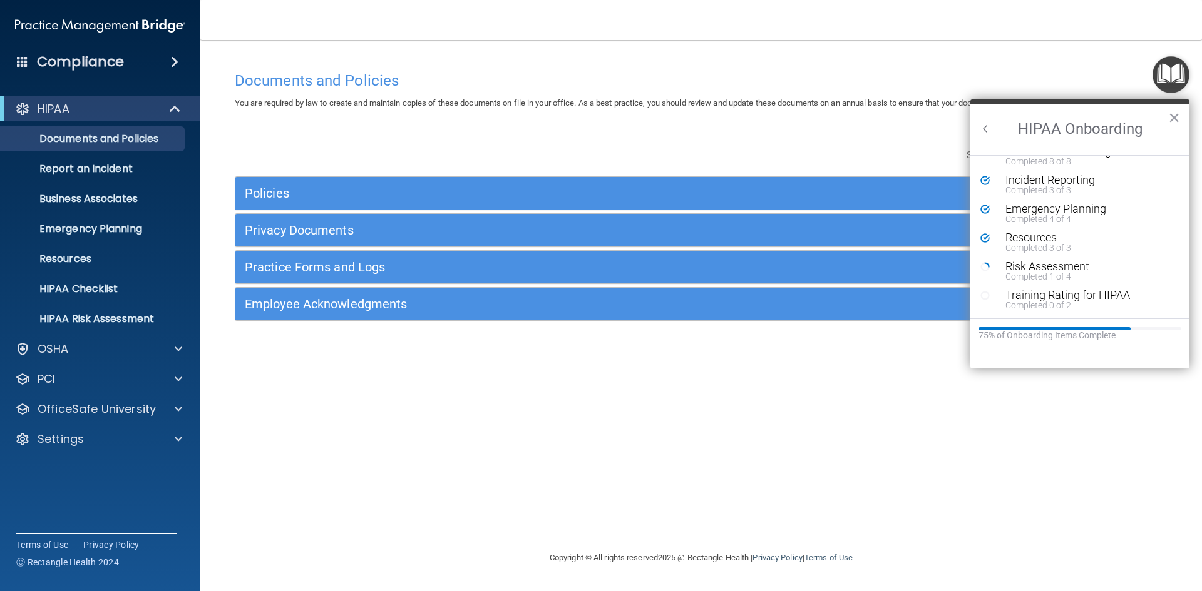
click at [1042, 258] on li "Resources Completed 3 of 3" at bounding box center [1079, 246] width 199 height 29
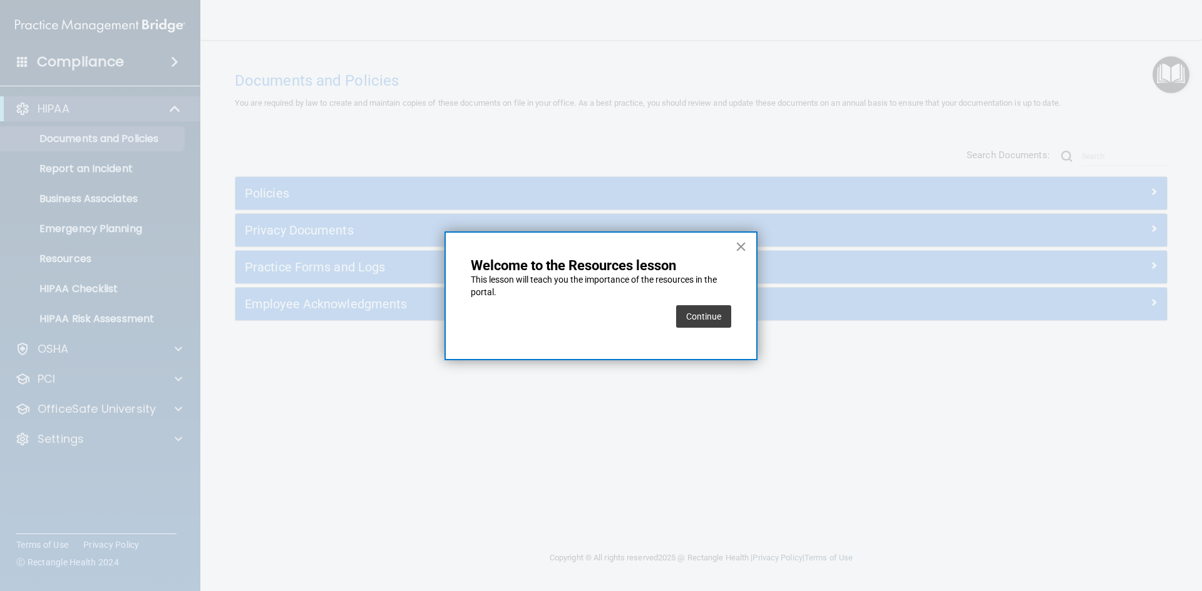
click at [740, 248] on button "×" at bounding box center [741, 247] width 12 height 20
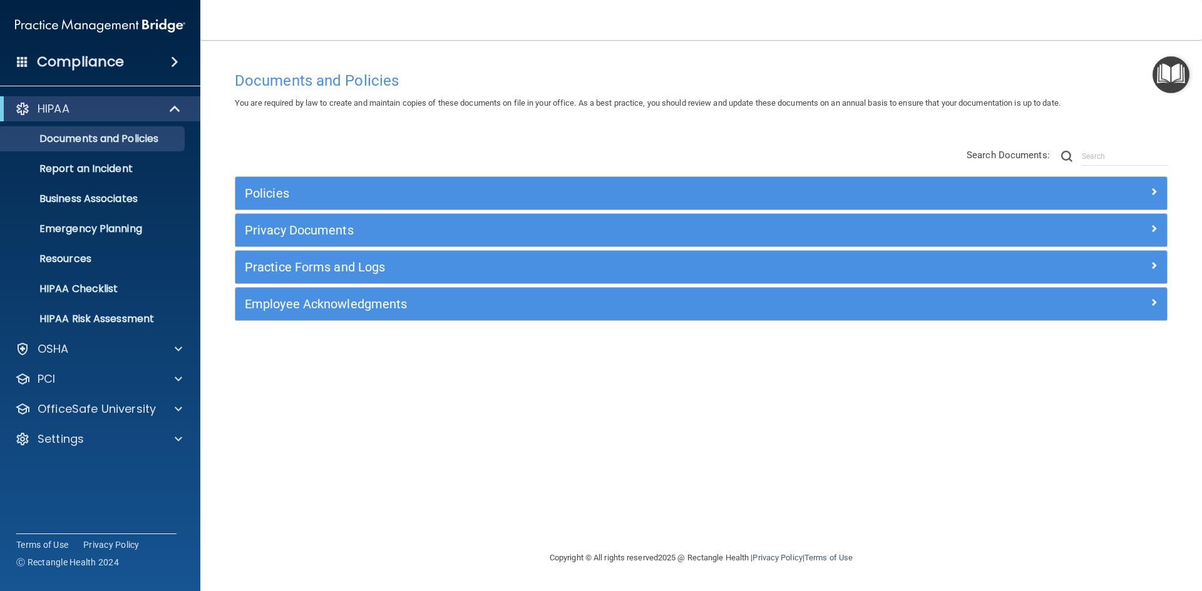
click at [1182, 84] on img "Open Resource Center" at bounding box center [1170, 74] width 37 height 37
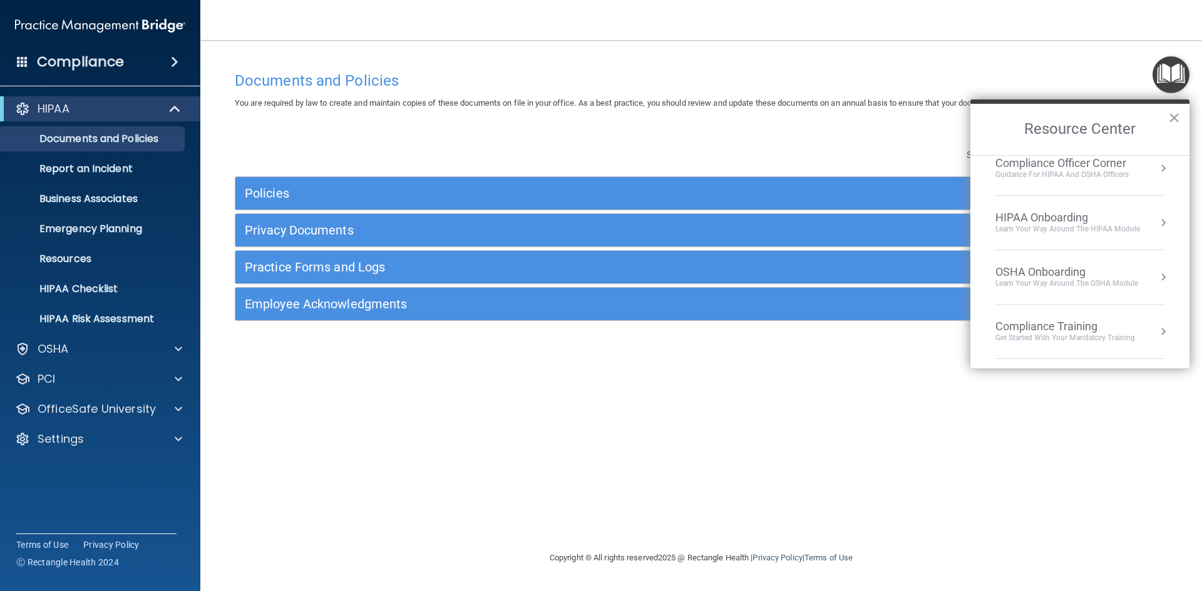
scroll to position [0, 0]
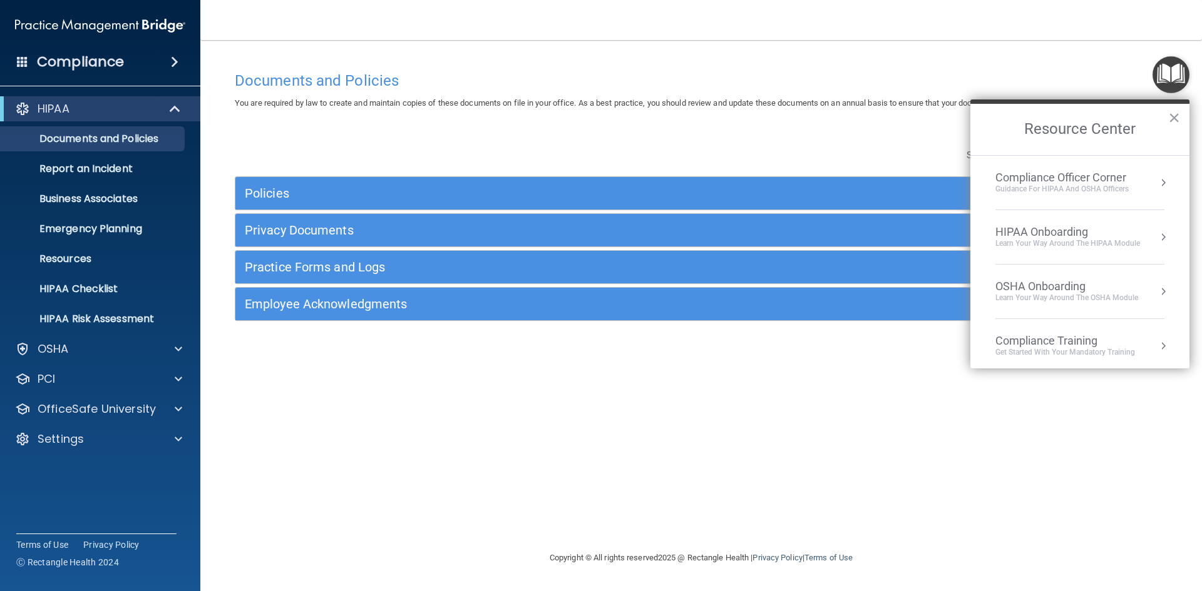
click at [1075, 235] on div "HIPAA Onboarding" at bounding box center [1067, 232] width 145 height 14
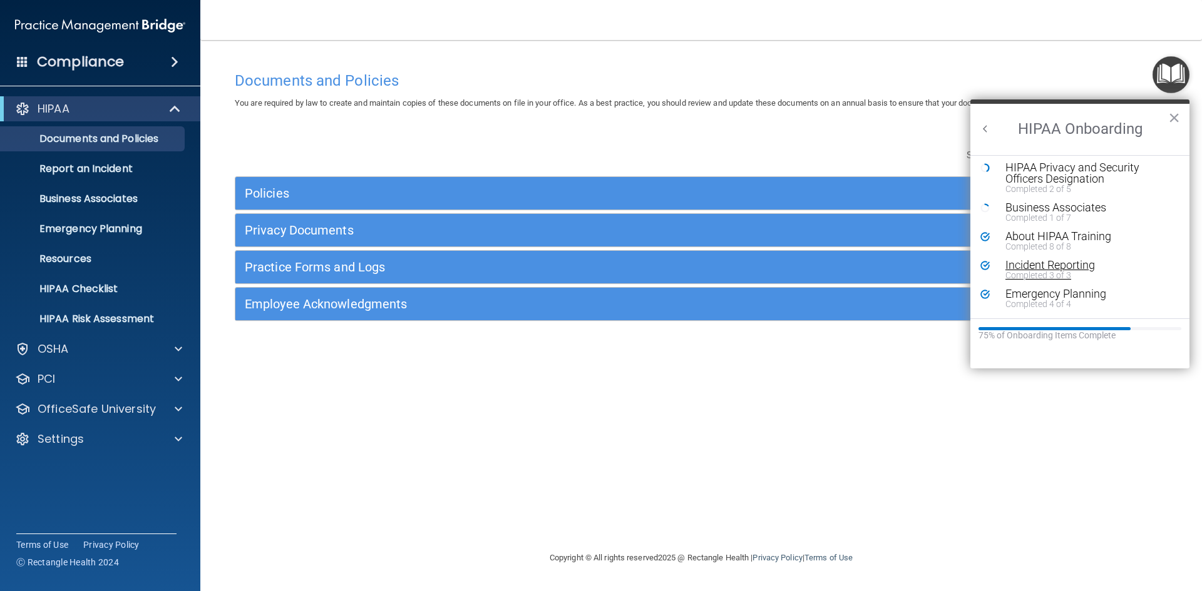
scroll to position [250, 0]
click at [1048, 286] on div "Risk Assessment" at bounding box center [1084, 288] width 158 height 11
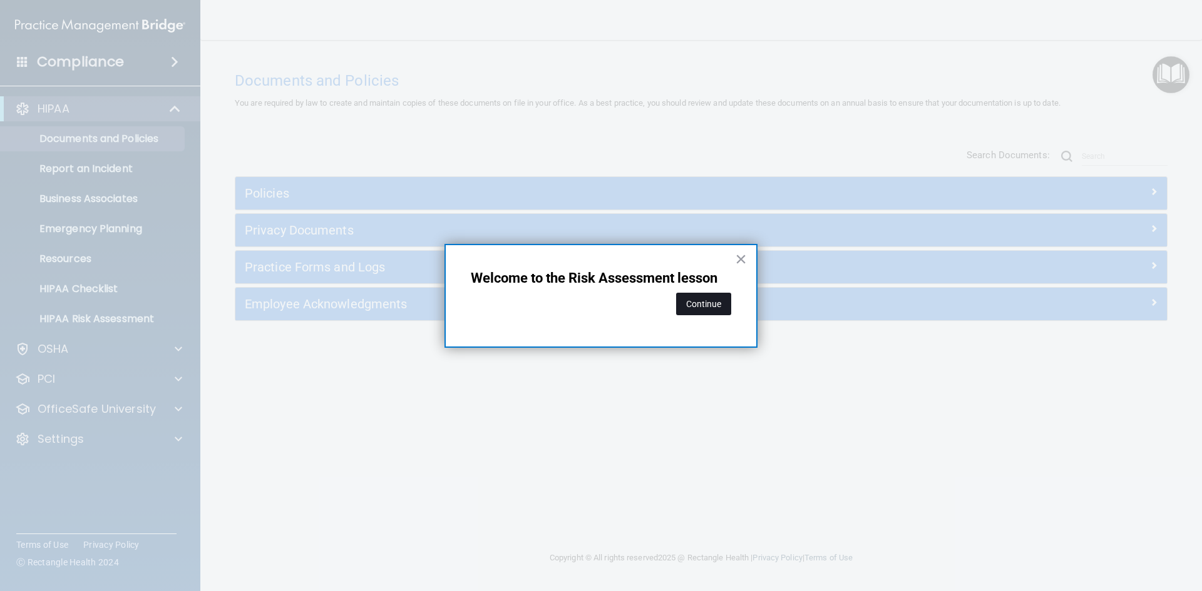
click at [700, 300] on button "Continue" at bounding box center [703, 304] width 55 height 23
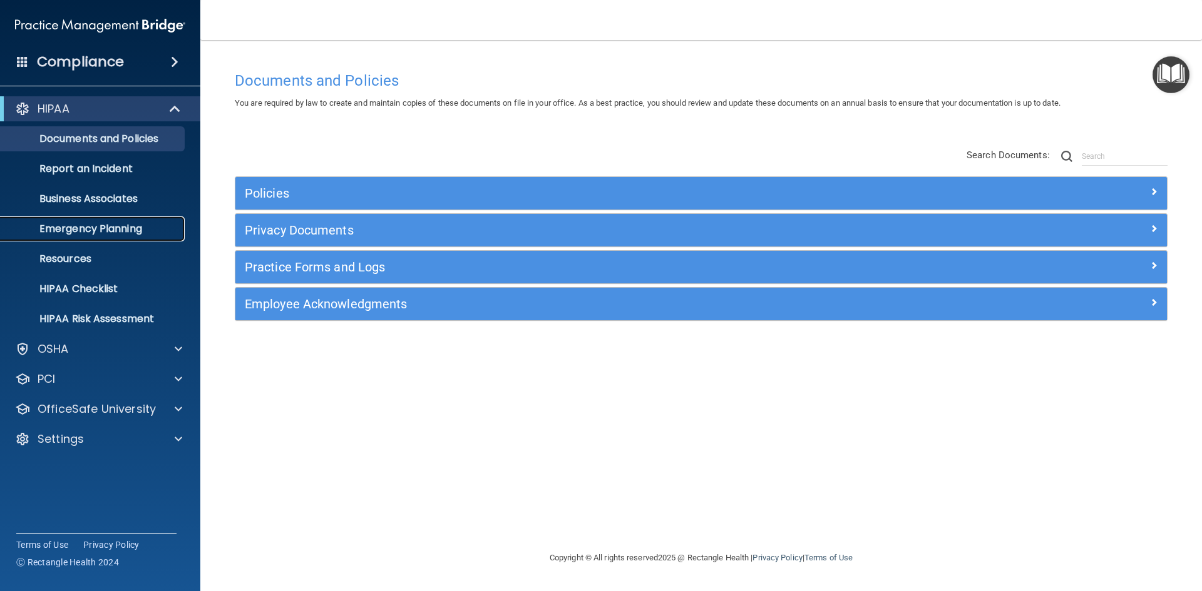
click at [113, 232] on p "Emergency Planning" at bounding box center [93, 229] width 171 height 13
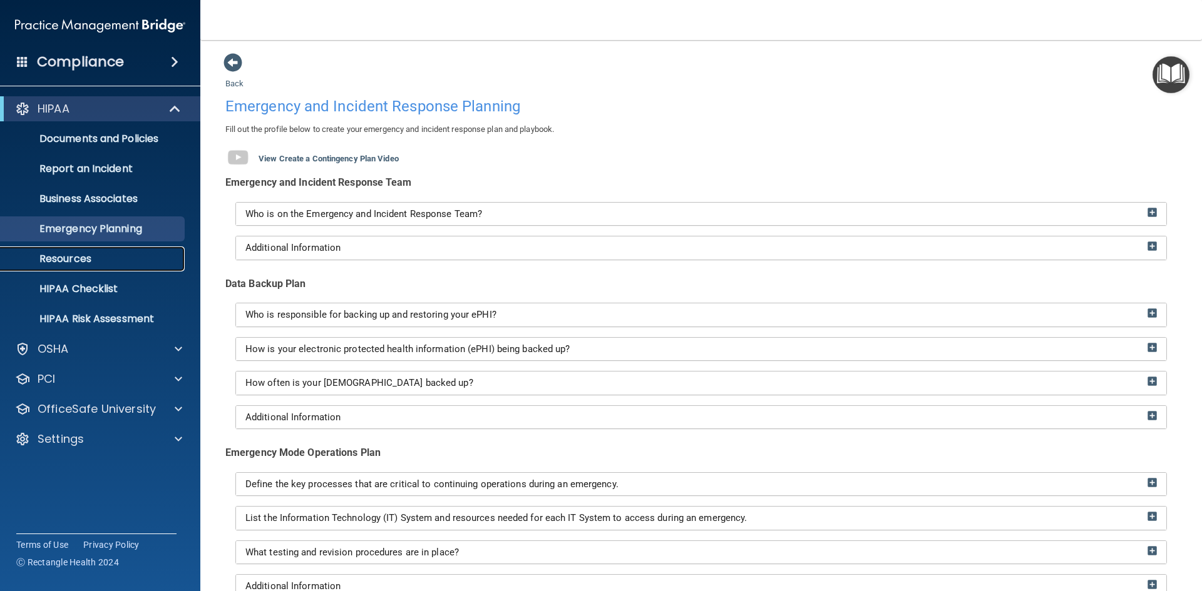
click at [71, 255] on p "Resources" at bounding box center [93, 259] width 171 height 13
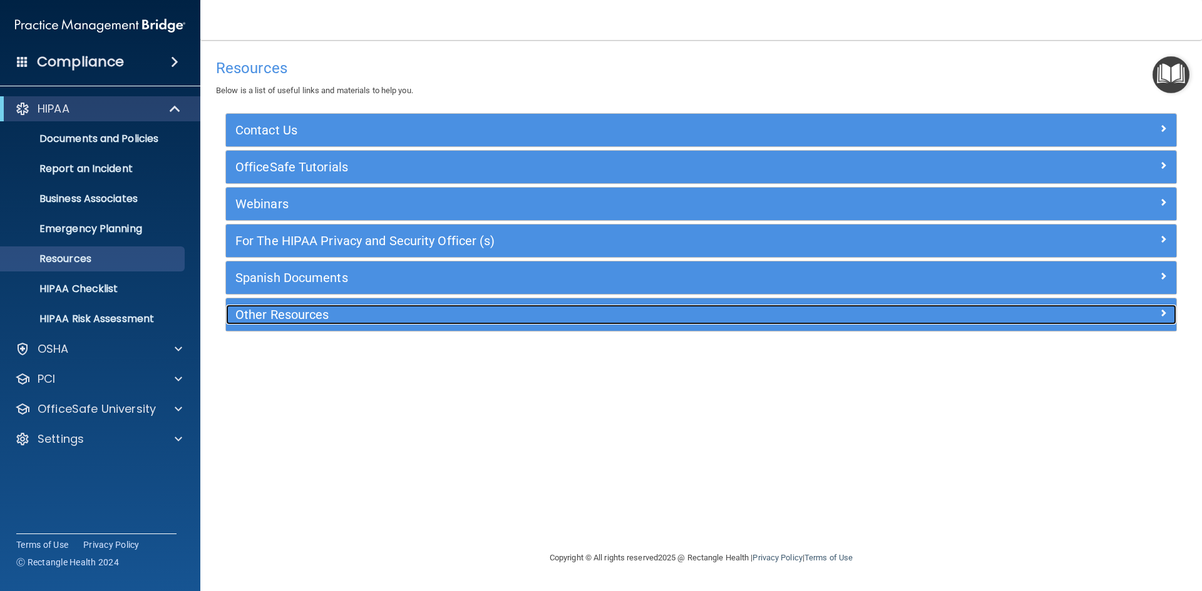
click at [304, 315] on h5 "Other Resources" at bounding box center [582, 315] width 694 height 14
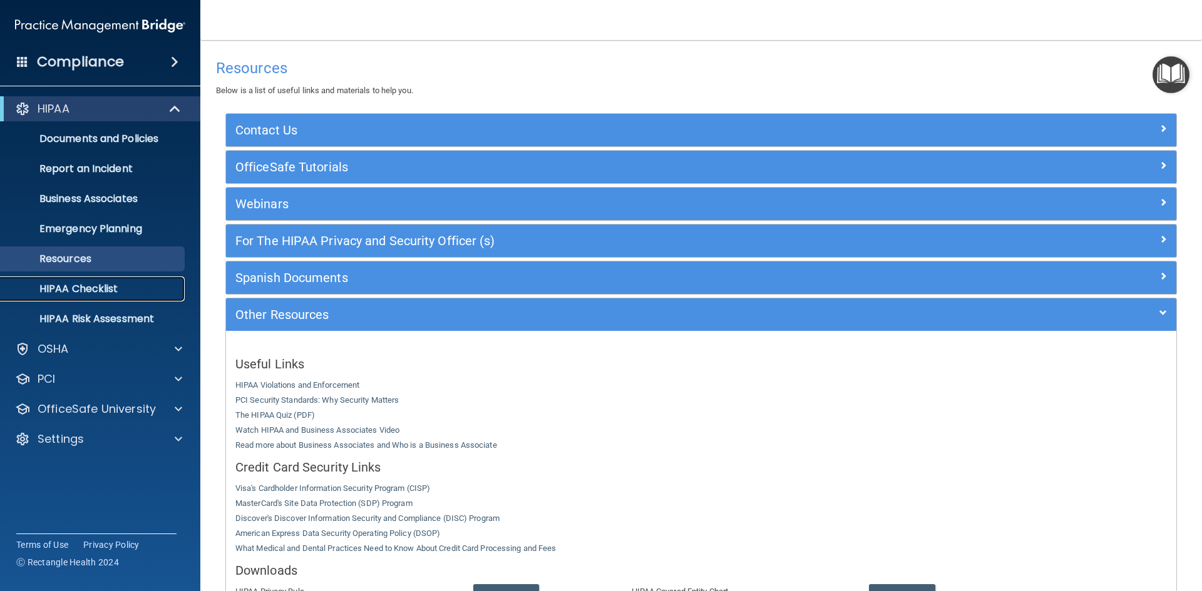
click at [91, 292] on p "HIPAA Checklist" at bounding box center [93, 289] width 171 height 13
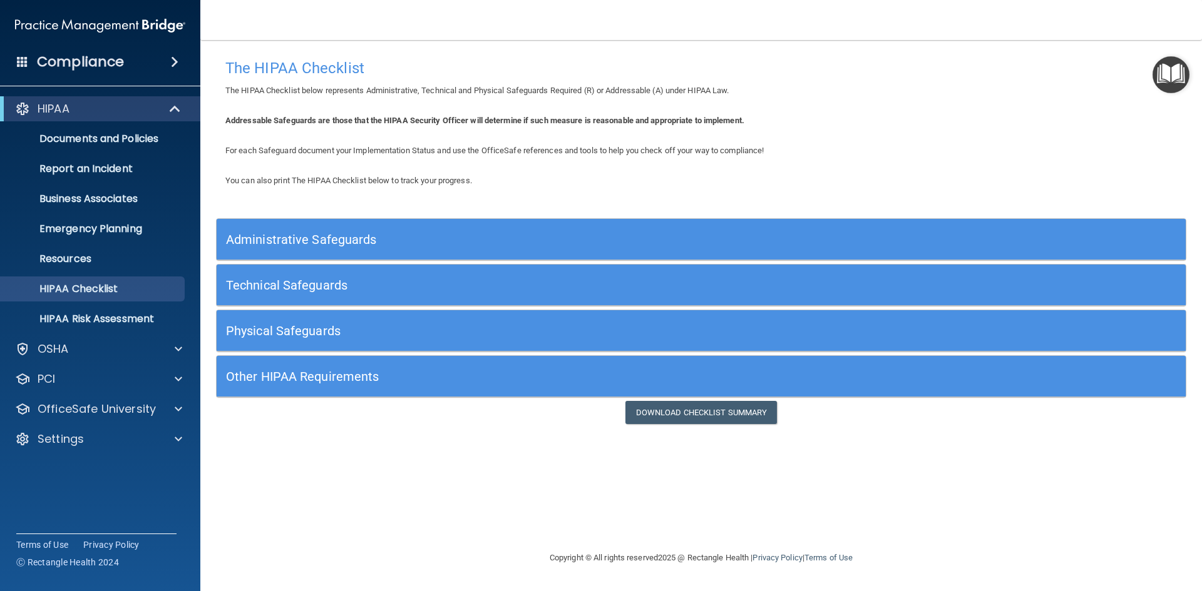
click at [340, 378] on h5 "Other HIPAA Requirements" at bounding box center [580, 377] width 708 height 14
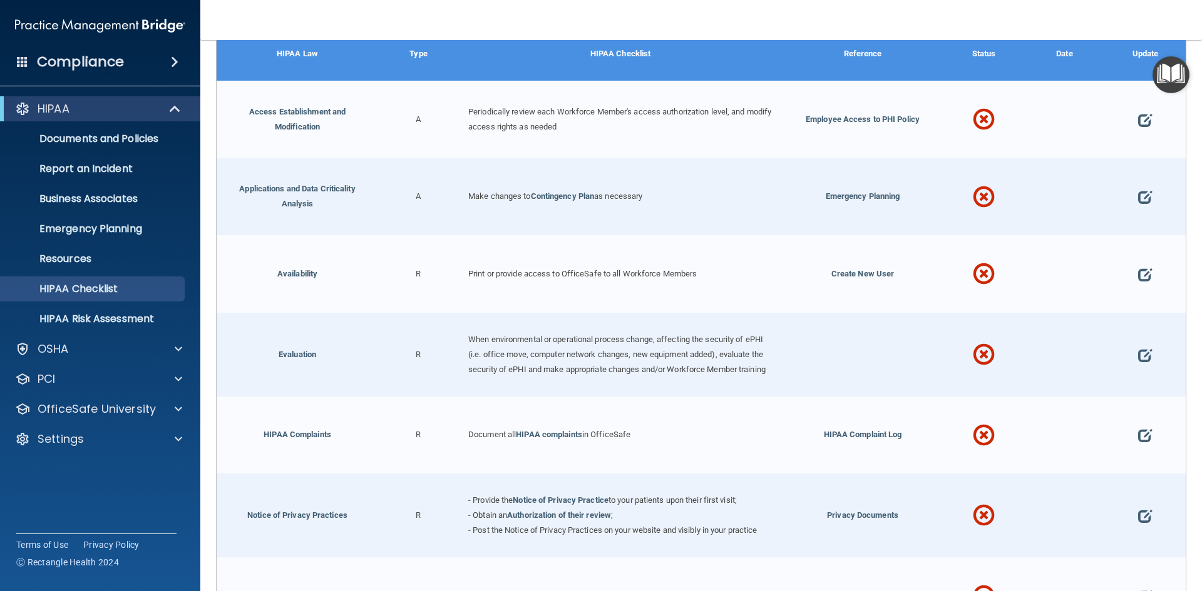
scroll to position [375, 0]
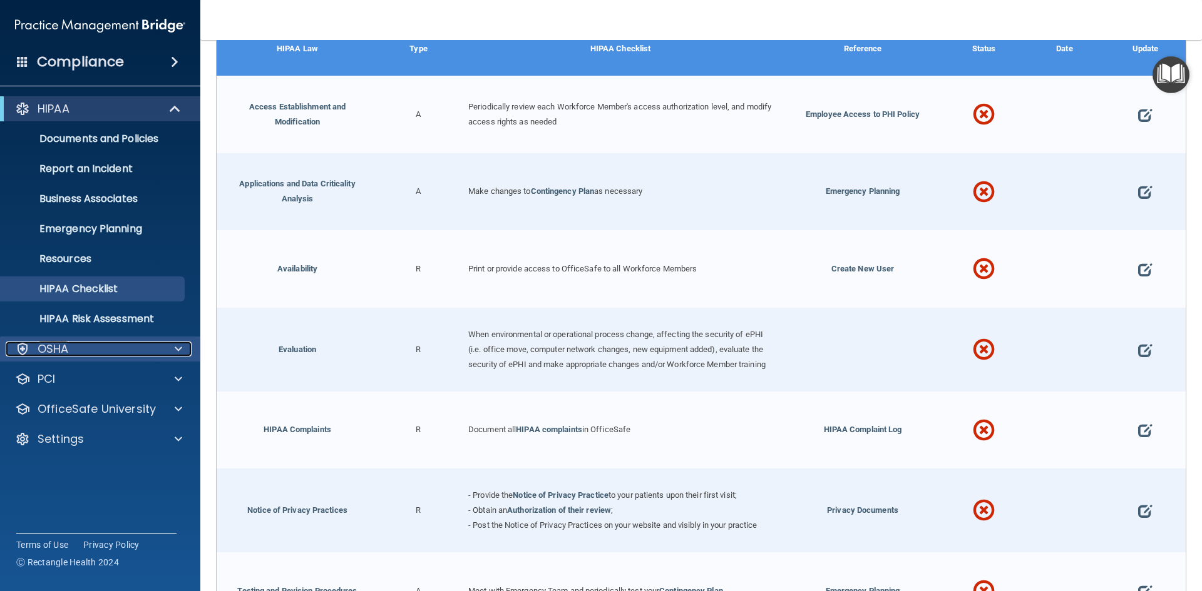
click at [123, 354] on div "OSHA" at bounding box center [83, 349] width 155 height 15
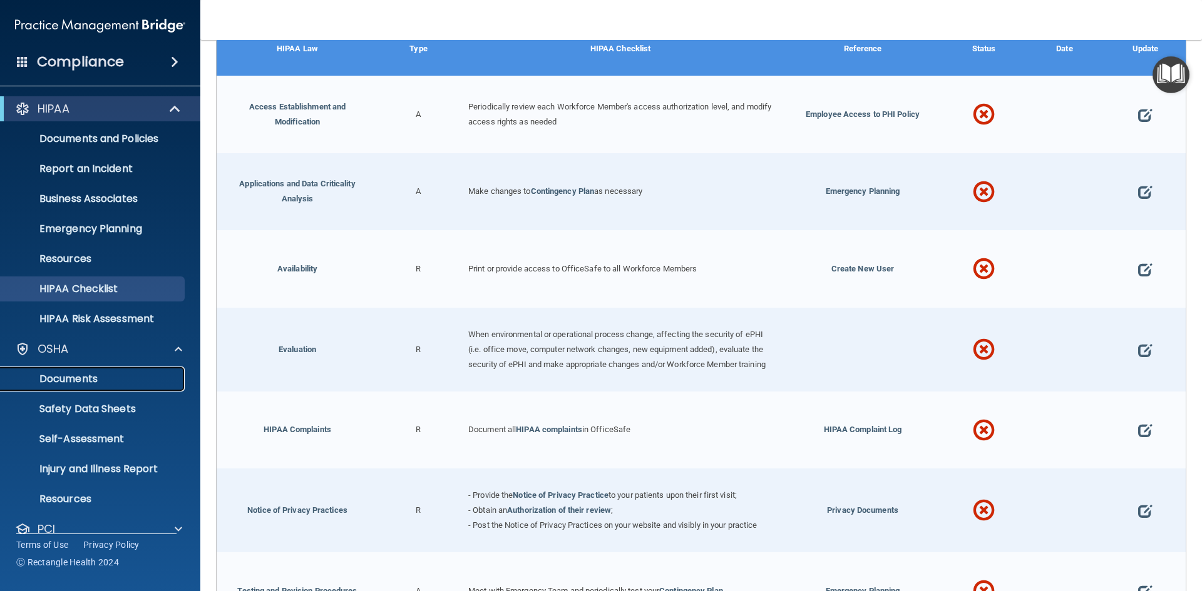
click at [123, 373] on p "Documents" at bounding box center [93, 379] width 171 height 13
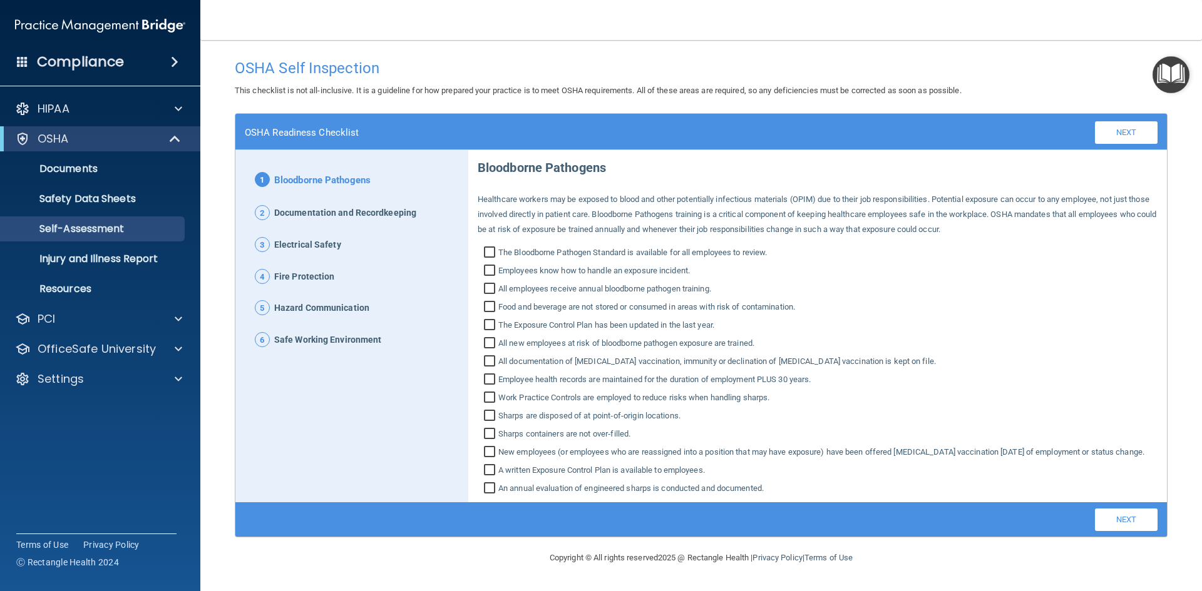
scroll to position [11, 0]
click at [1168, 70] on img "Open Resource Center" at bounding box center [1170, 74] width 37 height 37
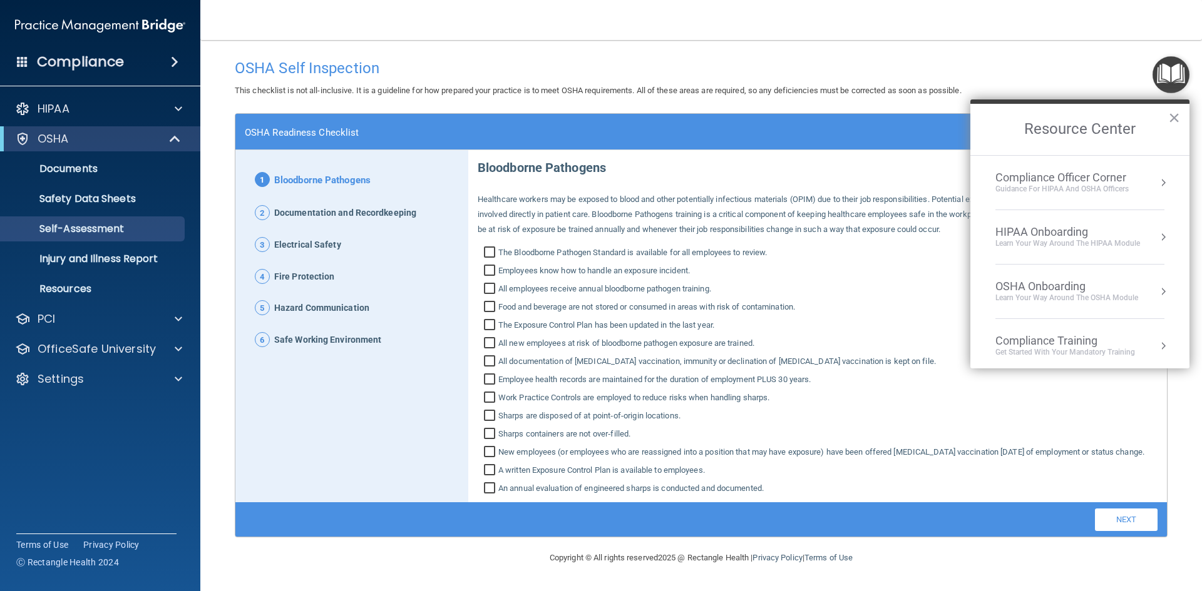
click at [1037, 283] on div "OSHA Onboarding" at bounding box center [1066, 287] width 143 height 14
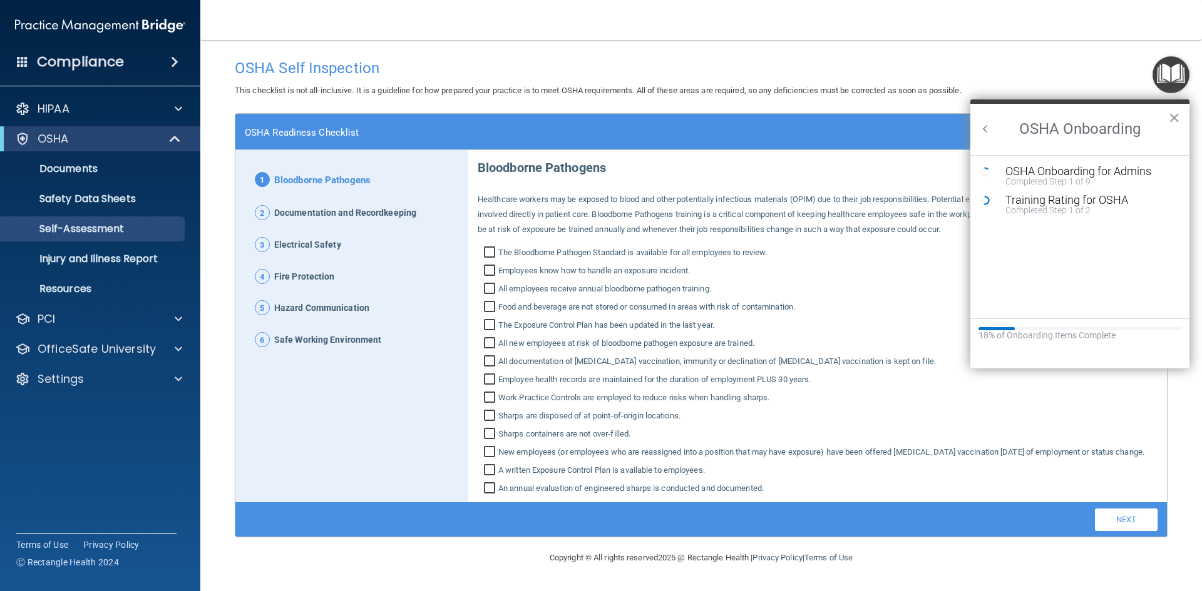
scroll to position [0, 0]
click at [1034, 171] on div "OSHA Onboarding for Admins" at bounding box center [1089, 171] width 168 height 11
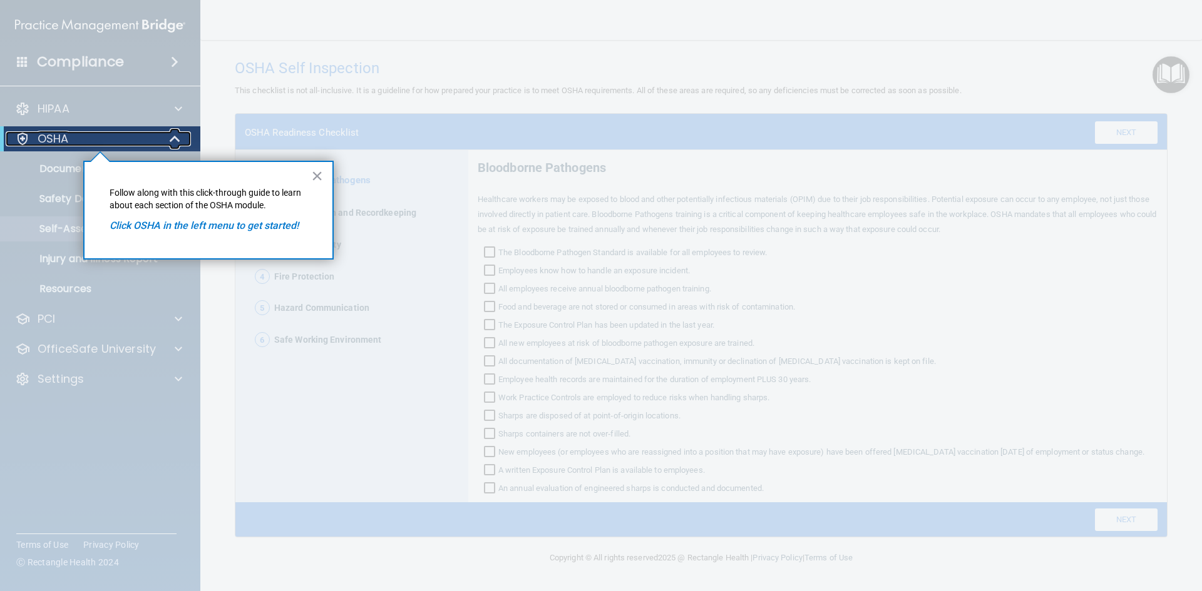
click at [66, 141] on p "OSHA" at bounding box center [53, 138] width 31 height 15
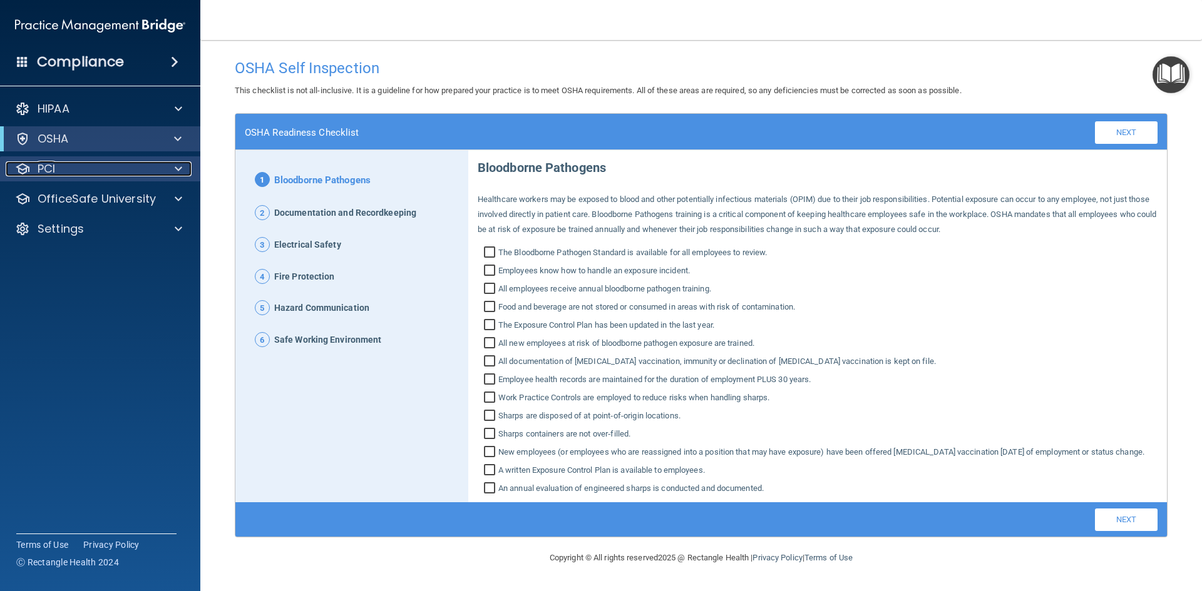
click at [42, 172] on p "PCI" at bounding box center [47, 168] width 18 height 15
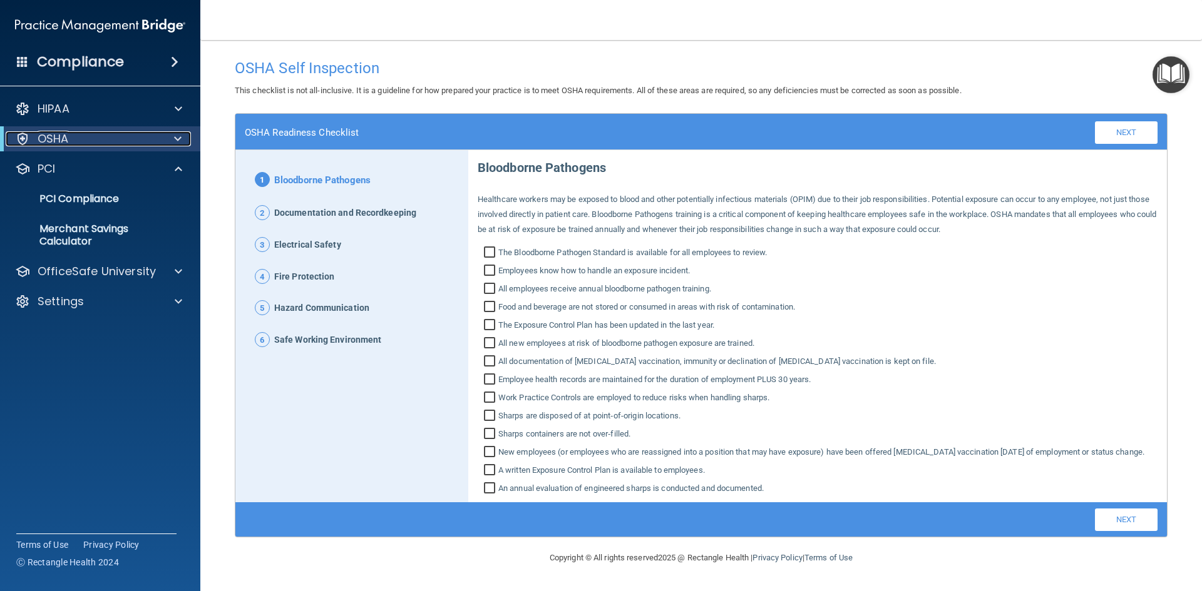
click at [59, 144] on p "OSHA" at bounding box center [53, 138] width 31 height 15
